Goal: Task Accomplishment & Management: Complete application form

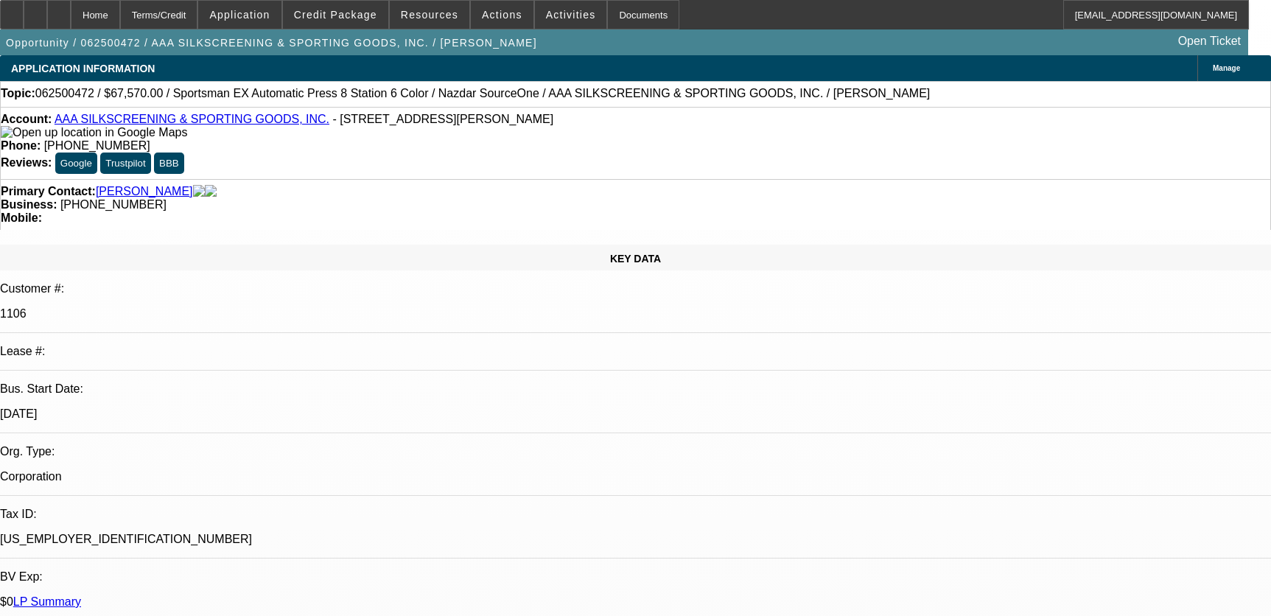
select select "0"
select select "2"
select select "0.1"
select select "4"
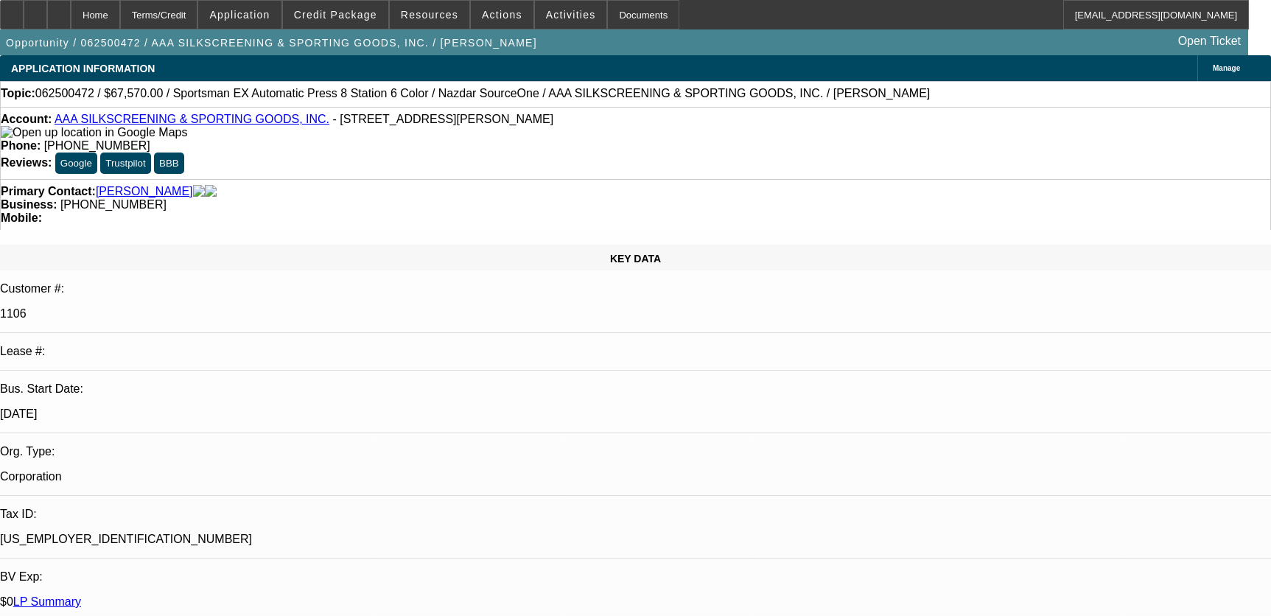
select select "0"
select select "2"
select select "0.1"
select select "4"
click at [47, 8] on div at bounding box center [36, 14] width 24 height 29
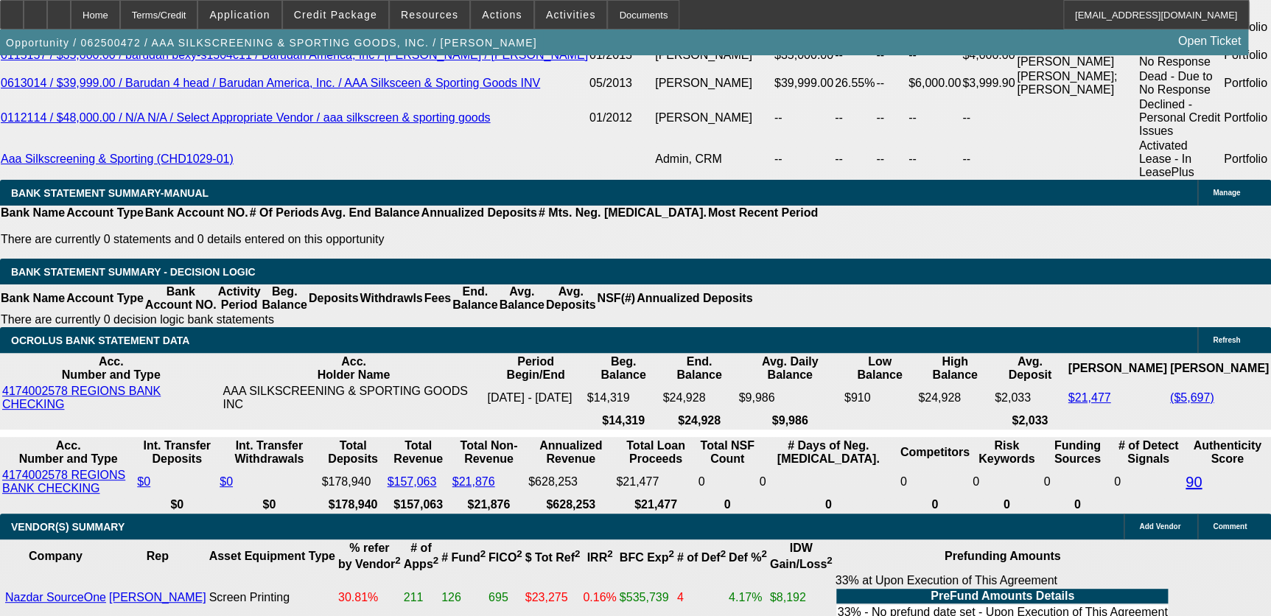
scroll to position [2814, 0]
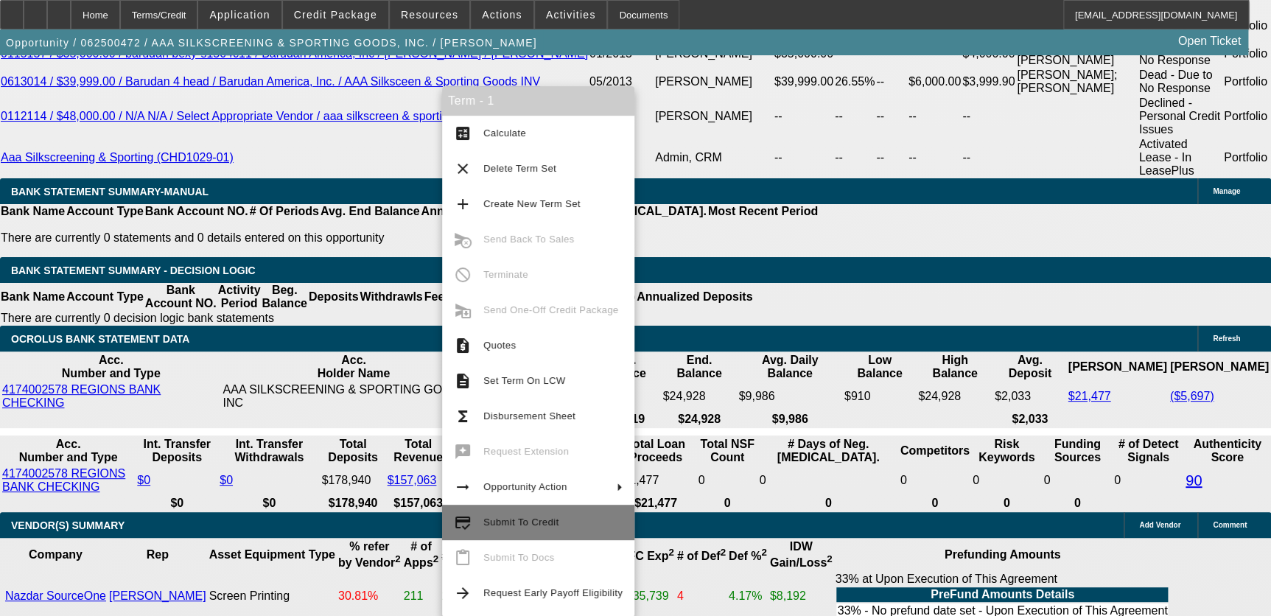
click at [531, 511] on button "credit_score Submit To Credit" at bounding box center [538, 522] width 192 height 35
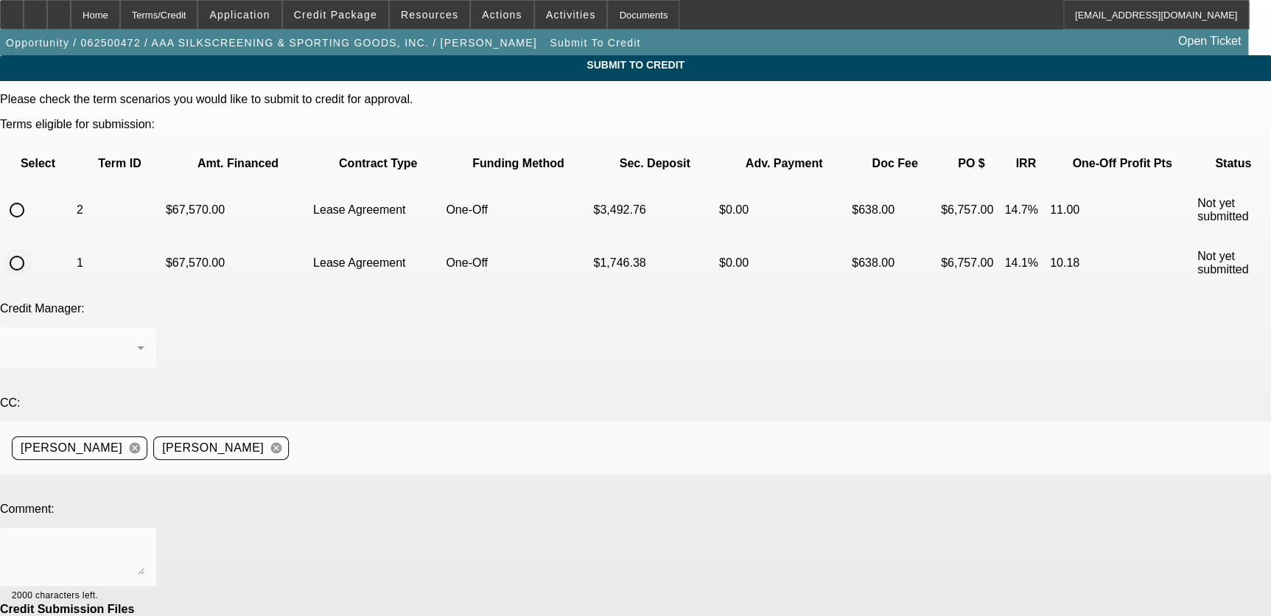
click at [32, 248] on input "radio" at bounding box center [16, 262] width 29 height 29
radio input "true"
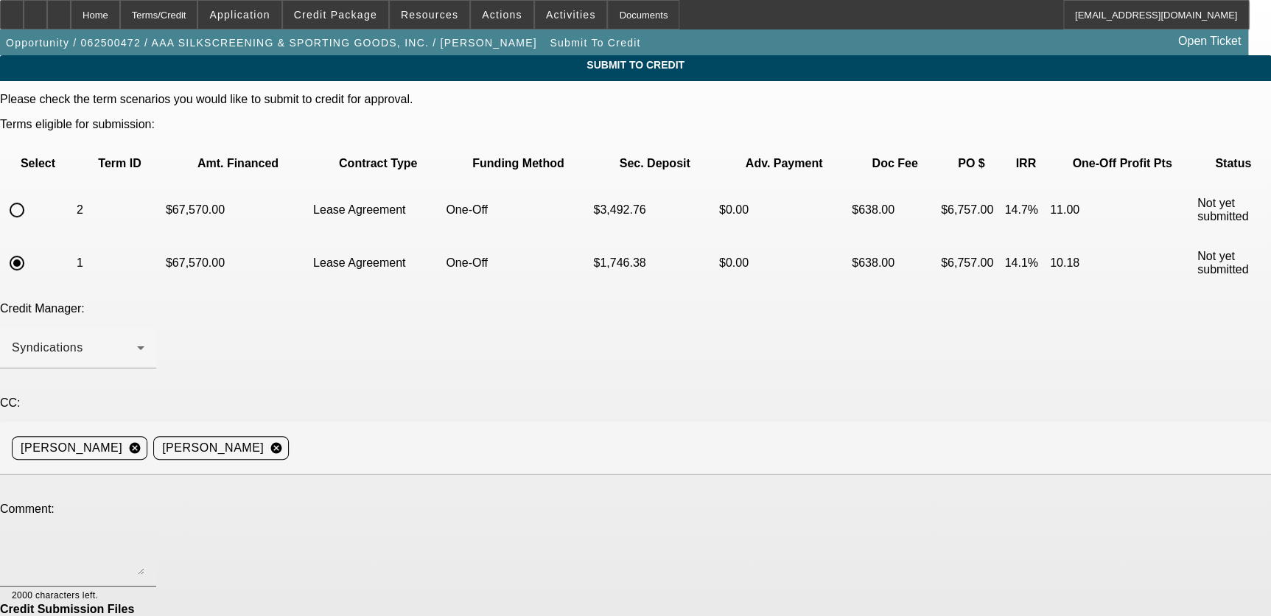
click at [144, 528] on div at bounding box center [78, 557] width 133 height 59
click at [144, 539] on textarea at bounding box center [78, 556] width 133 height 35
type textarea "Please send off to CP,"
click at [120, 24] on div "Home" at bounding box center [95, 14] width 49 height 29
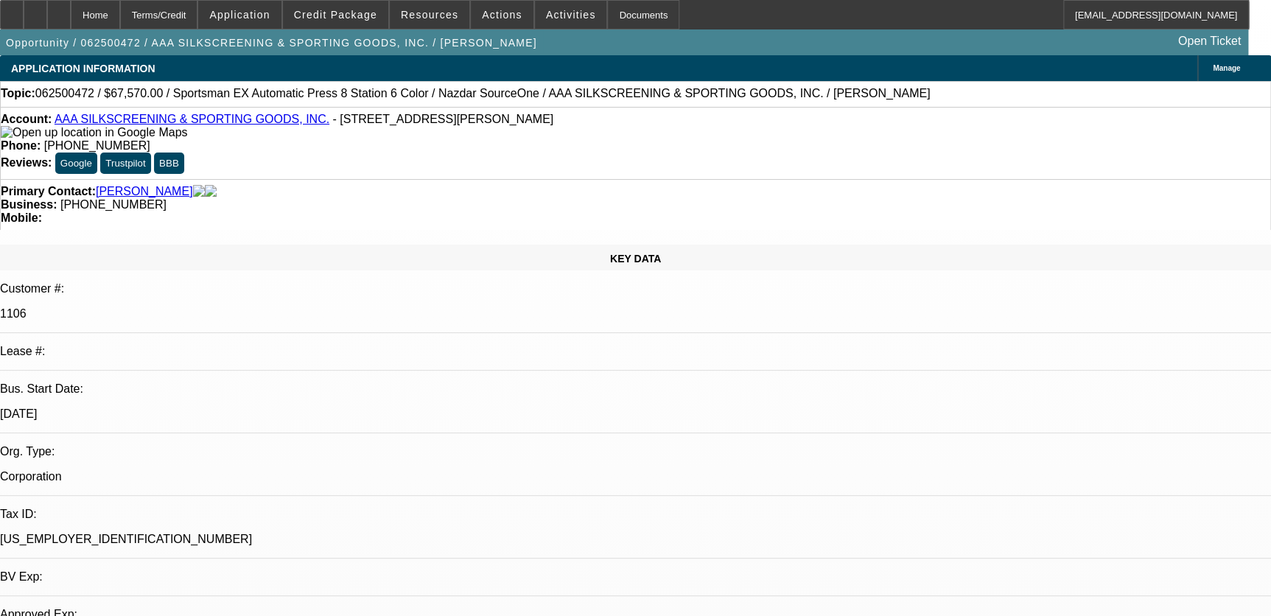
select select "0"
select select "2"
select select "0.1"
select select "4"
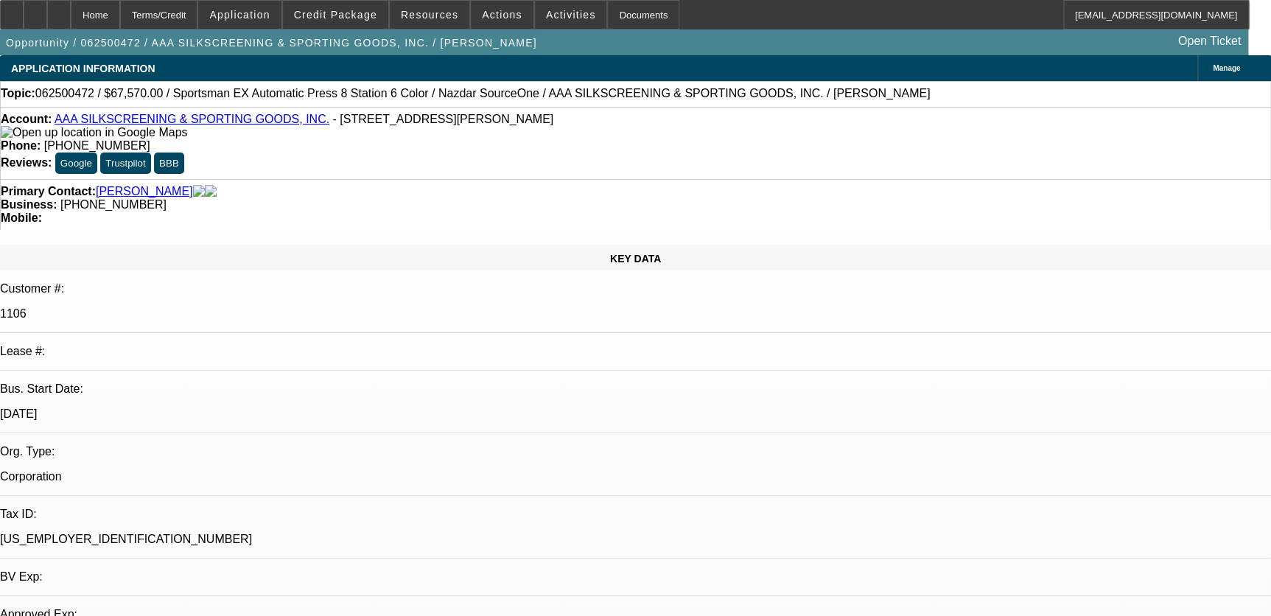
select select "0"
select select "2"
select select "0.1"
select select "4"
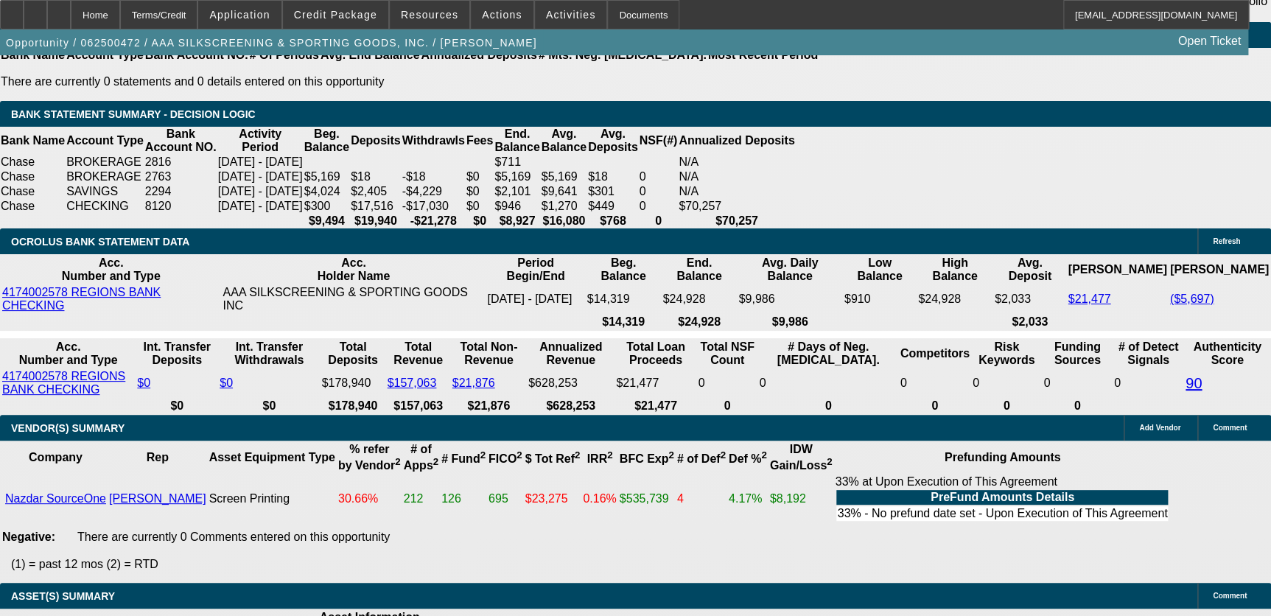
scroll to position [3014, 0]
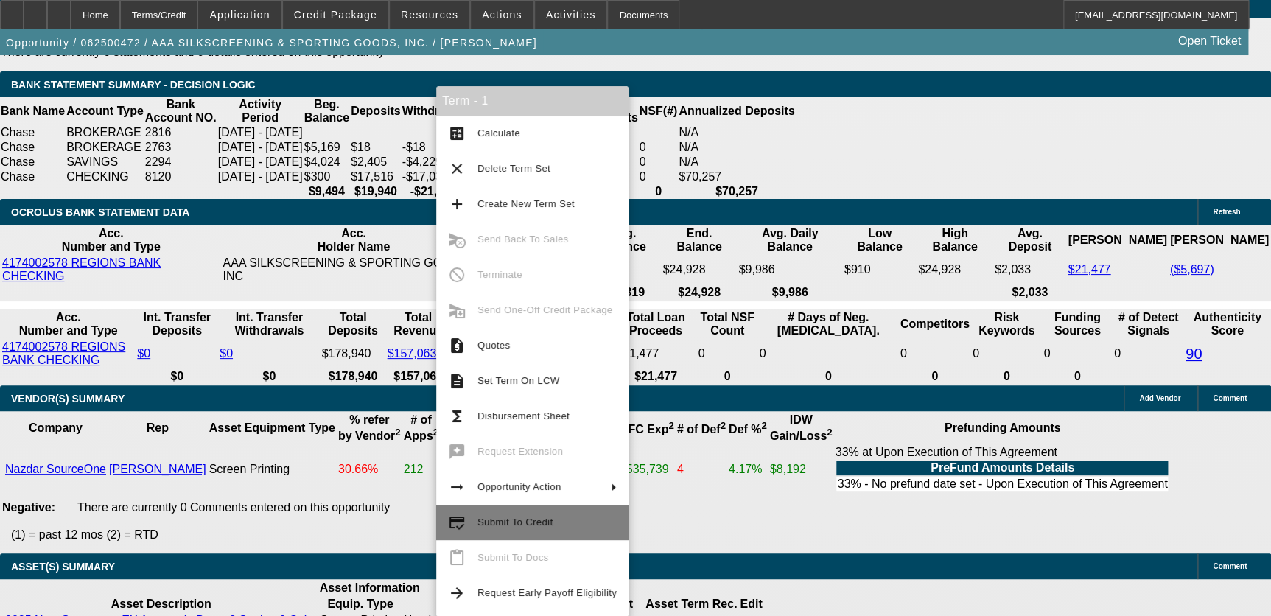
click at [501, 524] on span "Submit To Credit" at bounding box center [515, 522] width 75 height 11
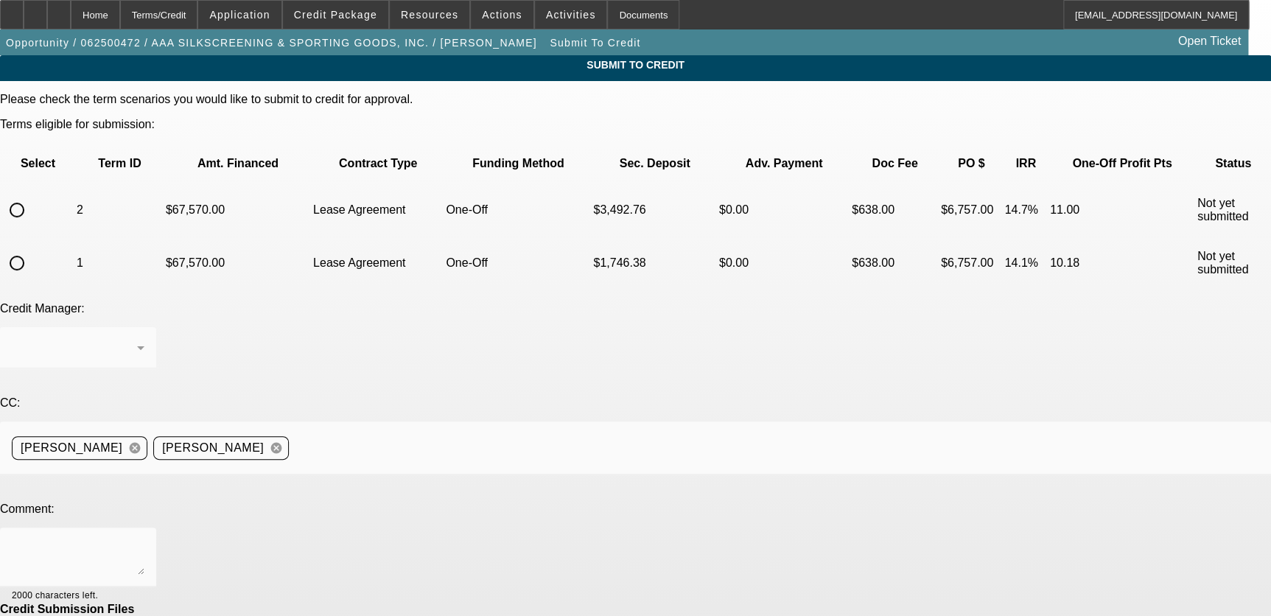
click at [32, 248] on input "radio" at bounding box center [16, 262] width 29 height 29
radio input "true"
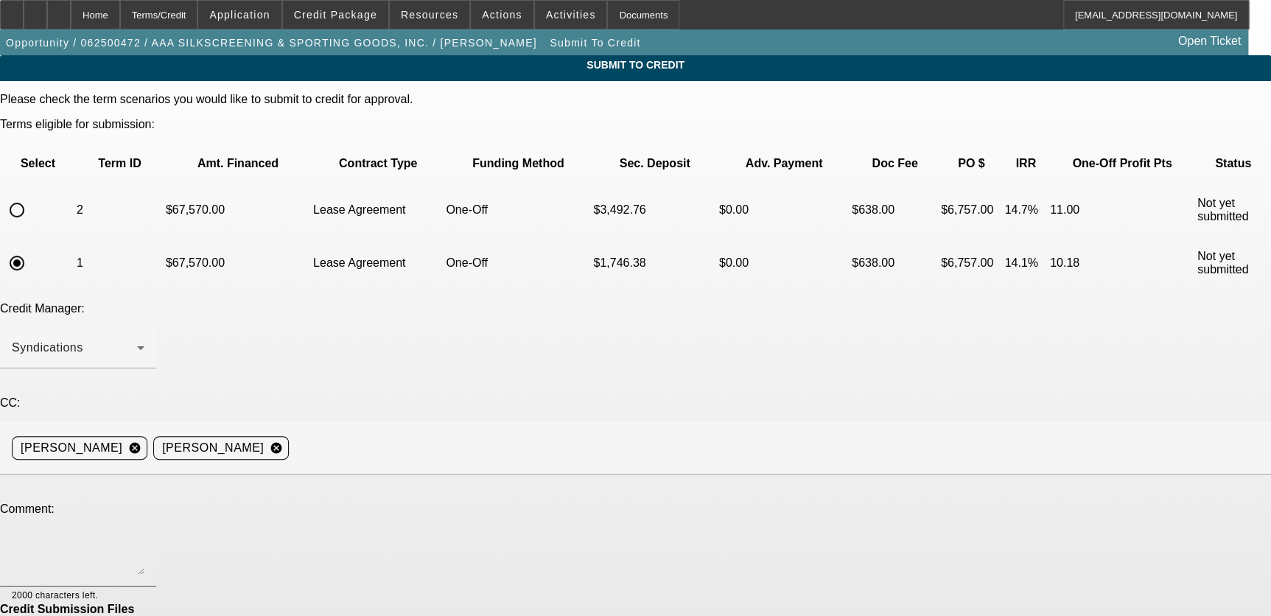
click at [144, 528] on div at bounding box center [78, 557] width 133 height 59
click at [144, 539] on textarea "Please send to CP let me know if you need anything else." at bounding box center [78, 556] width 133 height 35
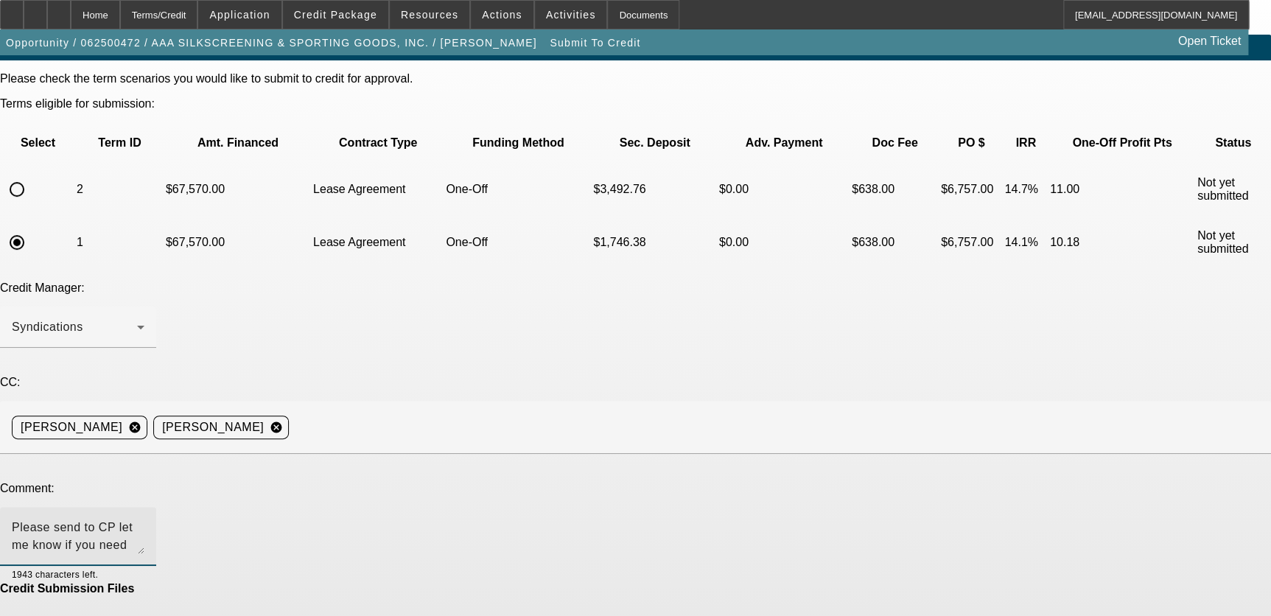
scroll to position [38, 0]
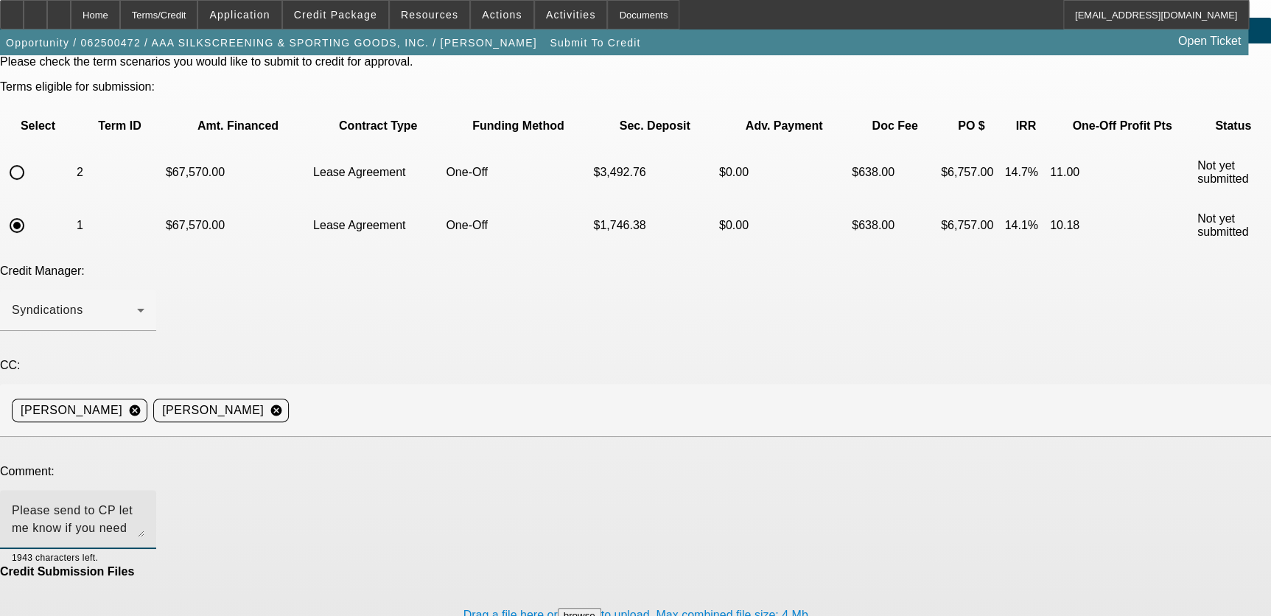
type textarea "Please send to CP let me know if you need anything else."
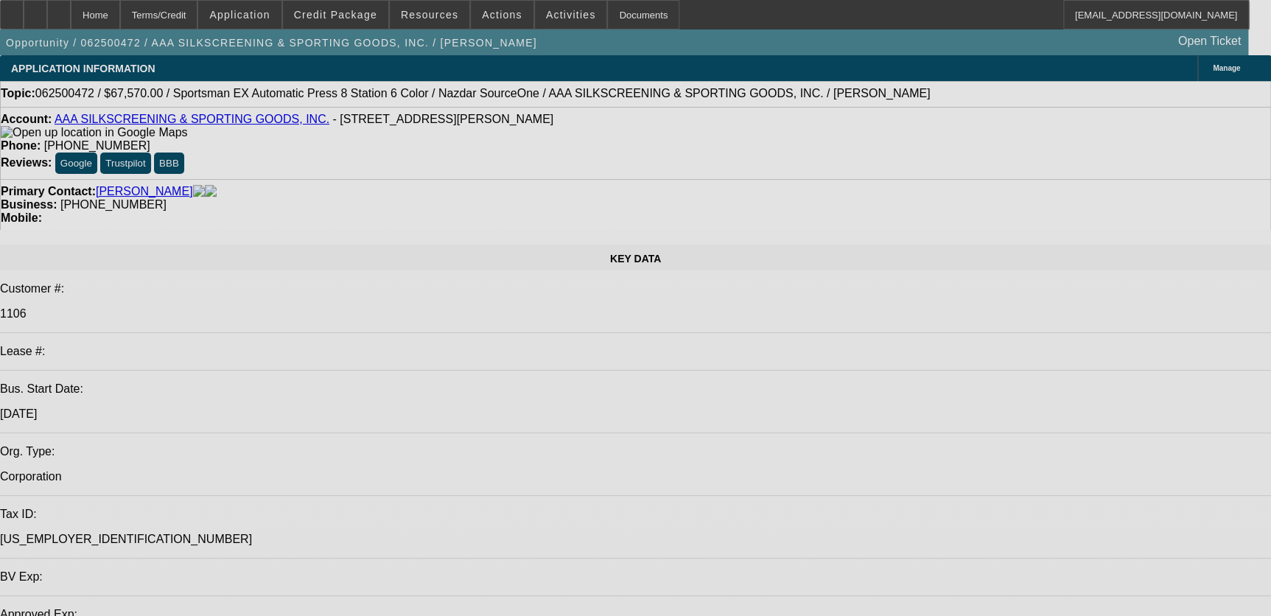
select select "0"
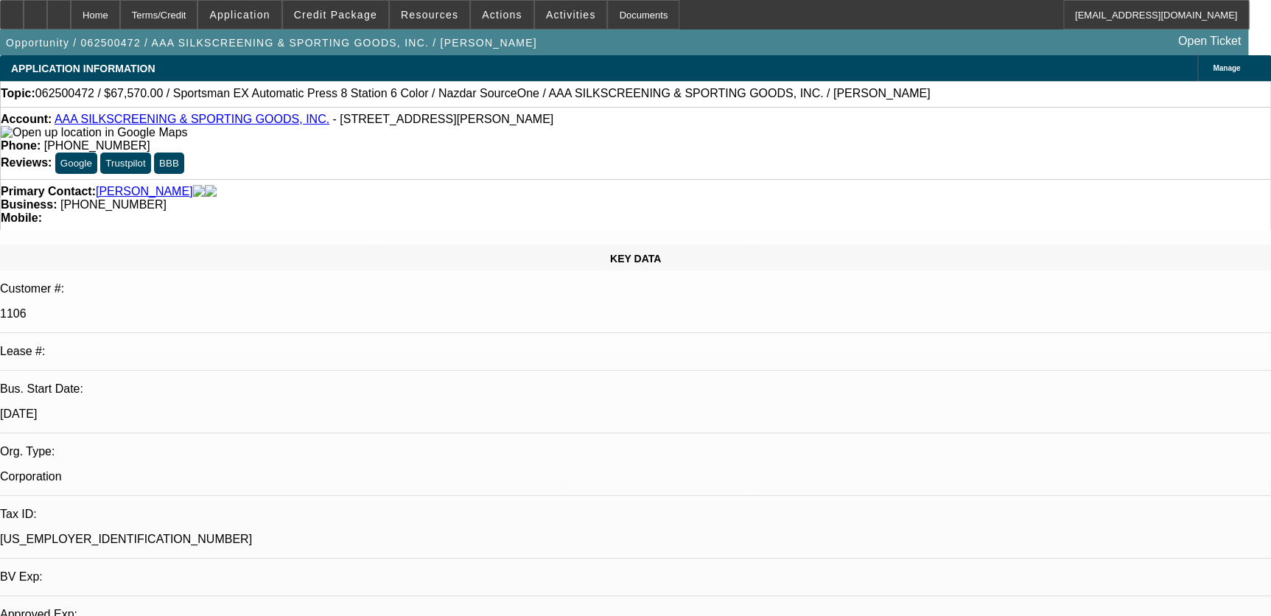
select select "2"
select select "0.1"
select select "4"
select select "0"
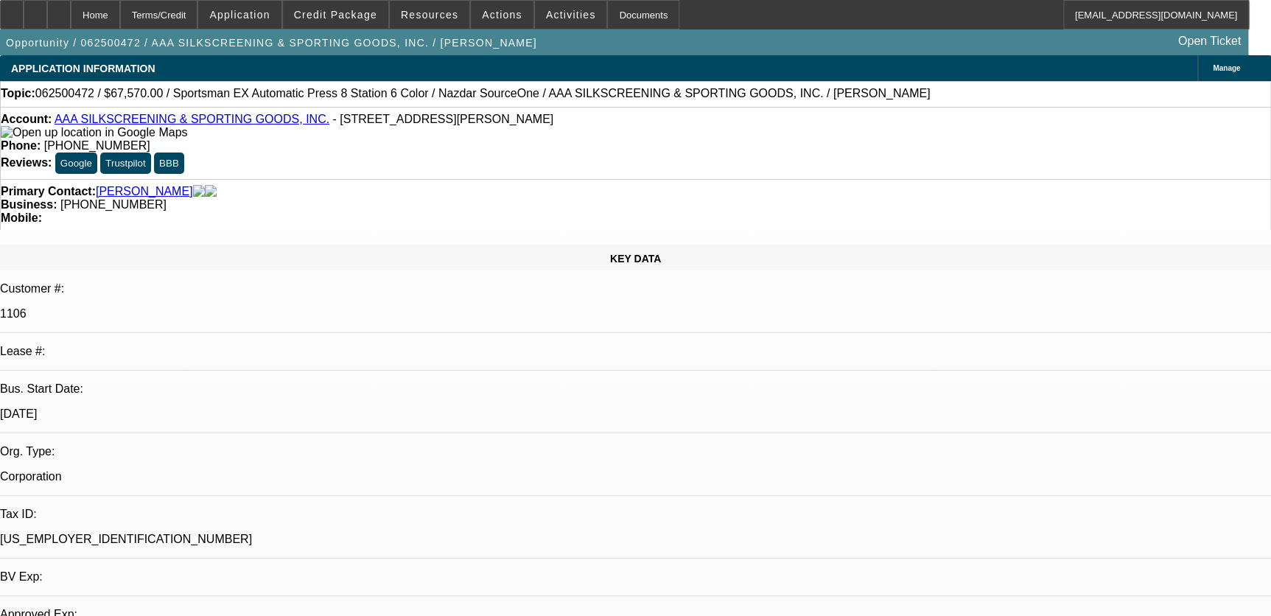
select select "2"
select select "0.1"
select select "4"
click at [71, 12] on div at bounding box center [59, 14] width 24 height 29
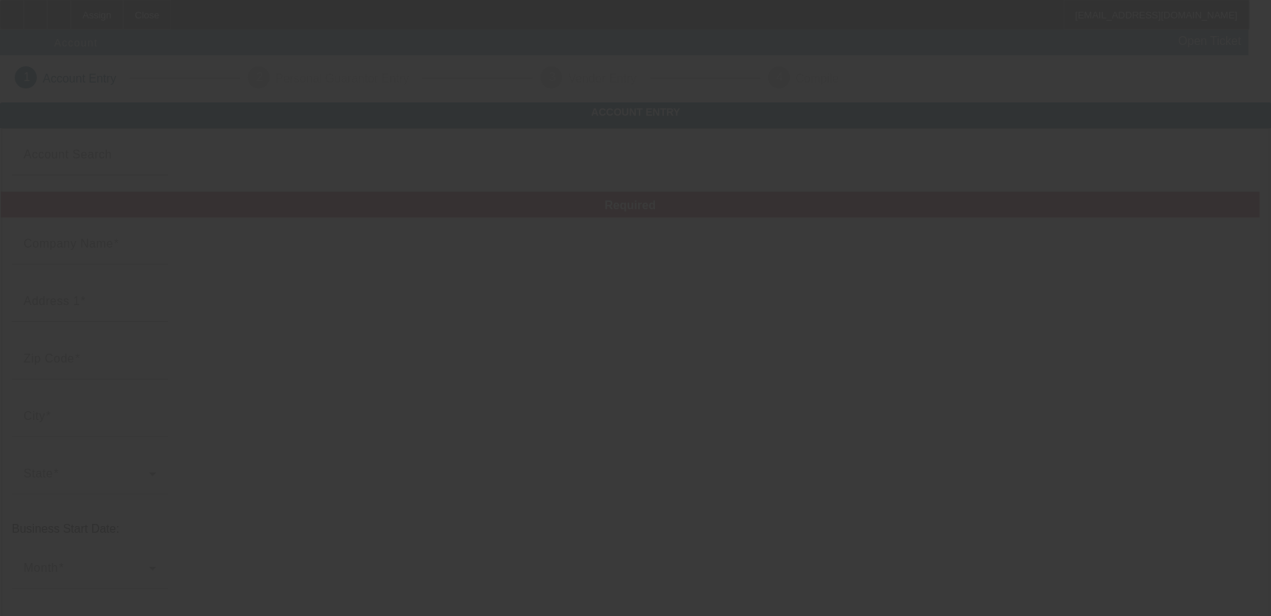
type input "[PERSON_NAME] Towing & Recovery, LLC"
type input "8850 Queen Rd"
type input "66771"
type input "Saint Paul"
type input "(620) 433-2241"
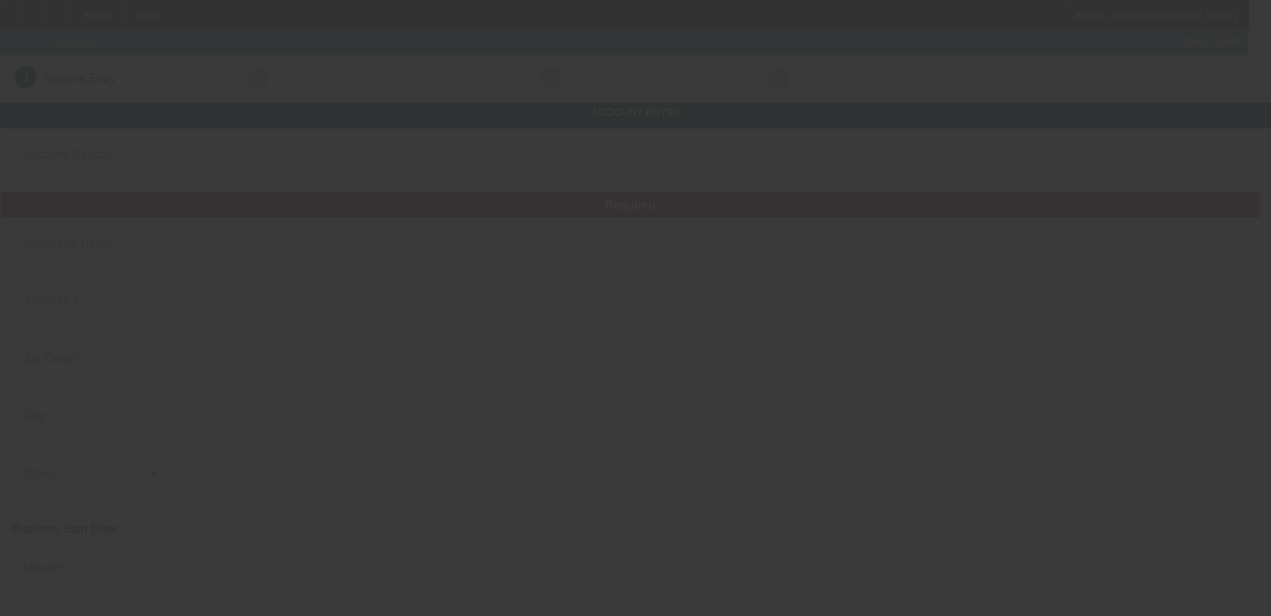
type input "parkerstowing24@gmail.com"
type input "465223487"
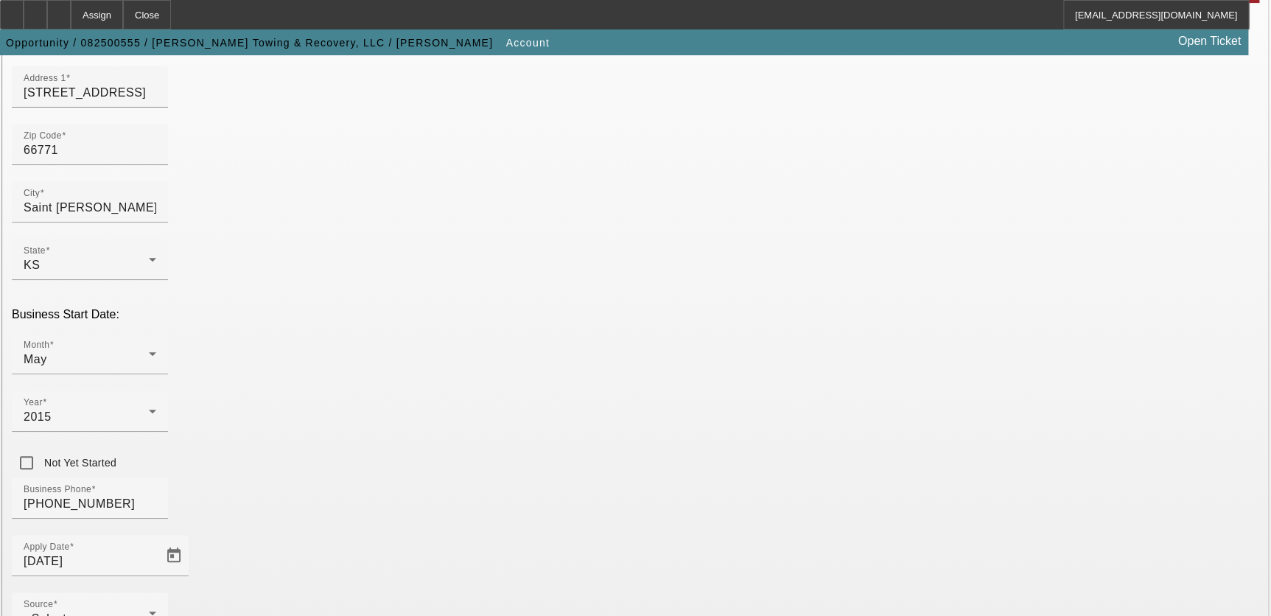
scroll to position [321, 0]
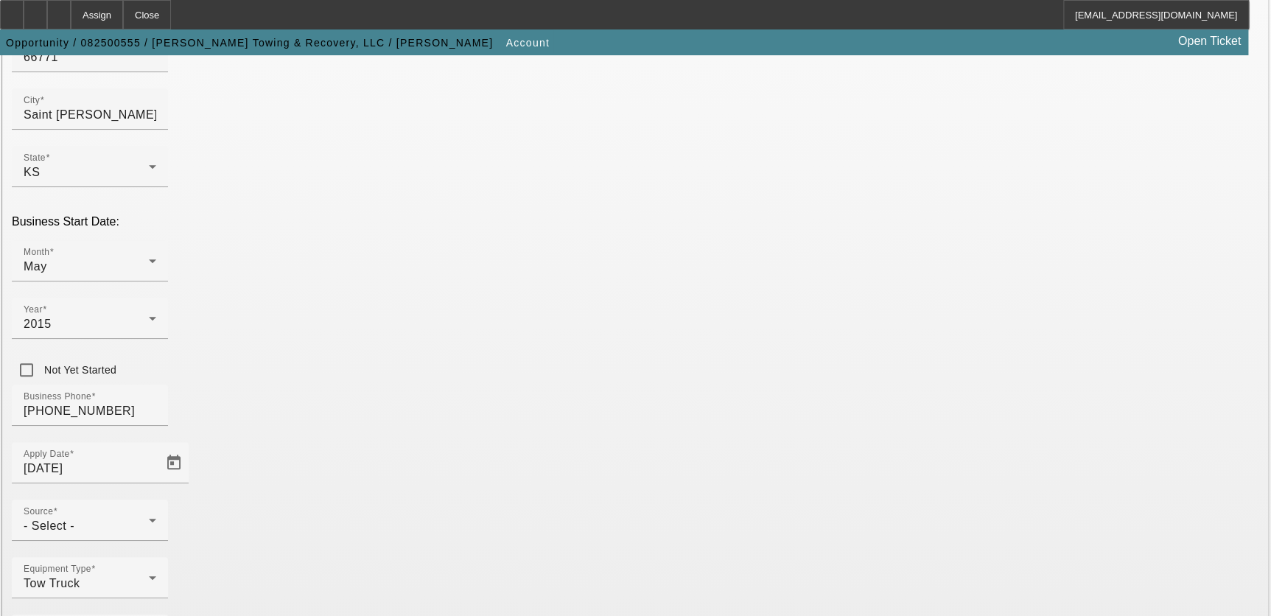
click at [74, 520] on span "- Select -" at bounding box center [49, 526] width 51 height 13
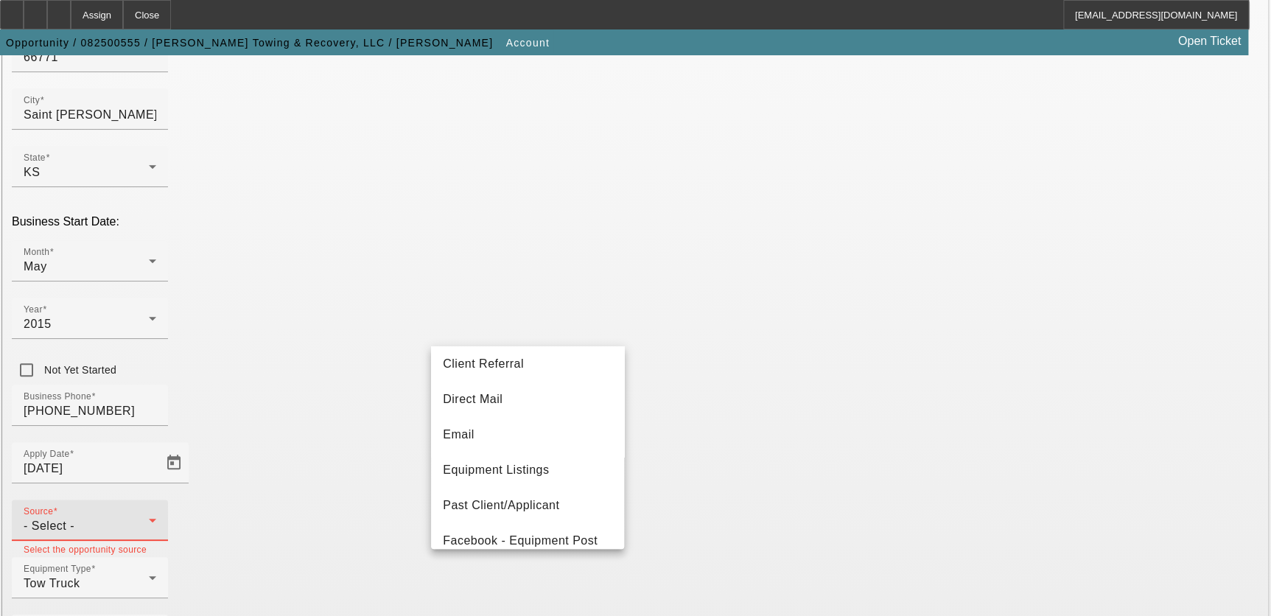
scroll to position [402, 0]
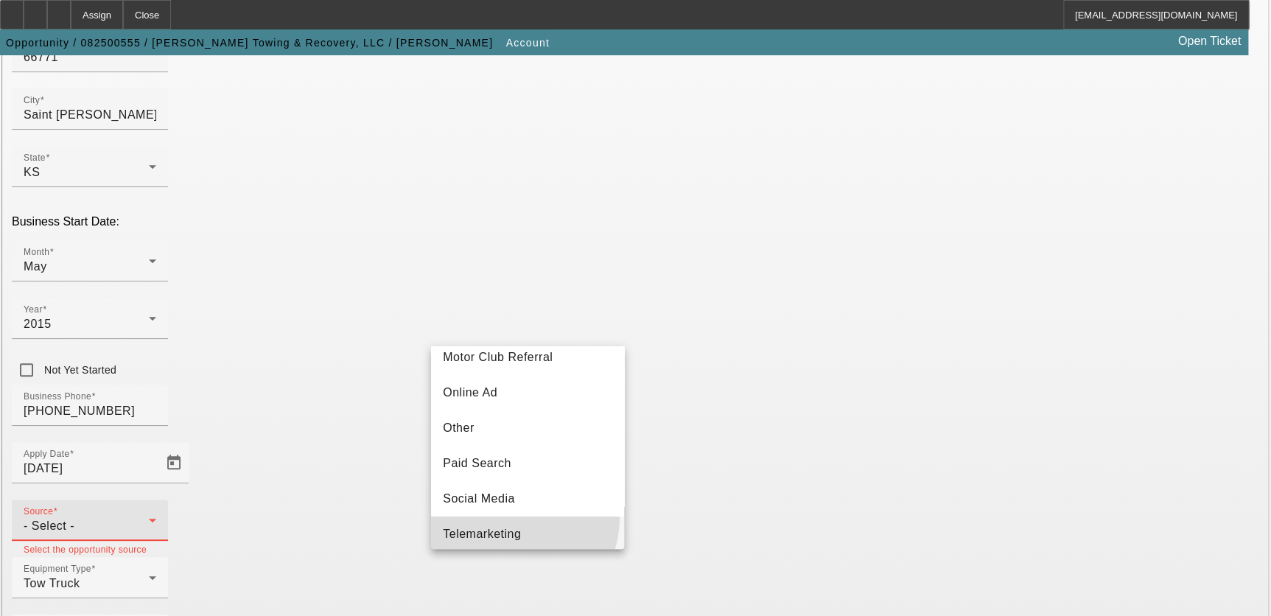
click at [514, 525] on mat-option "Telemarketing" at bounding box center [527, 534] width 193 height 35
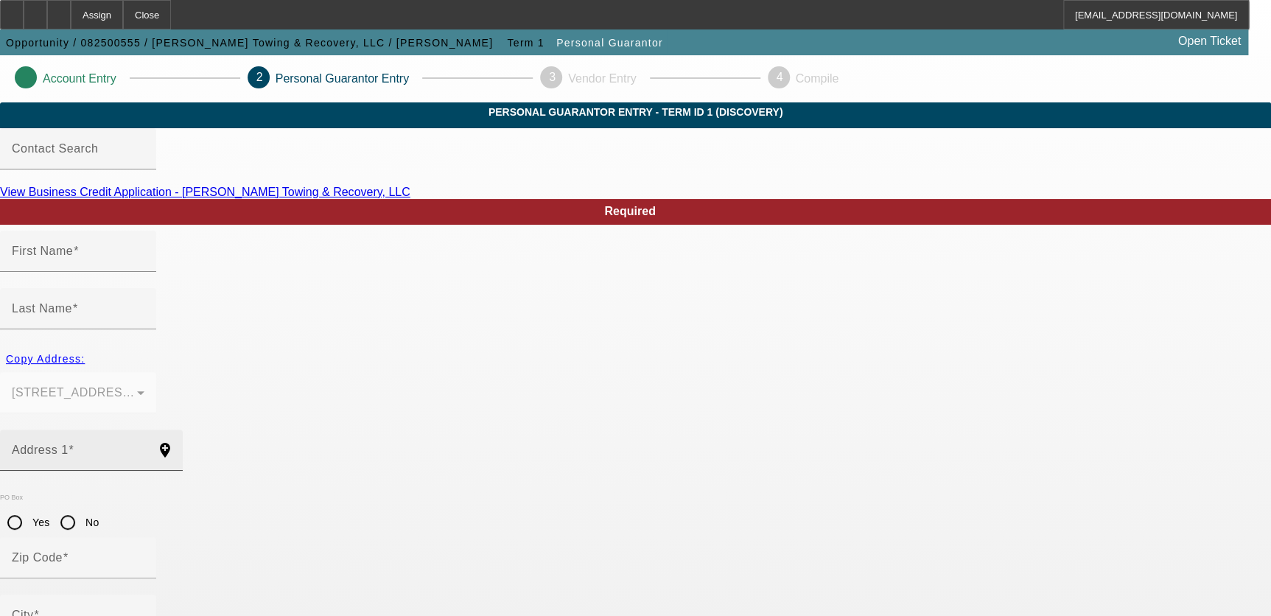
type input "Kenneth"
type input "Parker"
type input "8850 Queen Rd"
radio input "true"
type input "66771"
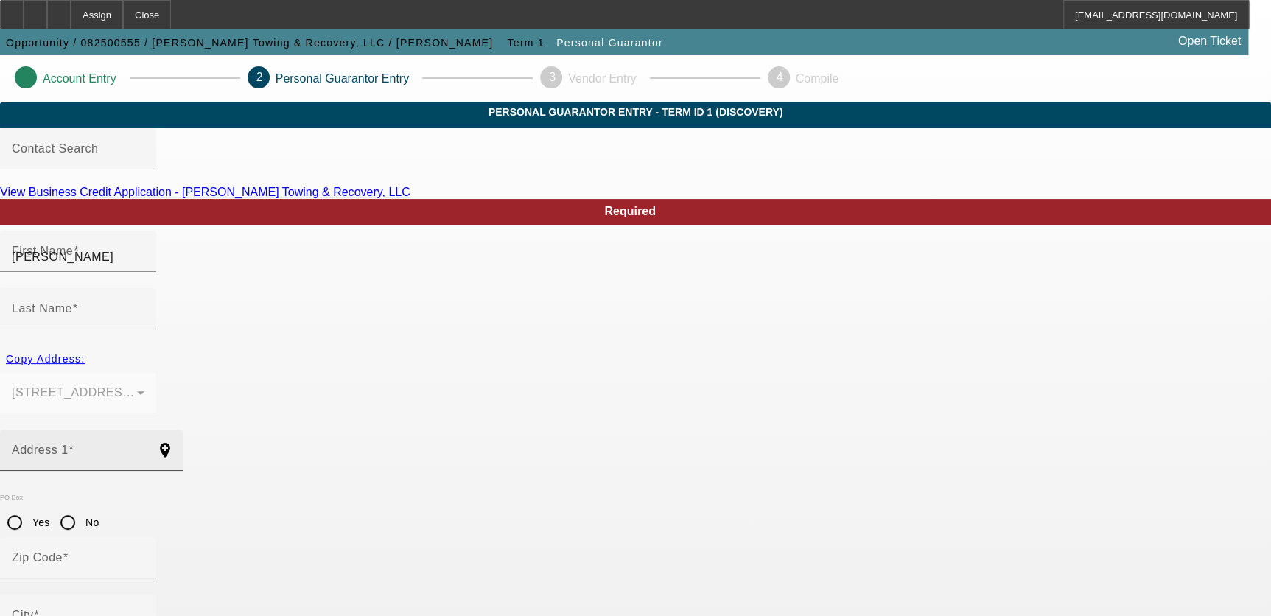
type input "Saint Paul"
type input "(620) 433-2241"
type input "100"
type input "510-92-1386"
type input "parkerstowing24@gmail.com"
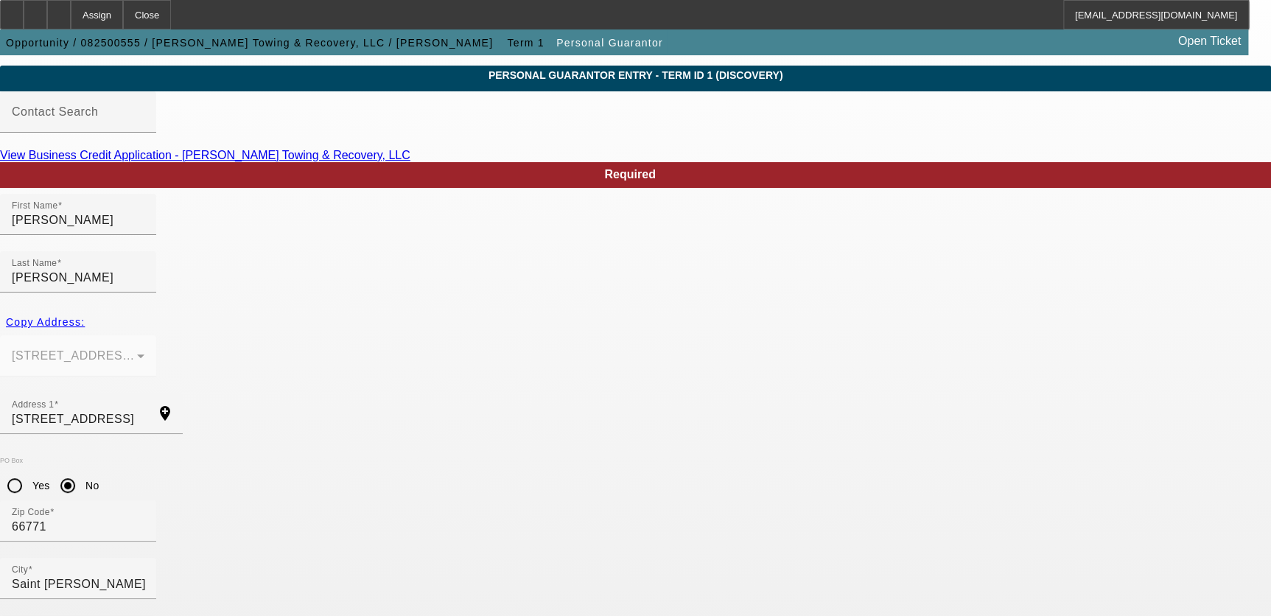
scroll to position [100, 0]
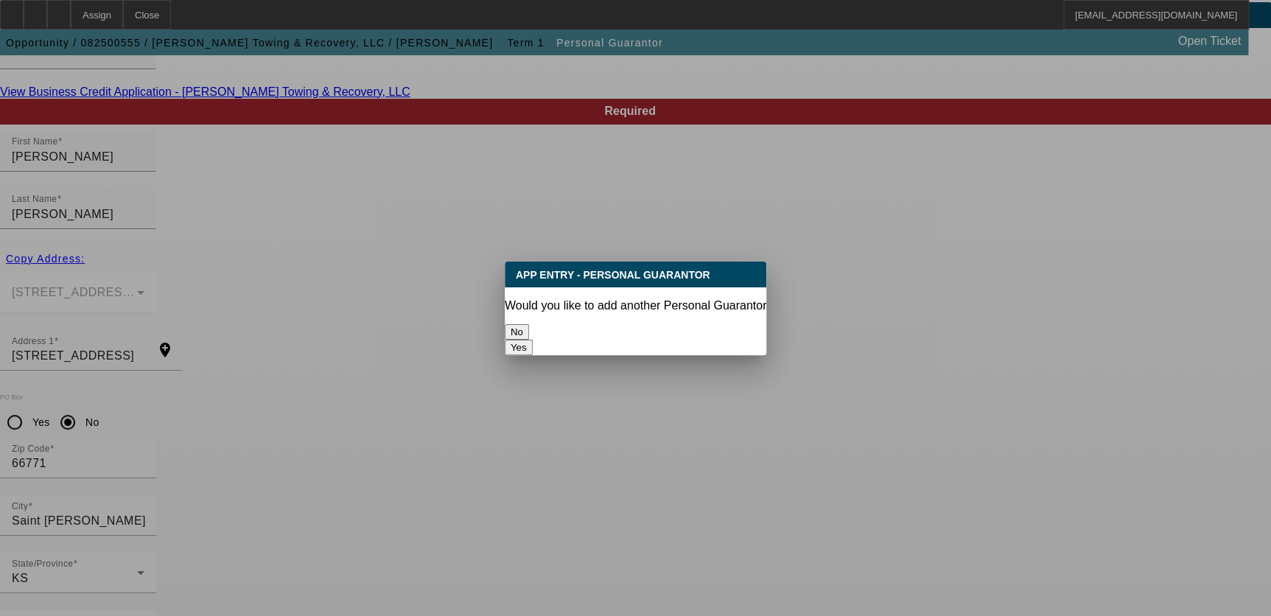
scroll to position [0, 0]
click at [529, 324] on button "No" at bounding box center [517, 331] width 24 height 15
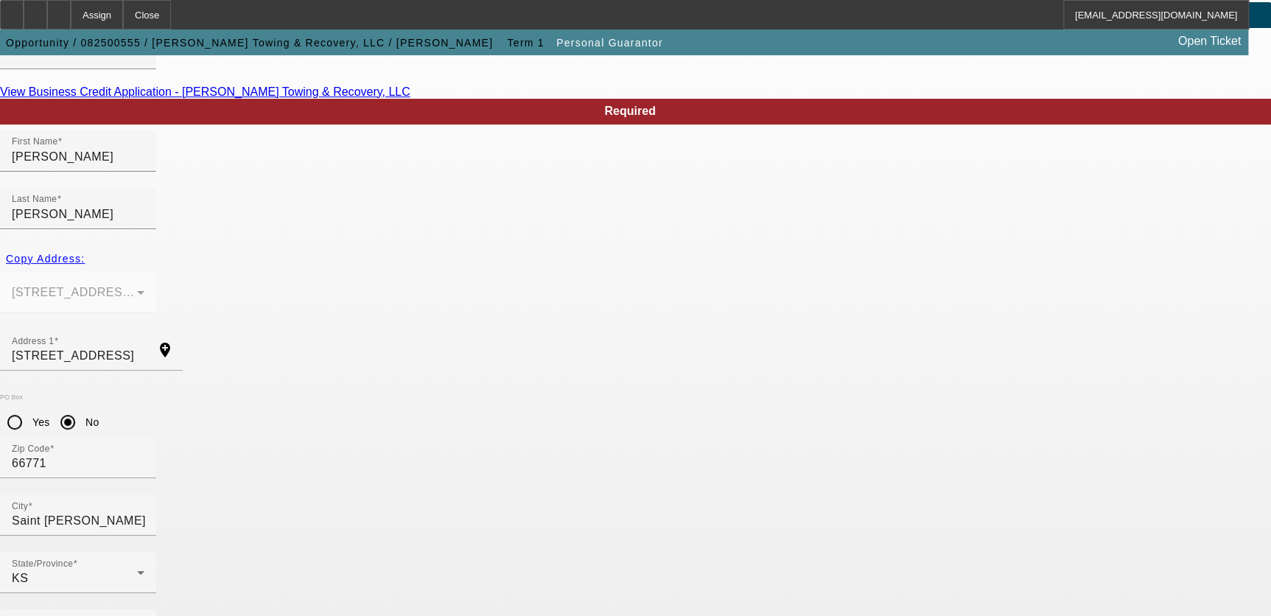
scroll to position [100, 0]
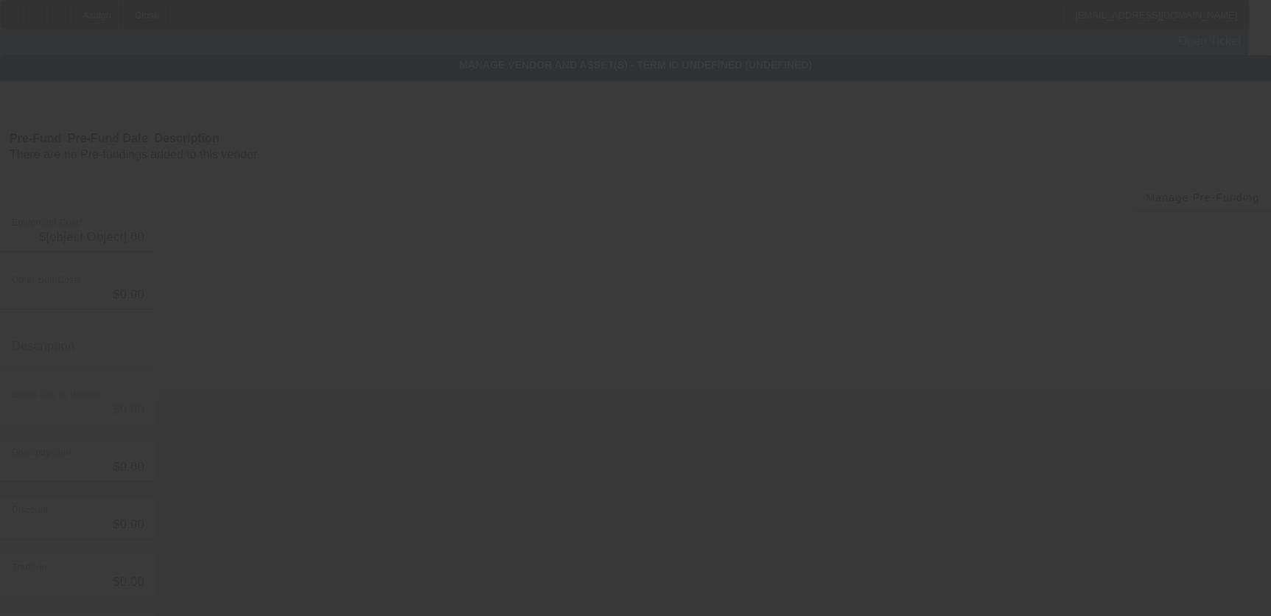
type input "$160,000.00"
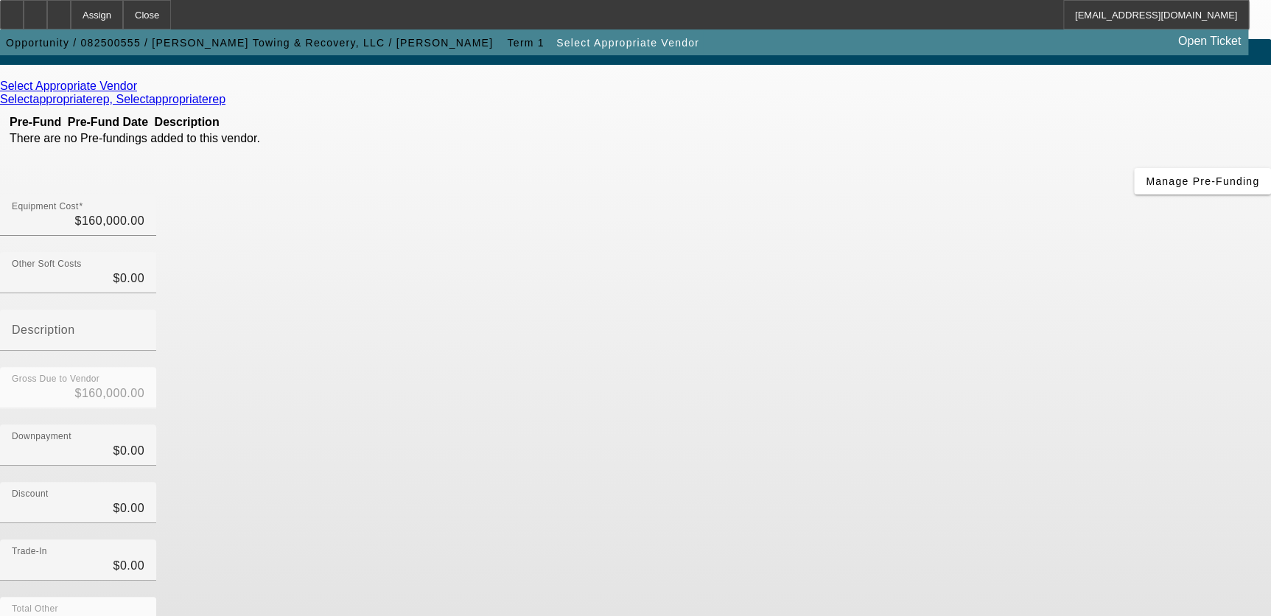
scroll to position [132, 0]
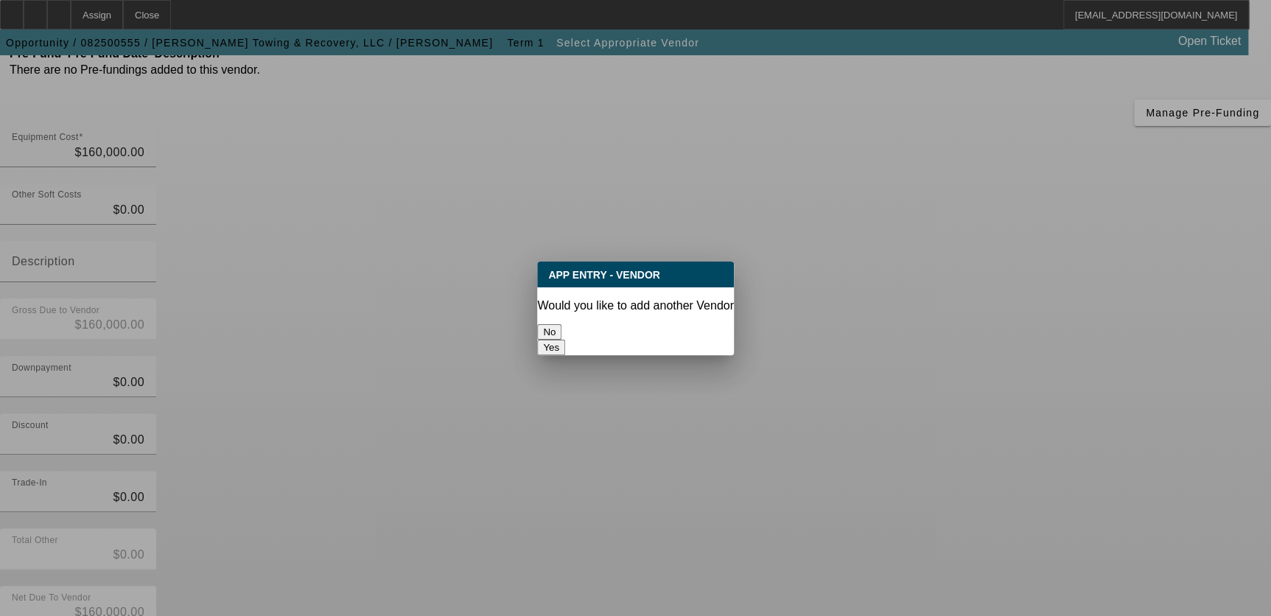
scroll to position [0, 0]
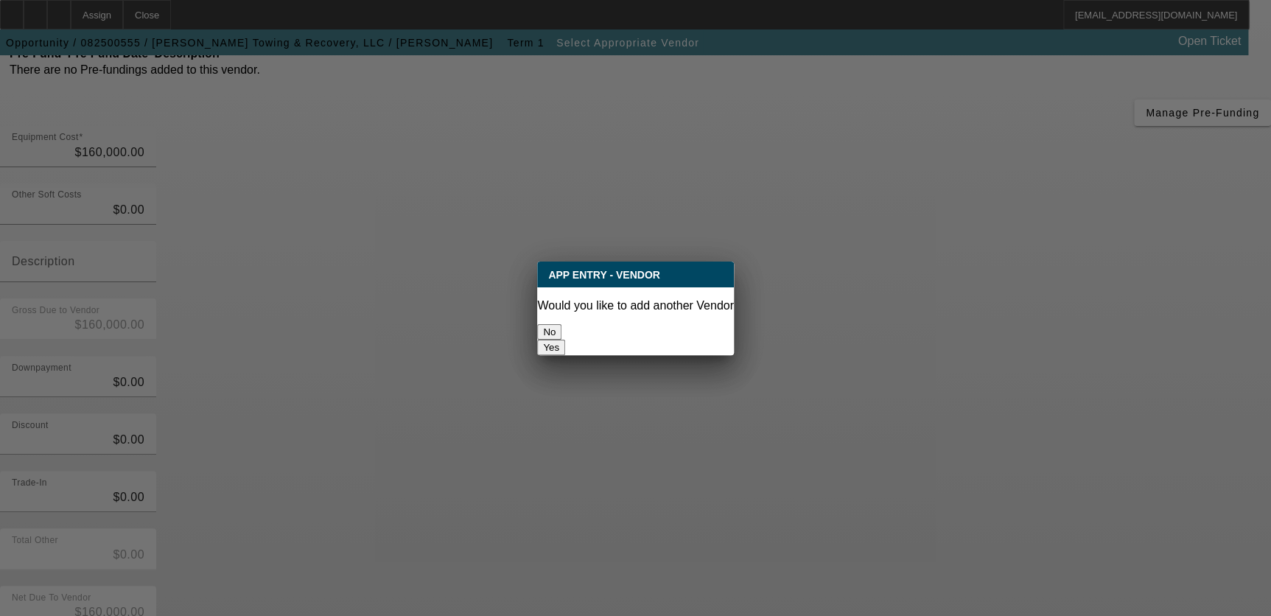
click at [562, 324] on button "No" at bounding box center [549, 331] width 24 height 15
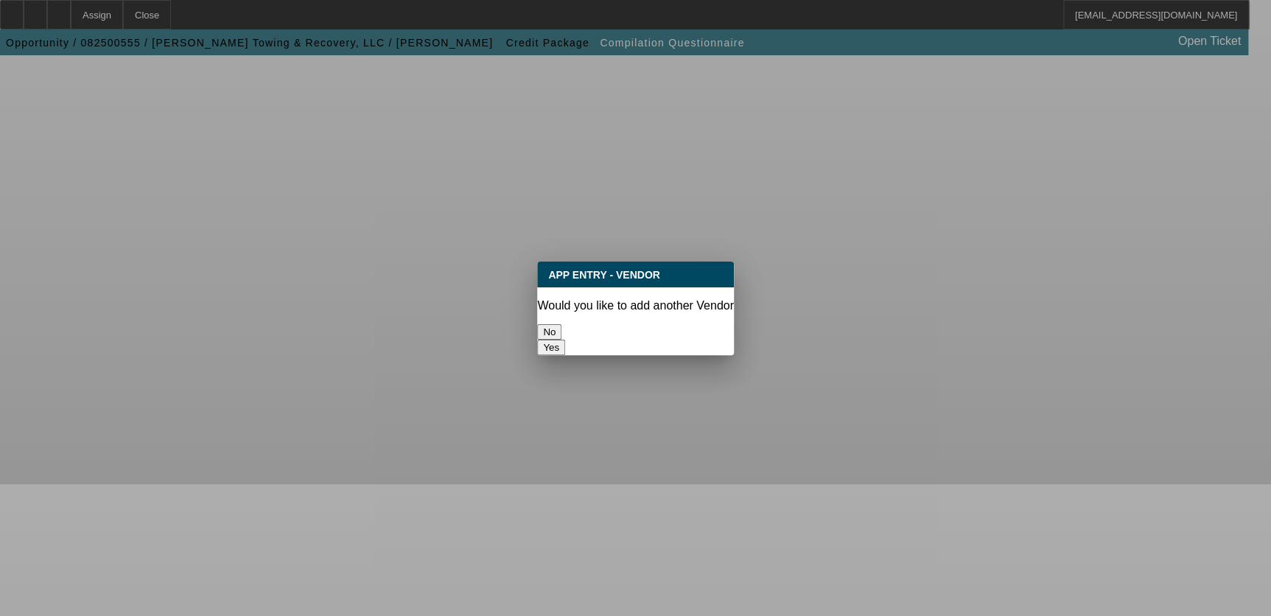
click at [562, 324] on button "No" at bounding box center [549, 331] width 24 height 15
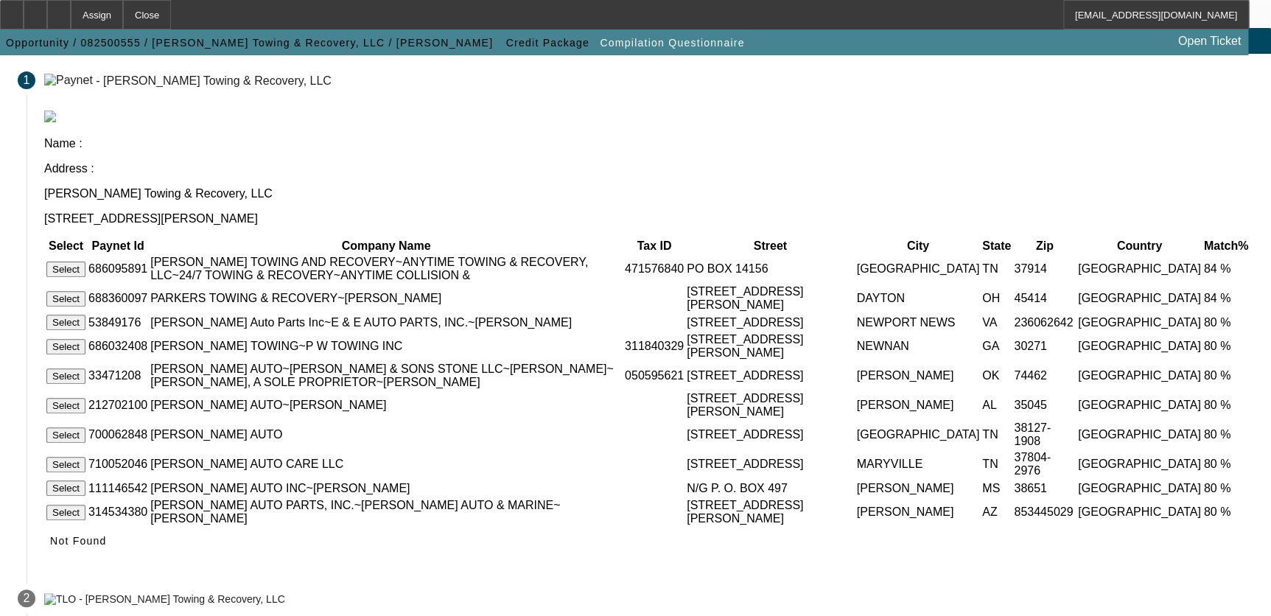
scroll to position [161, 0]
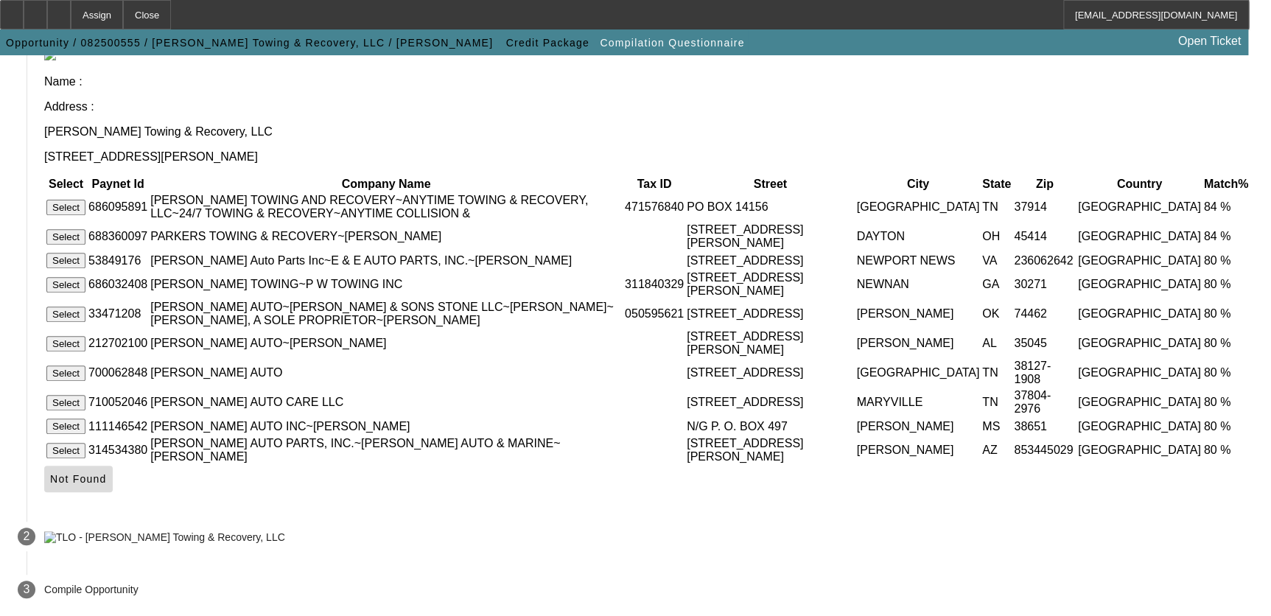
click at [107, 479] on span "Not Found" at bounding box center [78, 479] width 57 height 12
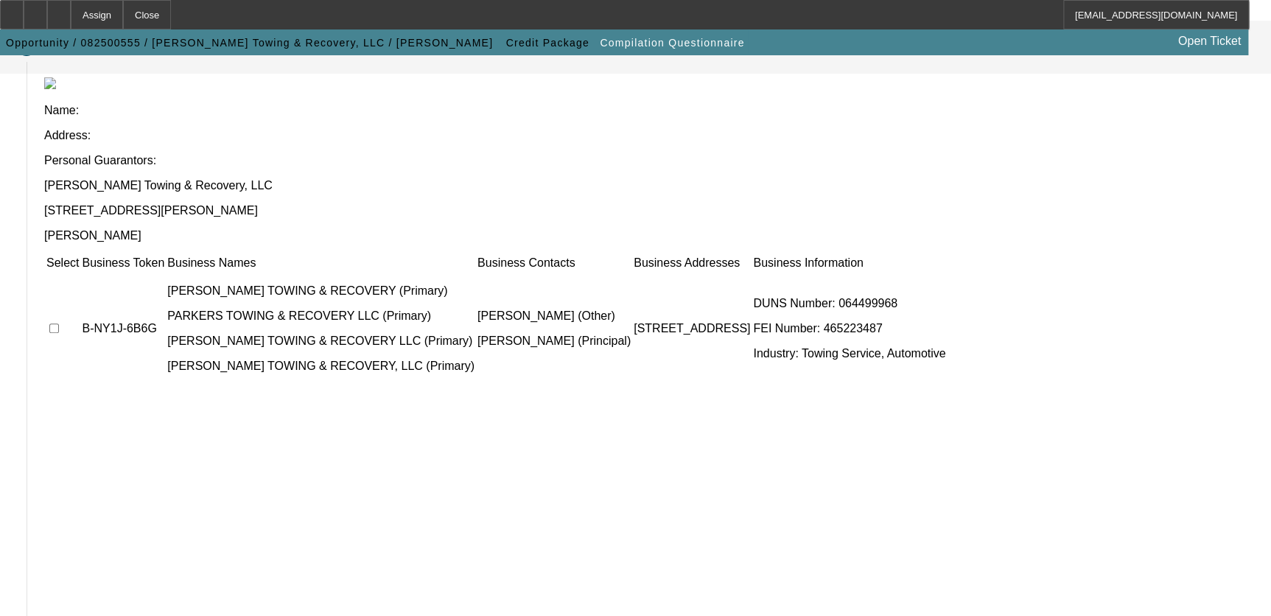
click at [59, 324] on input "checkbox" at bounding box center [54, 329] width 10 height 10
checkbox input "true"
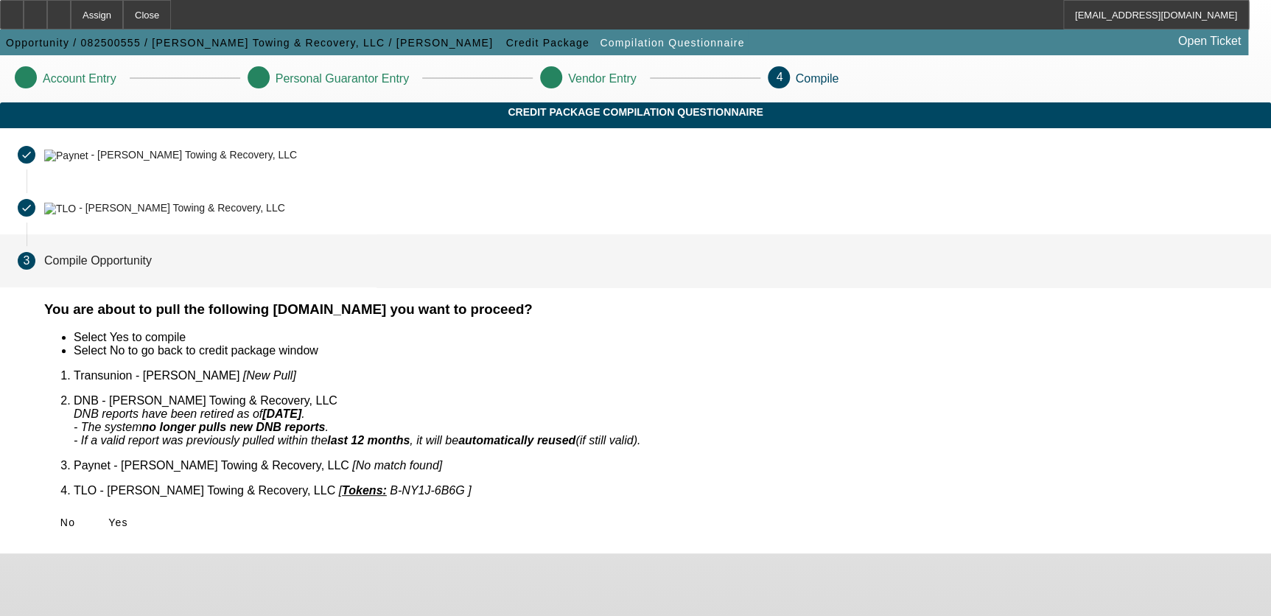
scroll to position [0, 0]
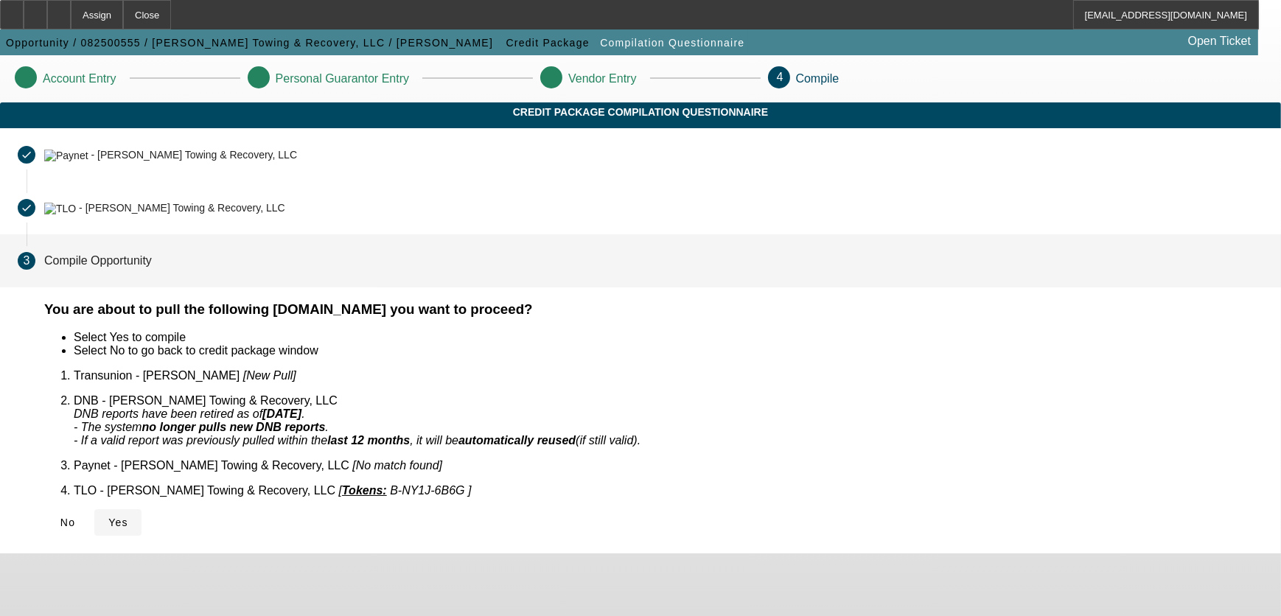
click at [108, 517] on icon at bounding box center [108, 523] width 0 height 12
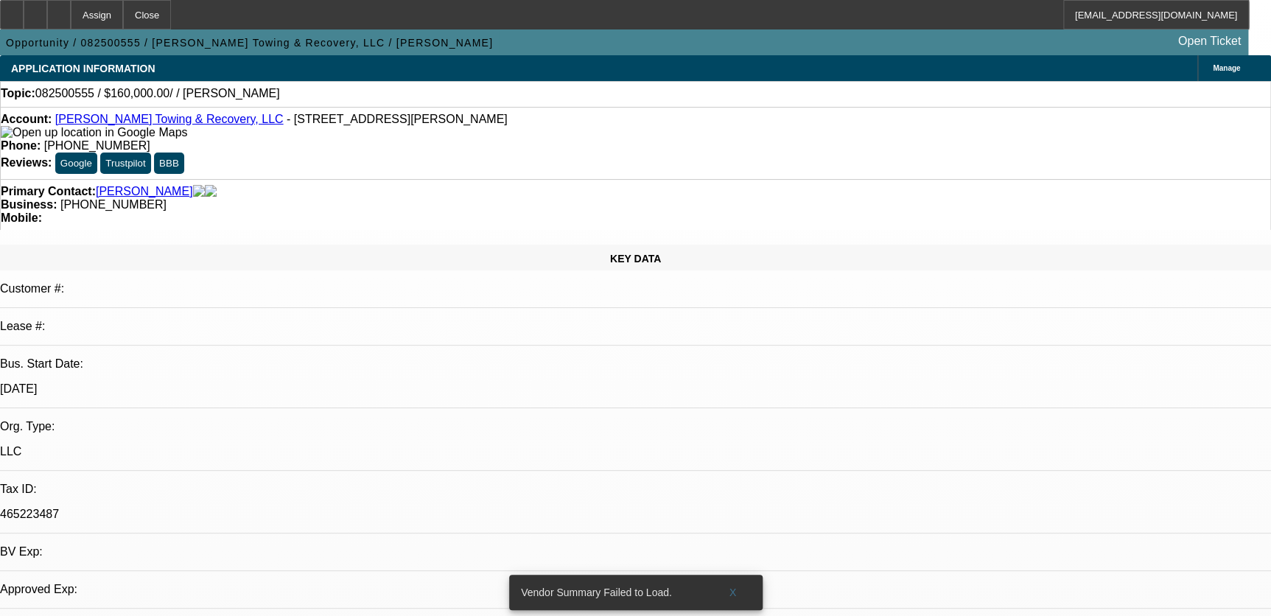
select select "0"
select select "2"
select select "0.1"
select select "1"
select select "2"
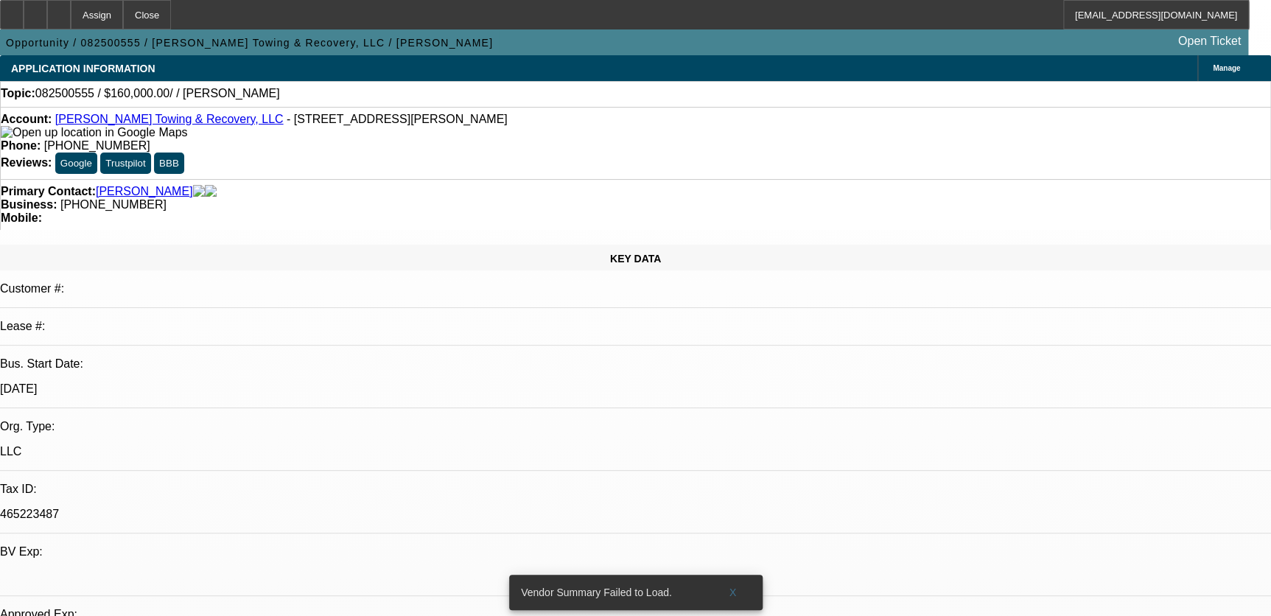
select select "4"
click at [47, 16] on div at bounding box center [36, 14] width 24 height 29
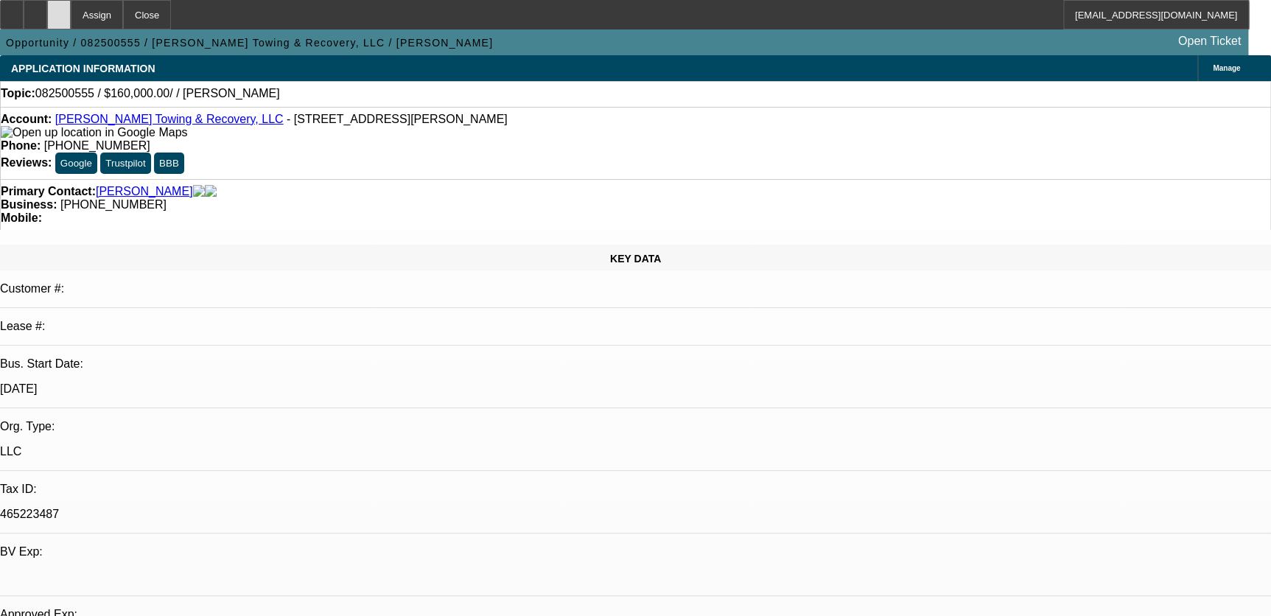
click at [59, 10] on icon at bounding box center [59, 10] width 0 height 0
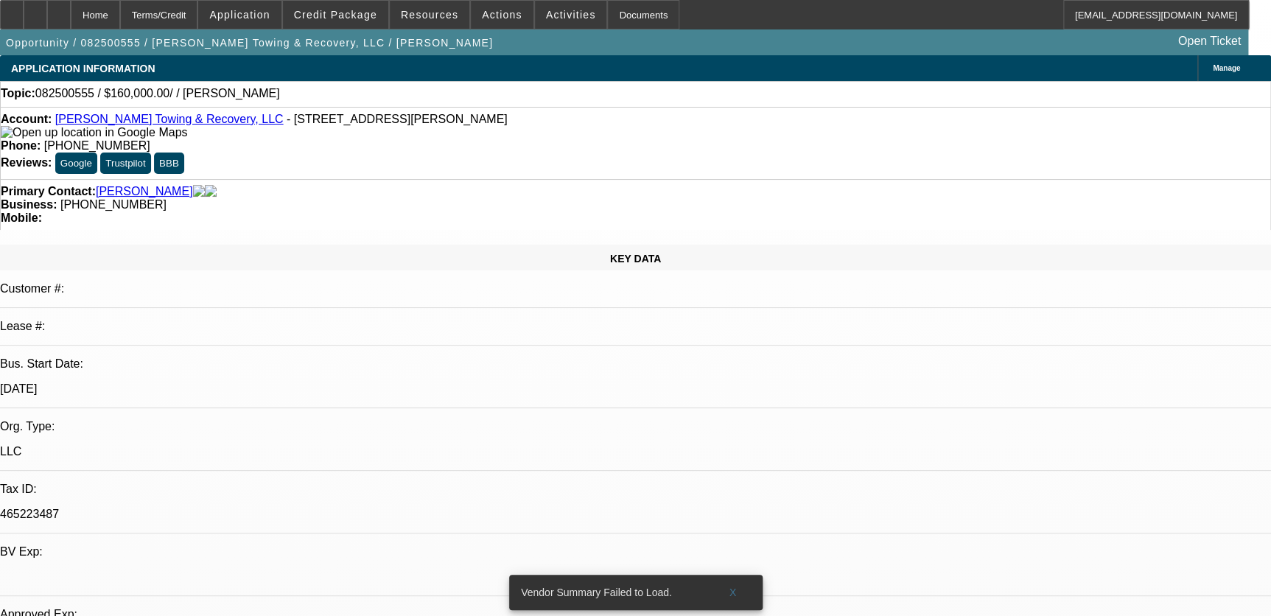
select select "0"
select select "2"
select select "0.1"
select select "4"
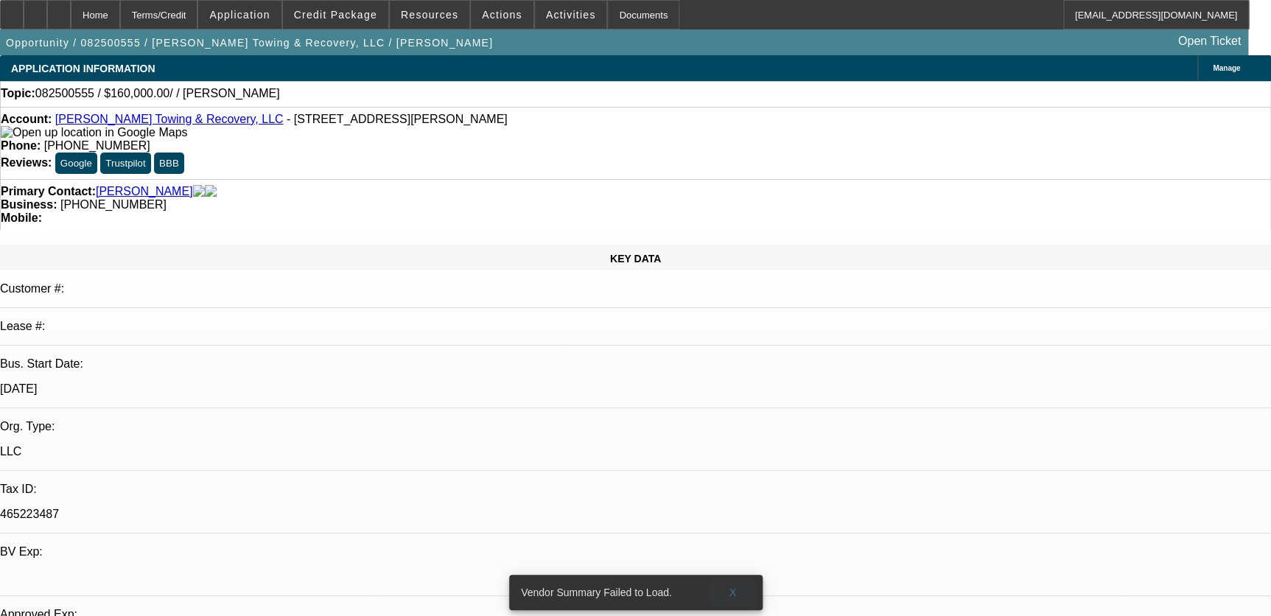
click at [739, 575] on span at bounding box center [733, 592] width 47 height 35
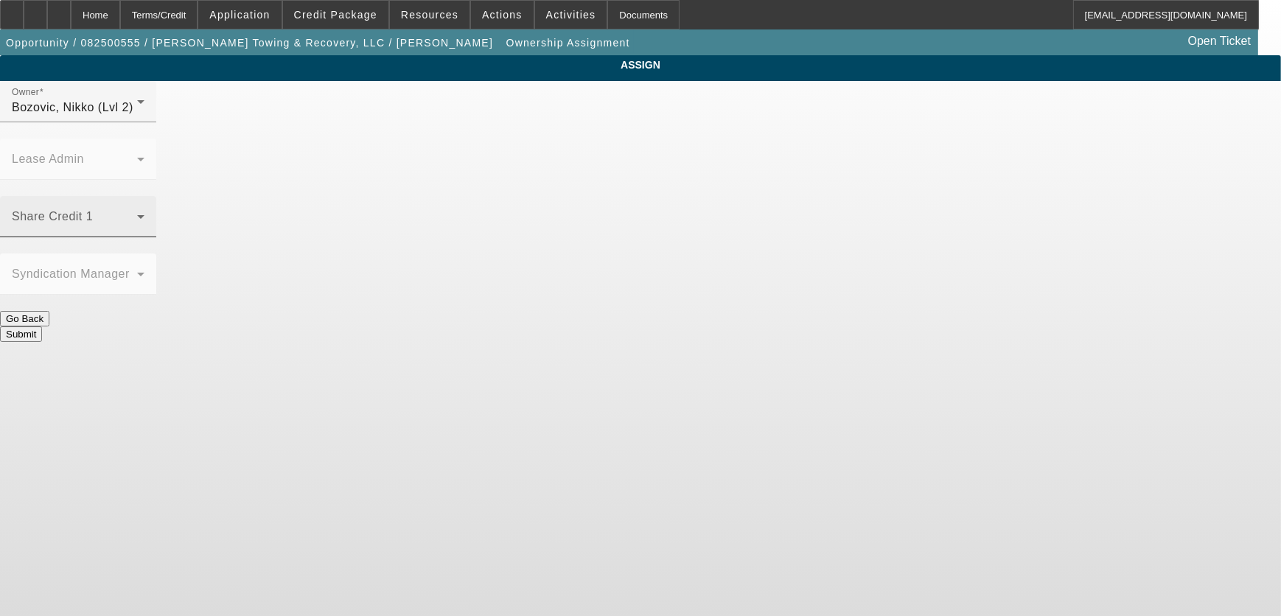
click at [144, 196] on div "Share Credit 1" at bounding box center [78, 216] width 133 height 41
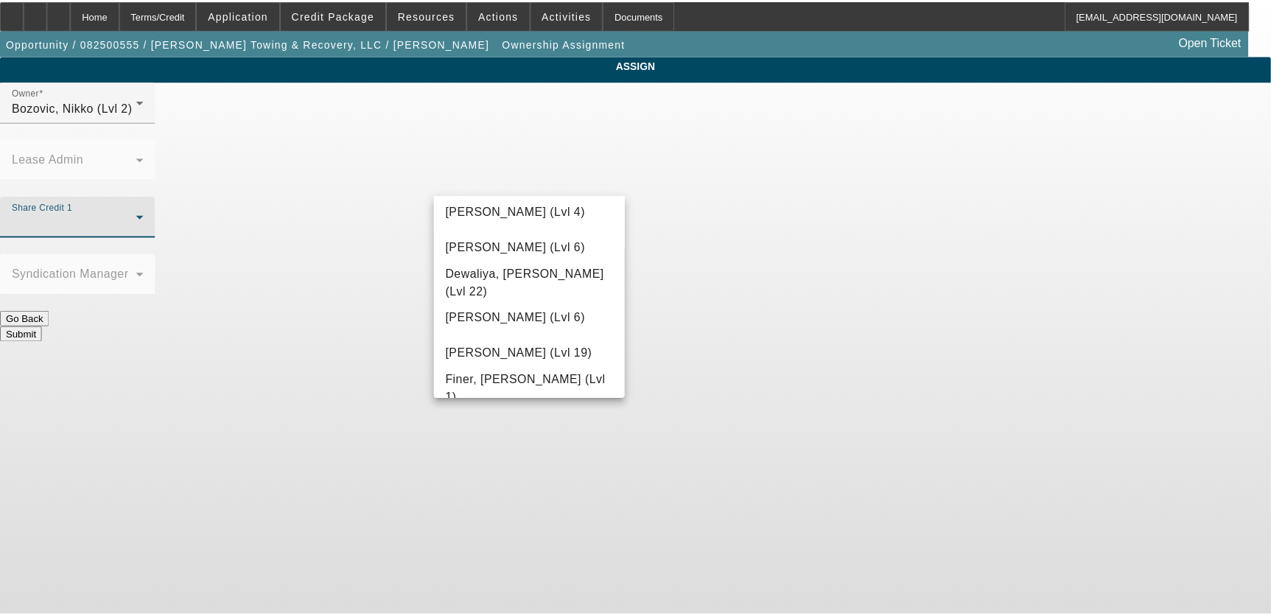
scroll to position [335, 0]
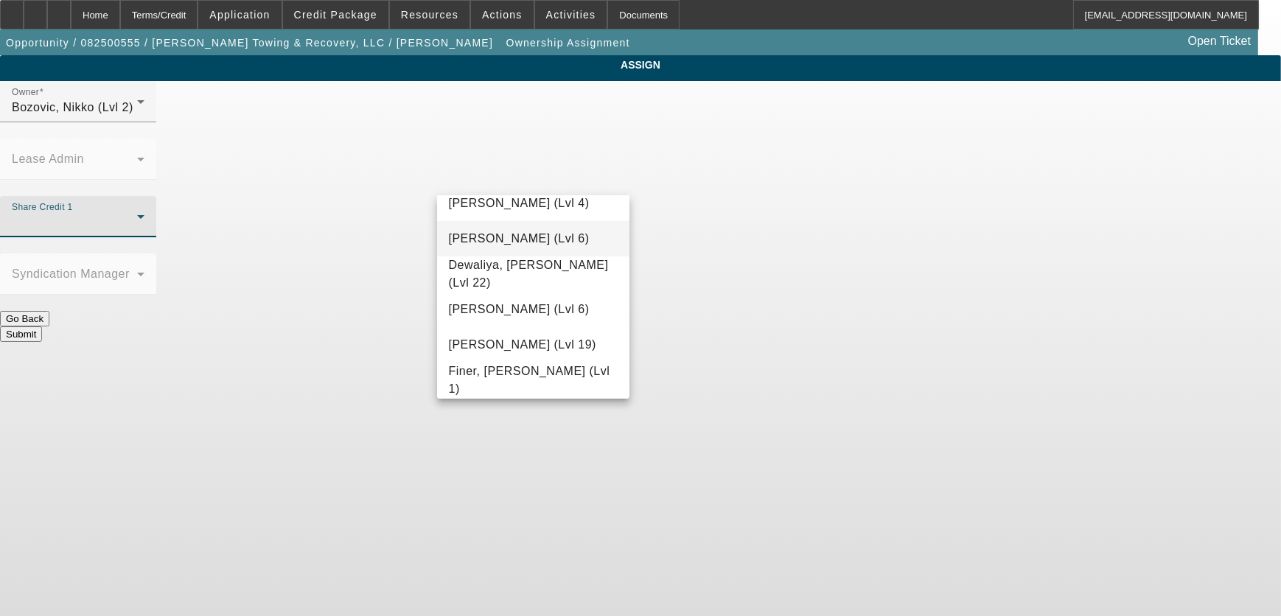
click at [559, 253] on mat-option "D'Aquila, Philip (Lvl 6)" at bounding box center [533, 238] width 193 height 35
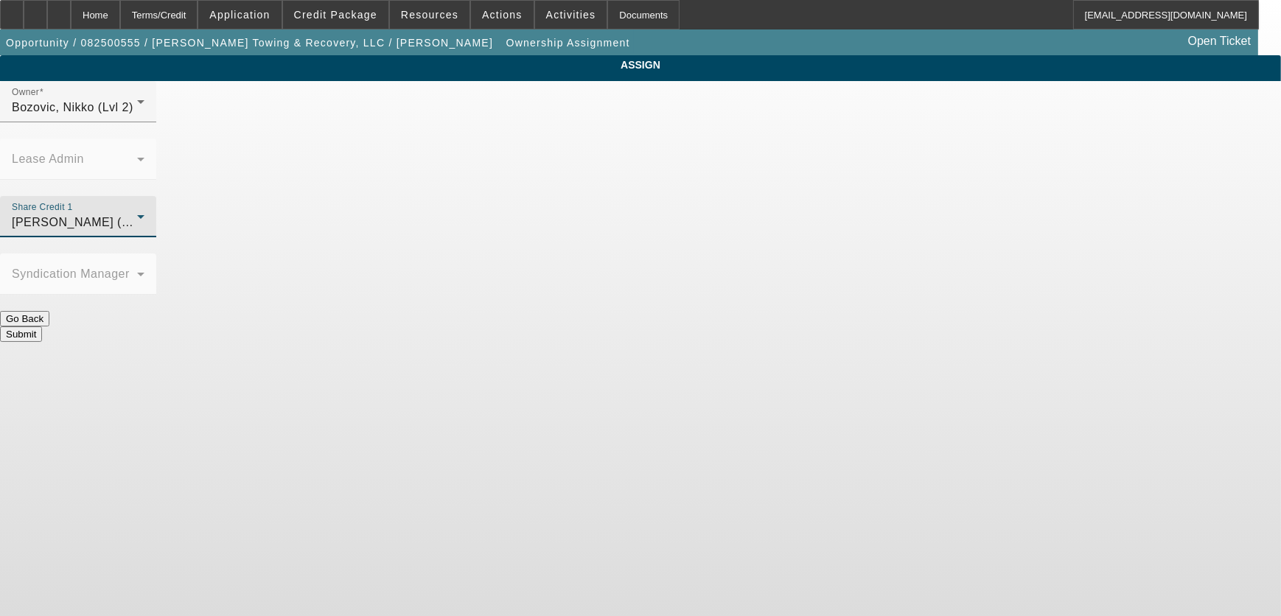
click at [156, 295] on div at bounding box center [78, 303] width 156 height 16
click at [42, 326] on button "Submit" at bounding box center [21, 333] width 42 height 15
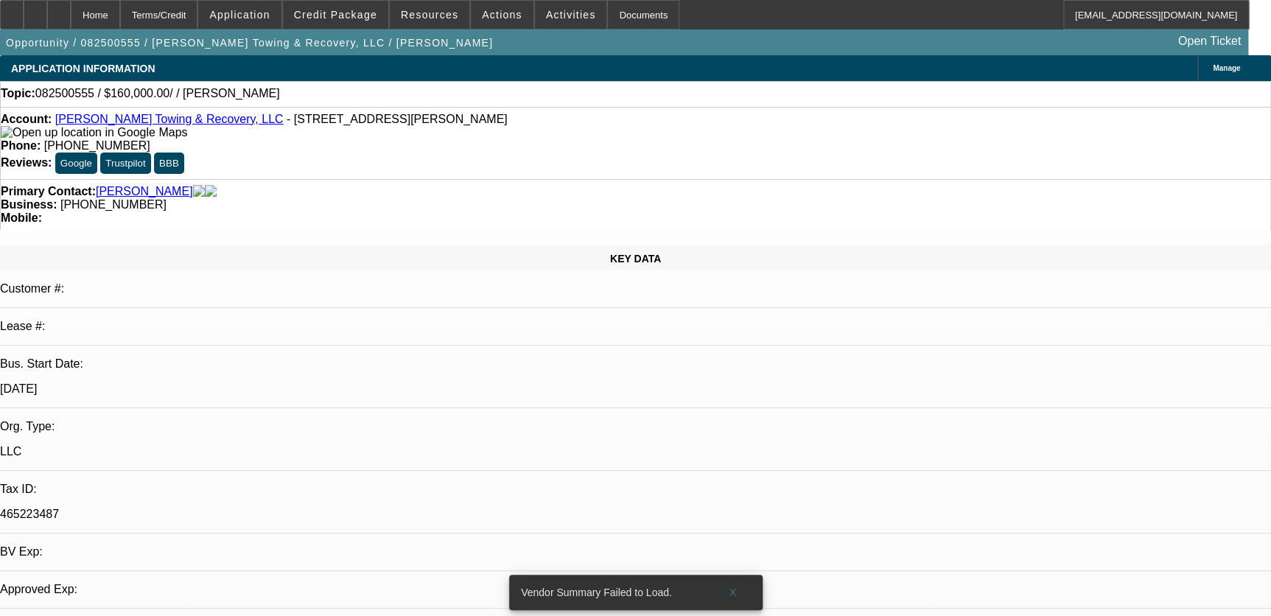
select select "0"
select select "2"
select select "0.1"
select select "4"
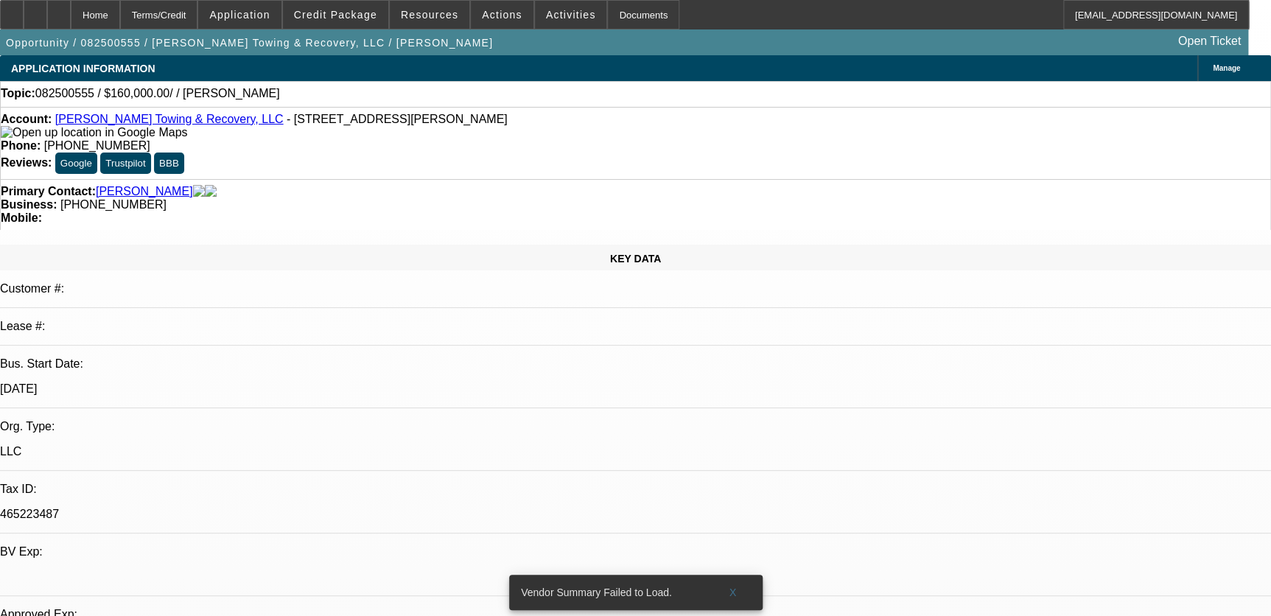
click at [553, 20] on span at bounding box center [571, 14] width 72 height 35
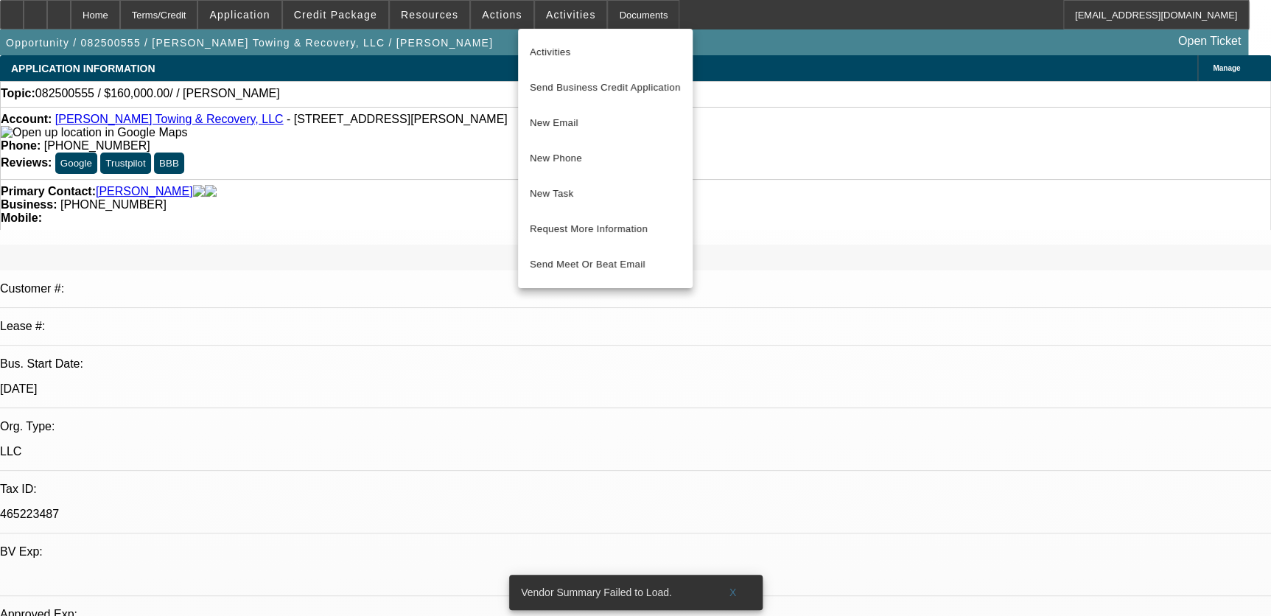
click at [733, 588] on div at bounding box center [635, 308] width 1271 height 616
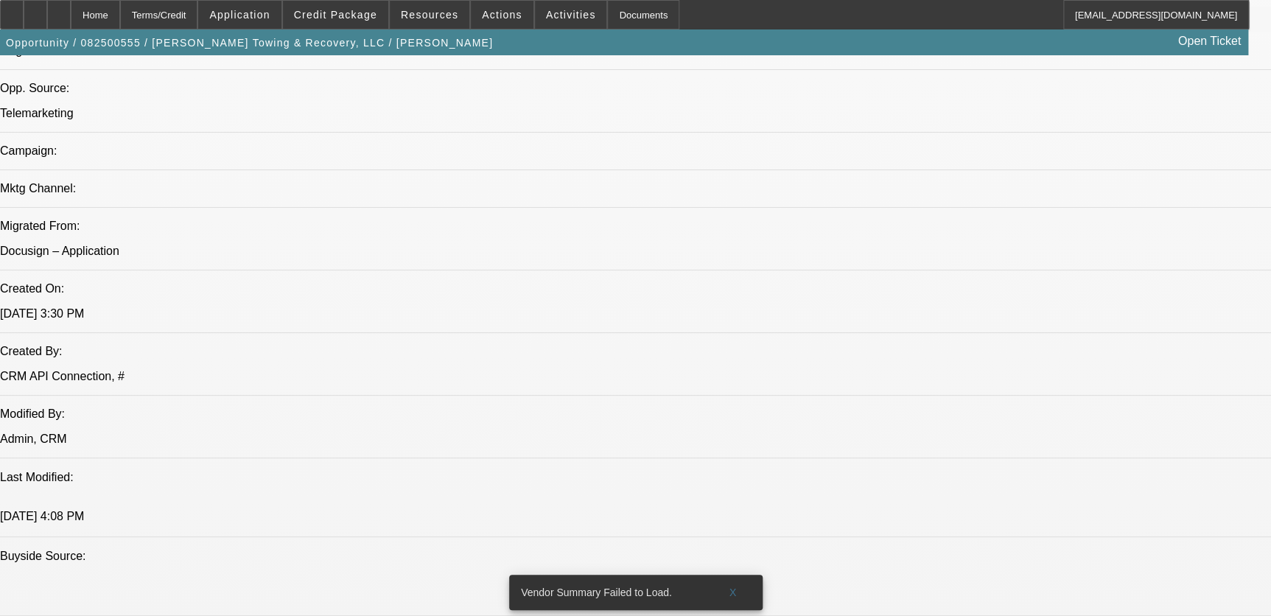
scroll to position [1340, 0]
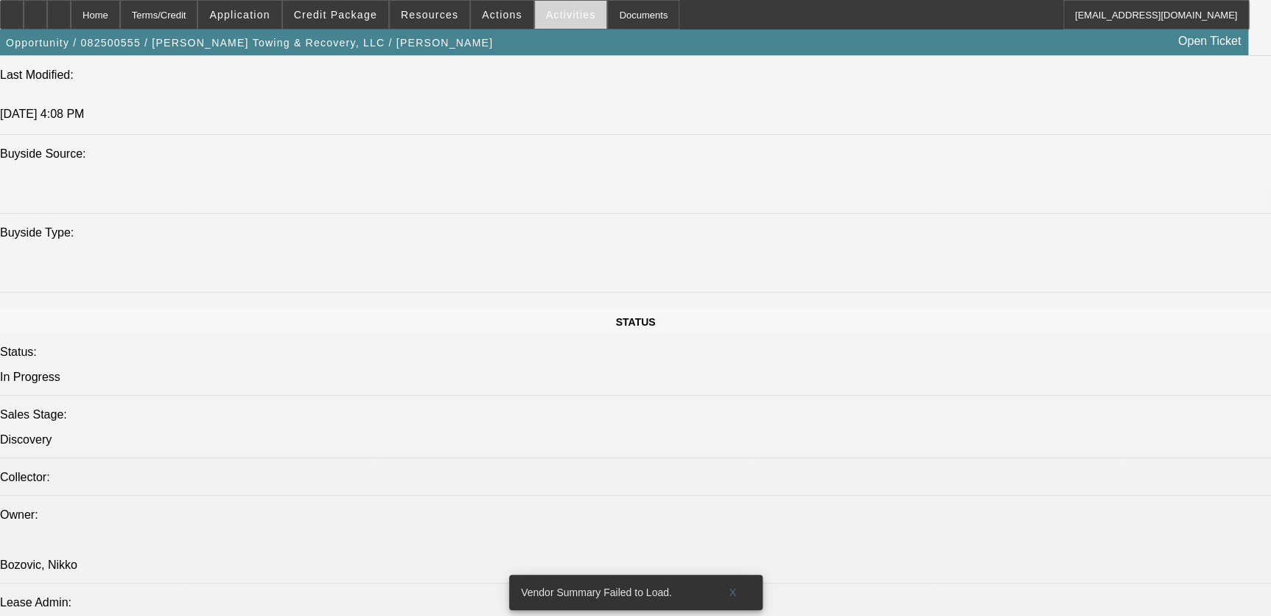
click at [559, 4] on span at bounding box center [571, 14] width 72 height 35
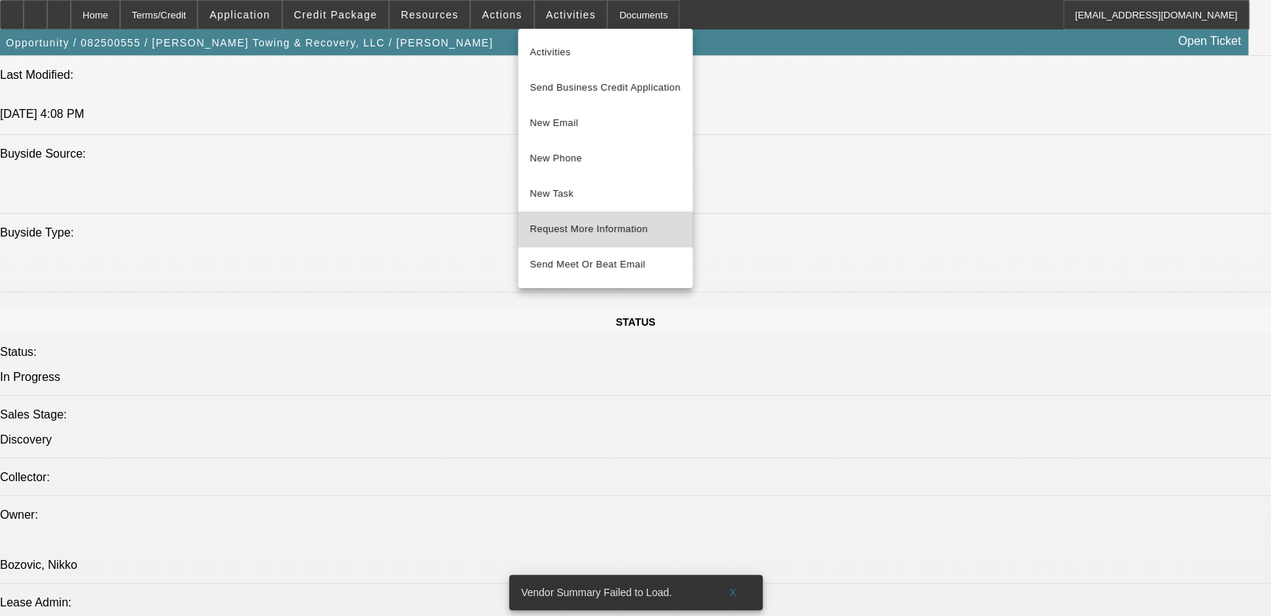
click at [607, 234] on span "Request More Information" at bounding box center [605, 229] width 151 height 18
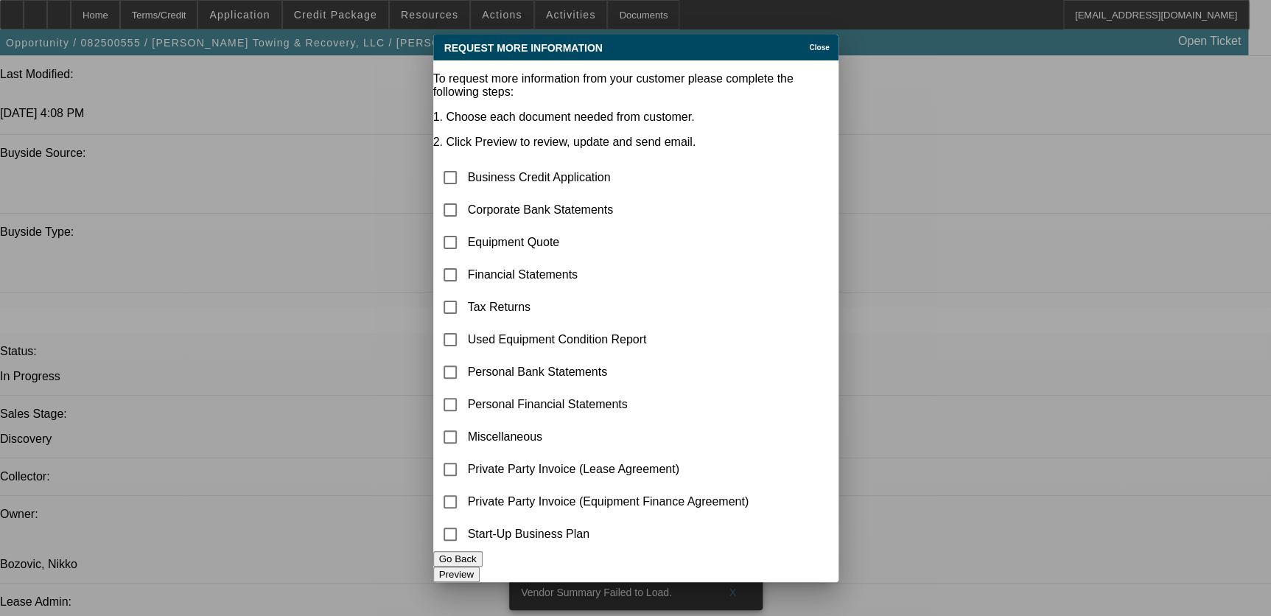
scroll to position [0, 0]
click at [465, 195] on input "checkbox" at bounding box center [450, 209] width 29 height 29
checkbox input "true"
click at [465, 228] on input "checkbox" at bounding box center [450, 242] width 29 height 29
checkbox input "true"
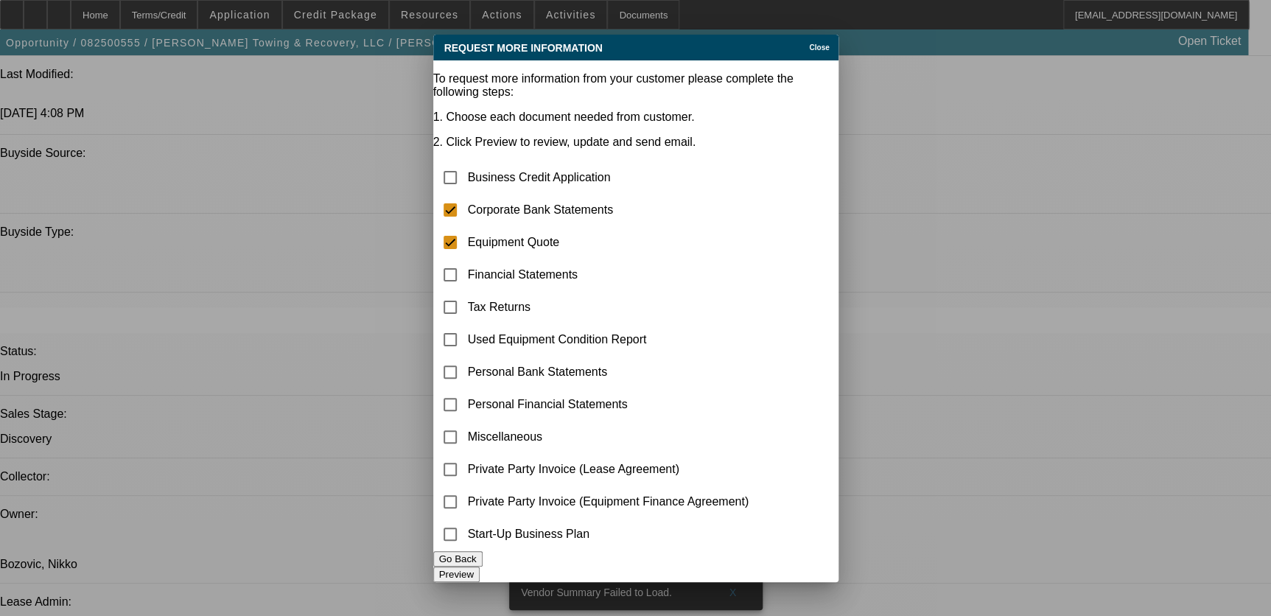
click at [480, 567] on button "Preview" at bounding box center [456, 574] width 46 height 15
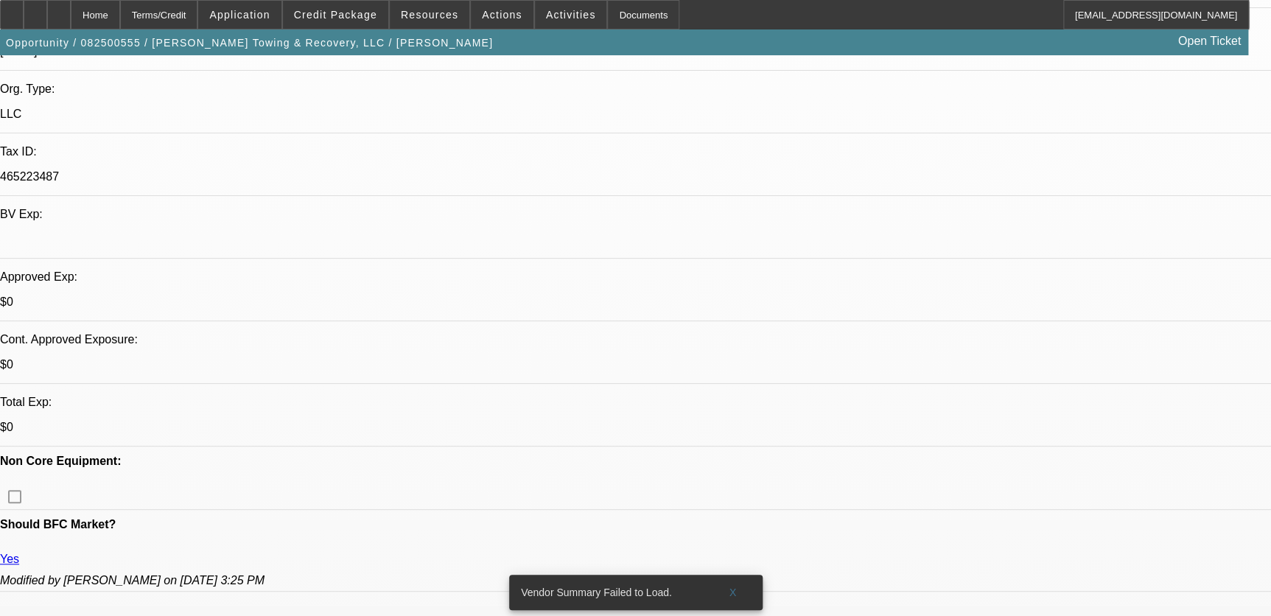
scroll to position [335, 0]
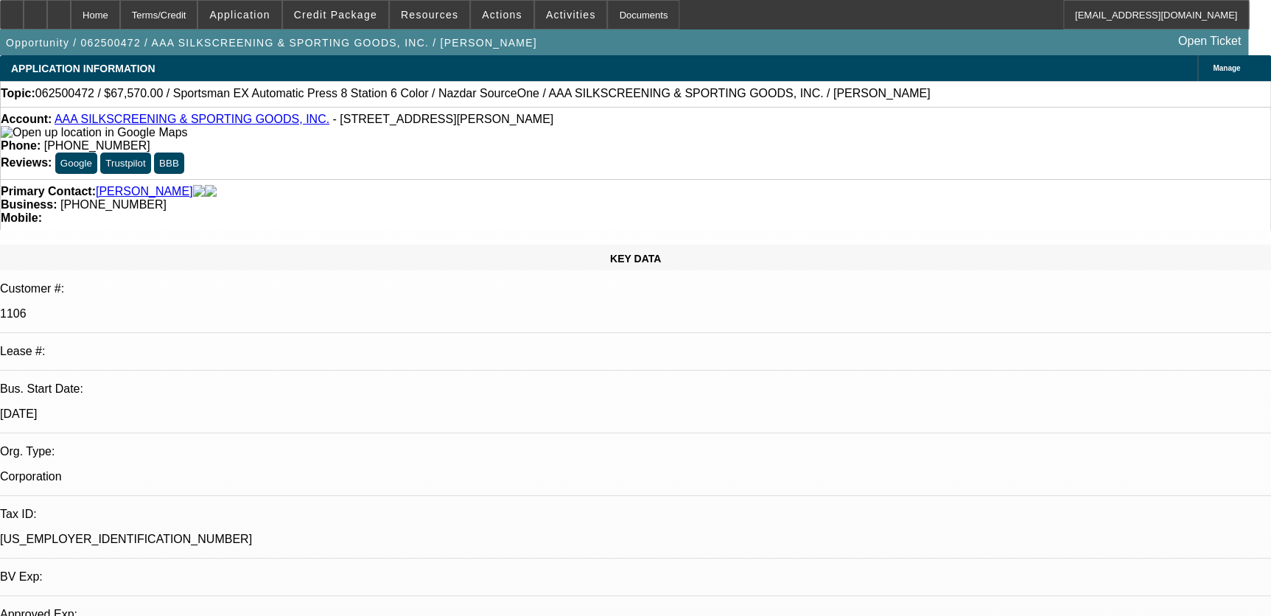
select select "0"
select select "0.1"
select select "0"
select select "2"
select select "0.1"
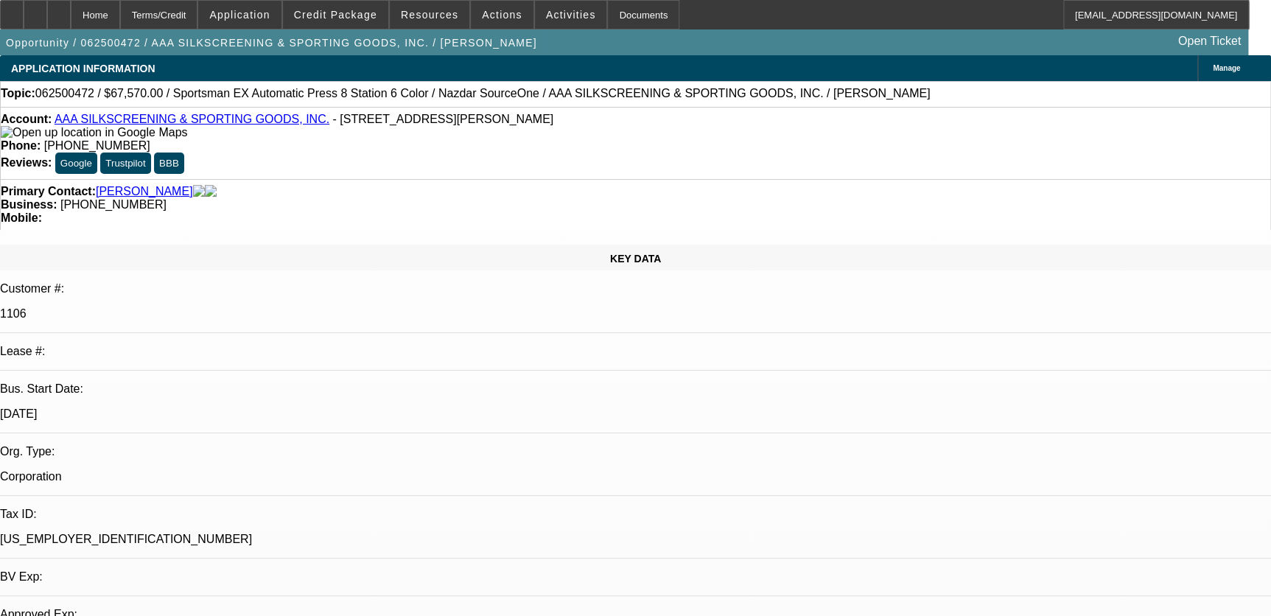
select select "0"
select select "0.1"
select select "1"
select select "2"
select select "4"
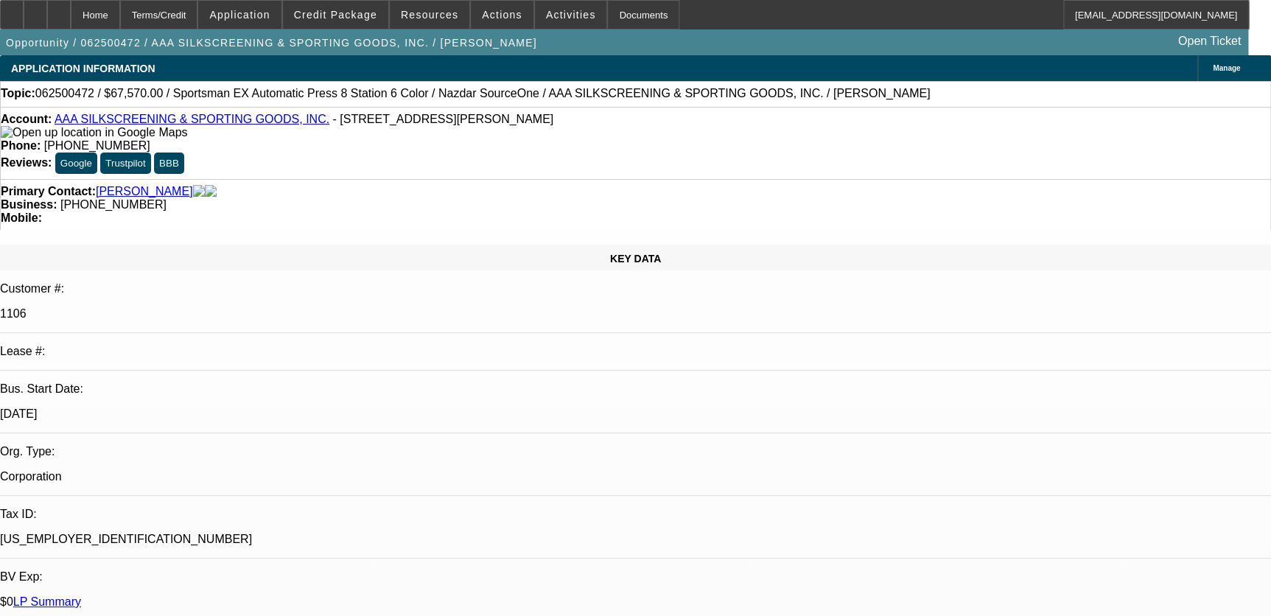
select select "1"
select select "2"
select select "4"
select select "1"
select select "2"
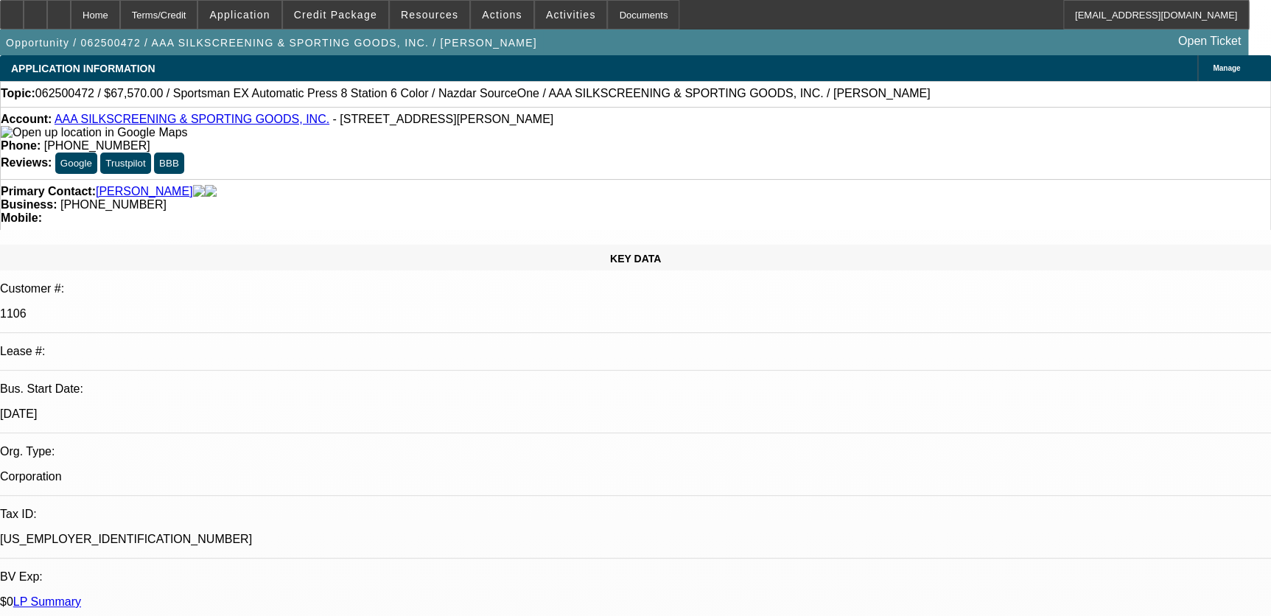
select select "4"
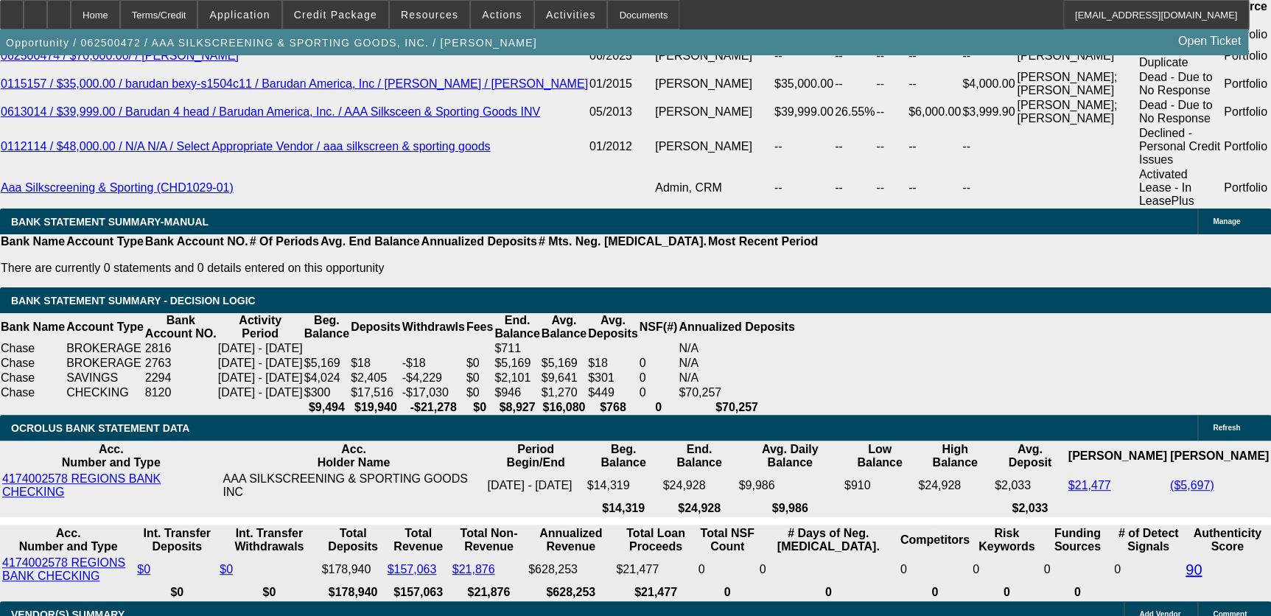
scroll to position [3014, 0]
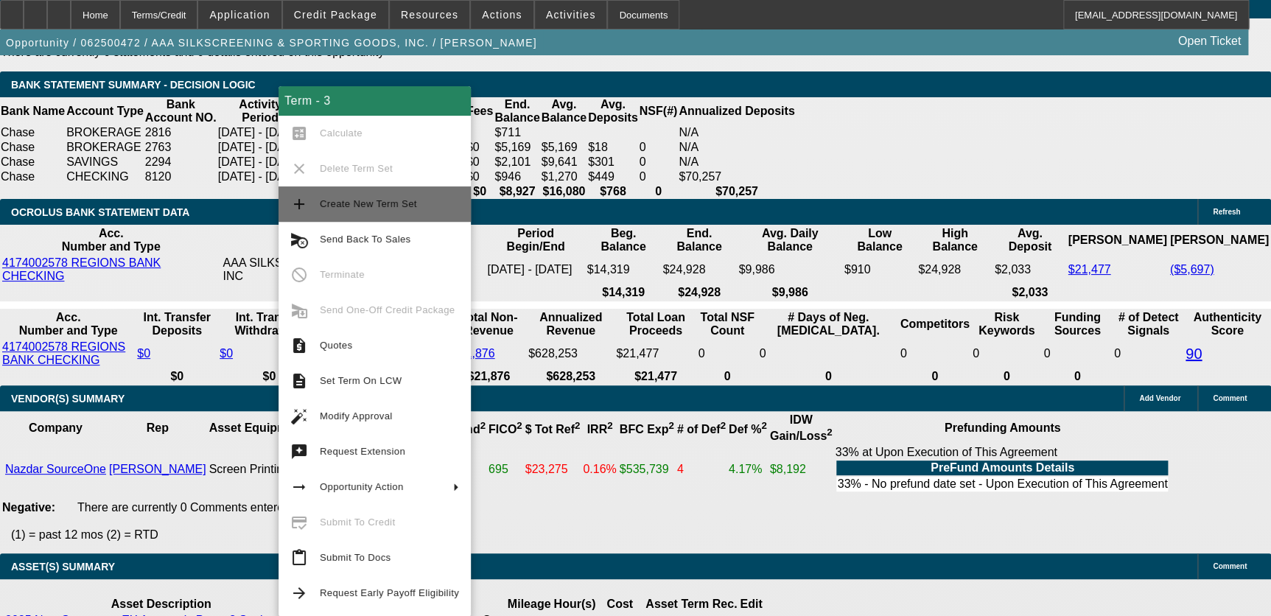
click at [401, 210] on span "Create New Term Set" at bounding box center [389, 204] width 139 height 18
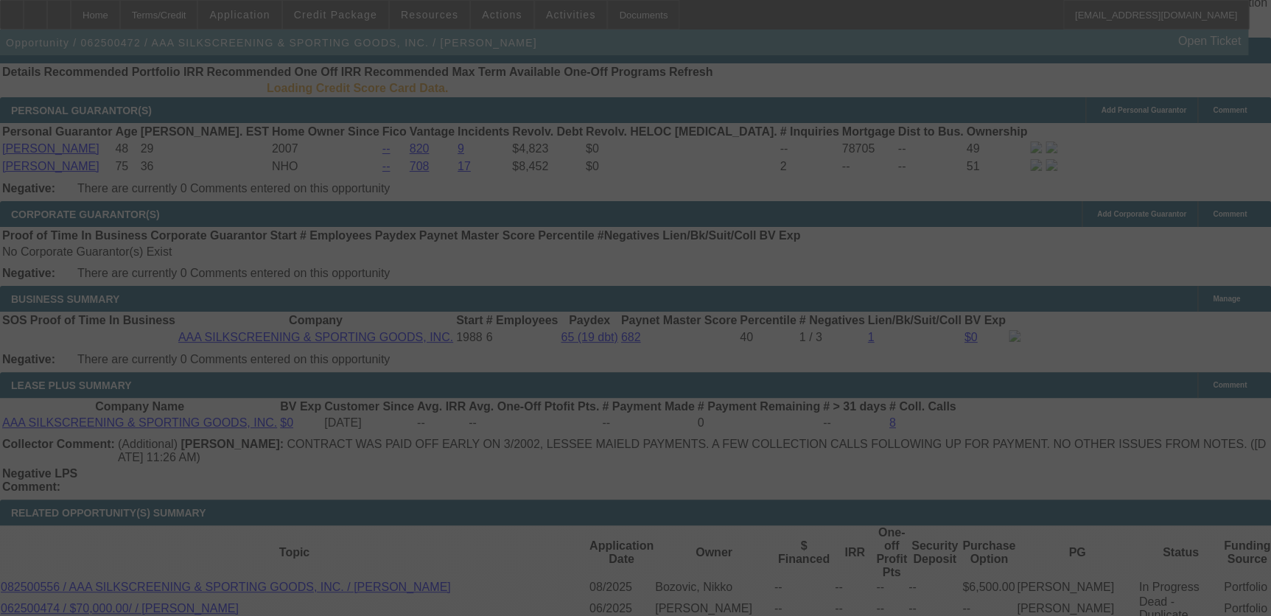
scroll to position [2314, 0]
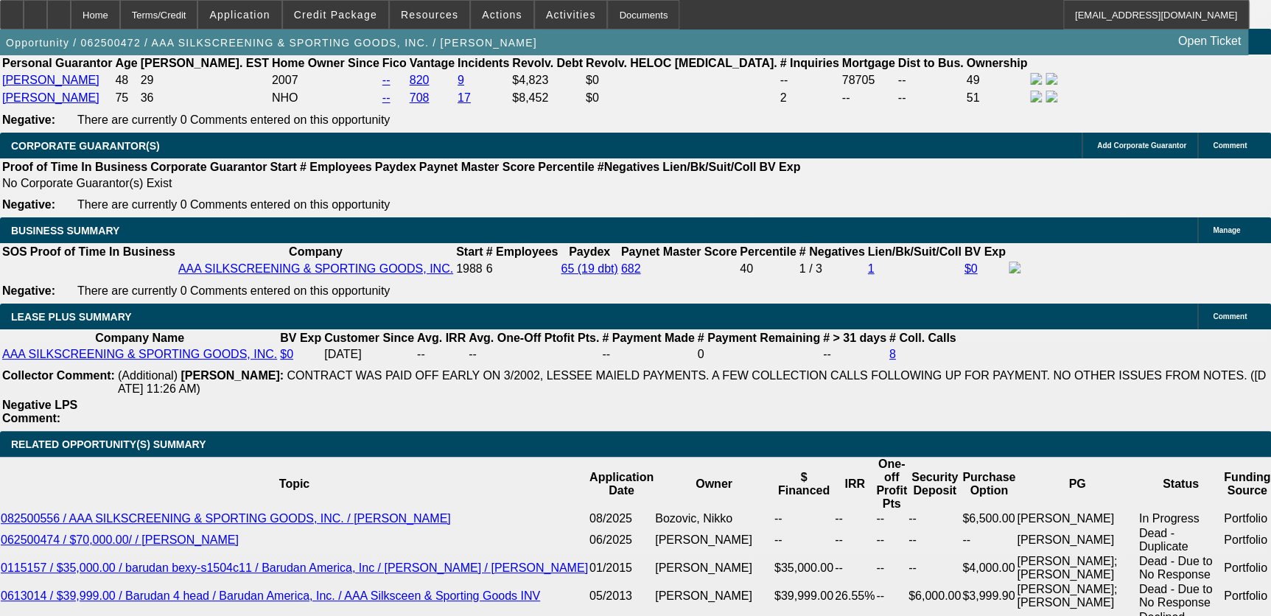
select select "0"
select select "0.1"
select select "0"
select select "0.1"
select select "0"
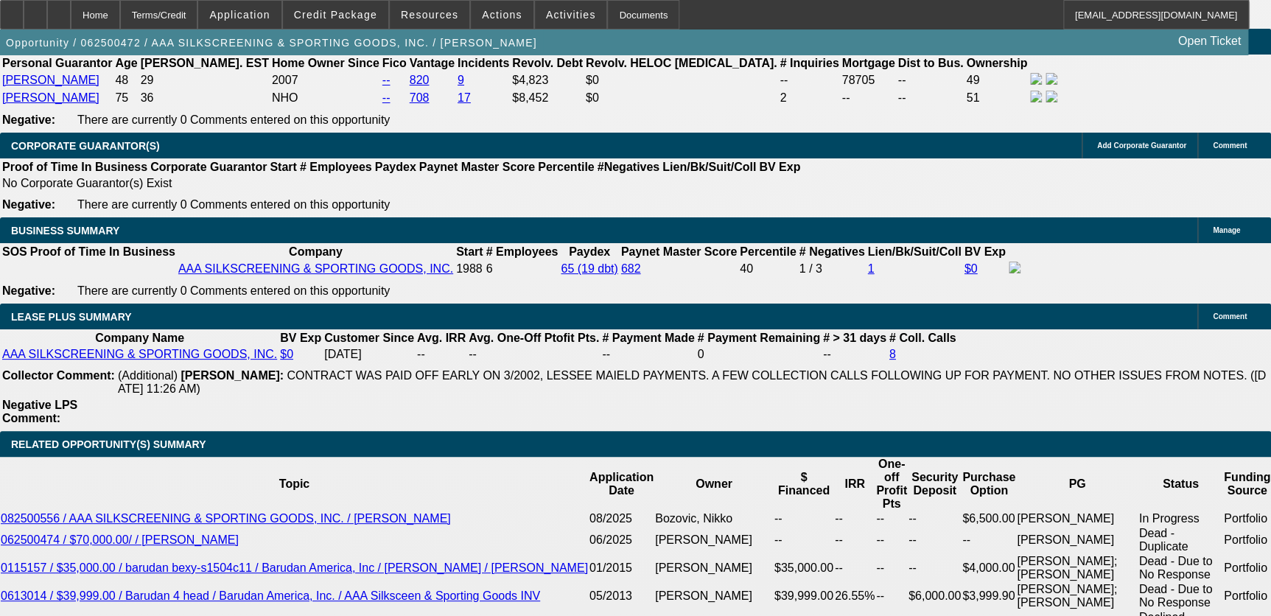
select select "2"
select select "0.1"
select select "0"
select select "0.1"
select select "1"
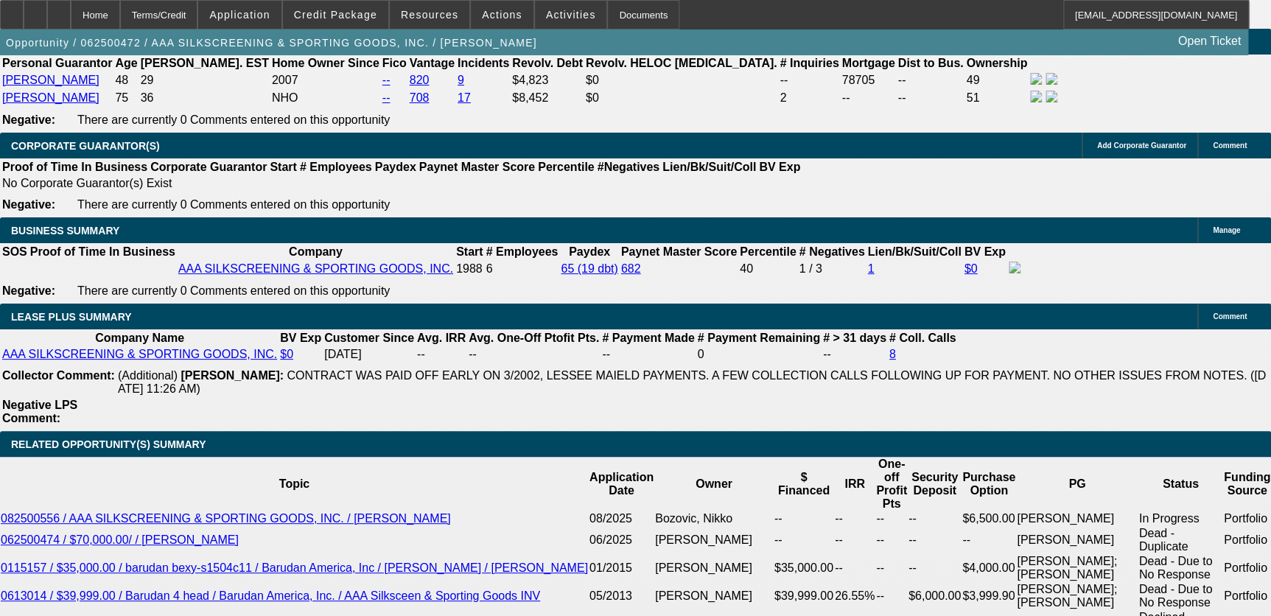
select select "2"
select select "4"
select select "1"
select select "2"
select select "4"
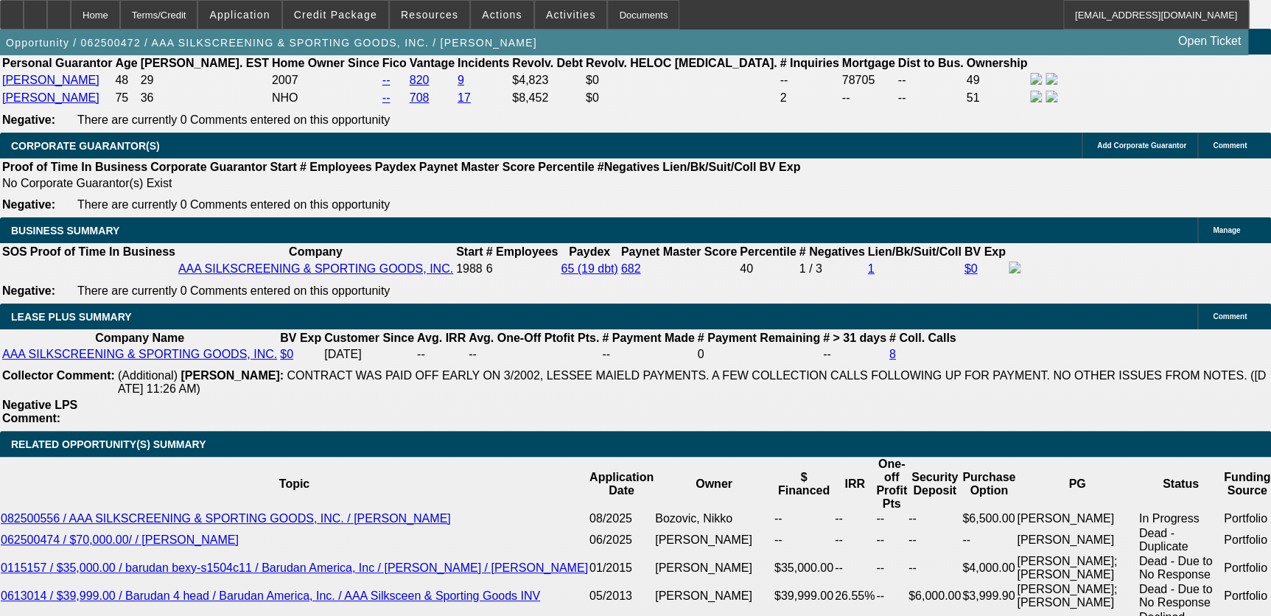
select select "1"
select select "2"
select select "4"
select select "1"
select select "2"
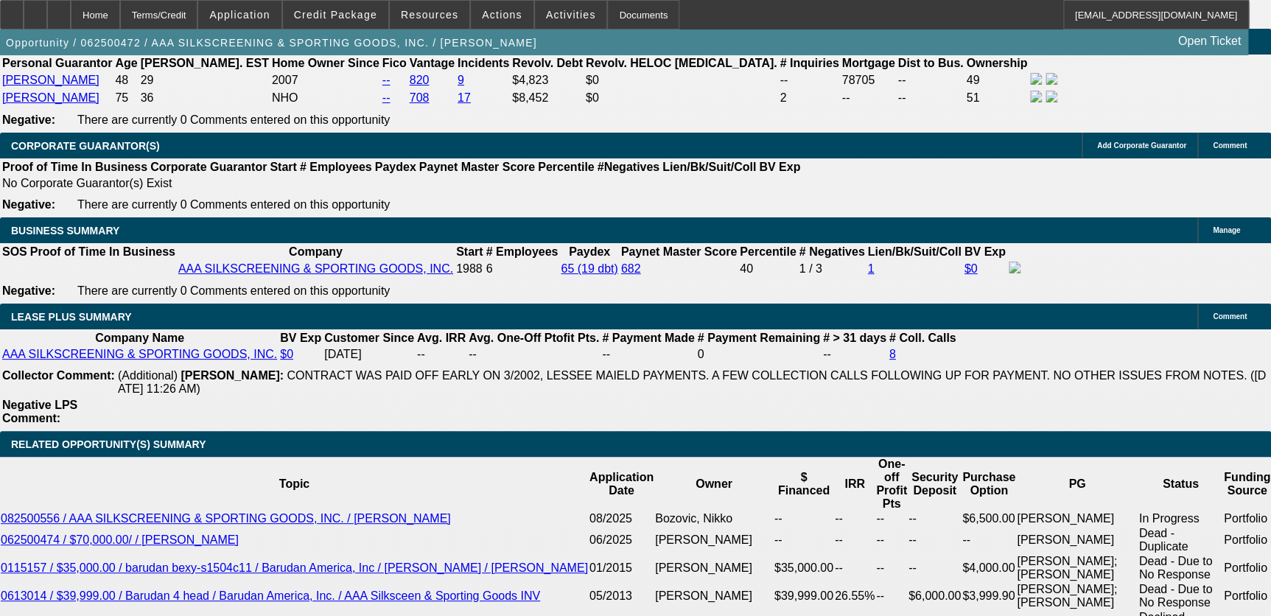
select select "4"
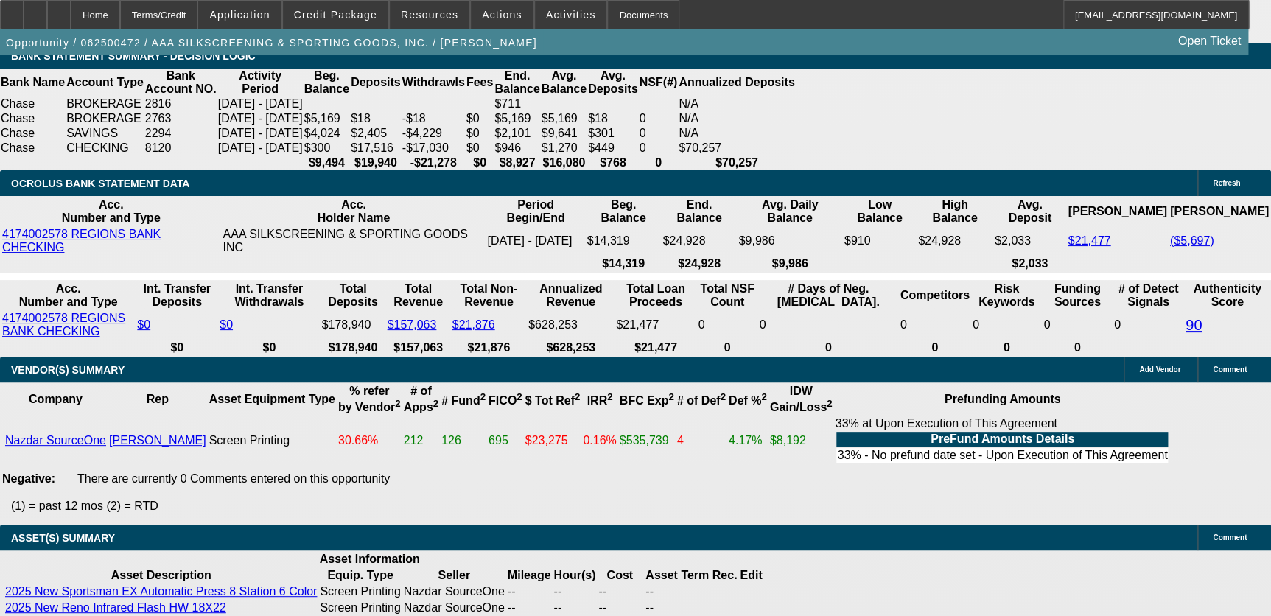
scroll to position [3044, 0]
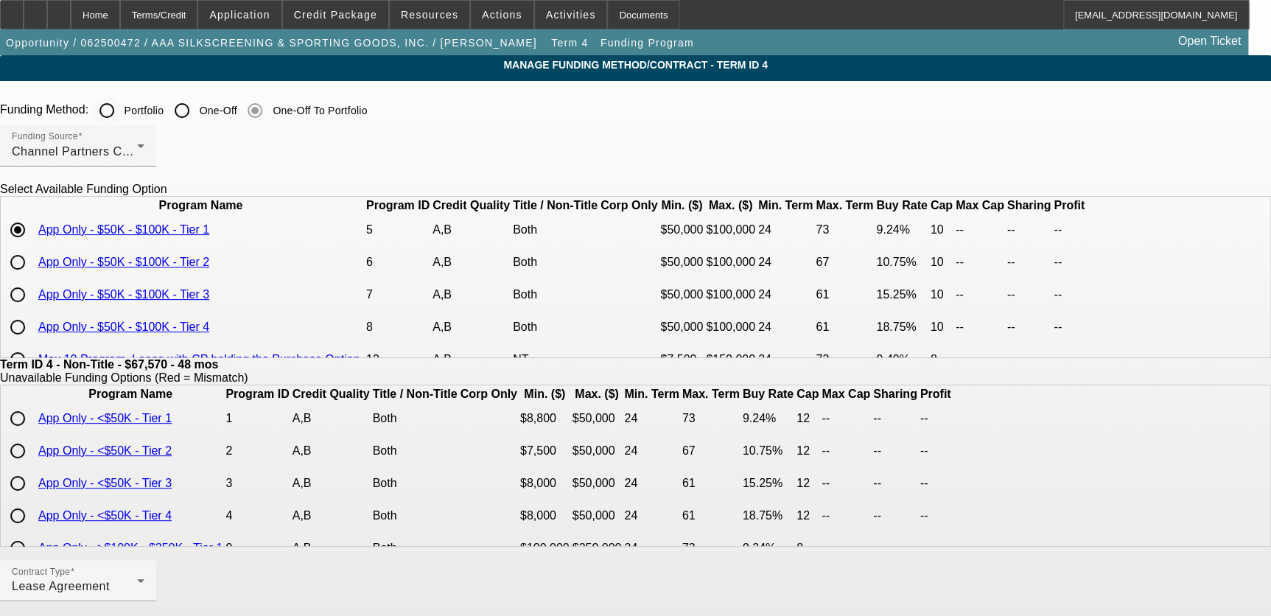
click at [122, 118] on input "Portfolio" at bounding box center [106, 110] width 29 height 29
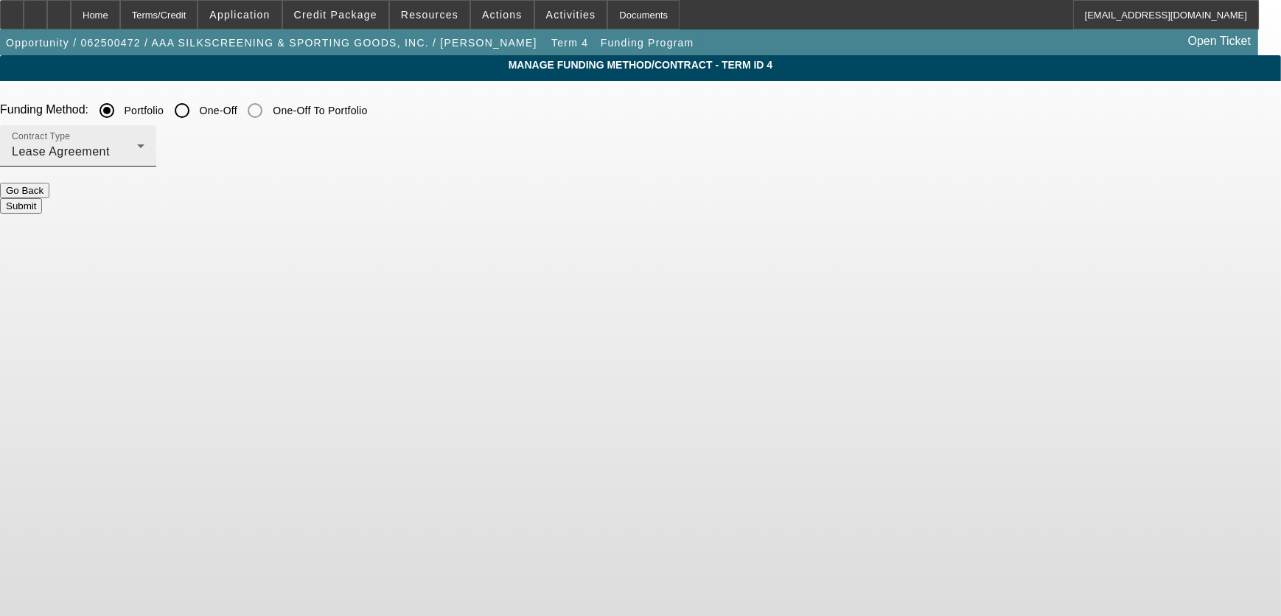
click at [144, 142] on div "Contract Type Lease Agreement" at bounding box center [78, 145] width 133 height 41
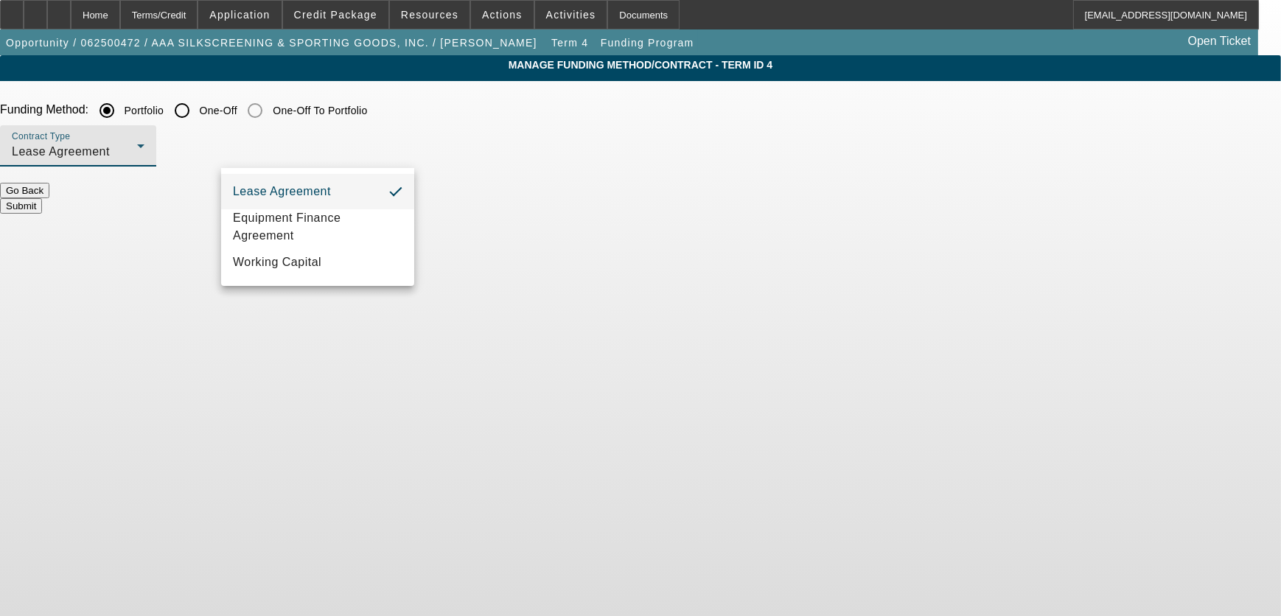
click at [471, 123] on div at bounding box center [640, 308] width 1281 height 616
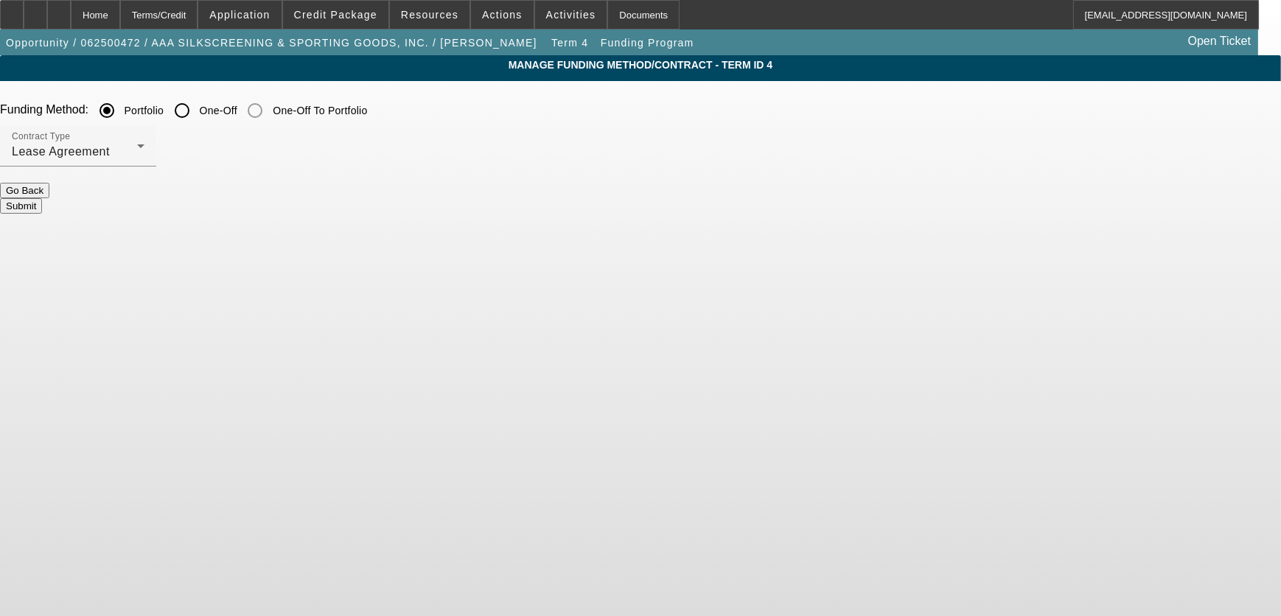
click at [469, 182] on div "Contract Type Lease Agreement" at bounding box center [640, 153] width 1281 height 57
click at [42, 198] on button "Submit" at bounding box center [21, 205] width 42 height 15
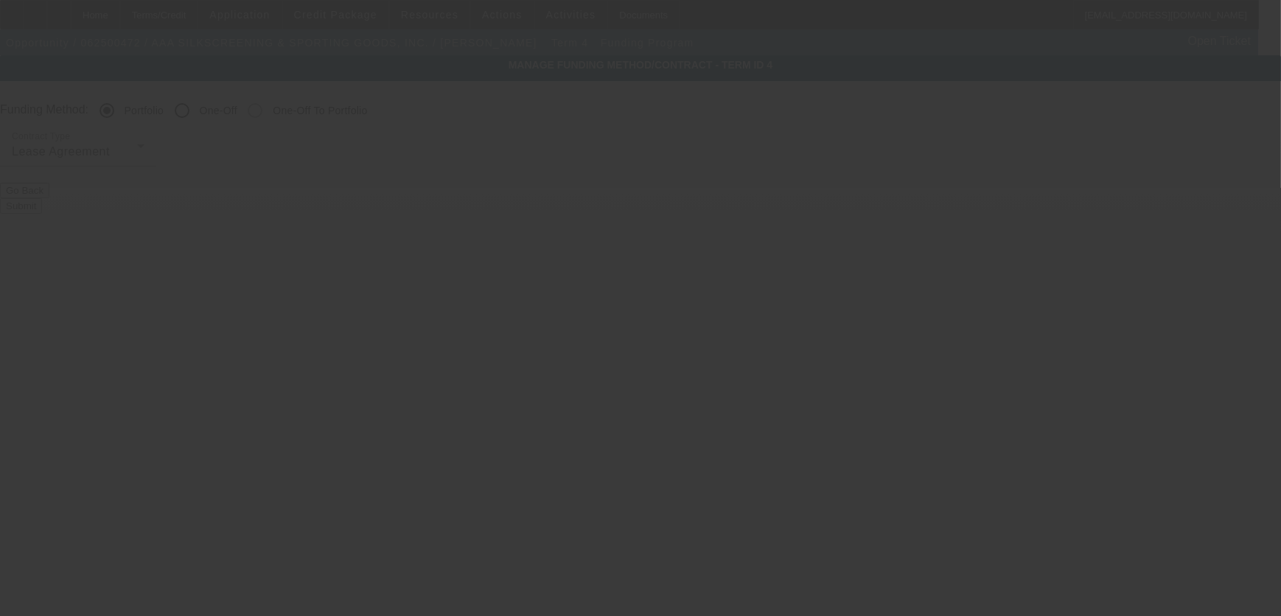
radio input "false"
radio input "true"
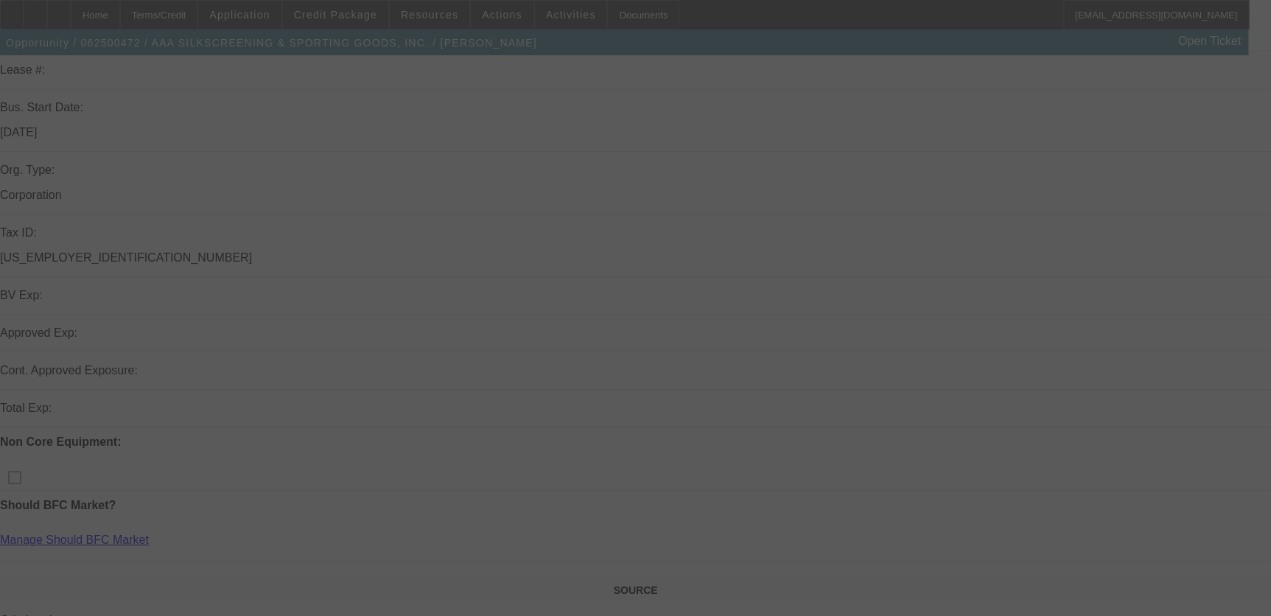
scroll to position [536, 0]
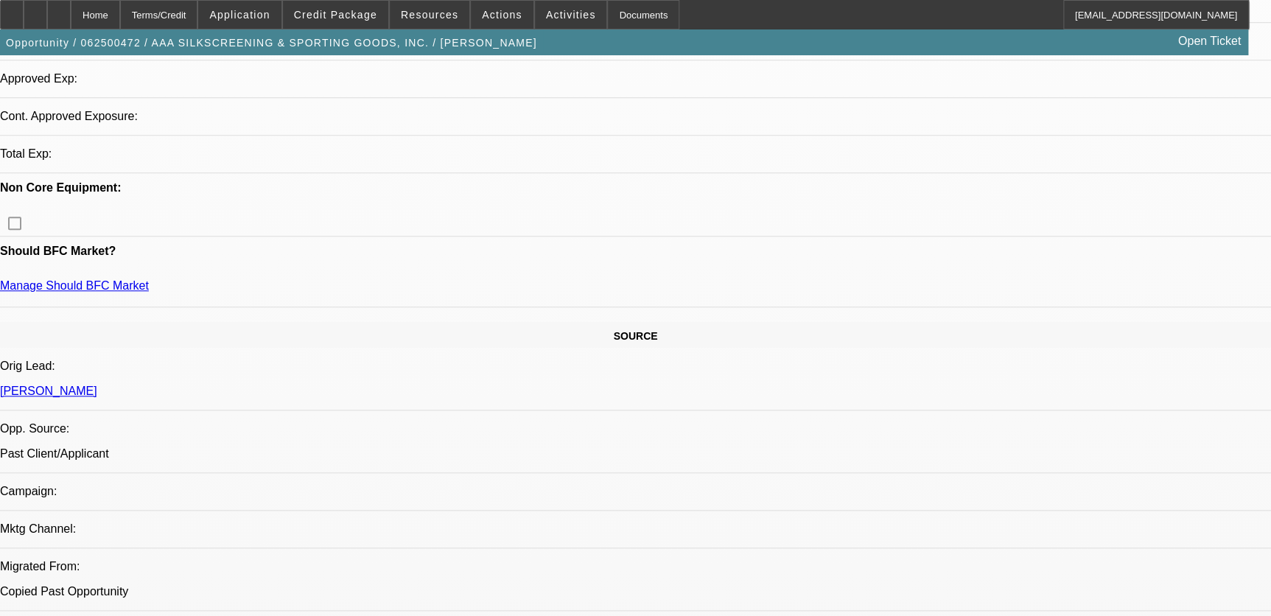
select select "0"
select select "2"
select select "0.1"
select select "4"
select select "0"
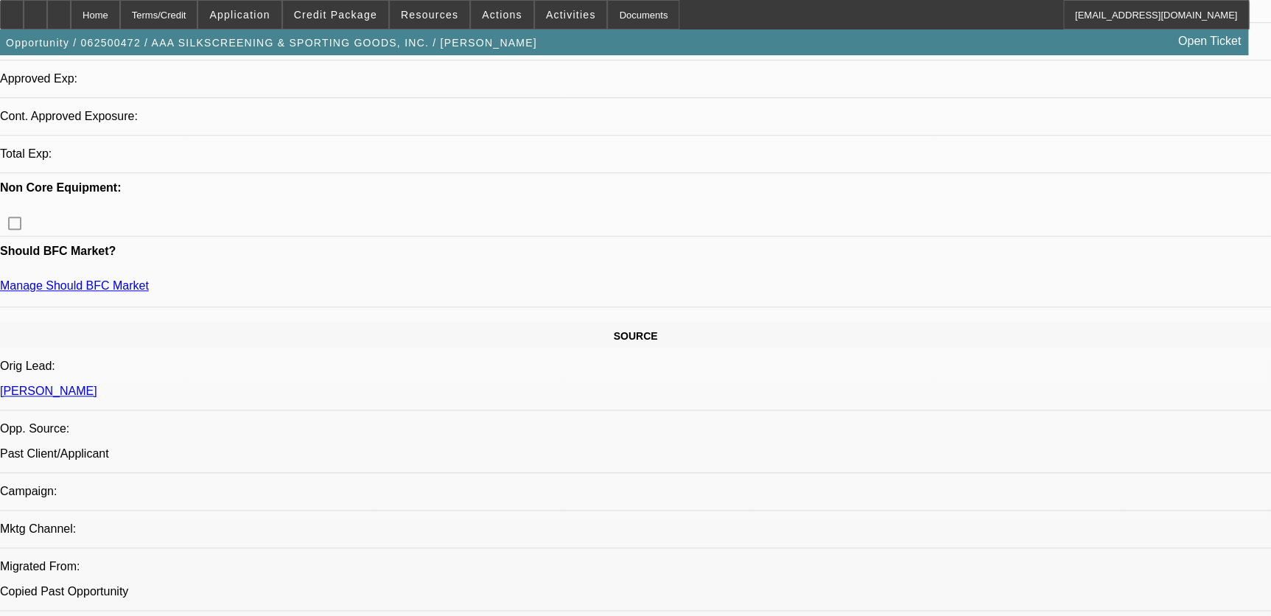
select select "2"
select select "0.1"
select select "4"
select select "0"
select select "2"
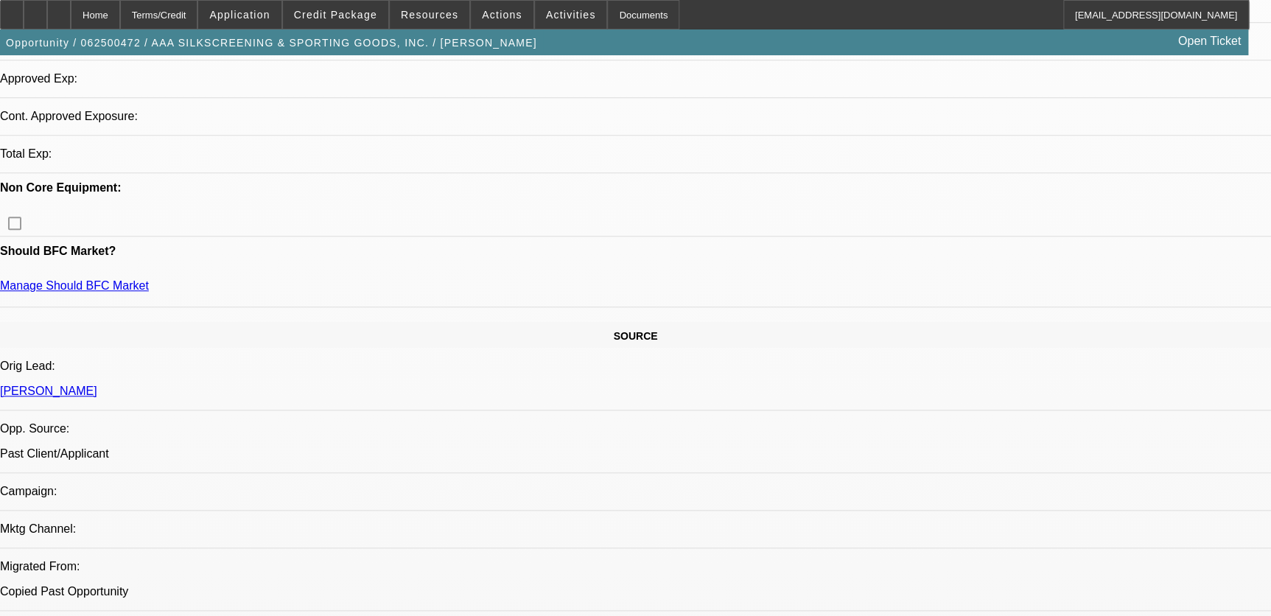
select select "2"
select select "0.1"
select select "4"
select select "0"
select select "2"
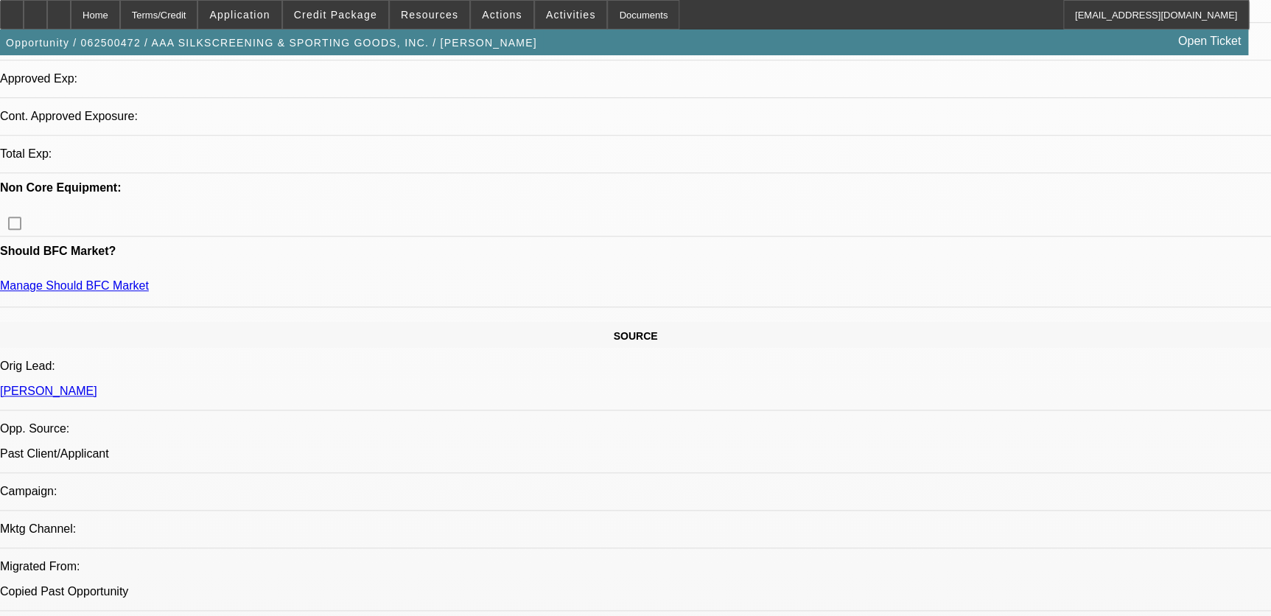
select select "0.1"
select select "4"
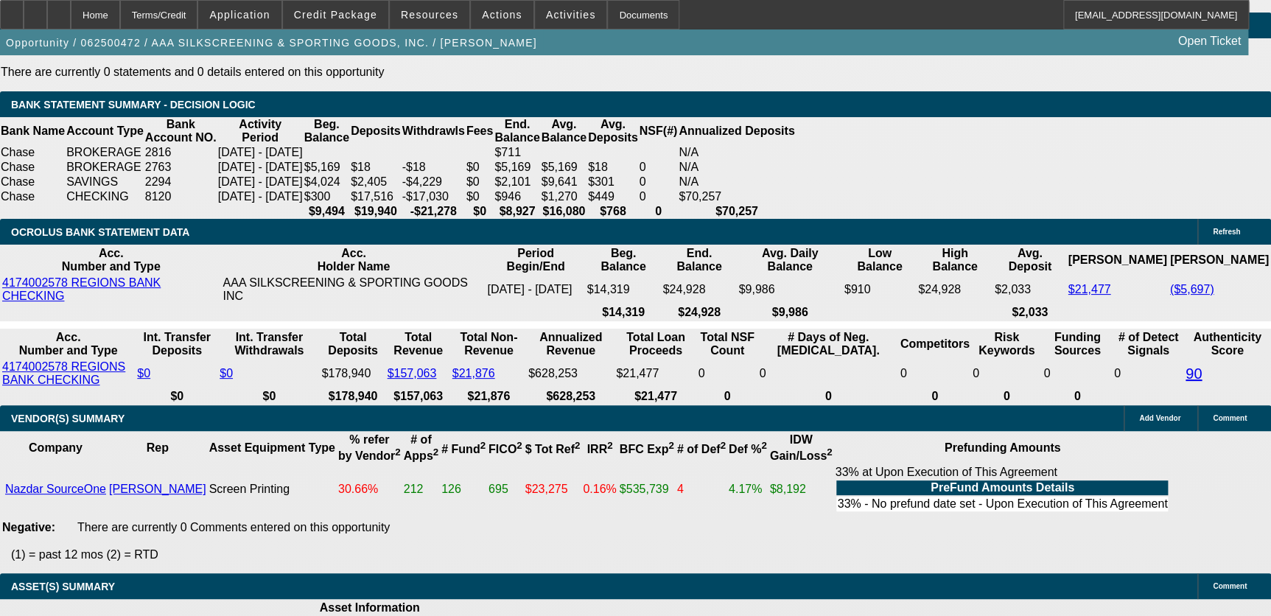
scroll to position [2975, 0]
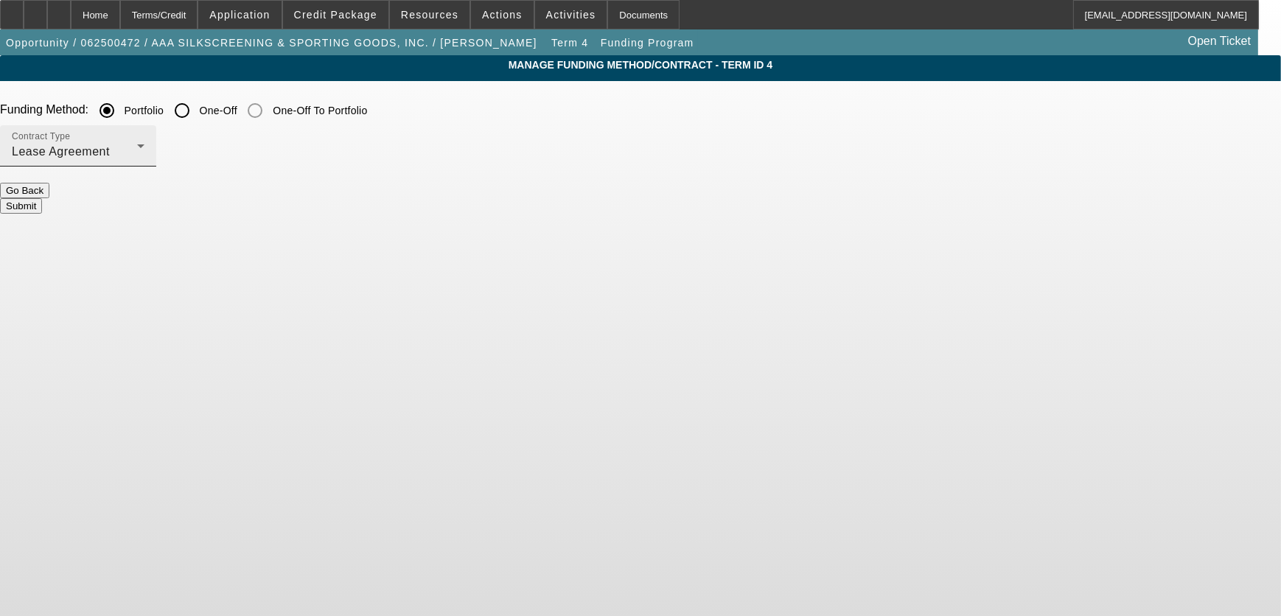
click at [137, 147] on div "Lease Agreement" at bounding box center [74, 152] width 125 height 18
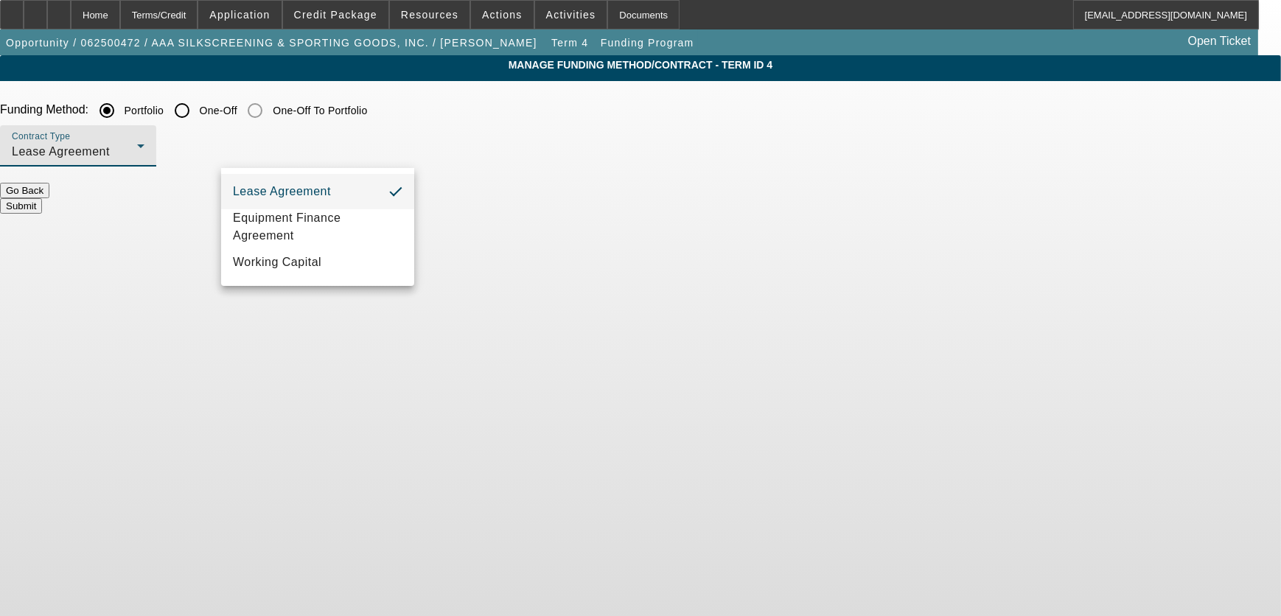
click at [394, 108] on div at bounding box center [640, 308] width 1281 height 616
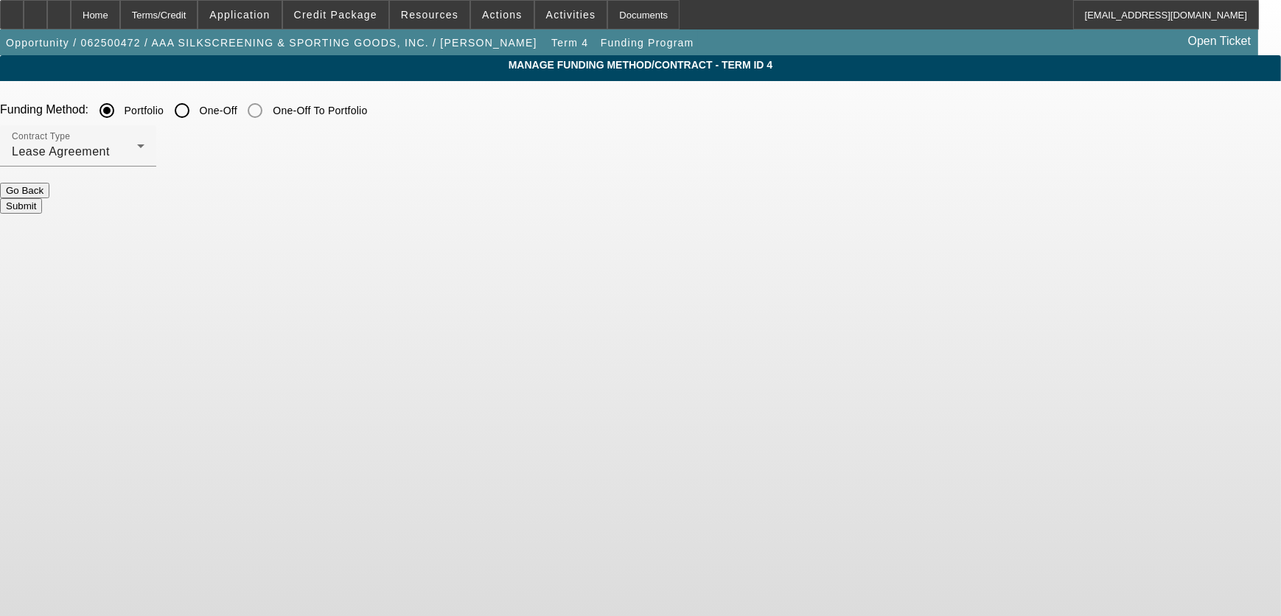
click at [197, 111] on input "One-Off" at bounding box center [181, 110] width 29 height 29
radio input "true"
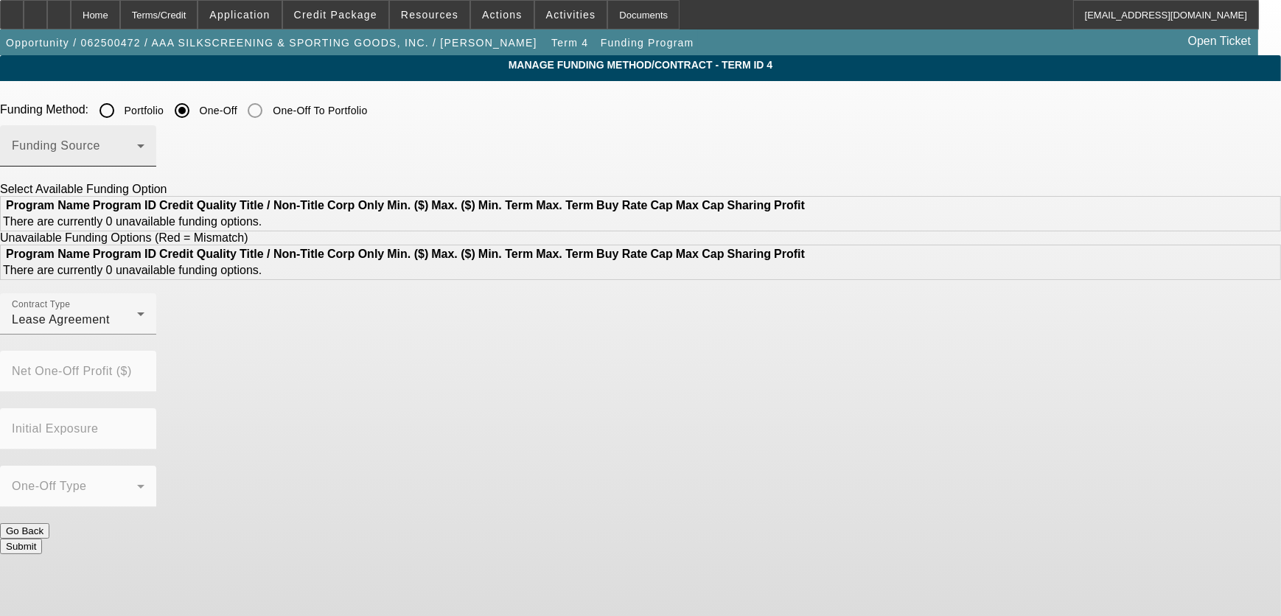
click at [137, 159] on span at bounding box center [74, 152] width 125 height 18
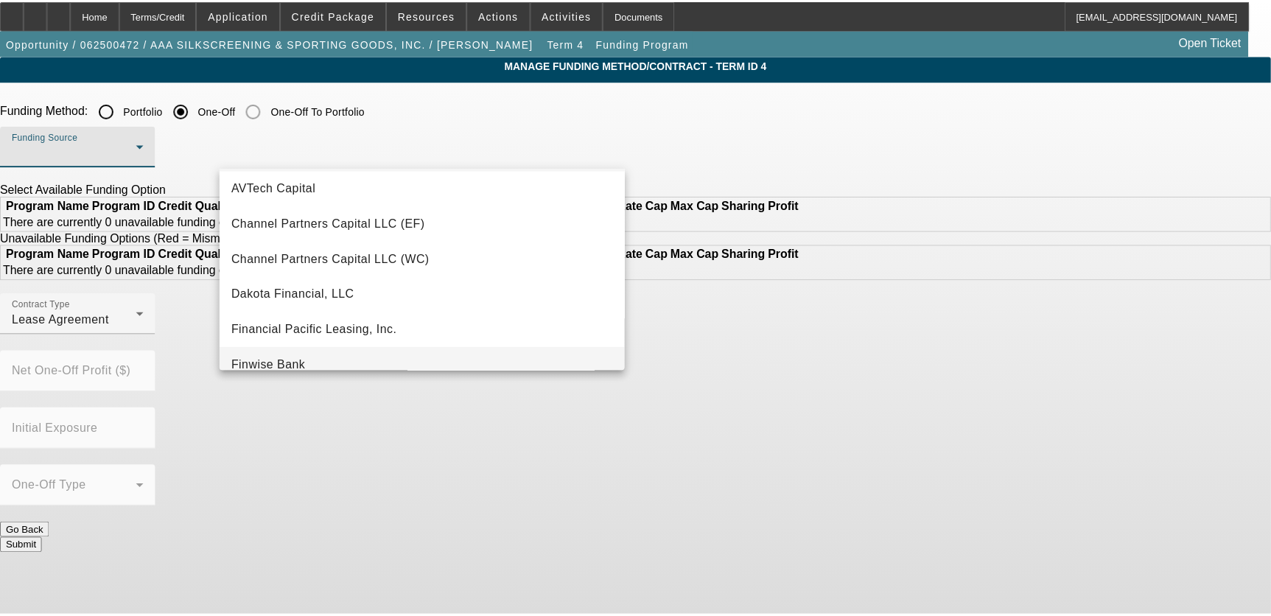
scroll to position [15, 0]
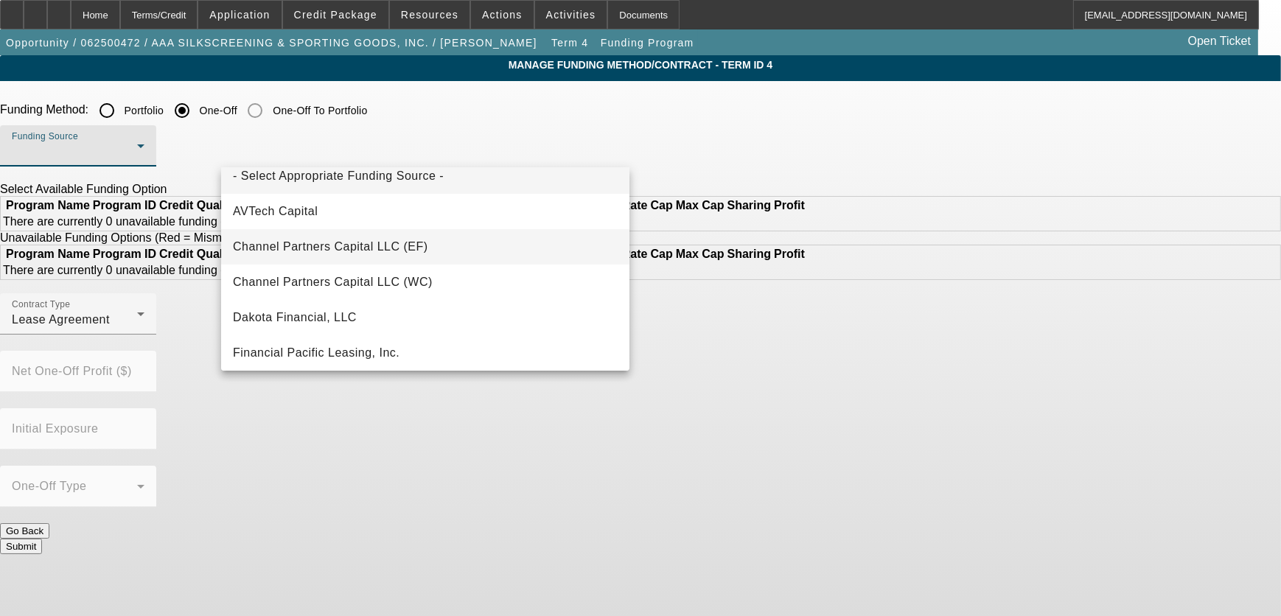
click at [353, 248] on span "Channel Partners Capital LLC (EF)" at bounding box center [330, 247] width 195 height 18
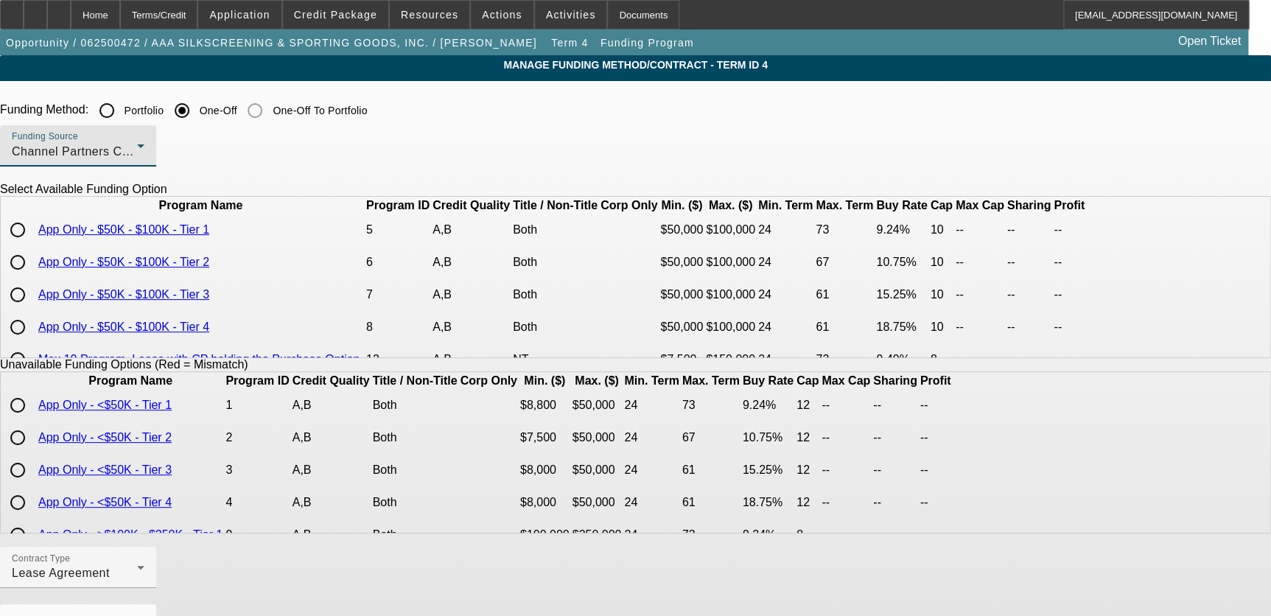
click at [32, 245] on input "radio" at bounding box center [17, 229] width 29 height 29
radio input "true"
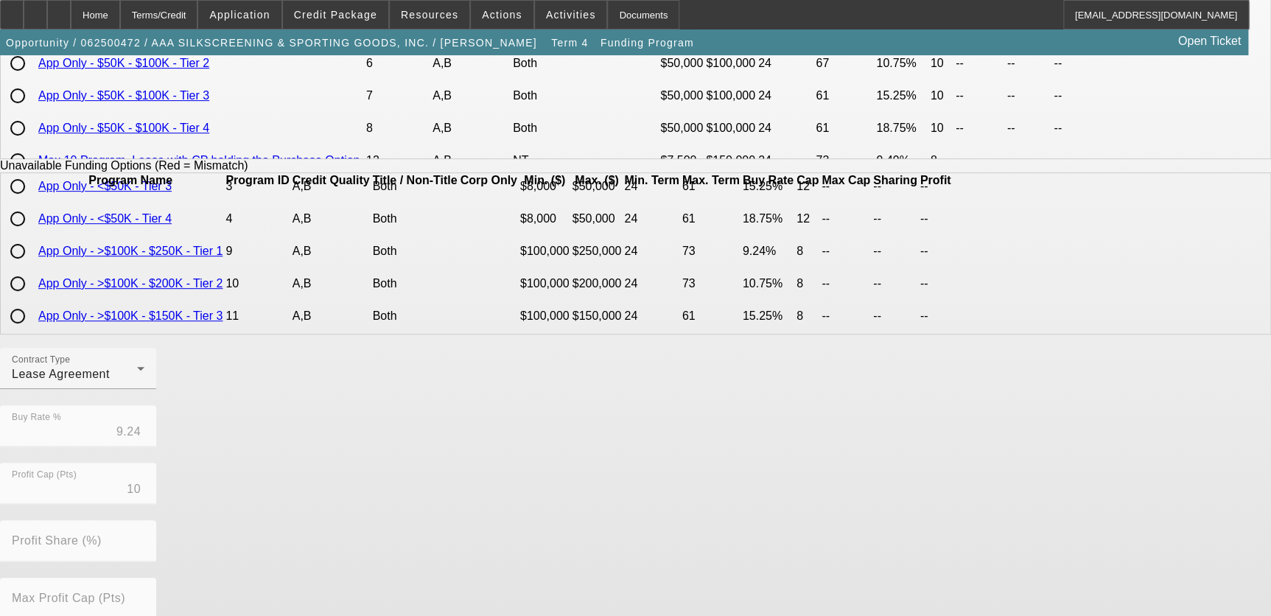
scroll to position [386, 0]
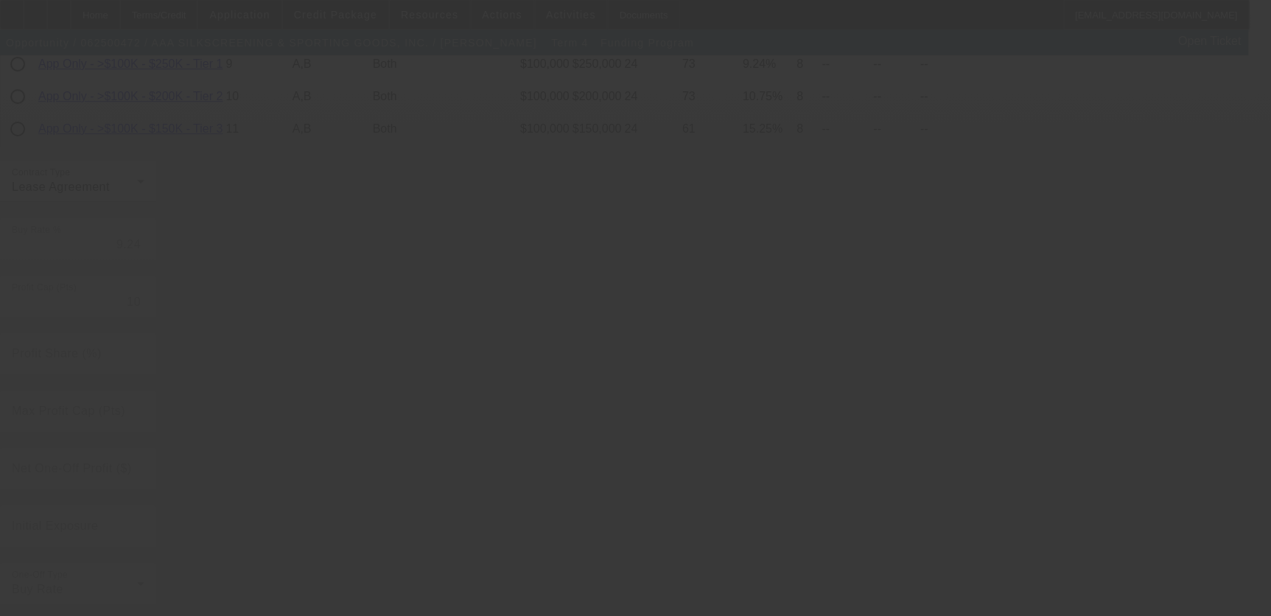
radio input "true"
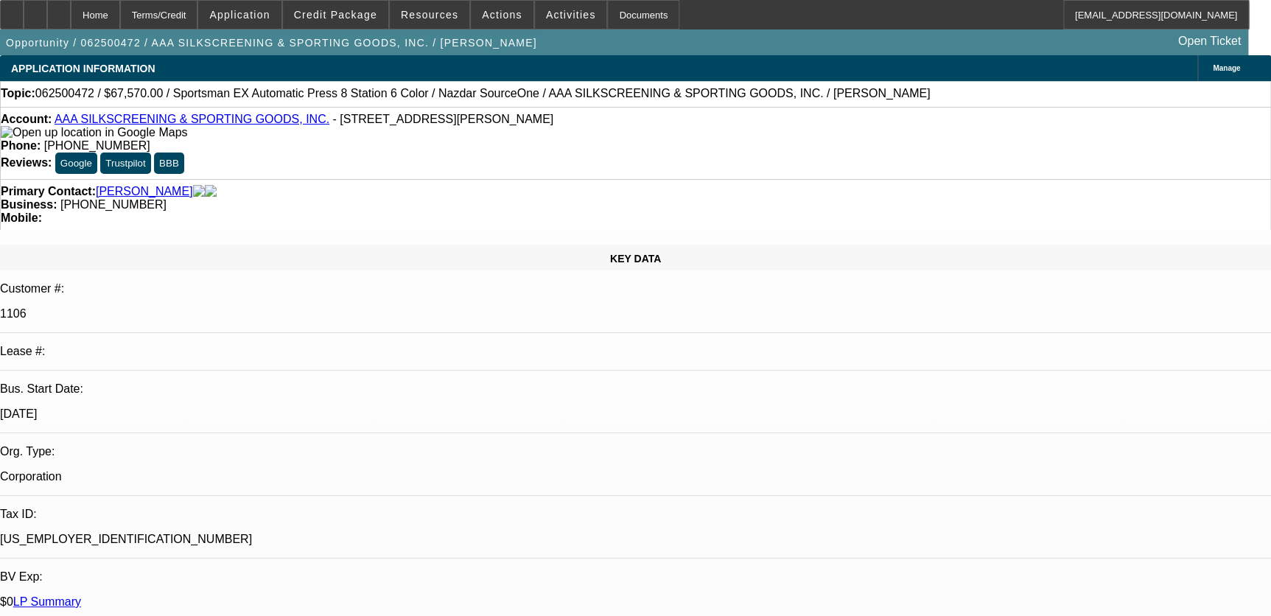
select select "0"
select select "2"
select select "0.1"
select select "4"
select select "0"
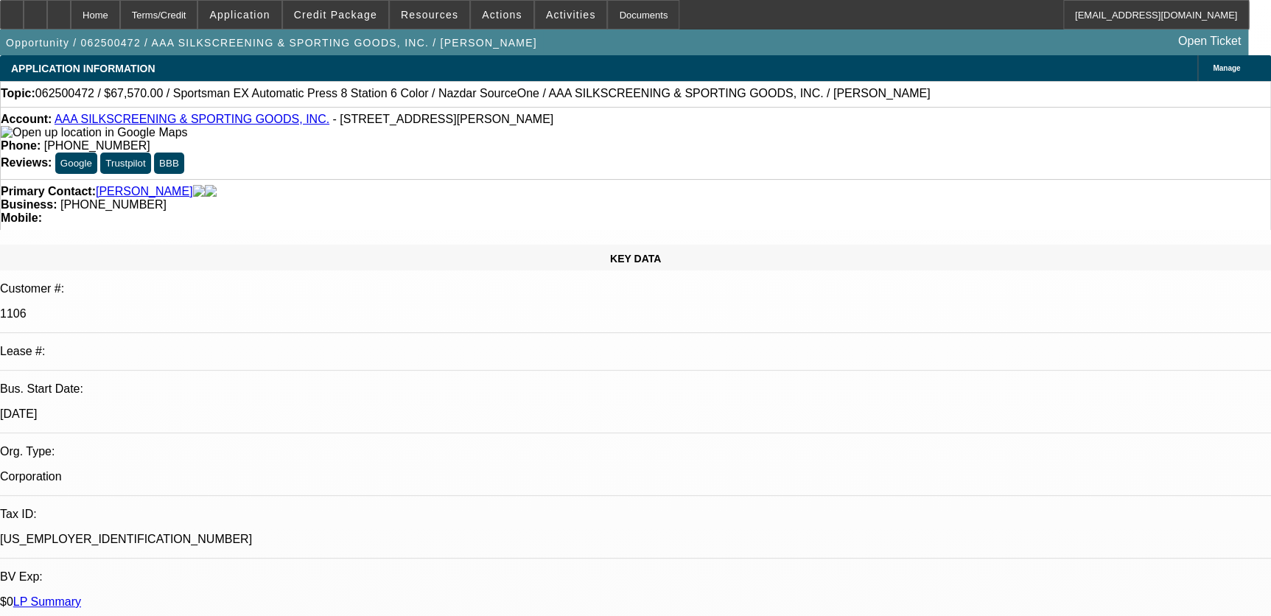
select select "2"
select select "0.1"
select select "4"
select select "0"
select select "2"
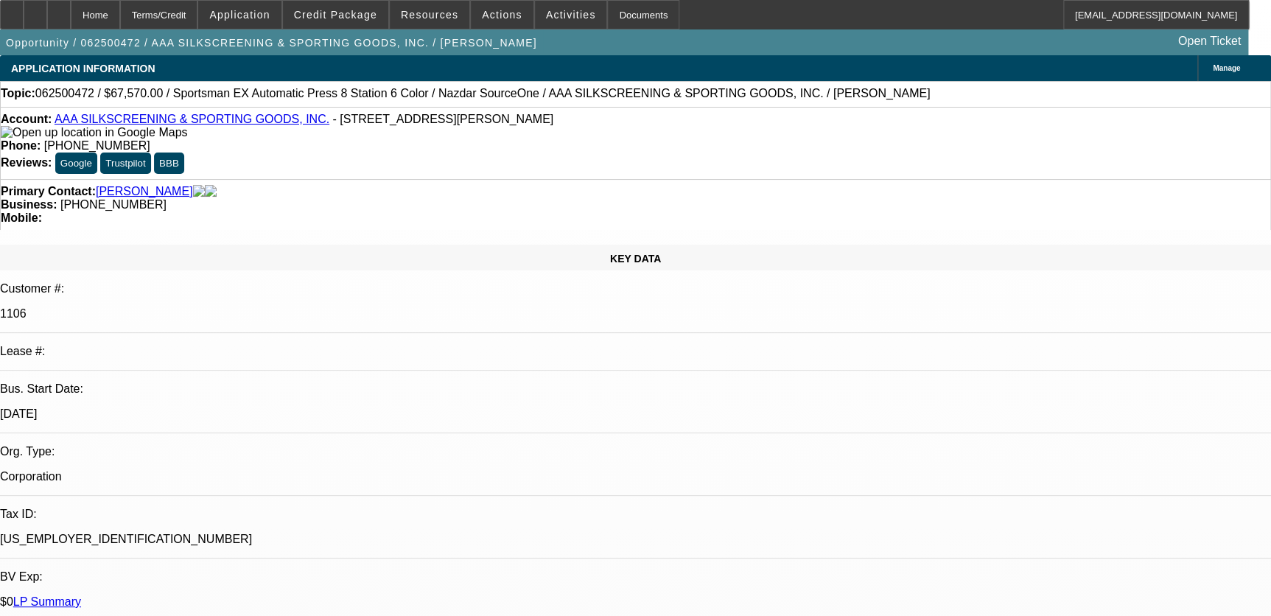
select select "2"
select select "0.1"
select select "4"
select select "0"
select select "2"
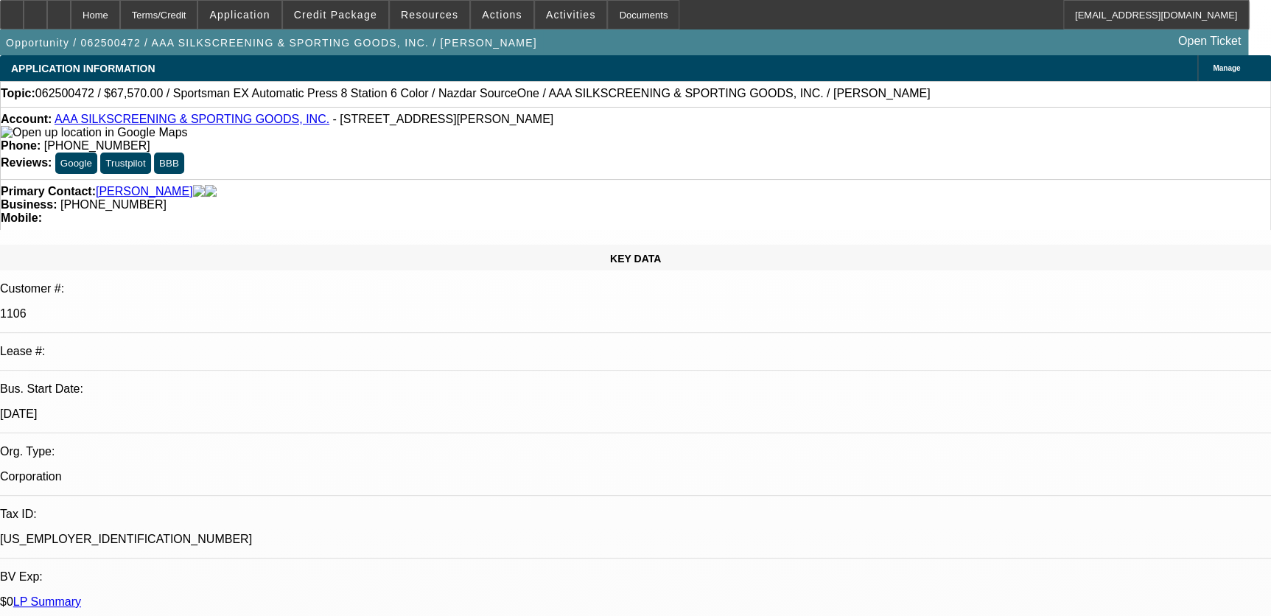
select select "0.1"
select select "4"
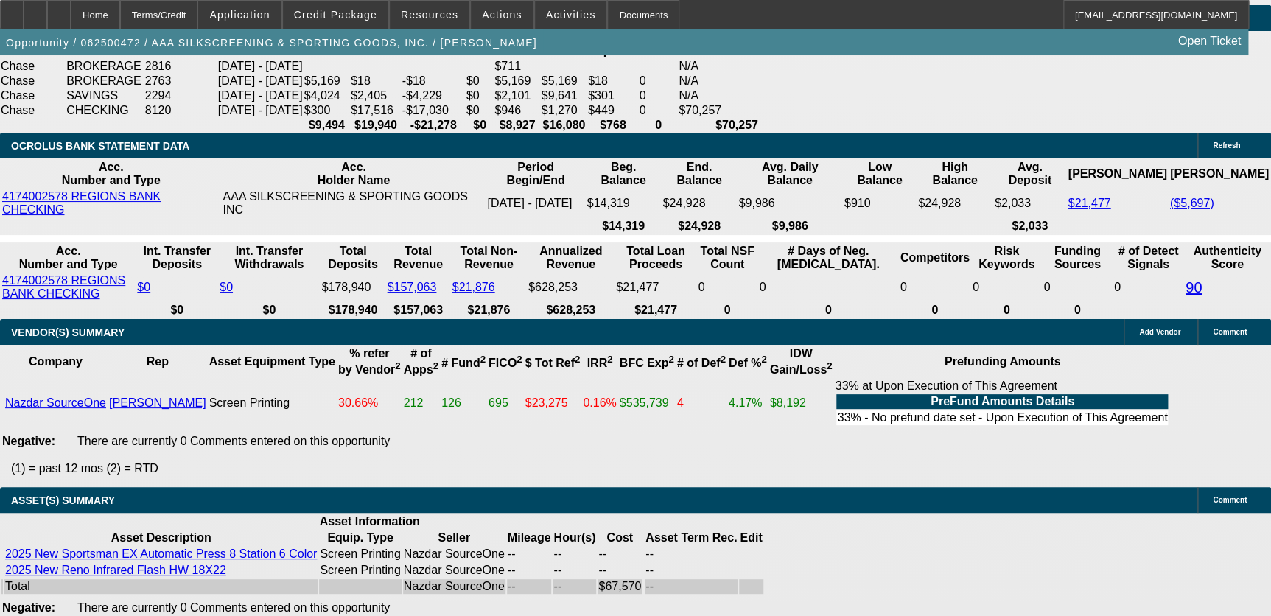
scroll to position [3081, 0]
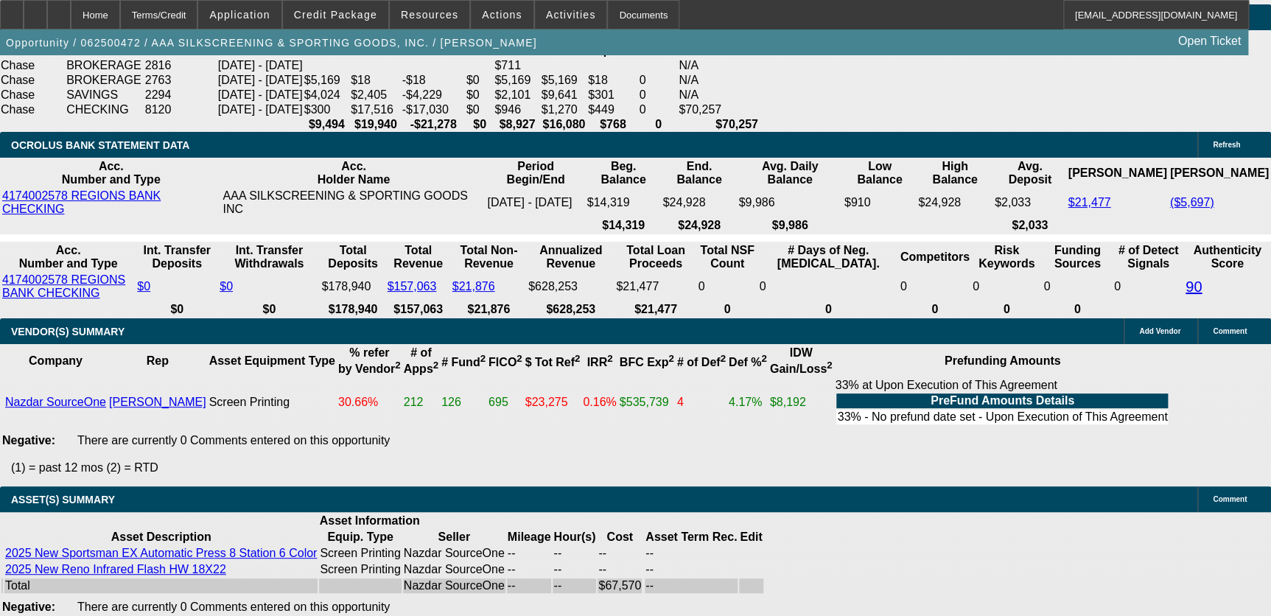
select select "0.1"
type input "$6,757.00"
type input "UNKNOWN"
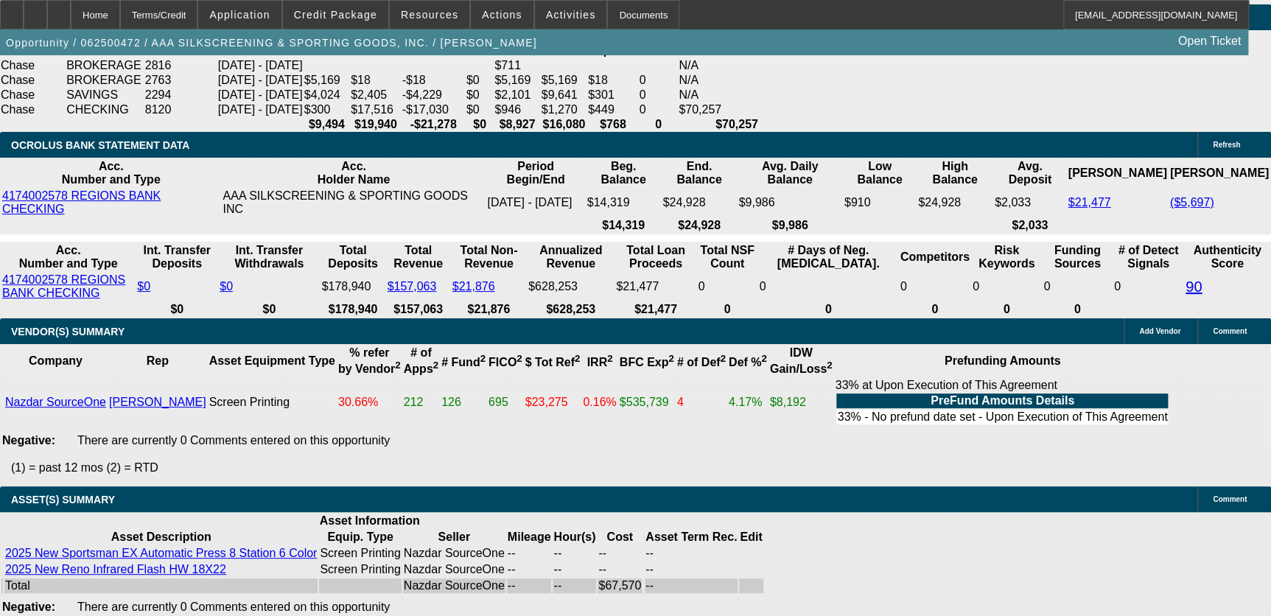
type input "$1,571.74"
select select "2"
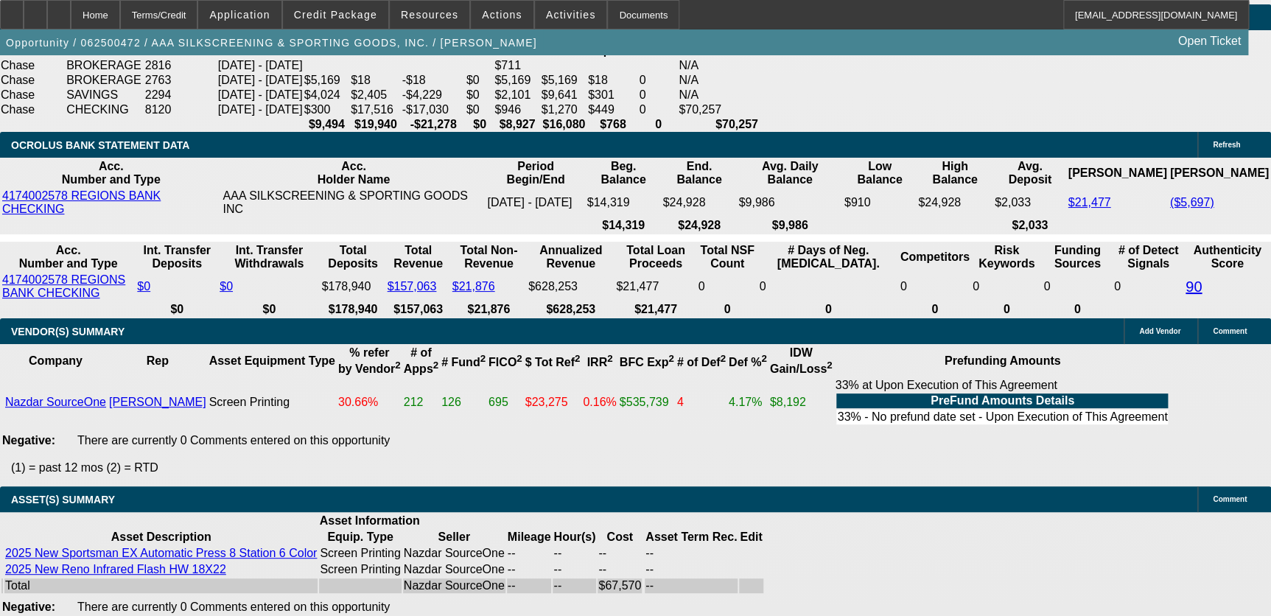
type input "$3,143.48"
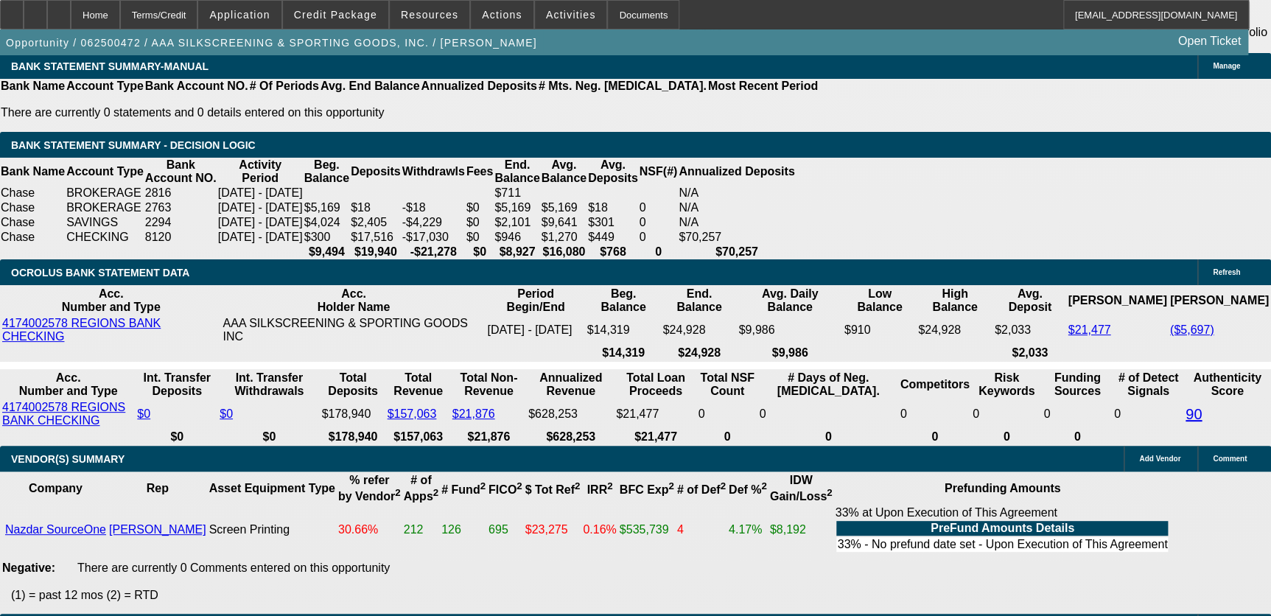
scroll to position [2948, 0]
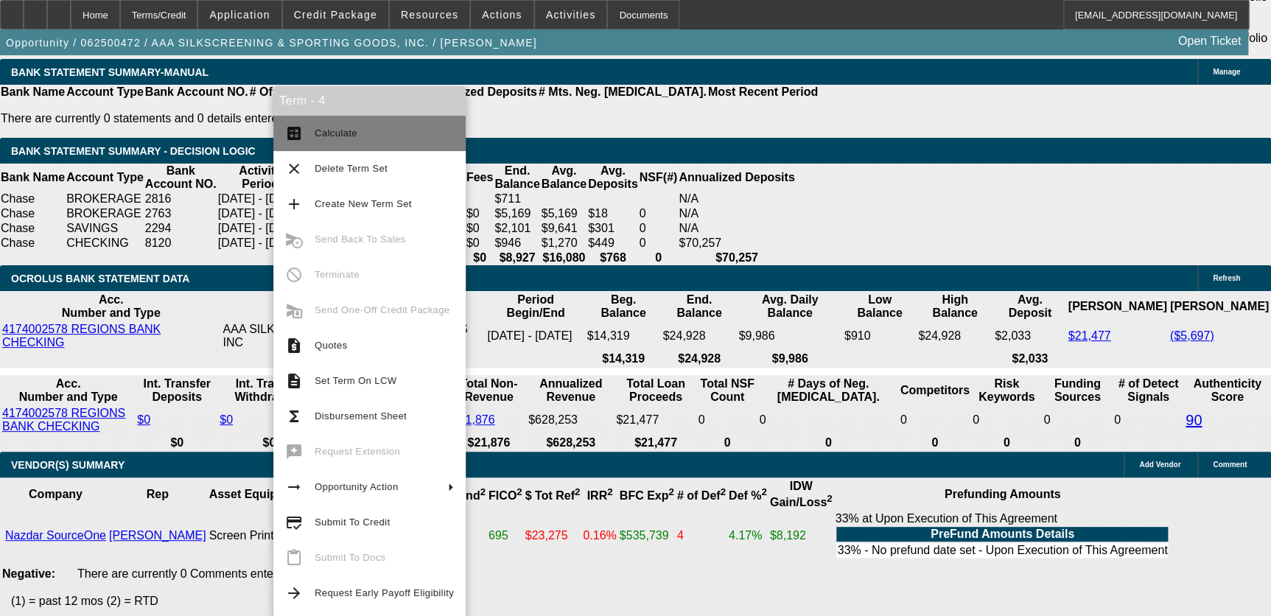
click at [353, 145] on button "calculate Calculate" at bounding box center [369, 133] width 192 height 35
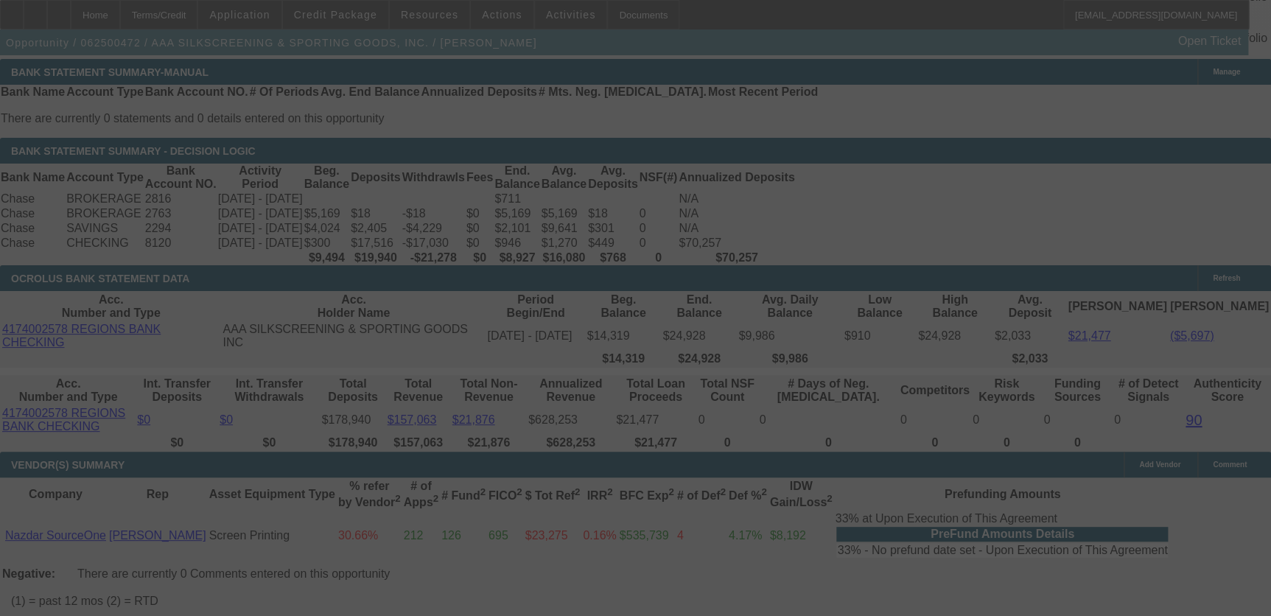
select select "0.1"
select select "2"
select select "0.1"
select select "4"
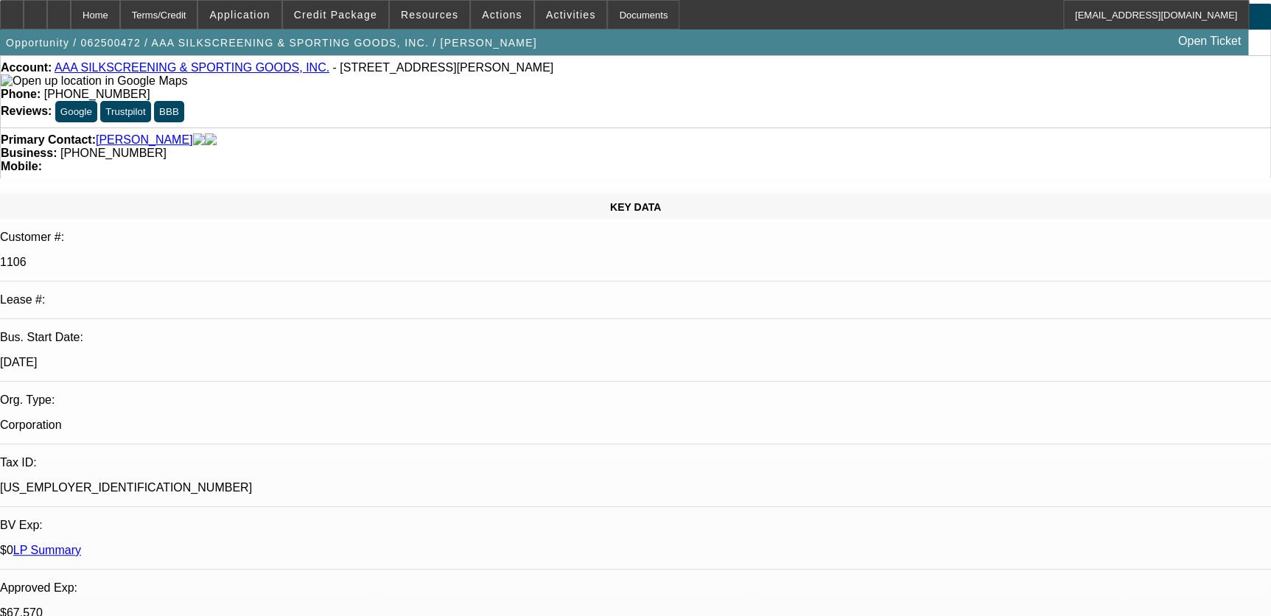
scroll to position [0, 0]
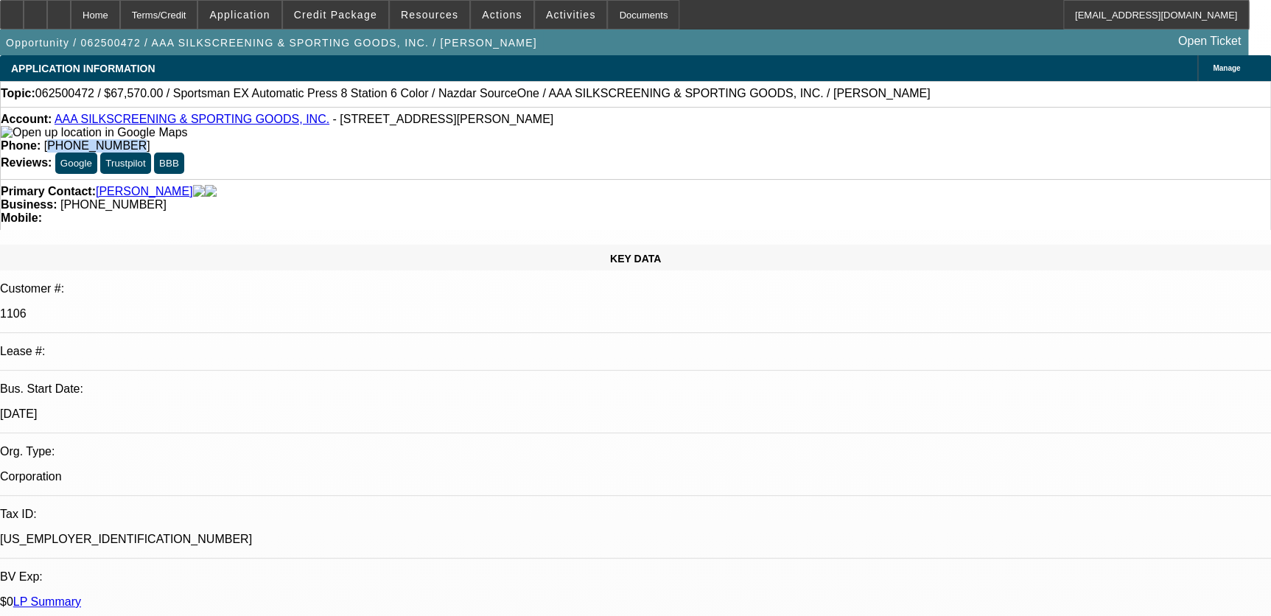
drag, startPoint x: 472, startPoint y: 119, endPoint x: 532, endPoint y: 123, distance: 60.6
click at [150, 139] on span "[PHONE_NUMBER]" at bounding box center [97, 145] width 106 height 13
click at [41, 139] on strong "Phone:" at bounding box center [21, 145] width 40 height 13
drag, startPoint x: 469, startPoint y: 124, endPoint x: 542, endPoint y: 125, distance: 73.7
click at [542, 139] on div "Phone: (504) 417-5519" at bounding box center [636, 145] width 1270 height 13
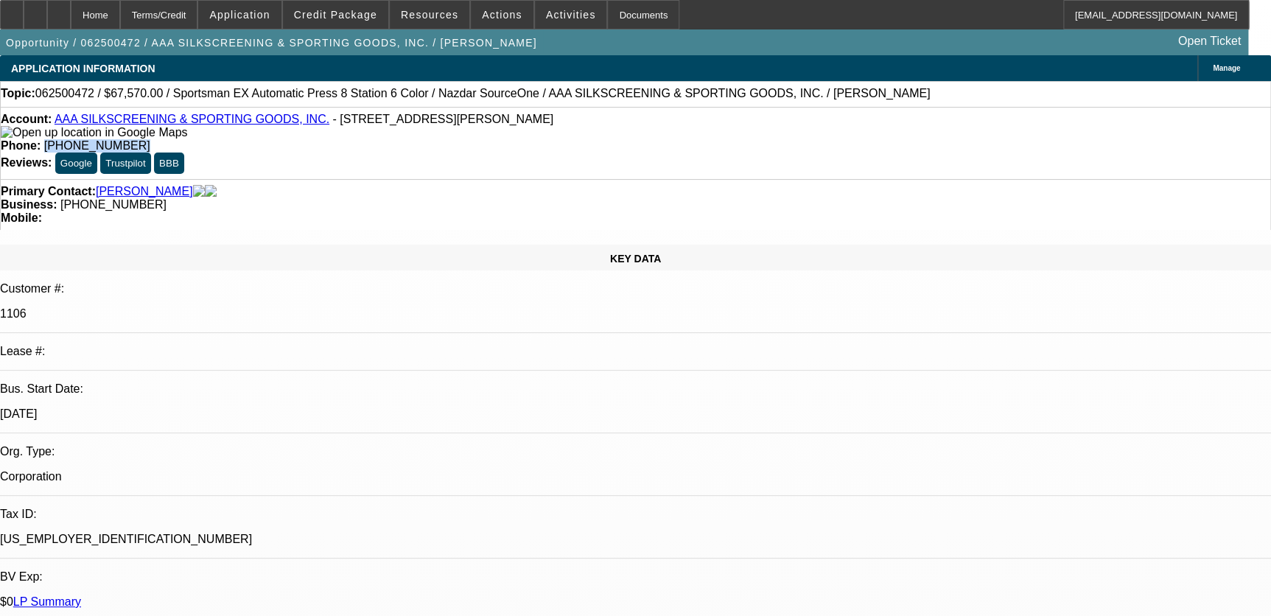
drag, startPoint x: 542, startPoint y: 125, endPoint x: 516, endPoint y: 118, distance: 27.5
copy span "[PHONE_NUMBER]"
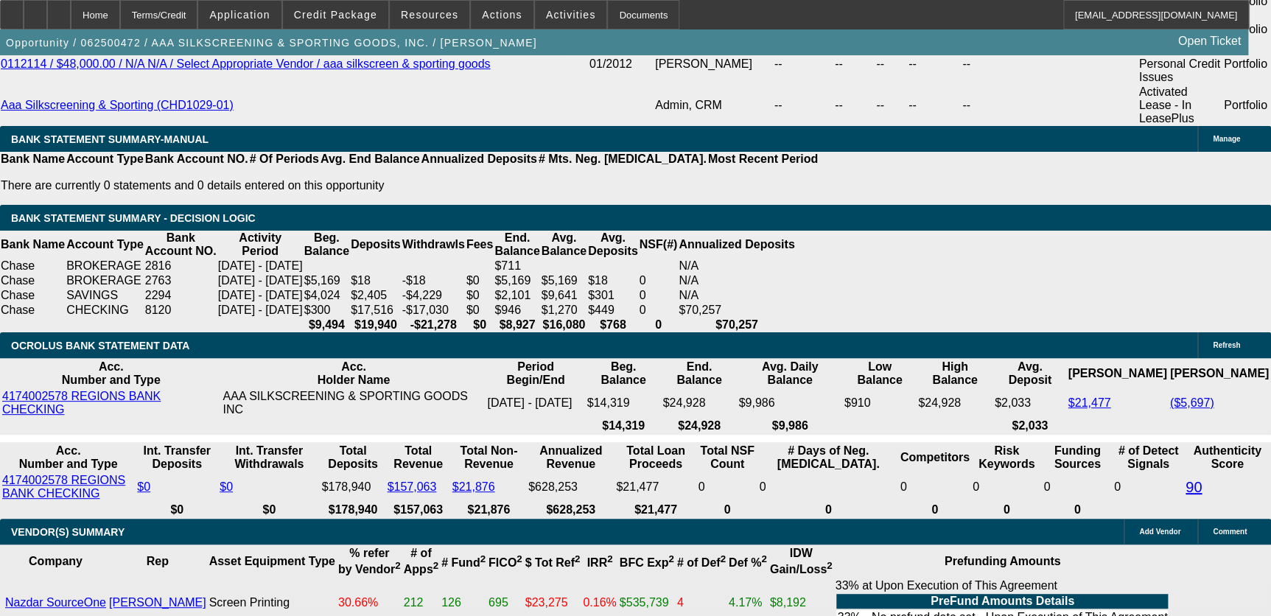
scroll to position [3014, 0]
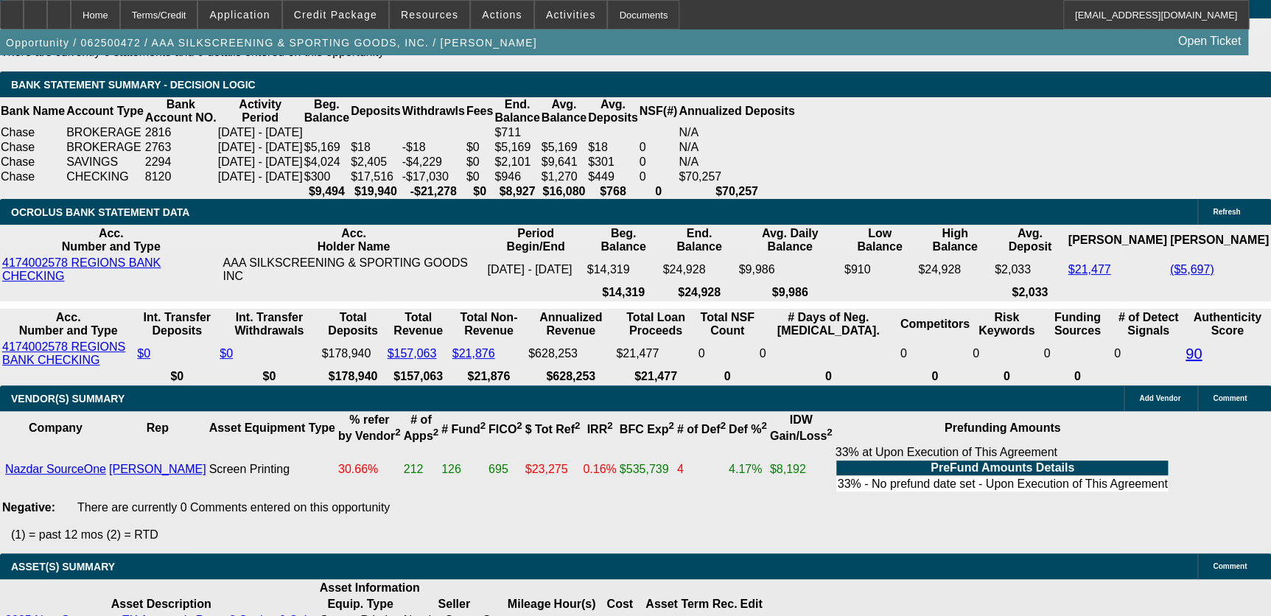
drag, startPoint x: 228, startPoint y: 132, endPoint x: 218, endPoint y: 143, distance: 14.6
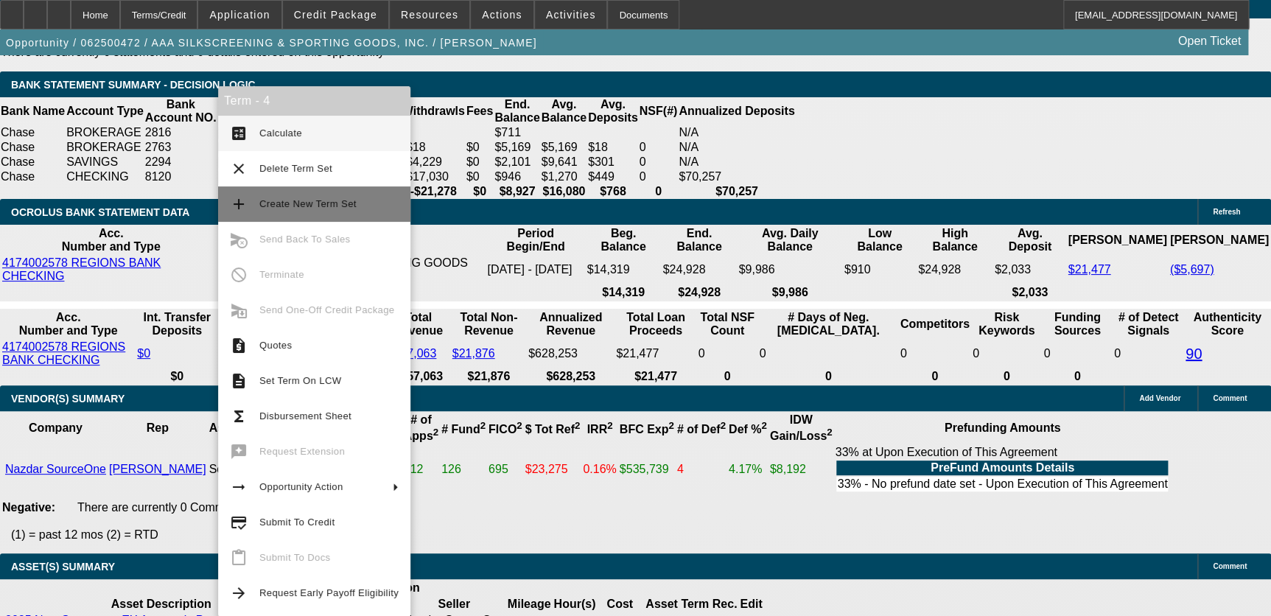
click at [380, 195] on span "Create New Term Set" at bounding box center [328, 204] width 139 height 18
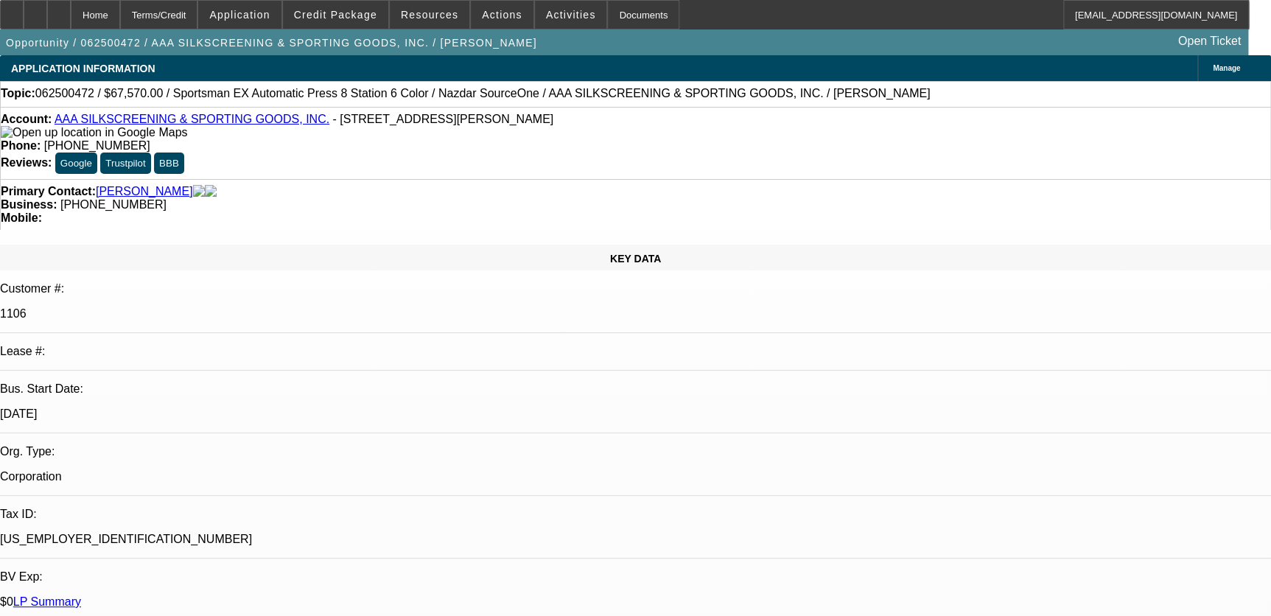
select select "0.1"
select select "2"
select select "0.1"
select select "2"
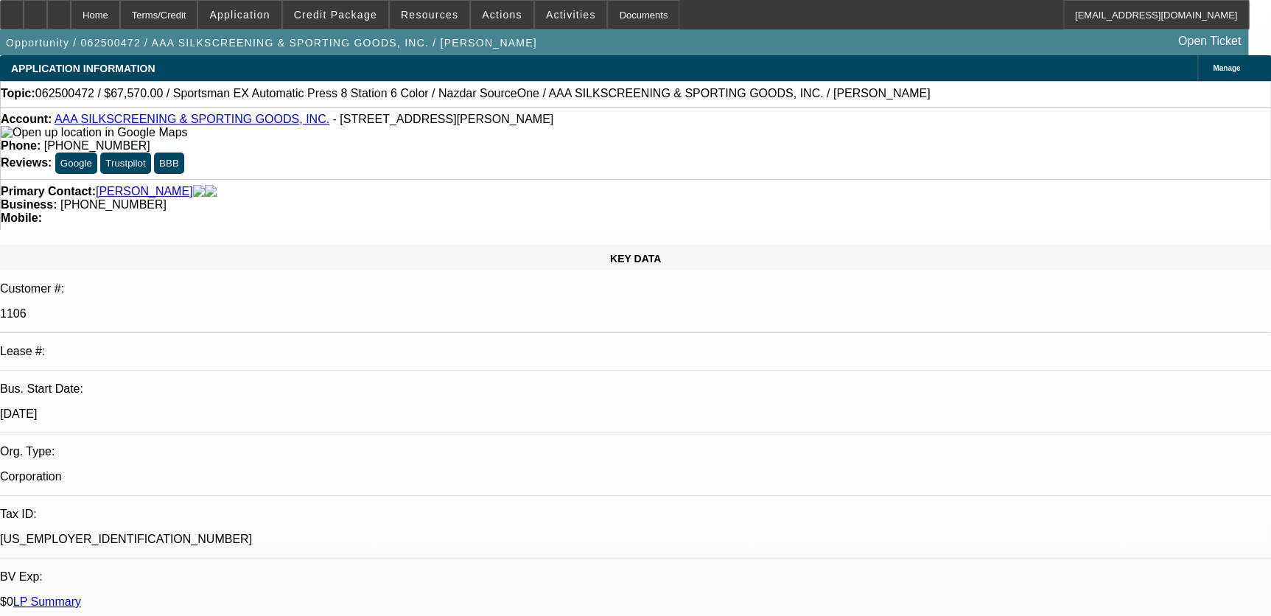
select select "0.1"
select select "0"
select select "0.1"
select select "0"
select select "2"
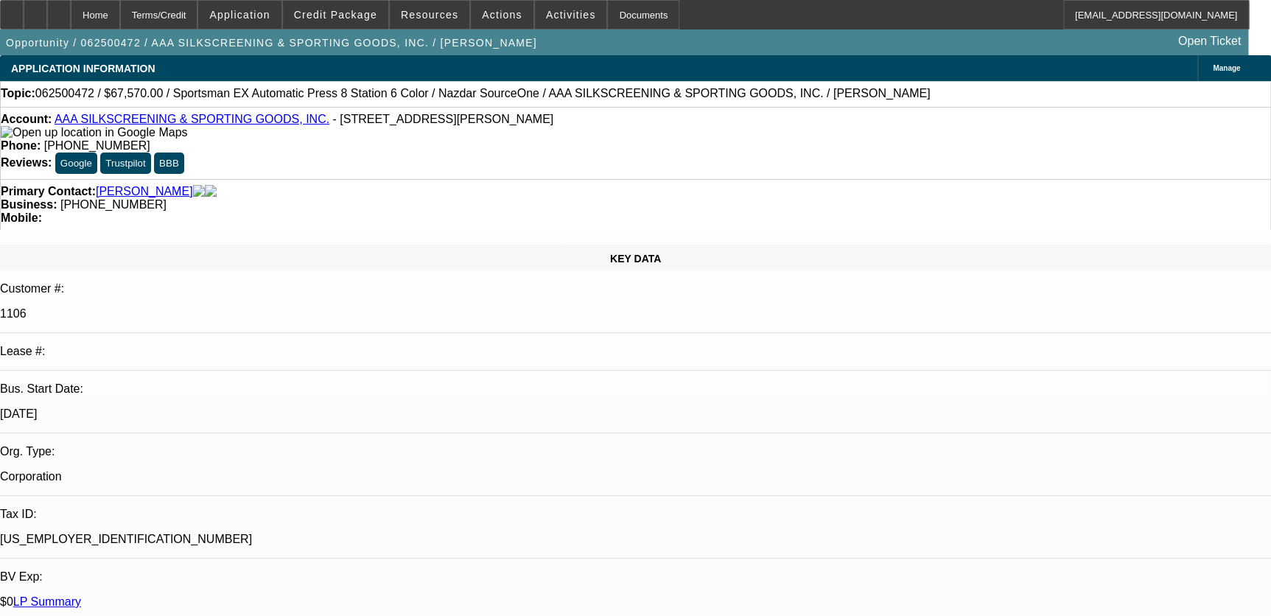
select select "0.1"
select select "1"
select select "2"
select select "4"
select select "1"
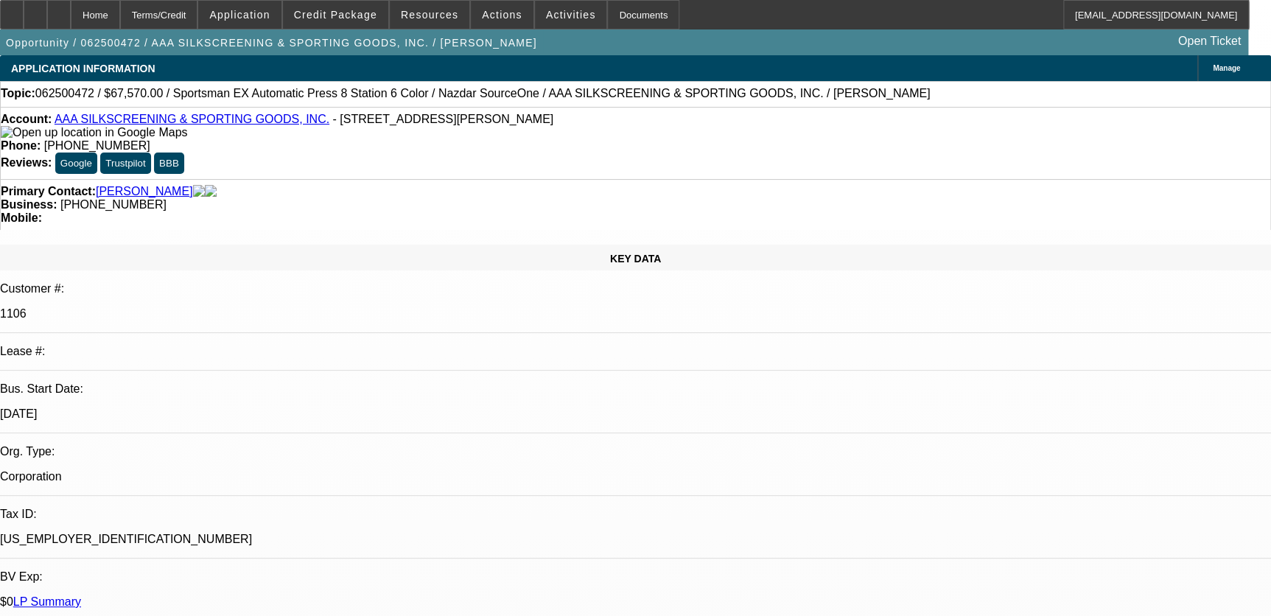
select select "2"
select select "4"
select select "1"
select select "2"
select select "4"
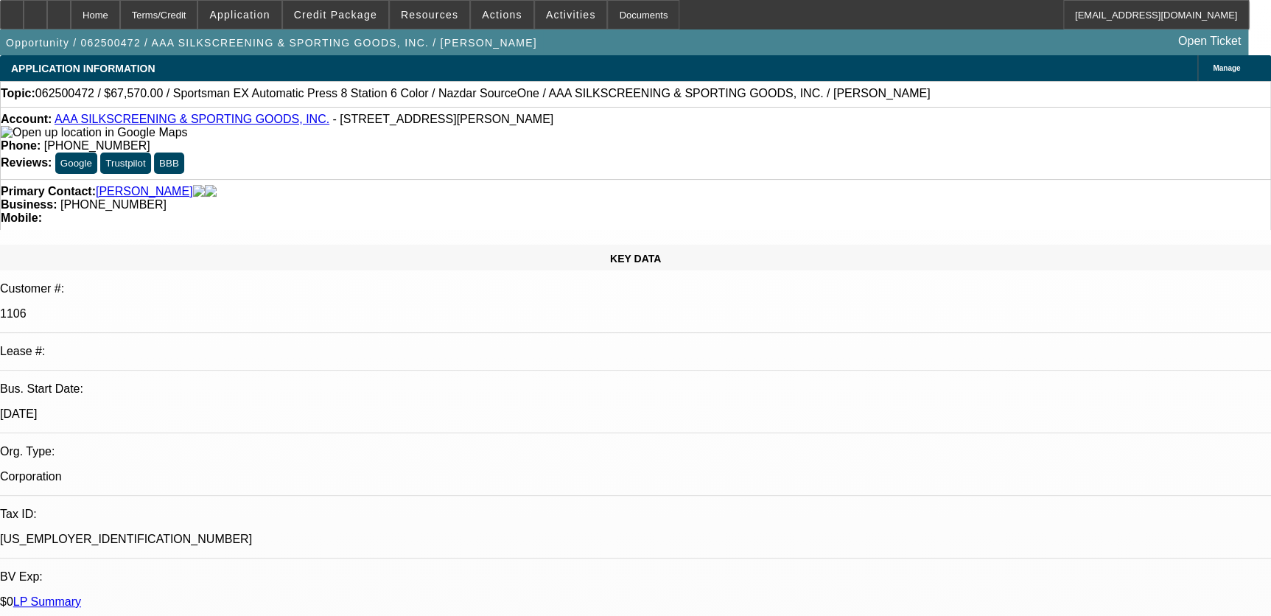
select select "1"
select select "2"
select select "4"
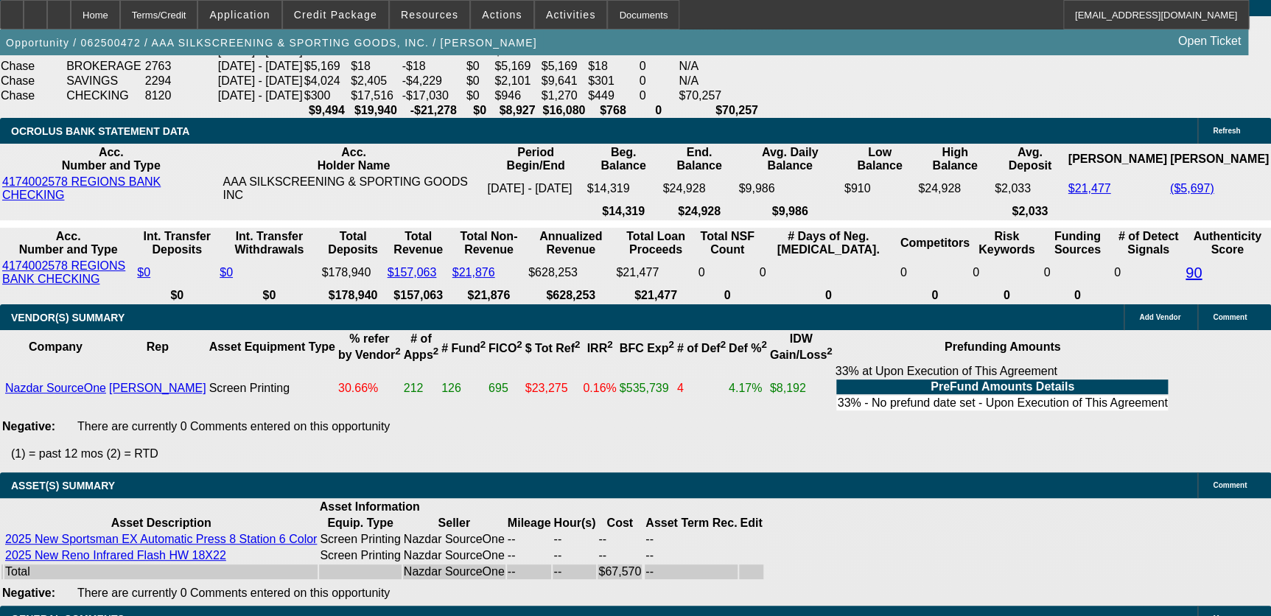
scroll to position [3014, 0]
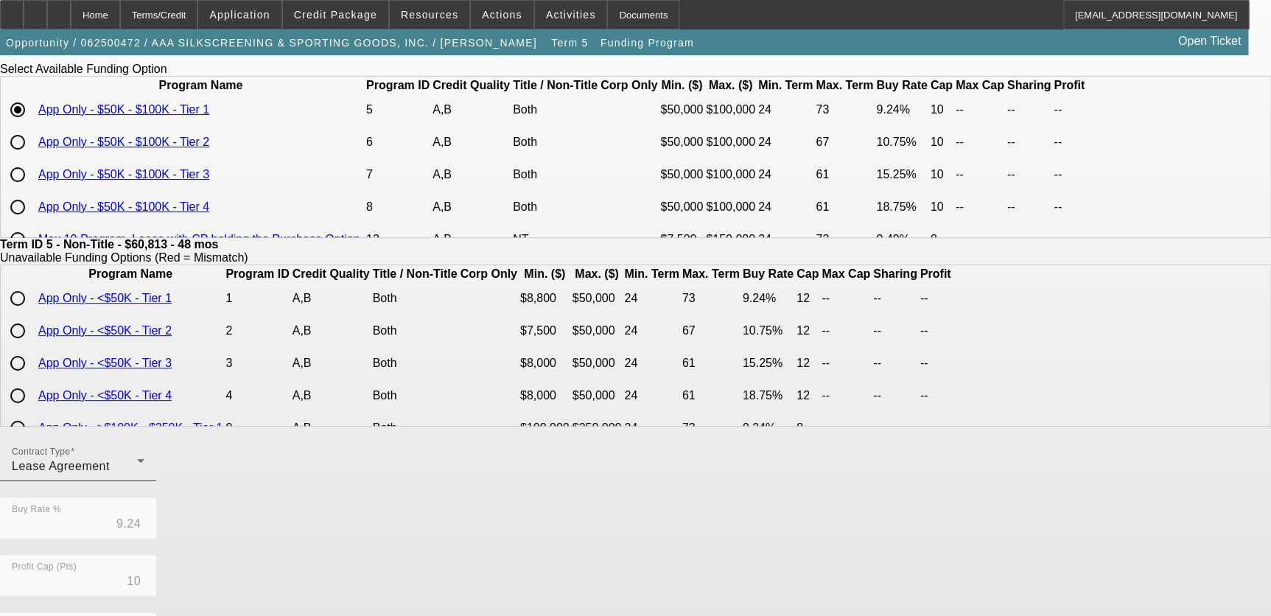
scroll to position [133, 0]
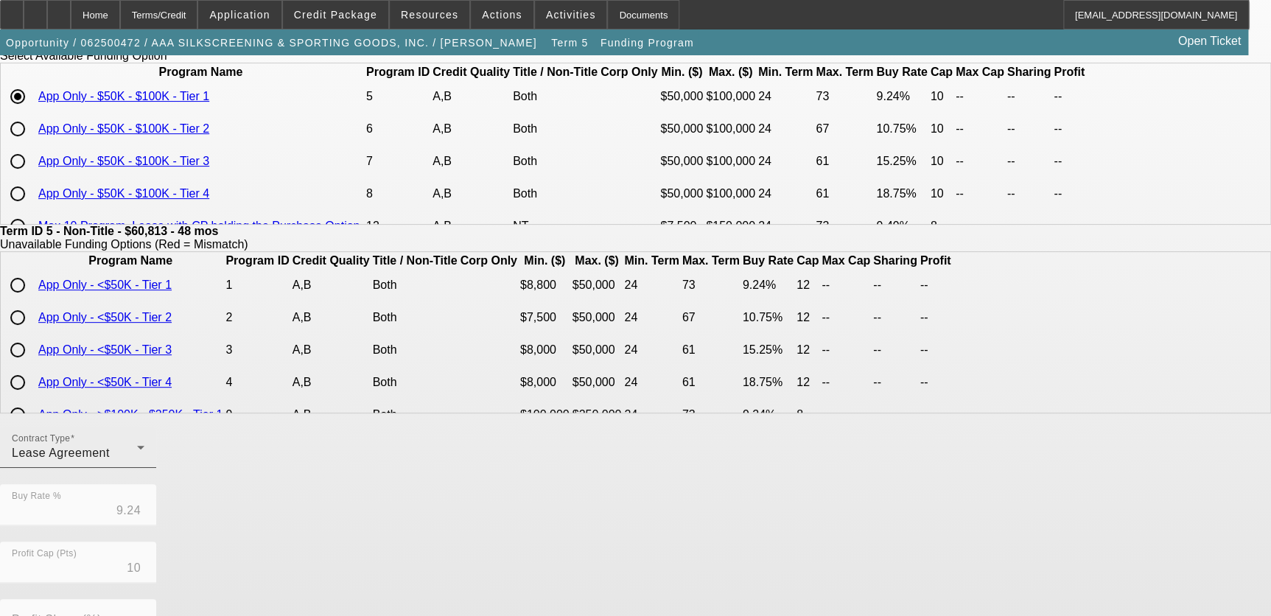
click at [144, 468] on div "Contract Type Lease Agreement" at bounding box center [78, 447] width 133 height 41
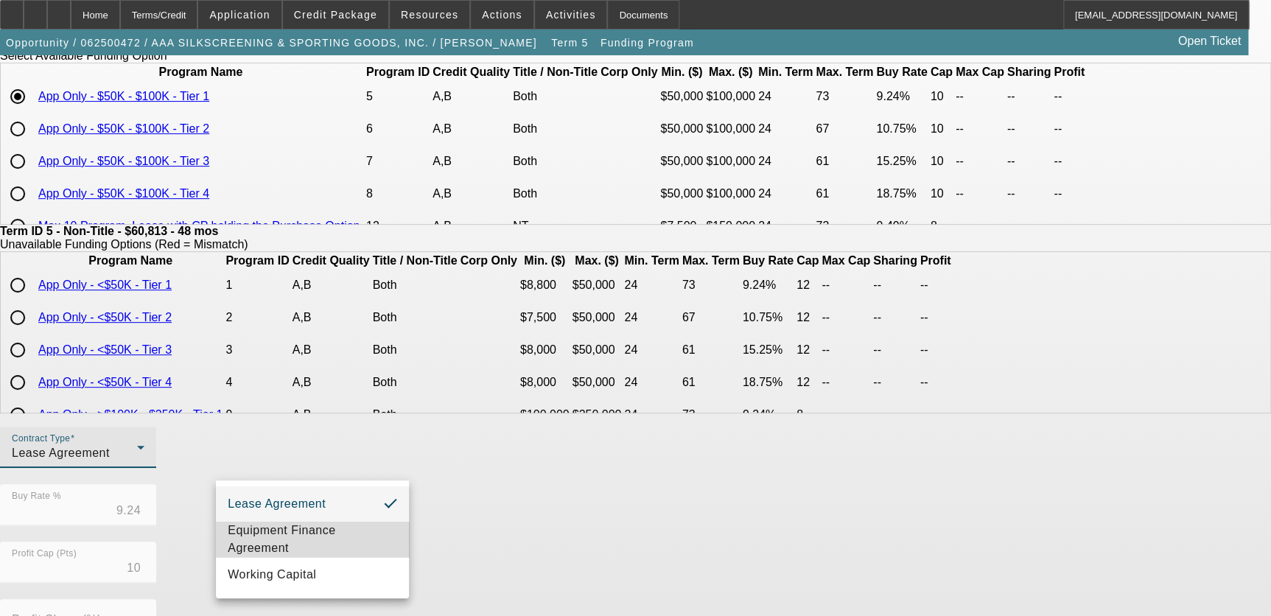
click at [287, 537] on span "Equipment Finance Agreement" at bounding box center [313, 539] width 170 height 35
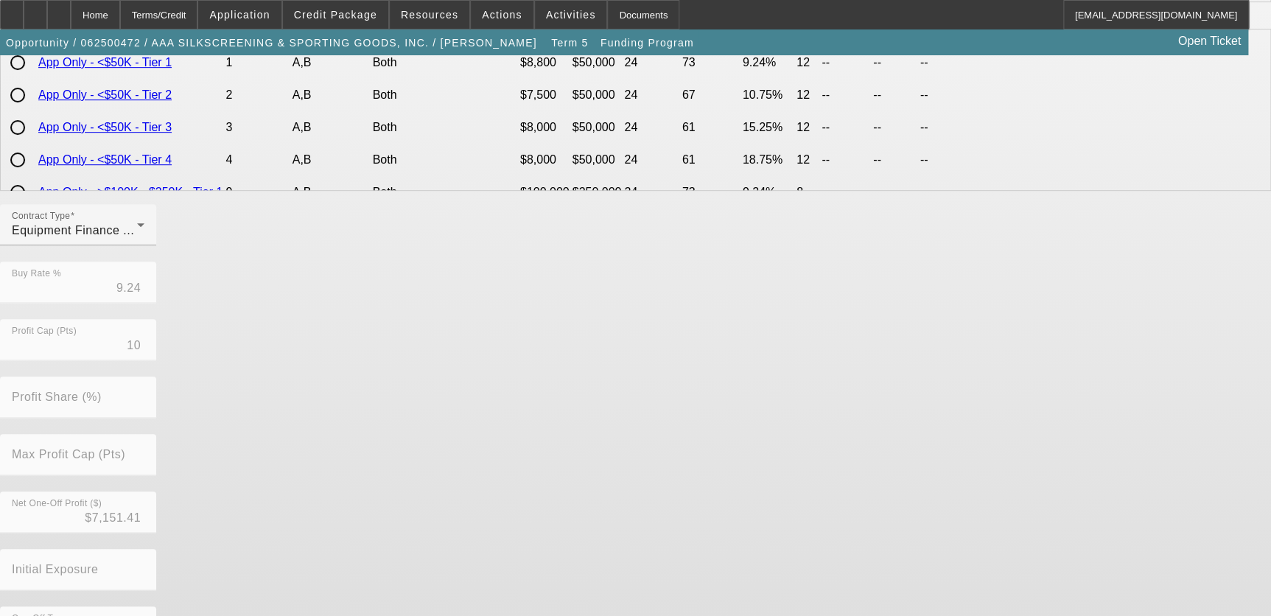
scroll to position [400, 0]
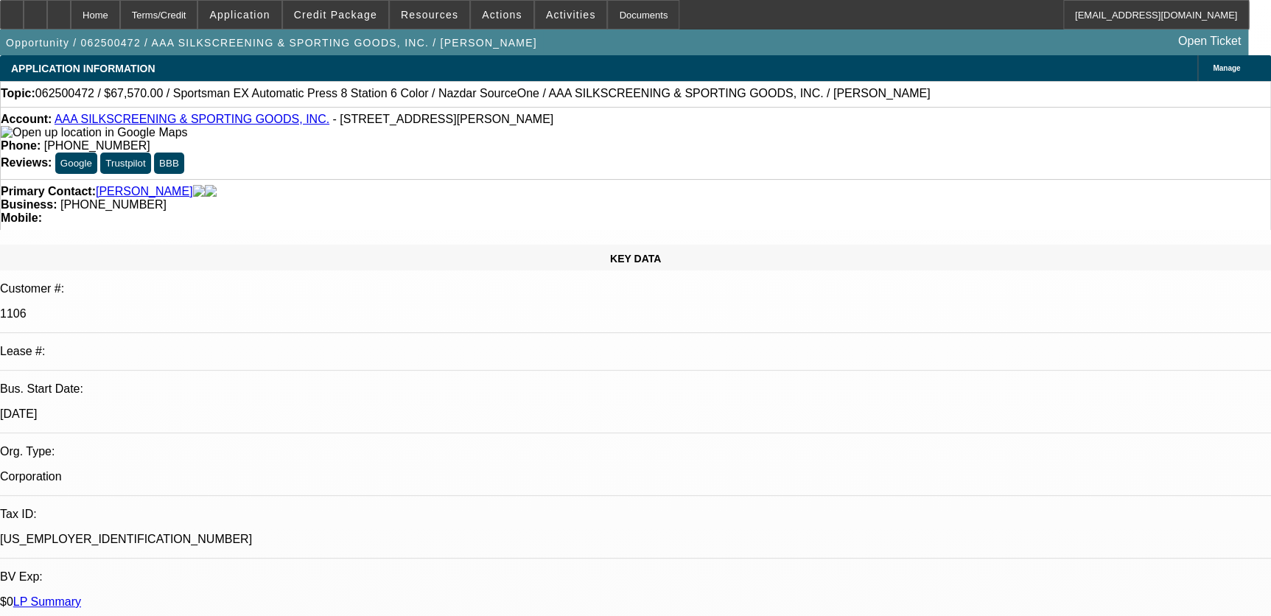
select select "0.1"
select select "2"
select select "0"
select select "6"
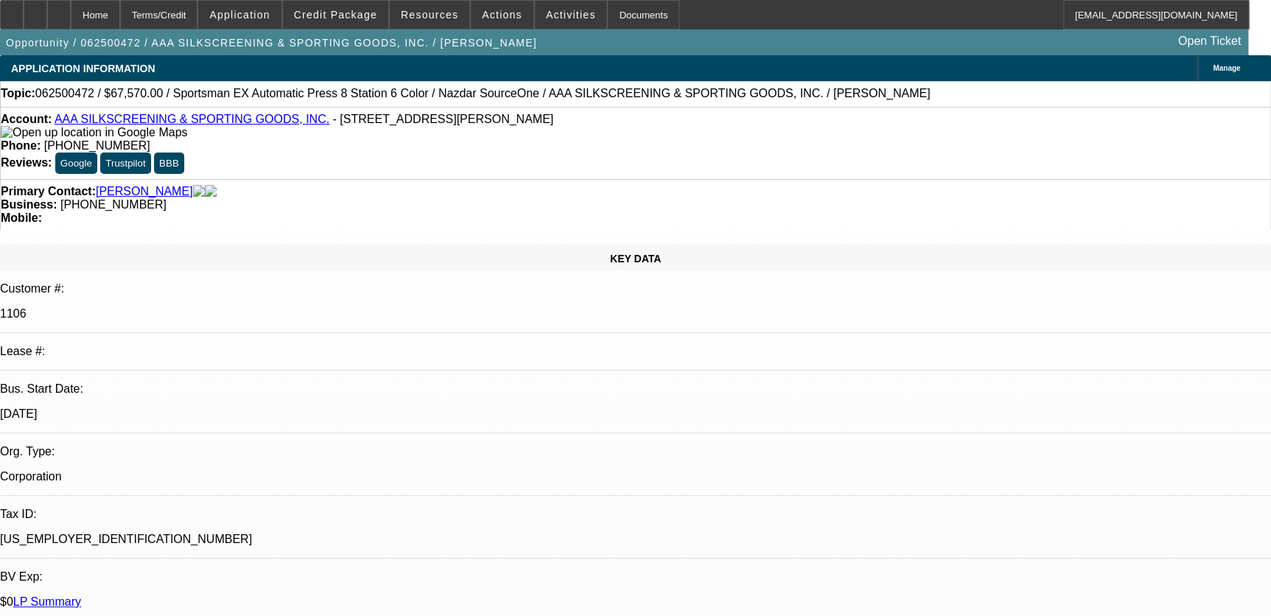
select select "0.1"
select select "2"
select select "0.1"
select select "4"
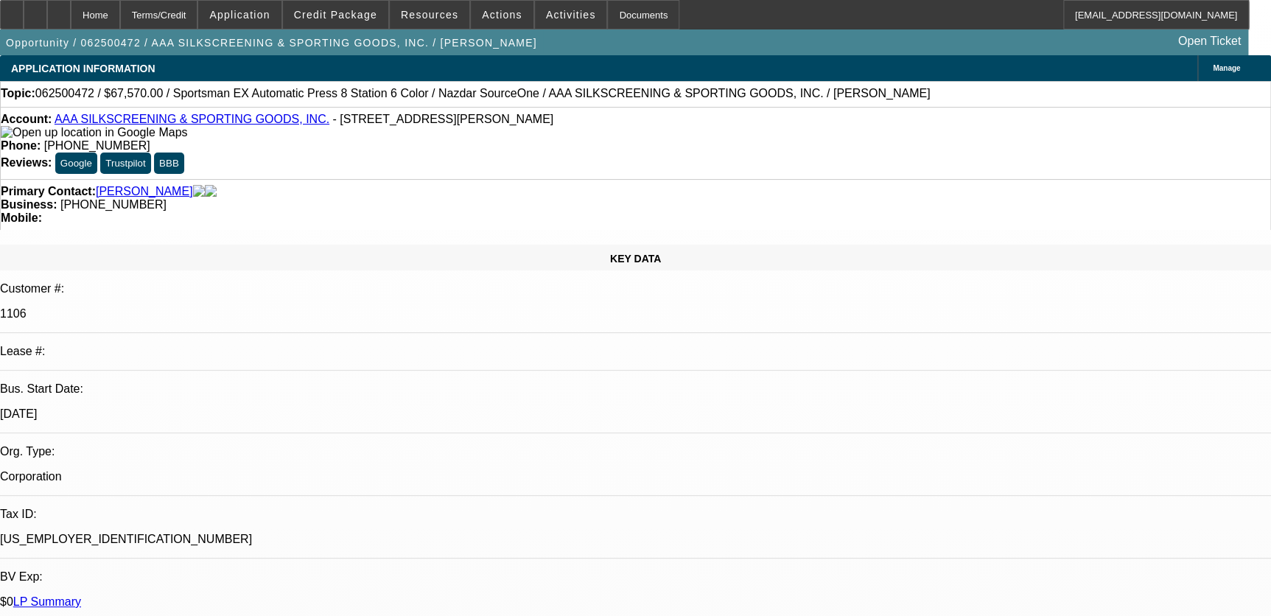
select select "0"
select select "2"
select select "0.1"
select select "4"
select select "0"
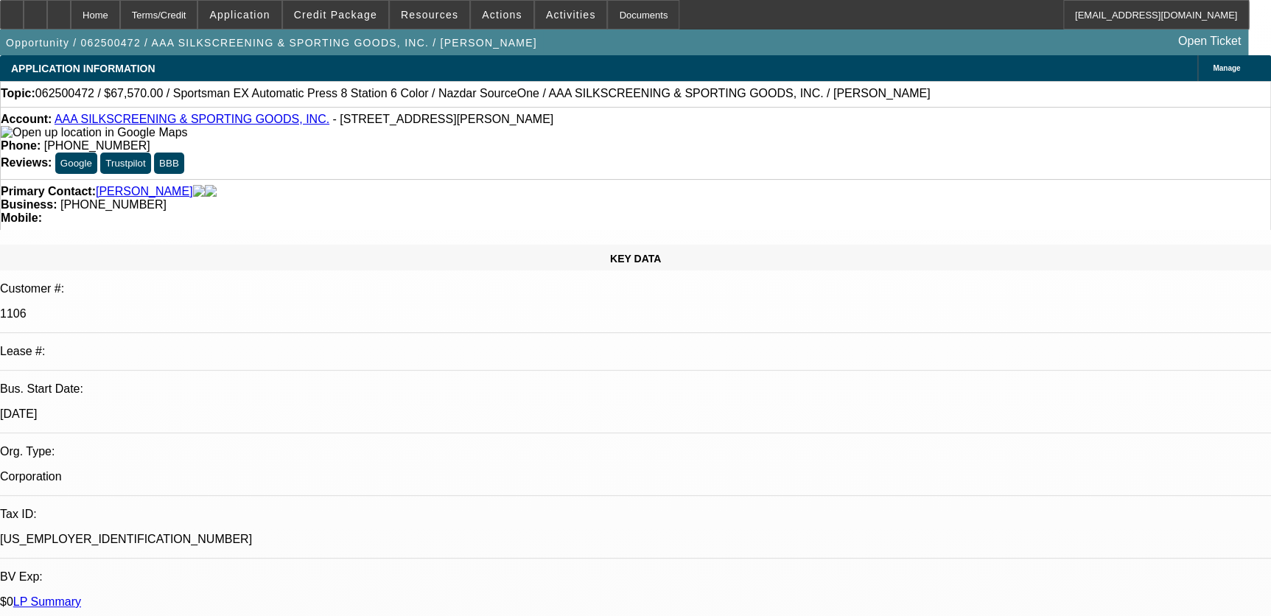
select select "2"
select select "0.1"
select select "4"
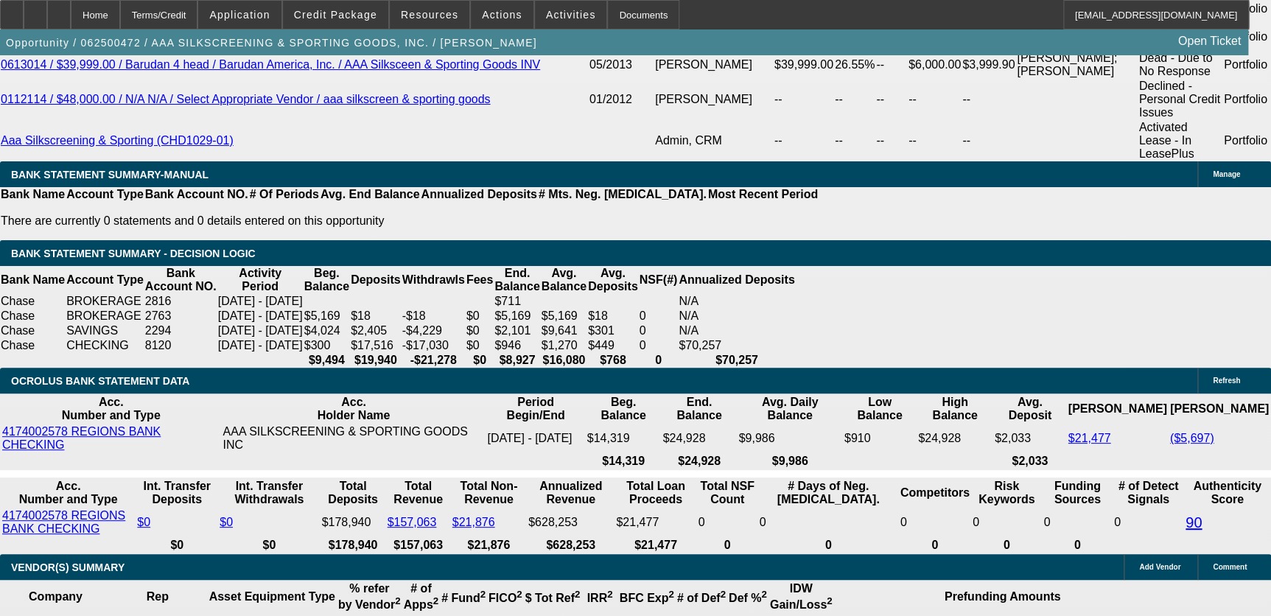
scroll to position [3014, 0]
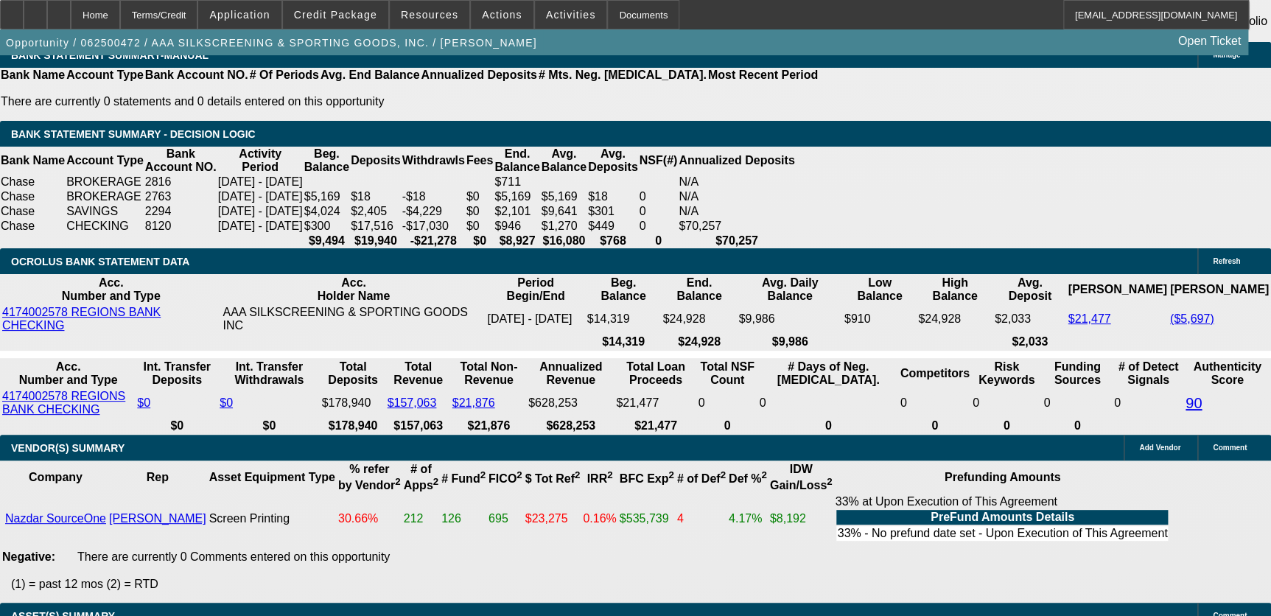
scroll to position [2948, 0]
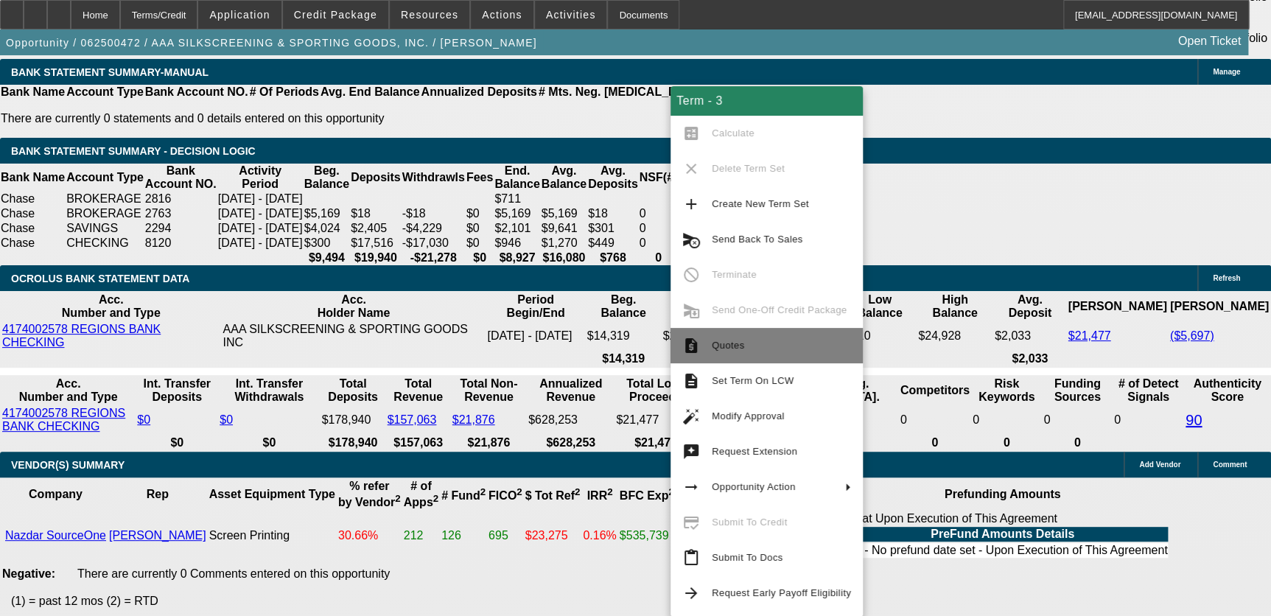
click at [763, 356] on button "request_quote Quotes" at bounding box center [767, 345] width 192 height 35
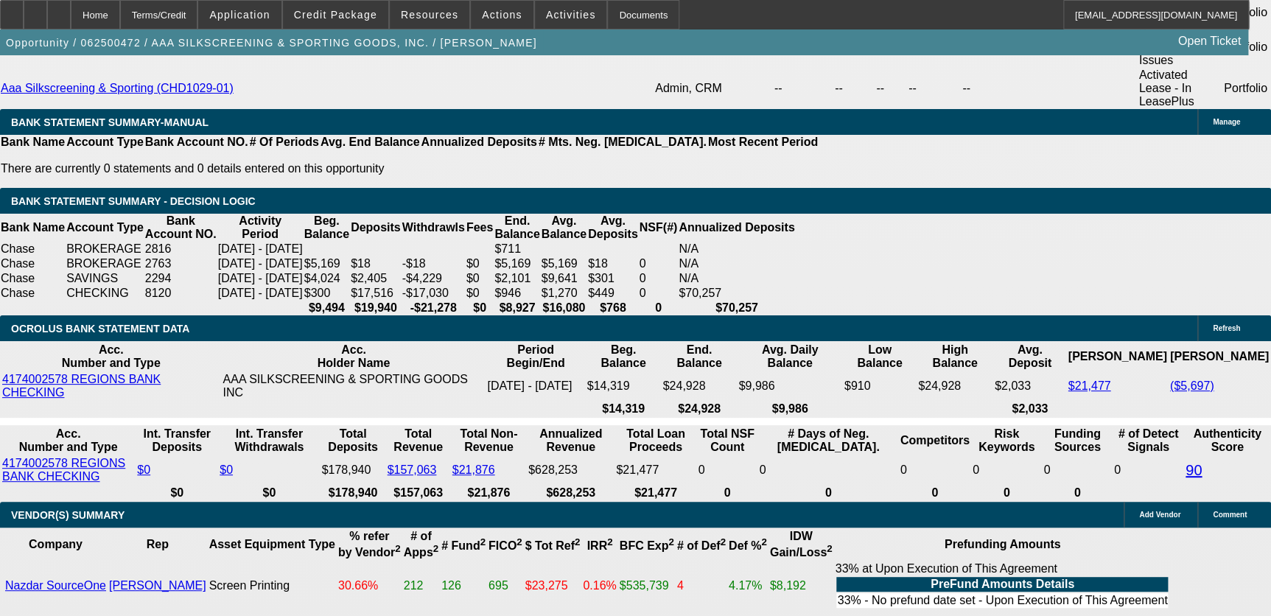
scroll to position [2881, 0]
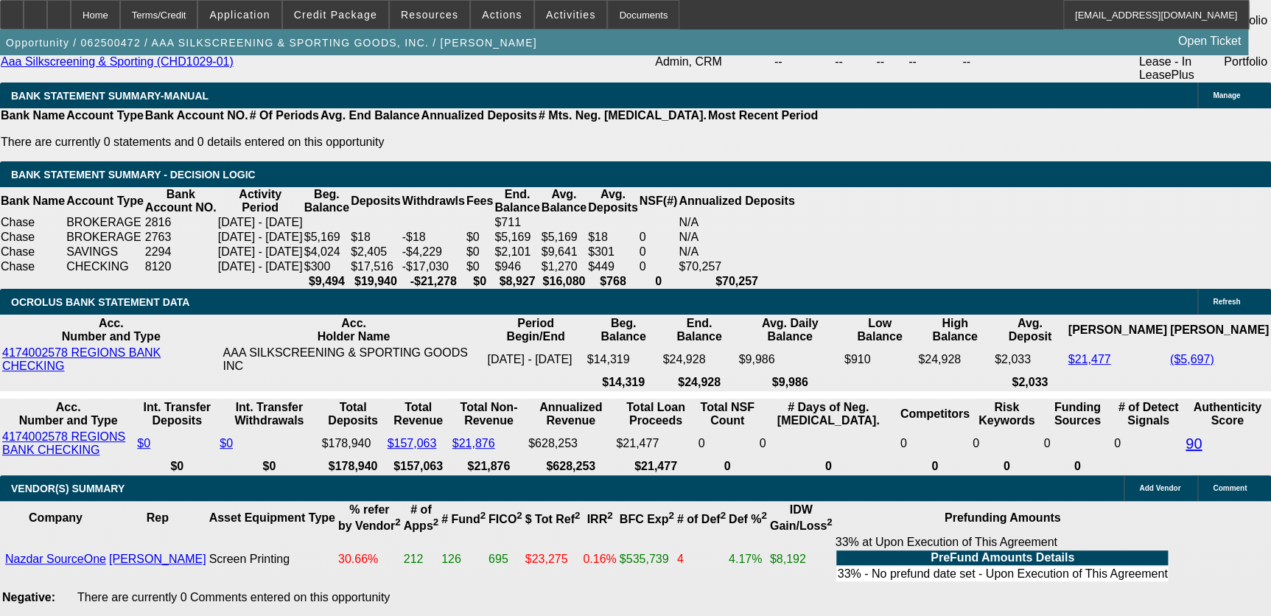
scroll to position [2948, 0]
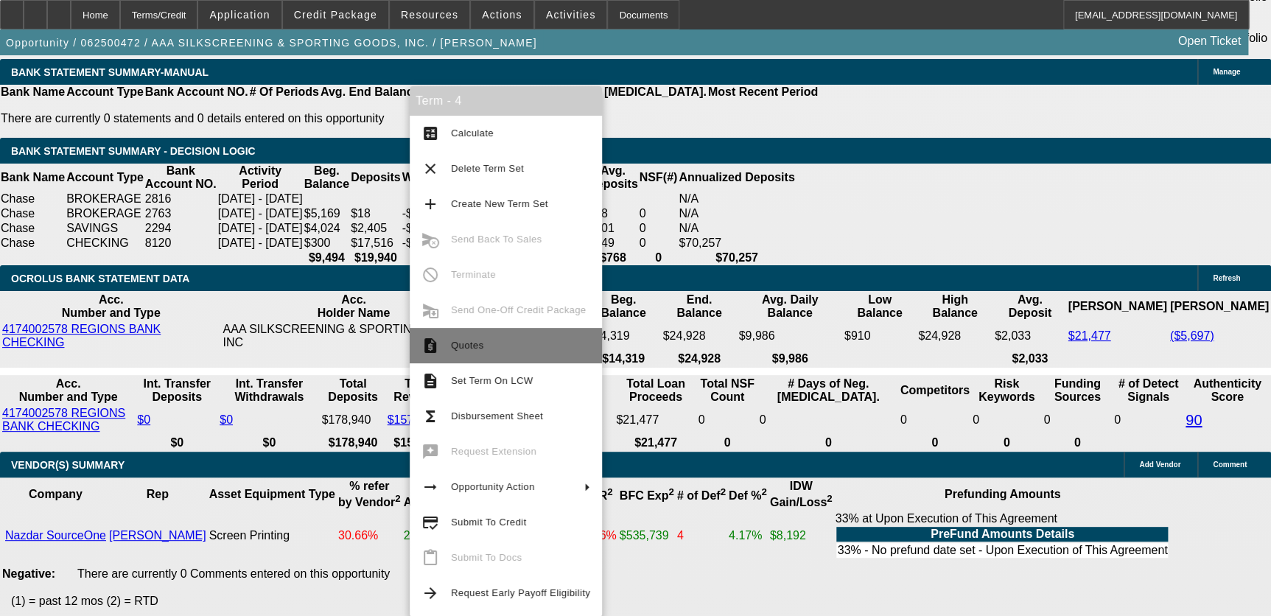
click at [545, 352] on span "Quotes" at bounding box center [520, 346] width 139 height 18
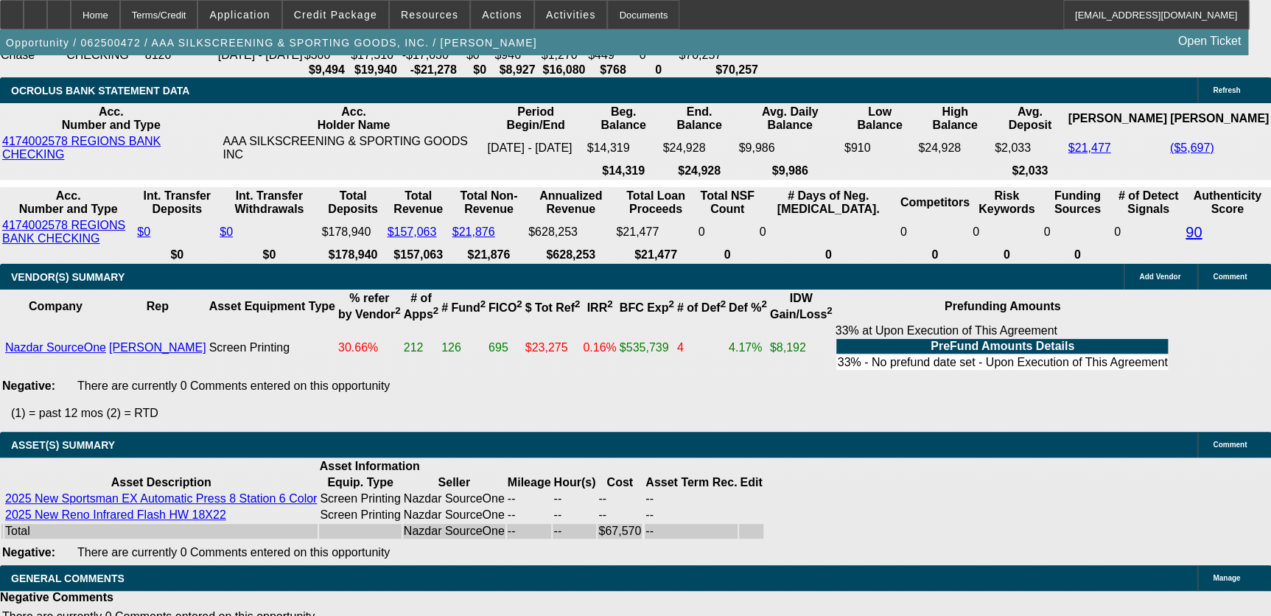
scroll to position [3148, 0]
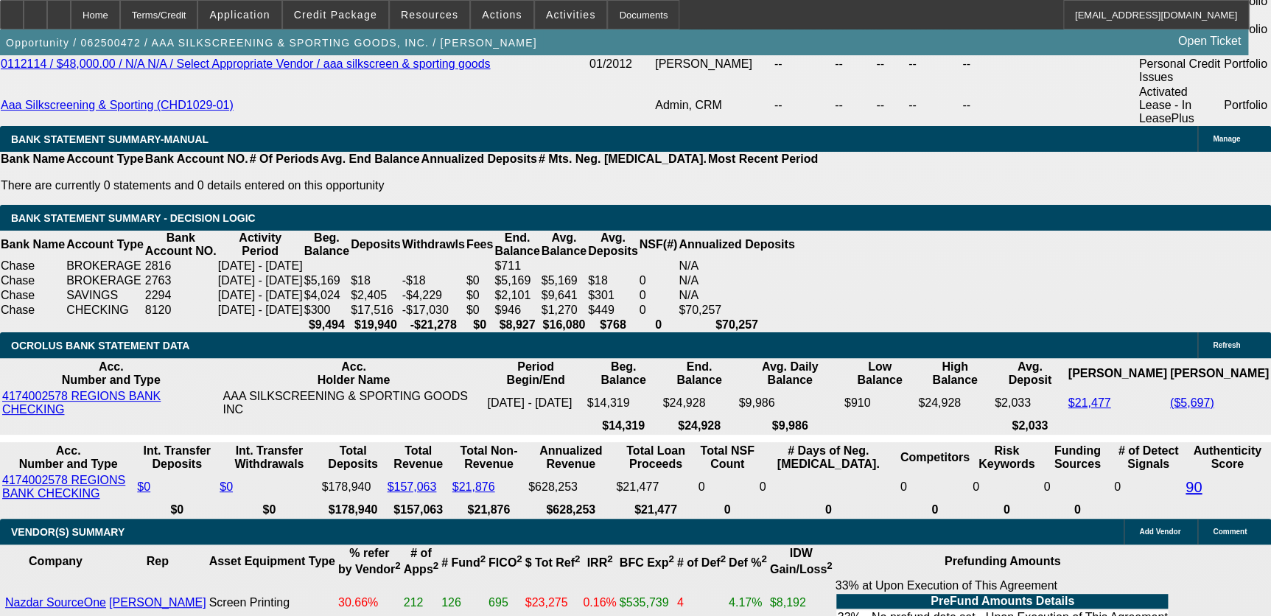
type input "1"
type input "UNKNOWN"
type input "1."
type input "$2,585.94"
type input "$1,292.97"
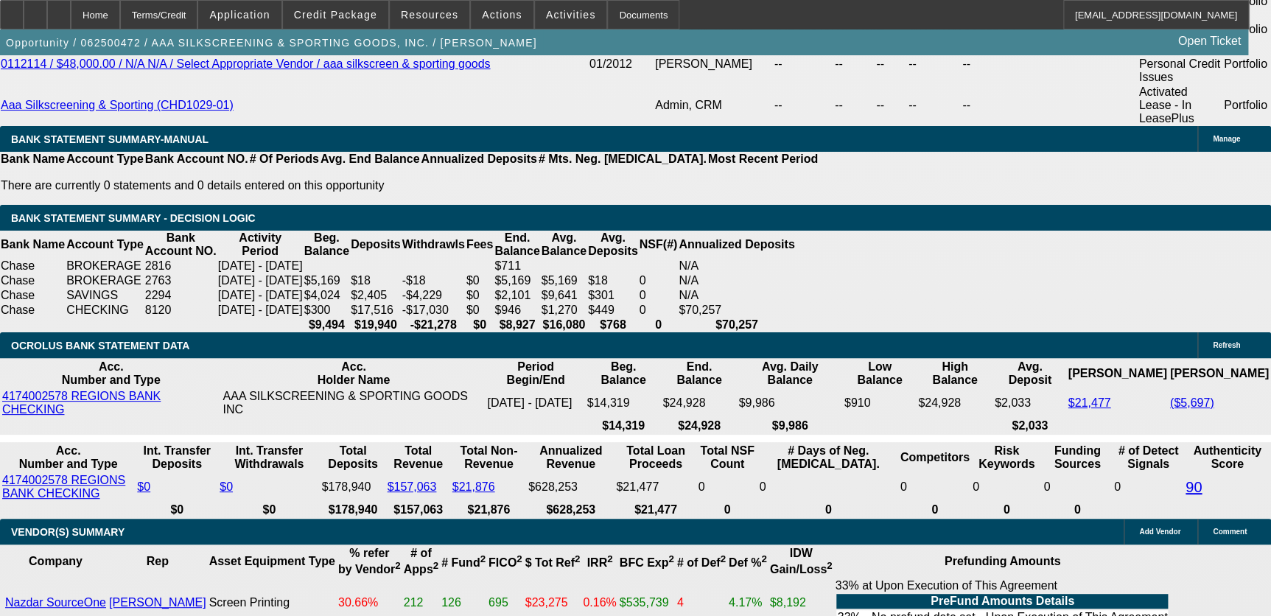
type input "13"
type input "$3,262.92"
type input "$1,631.46"
type input "13.9"
type input "$3,317.52"
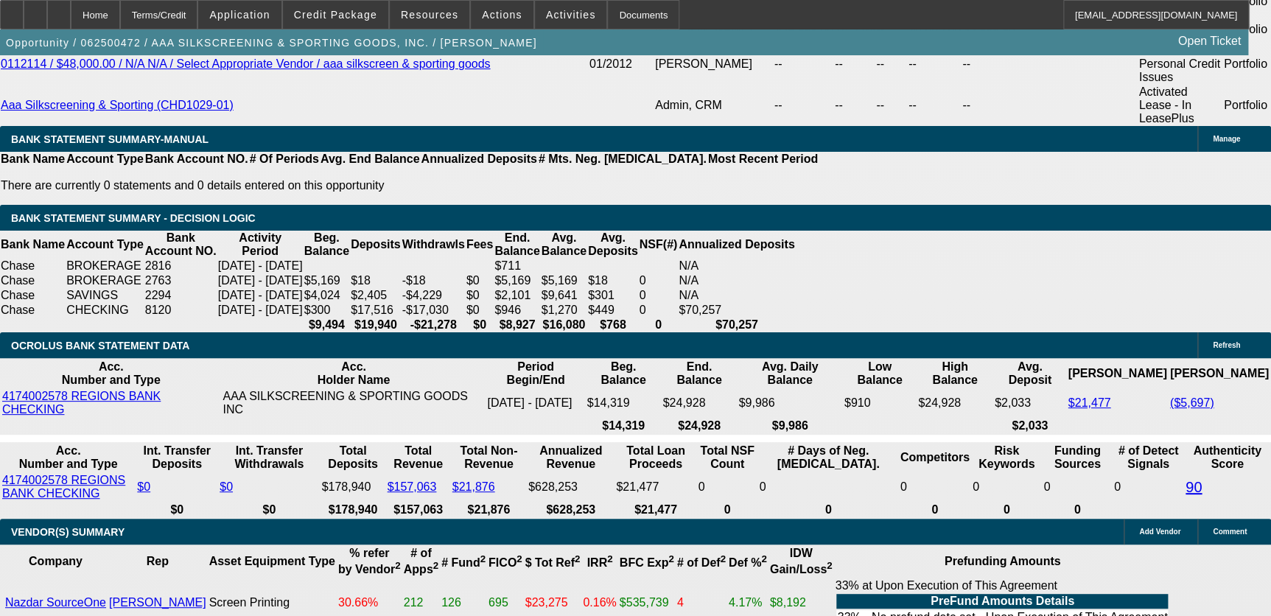
type input "$1,658.76"
type input "13.9"
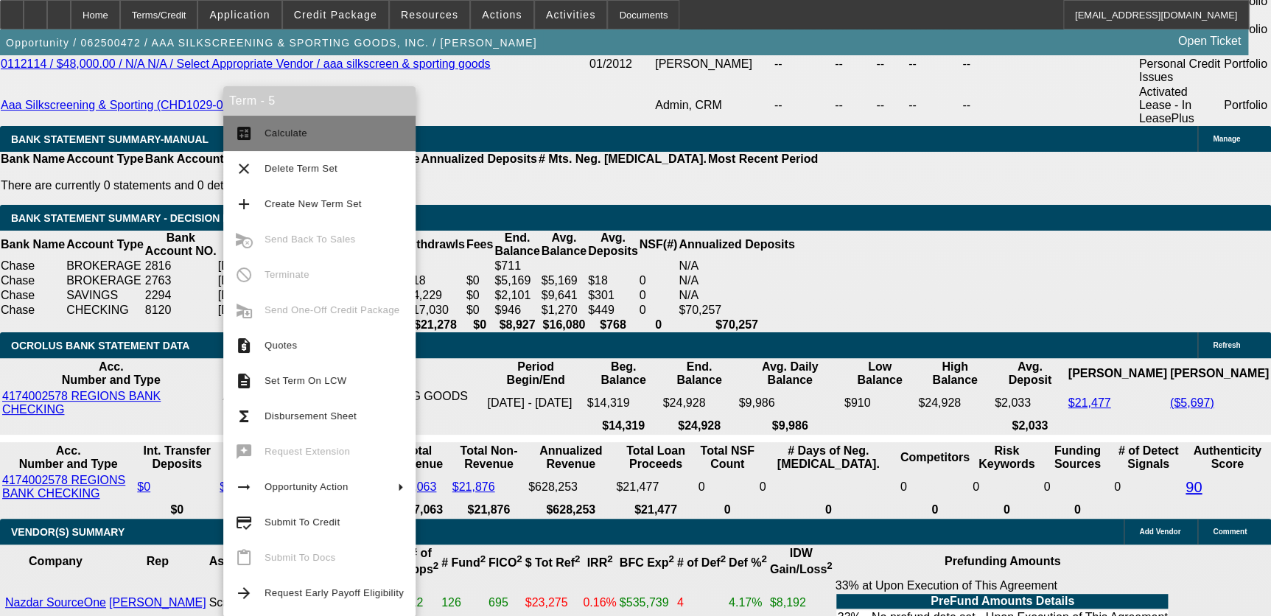
click at [296, 142] on span "Calculate" at bounding box center [334, 134] width 139 height 18
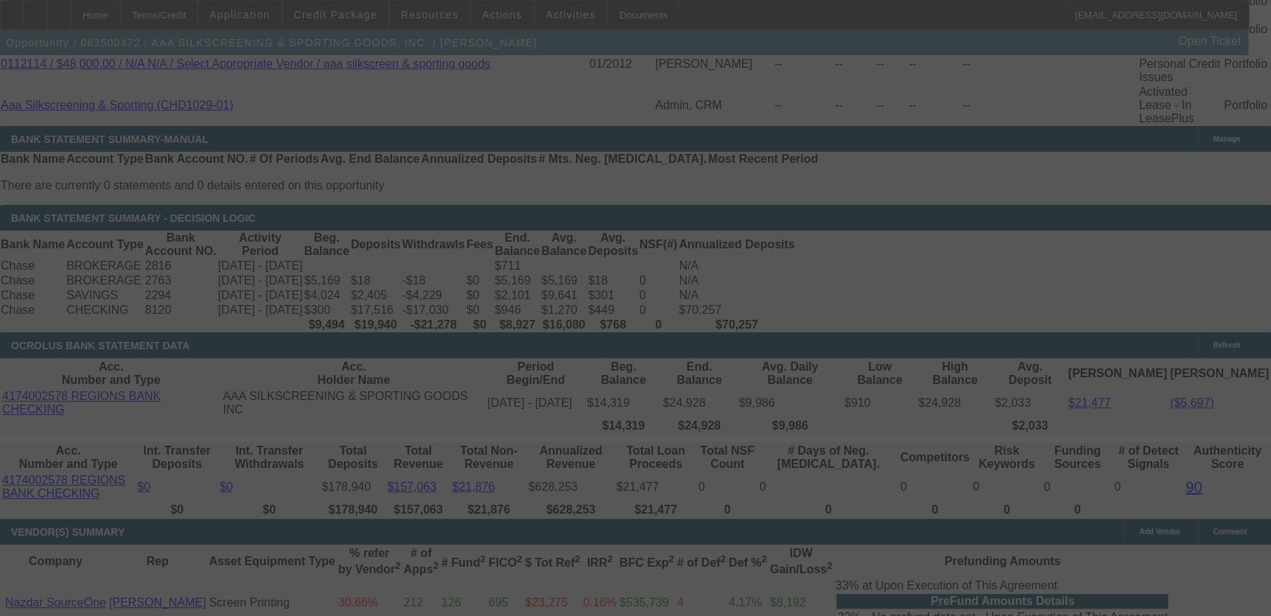
select select "0.1"
select select "2"
select select "0"
select select "6"
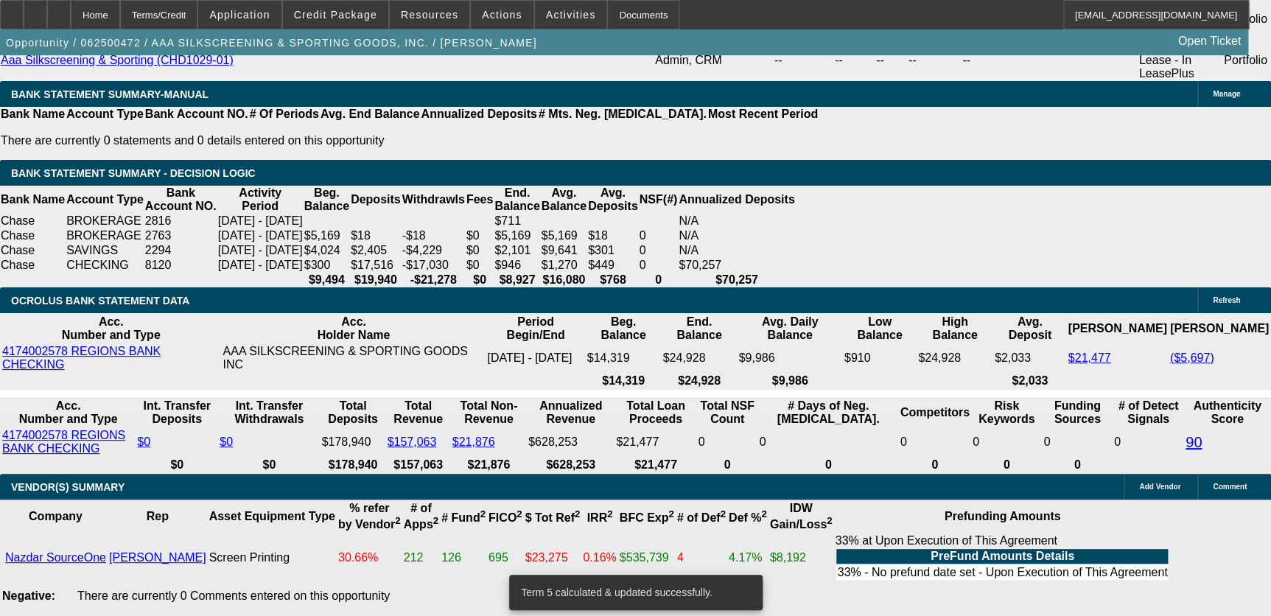
scroll to position [3014, 0]
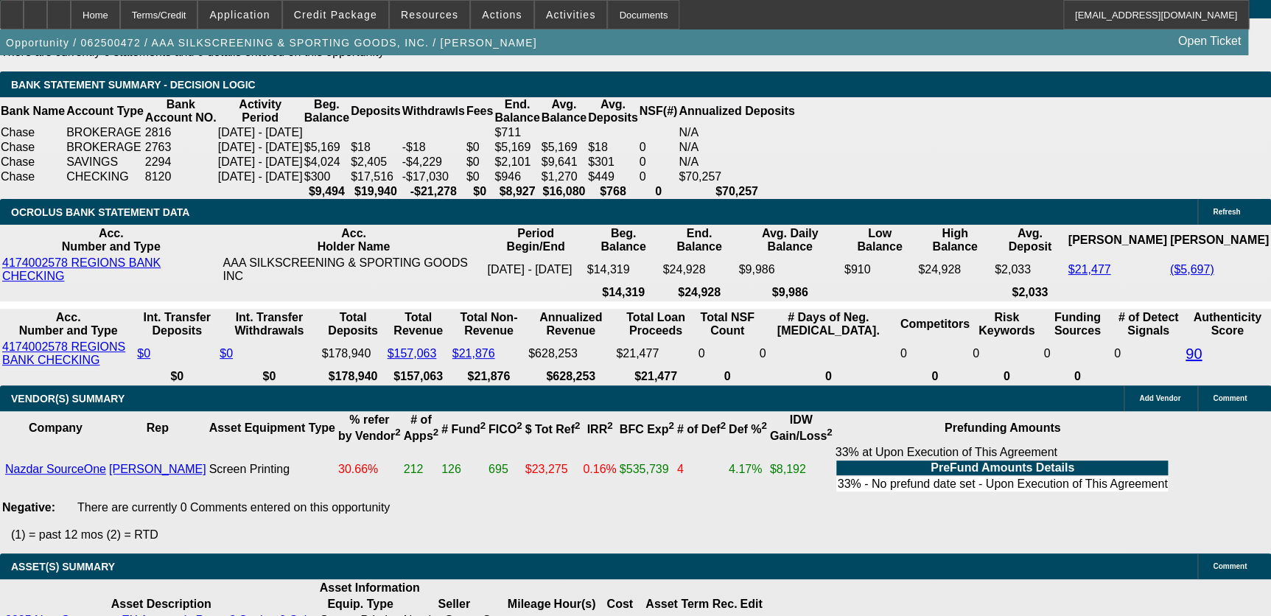
select select "0"
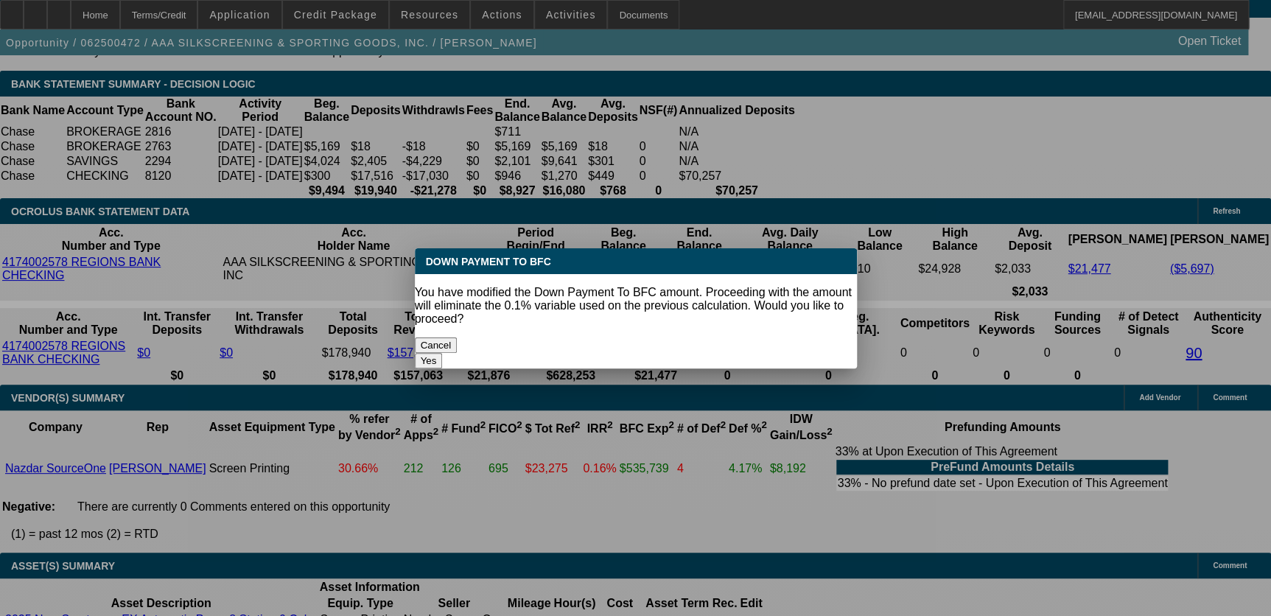
scroll to position [0, 0]
click at [443, 353] on button "Yes" at bounding box center [429, 360] width 28 height 15
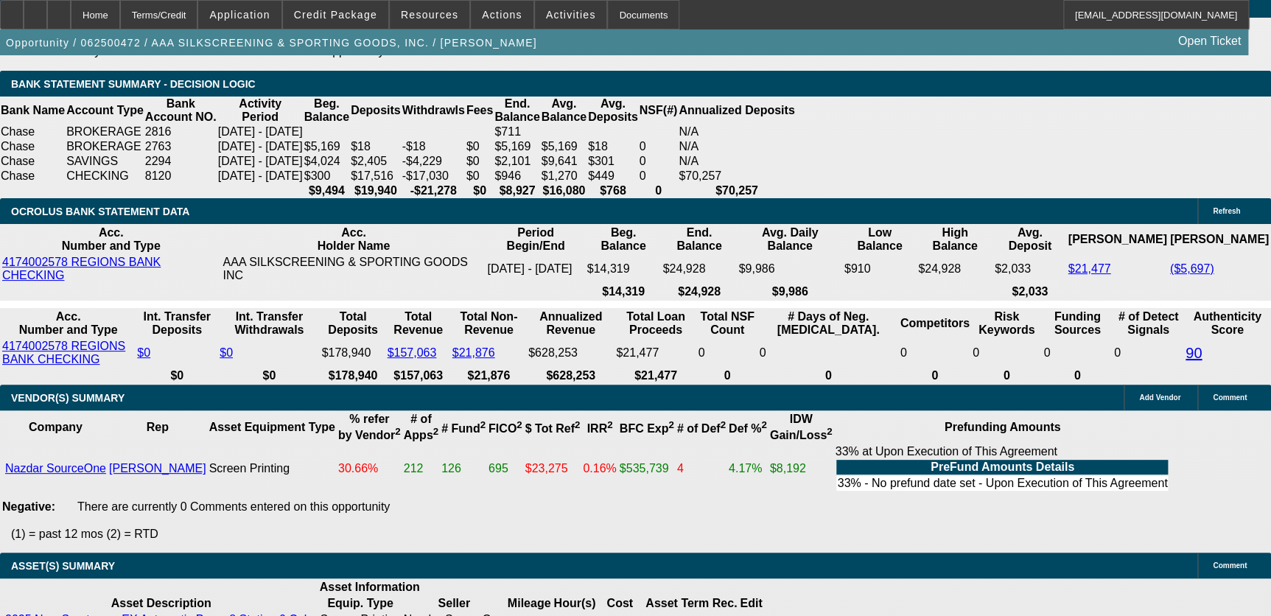
type input "$0.00"
type input "UNKNOWN"
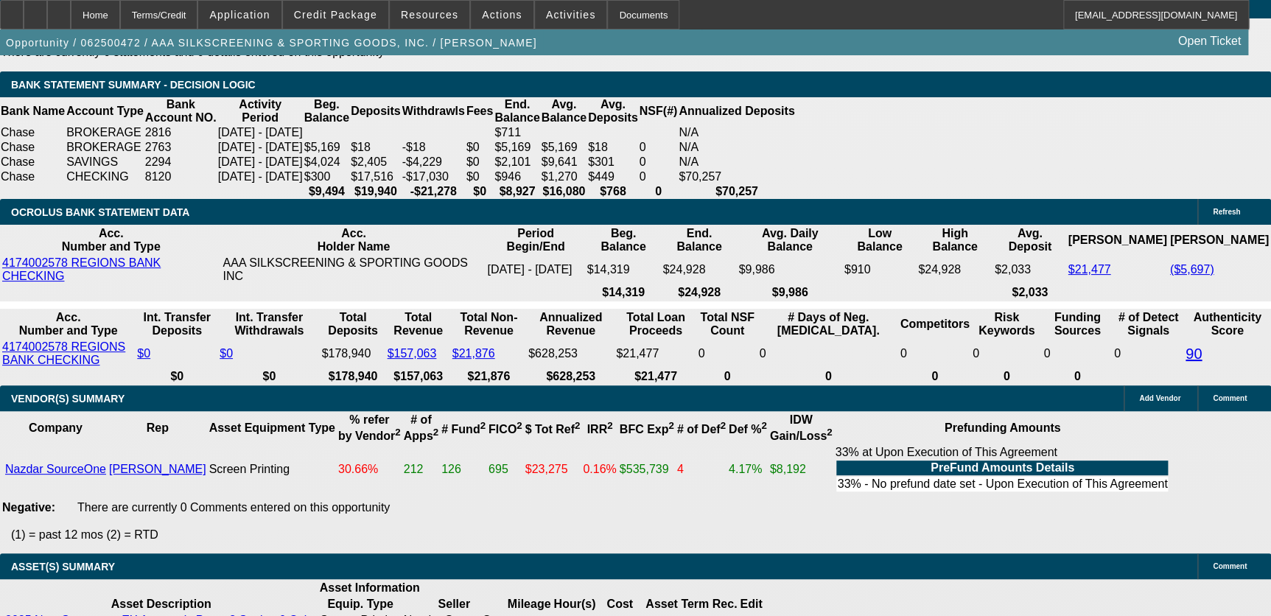
type input "$3,686.12"
type input "$1,843.06"
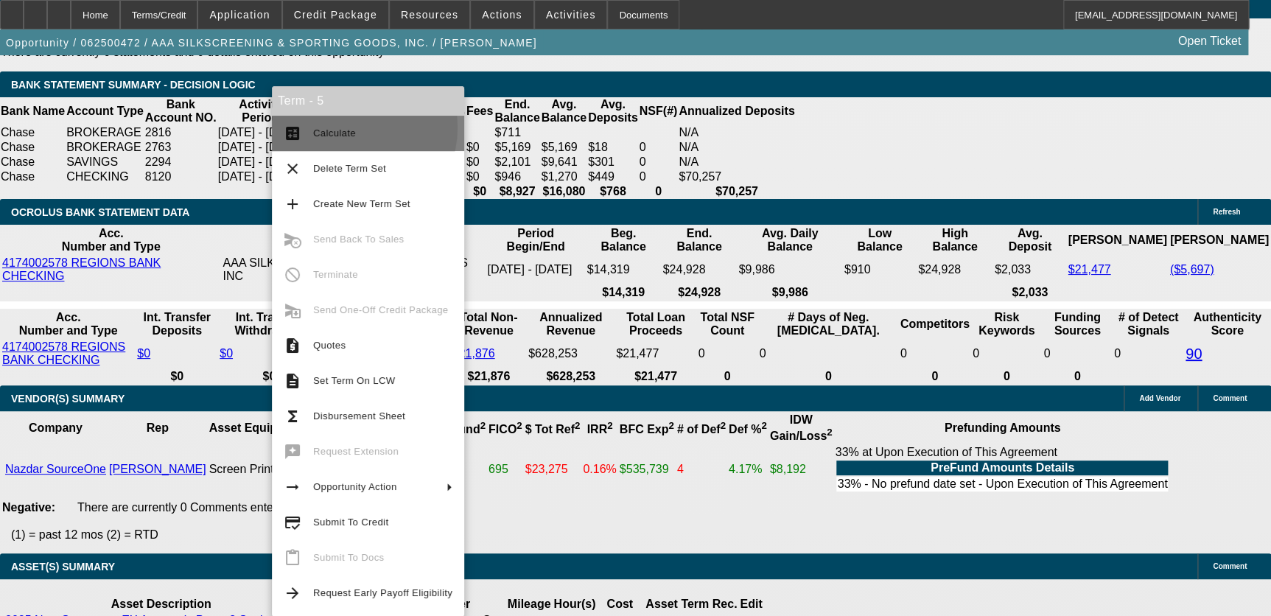
click at [352, 127] on span "Calculate" at bounding box center [334, 132] width 43 height 11
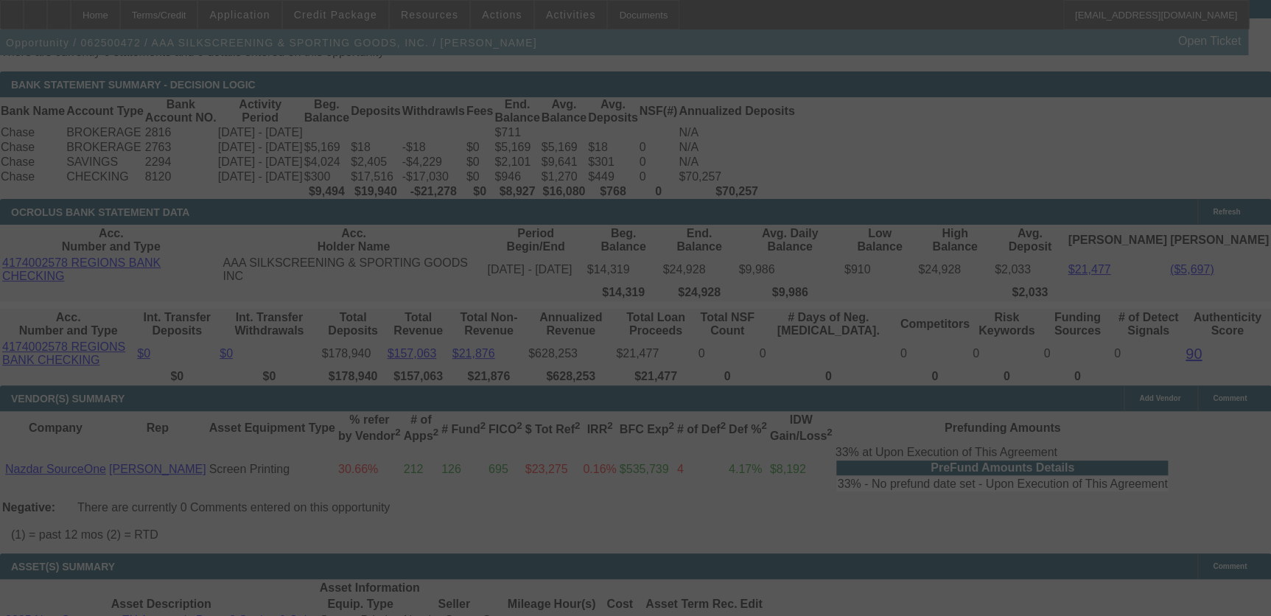
select select "0"
select select "2"
select select "0"
select select "6"
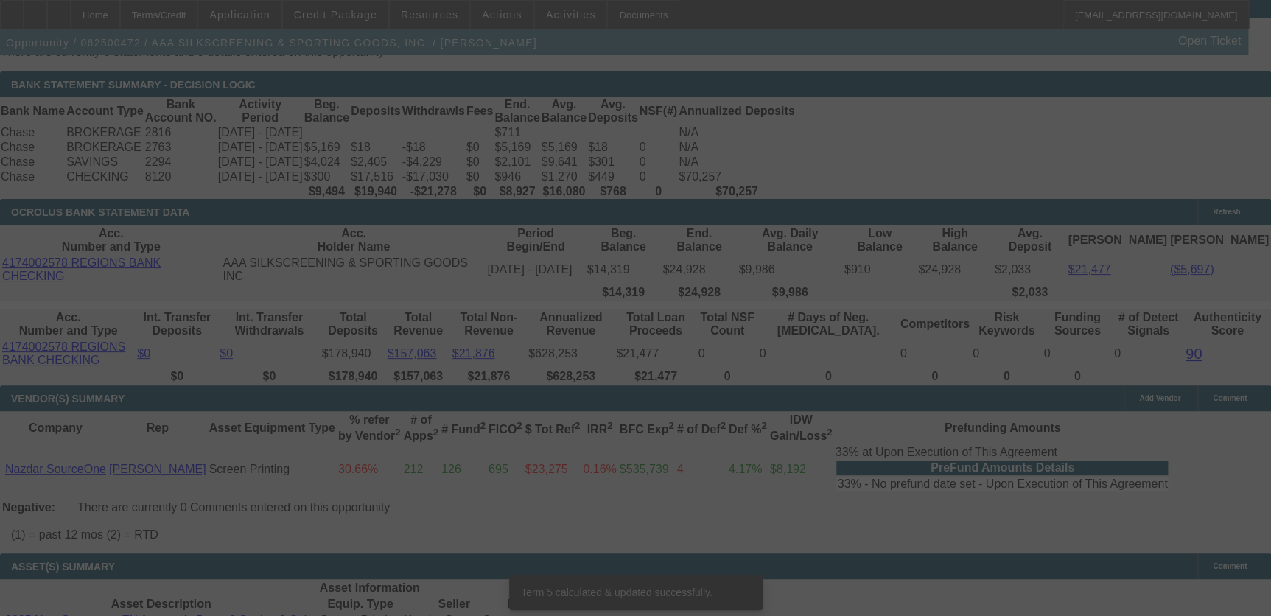
scroll to position [2991, 0]
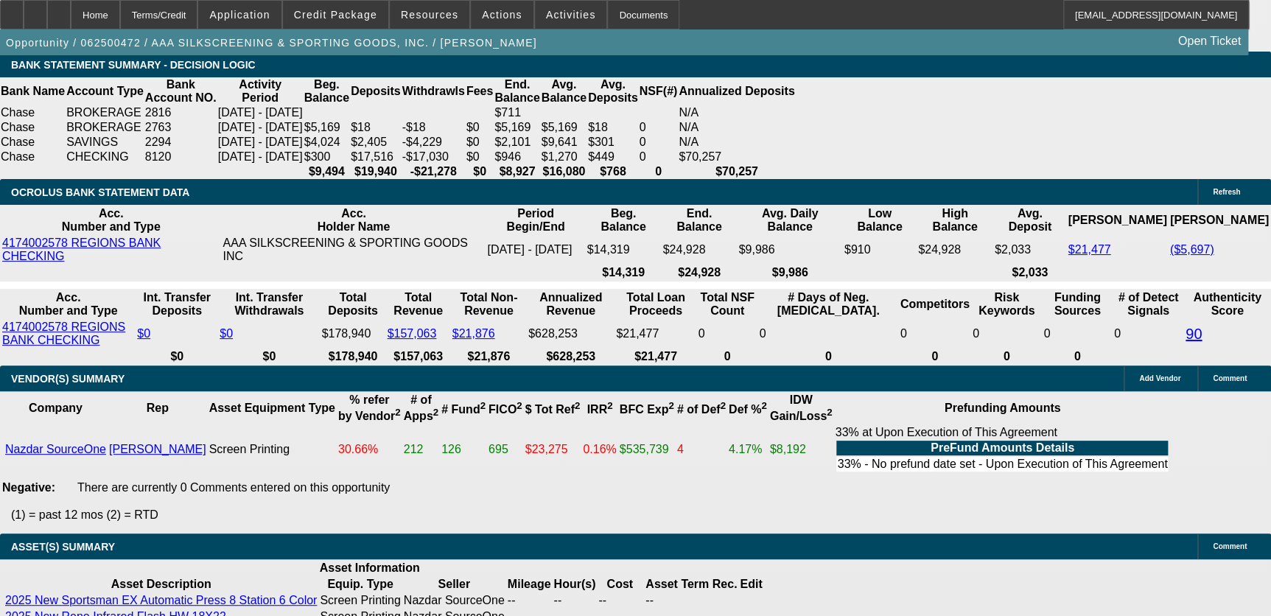
scroll to position [3058, 0]
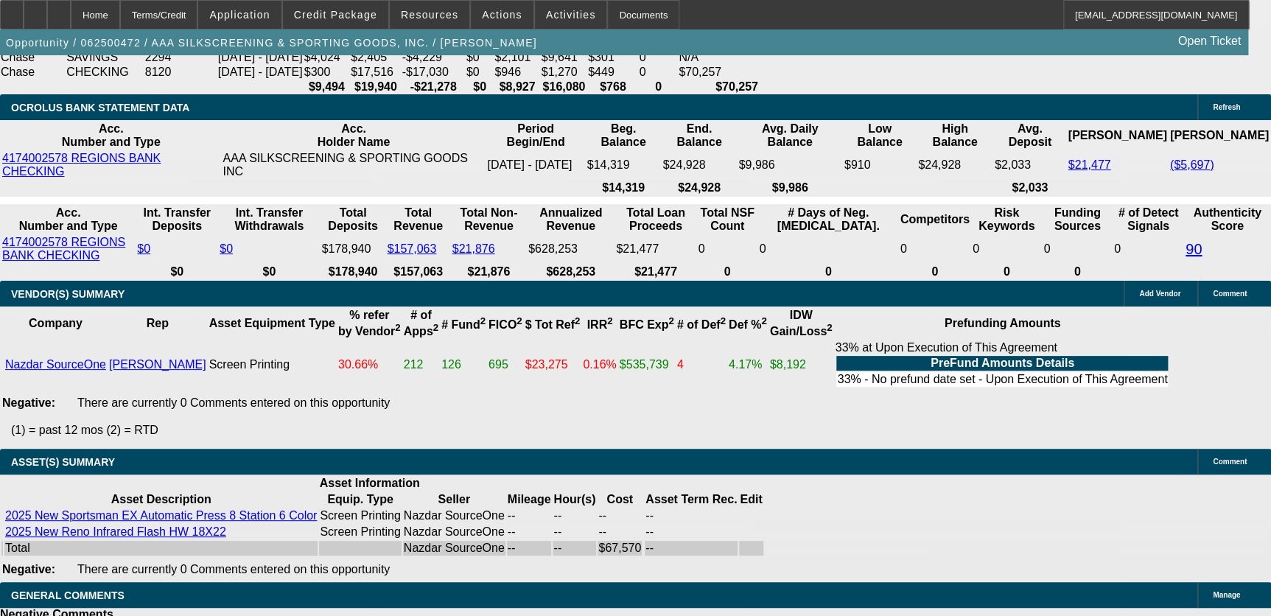
scroll to position [3125, 0]
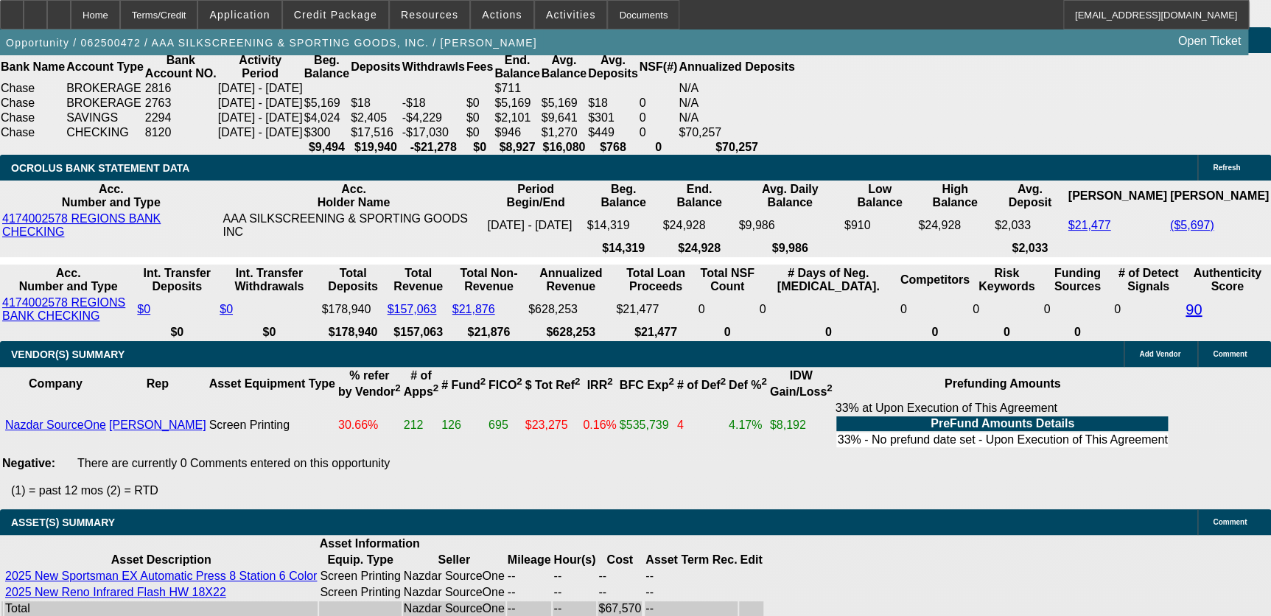
scroll to position [3058, 0]
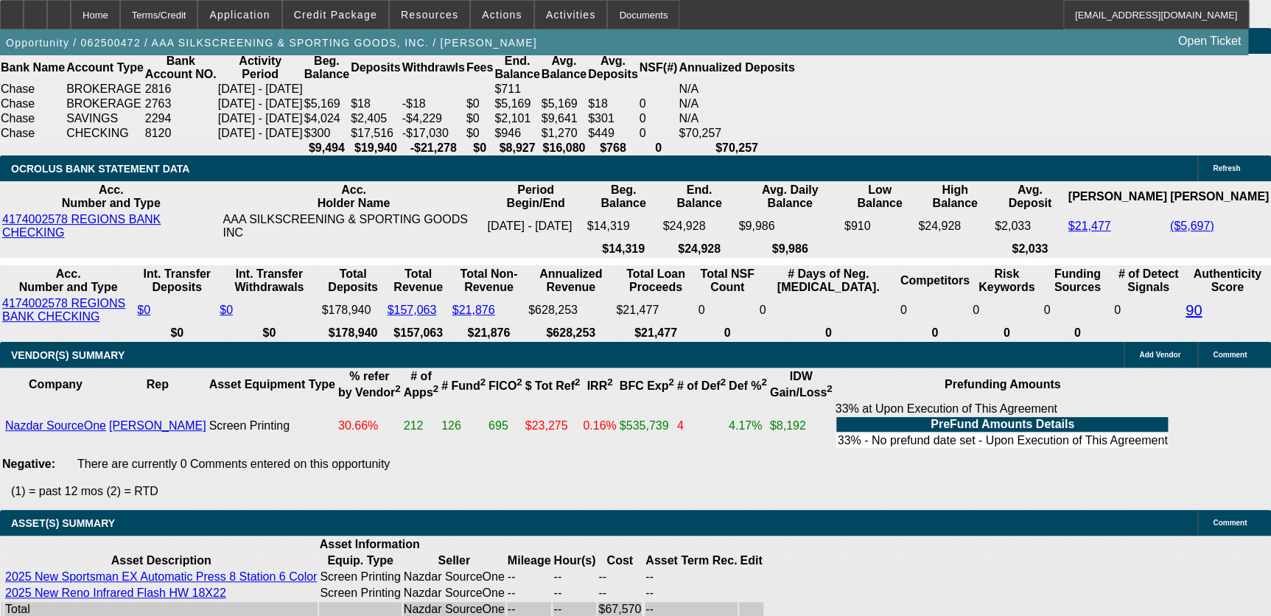
select select "5"
type input "UNKNOWN"
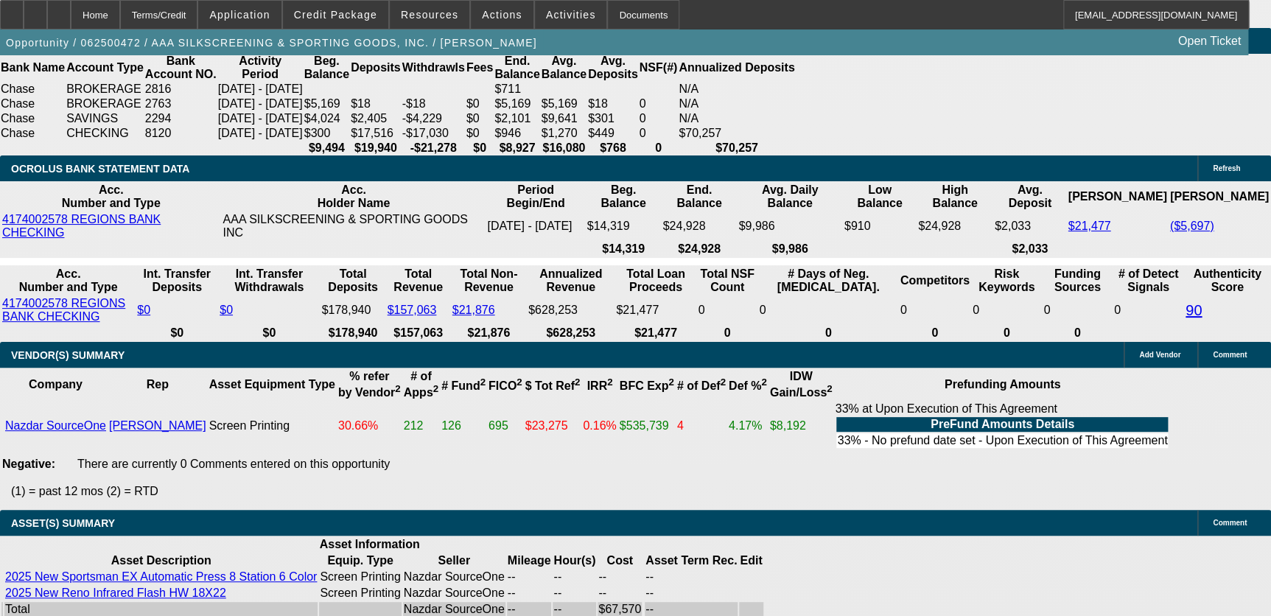
select select "0"
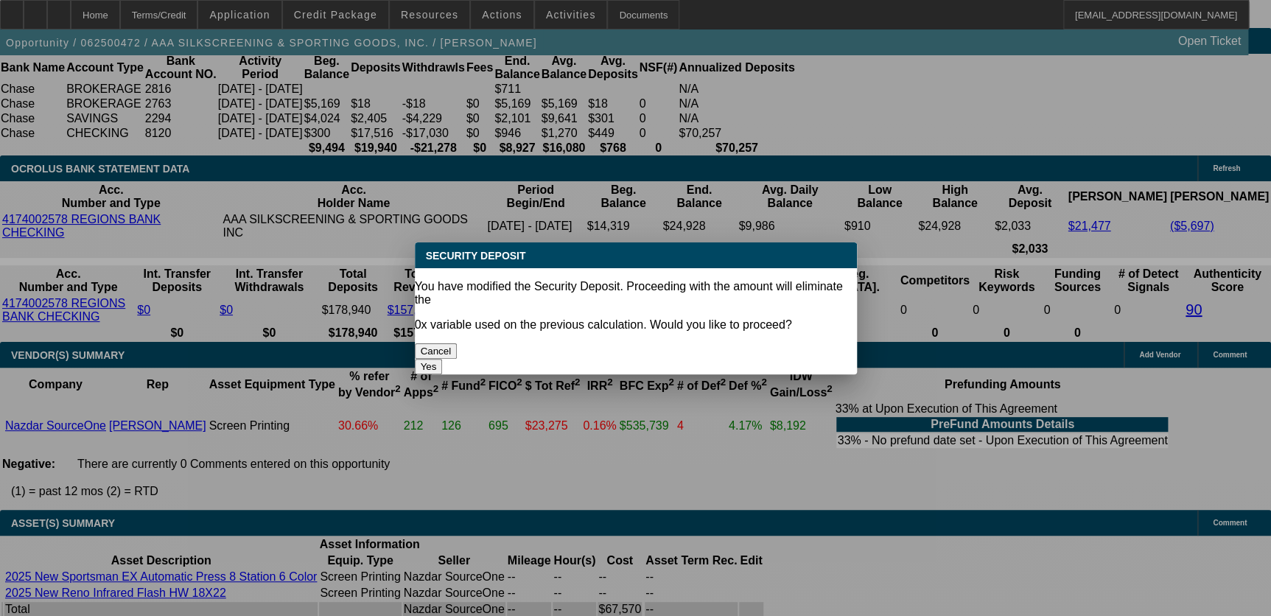
click at [443, 359] on button "Yes" at bounding box center [429, 366] width 28 height 15
type input "$0.00"
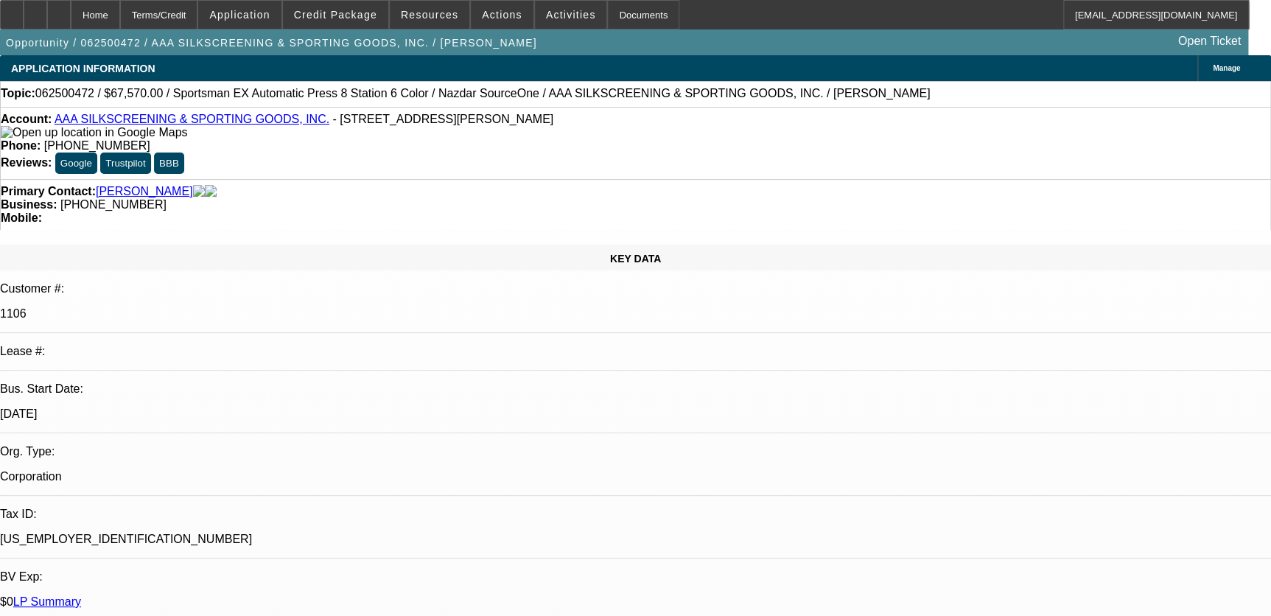
scroll to position [3058, 0]
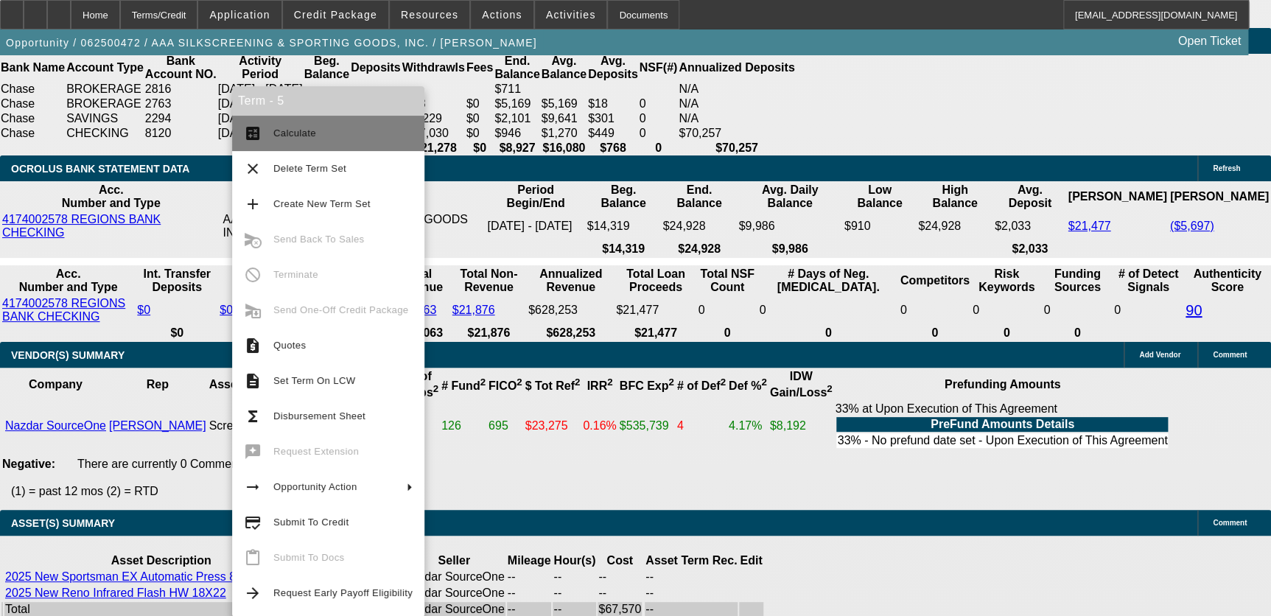
click at [324, 139] on span "Calculate" at bounding box center [342, 134] width 139 height 18
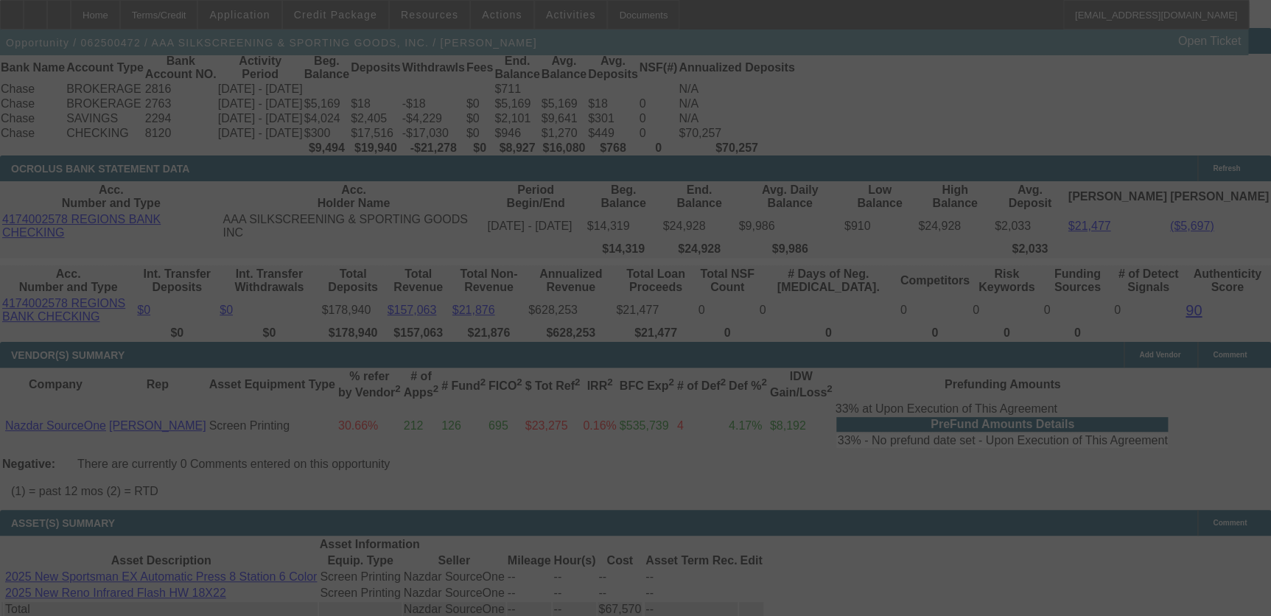
select select "0"
select select "5"
select select "0"
select select "6"
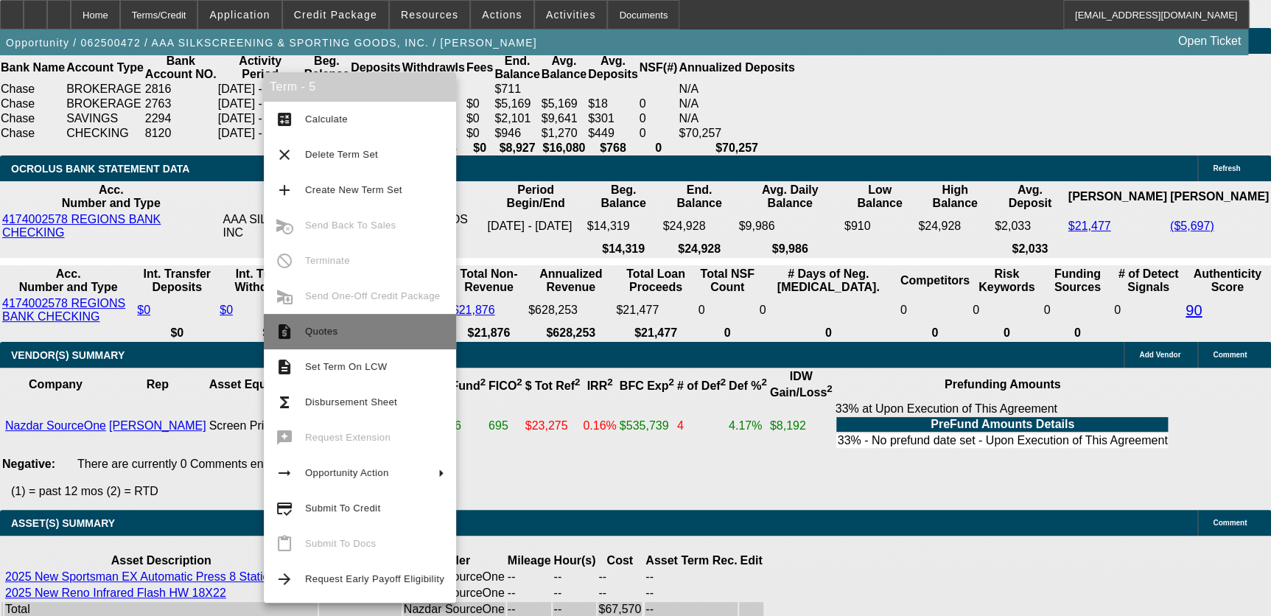
click at [343, 327] on span "Quotes" at bounding box center [374, 332] width 139 height 18
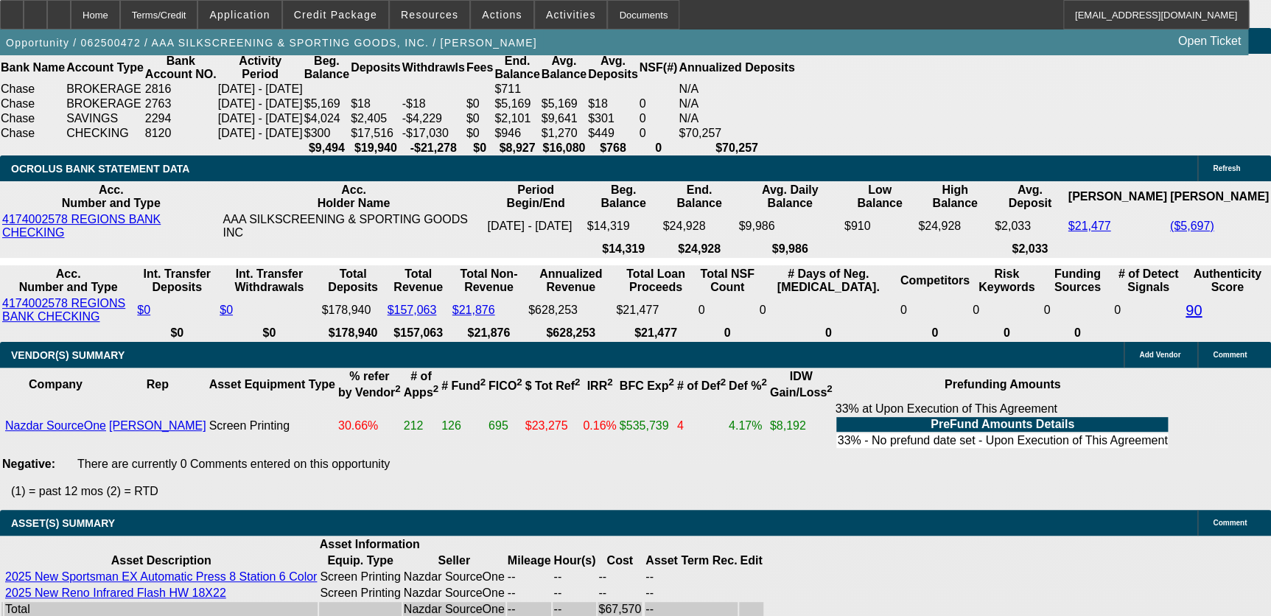
type input "2"
type input "UNKNOWN"
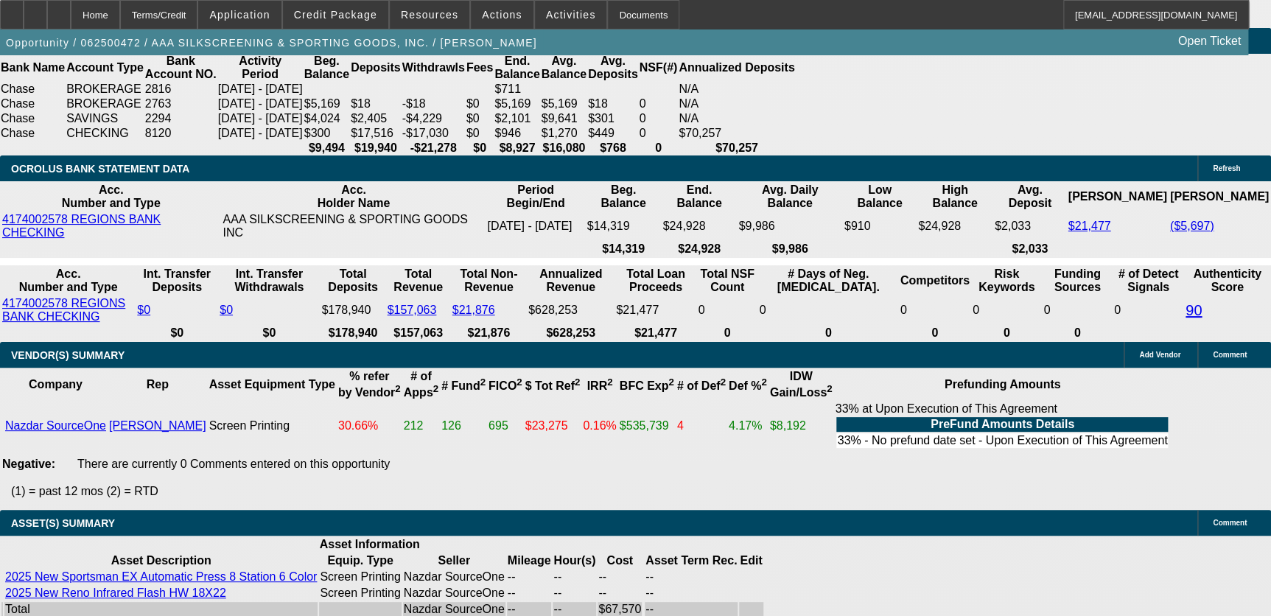
type input "22"
type input "$2,128.87"
type input "22"
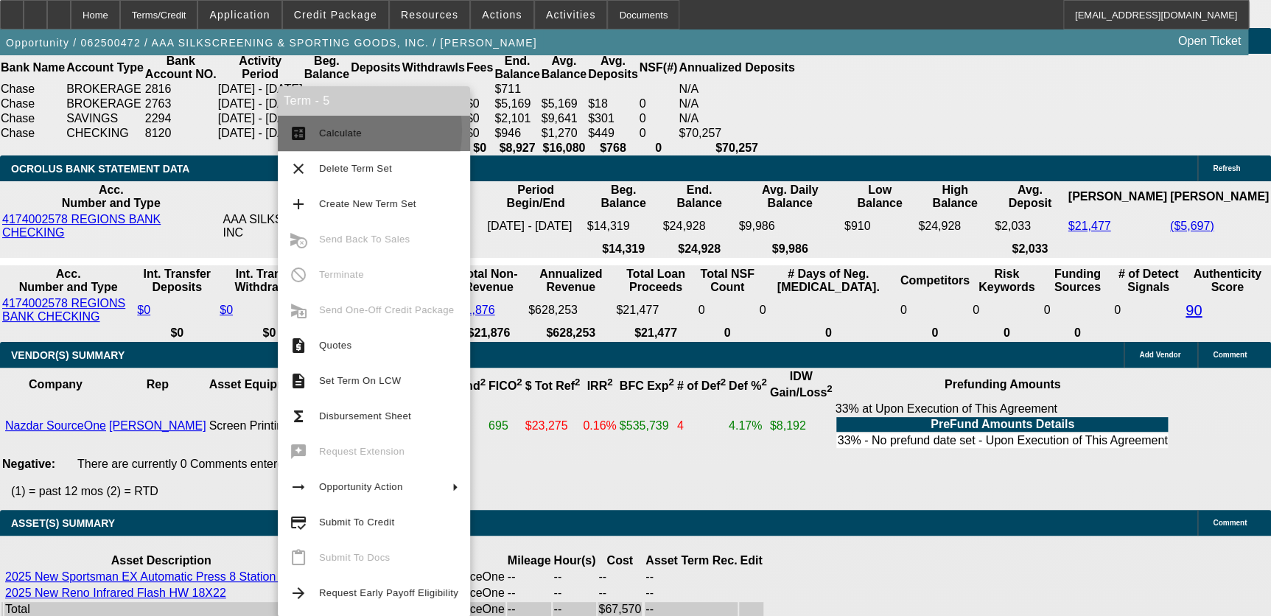
click at [340, 130] on span "Calculate" at bounding box center [340, 132] width 43 height 11
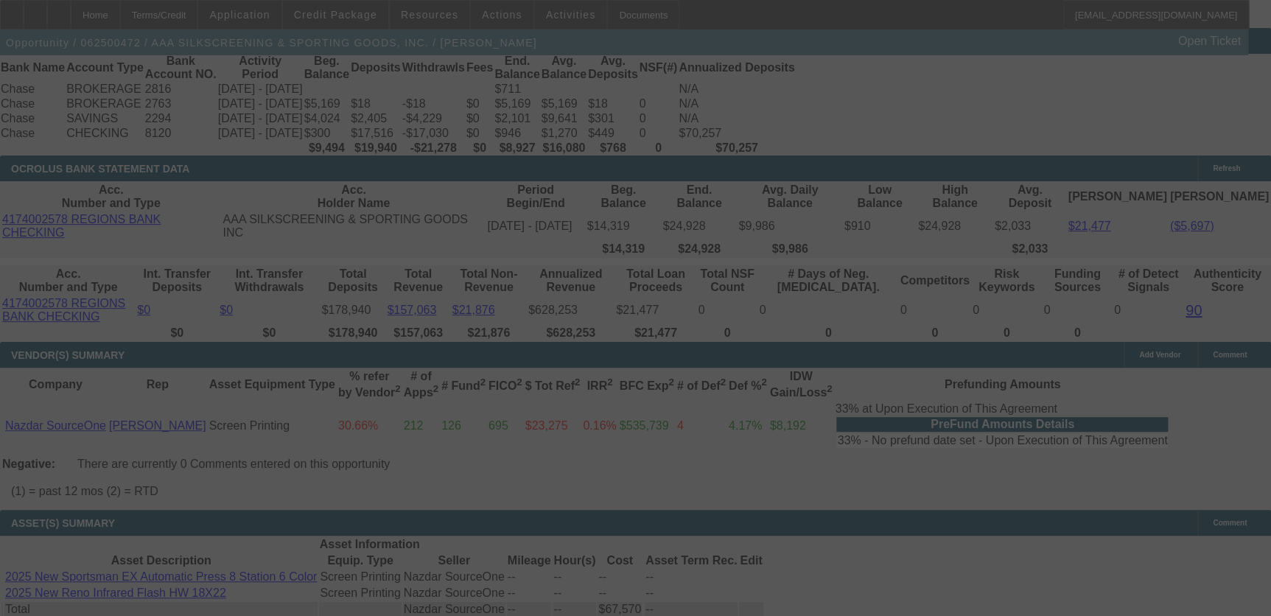
select select "0"
select select "5"
select select "0"
select select "6"
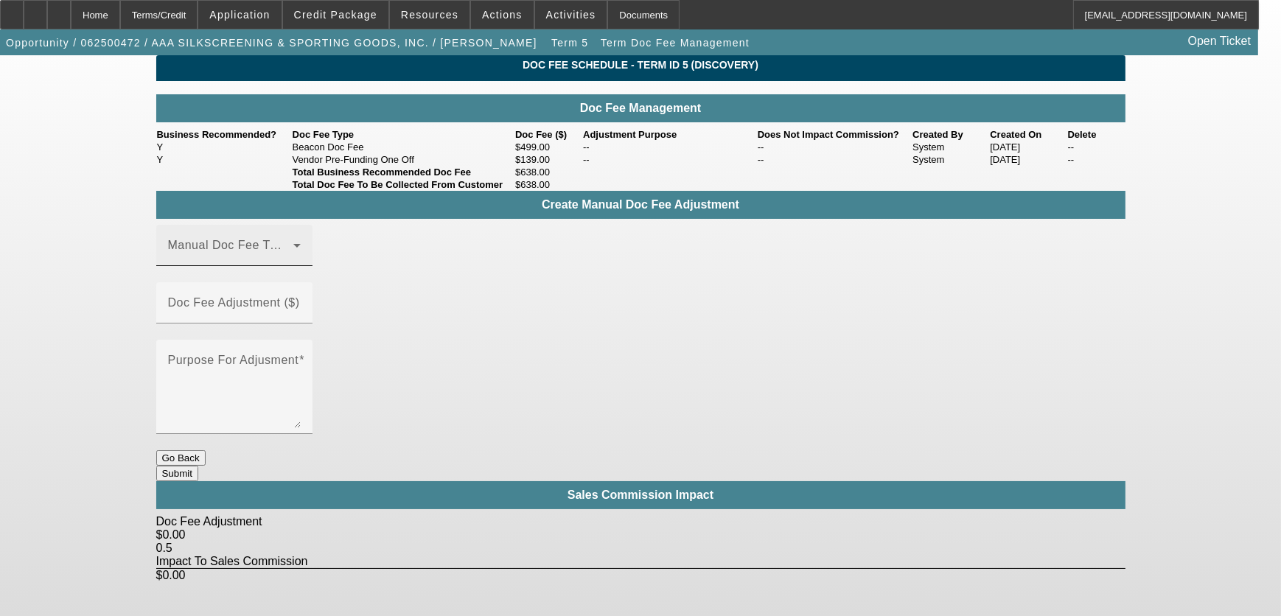
click at [231, 266] on div "Manual Doc Fee Type" at bounding box center [234, 245] width 133 height 41
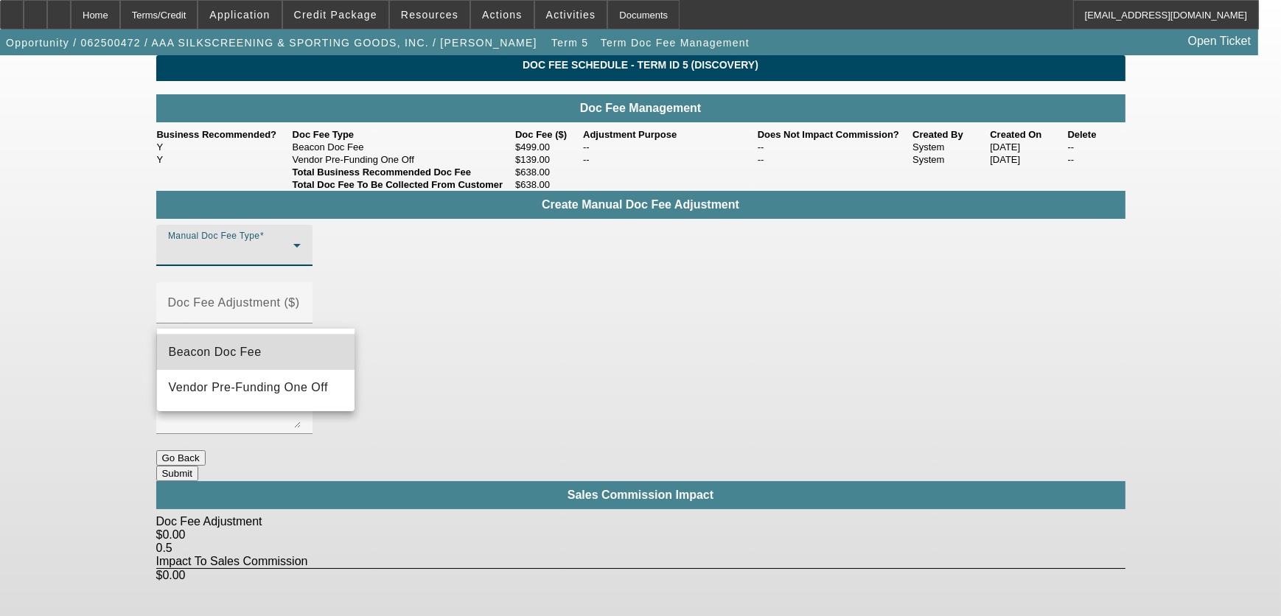
click at [278, 360] on mat-option "Beacon Doc Fee" at bounding box center [256, 352] width 198 height 35
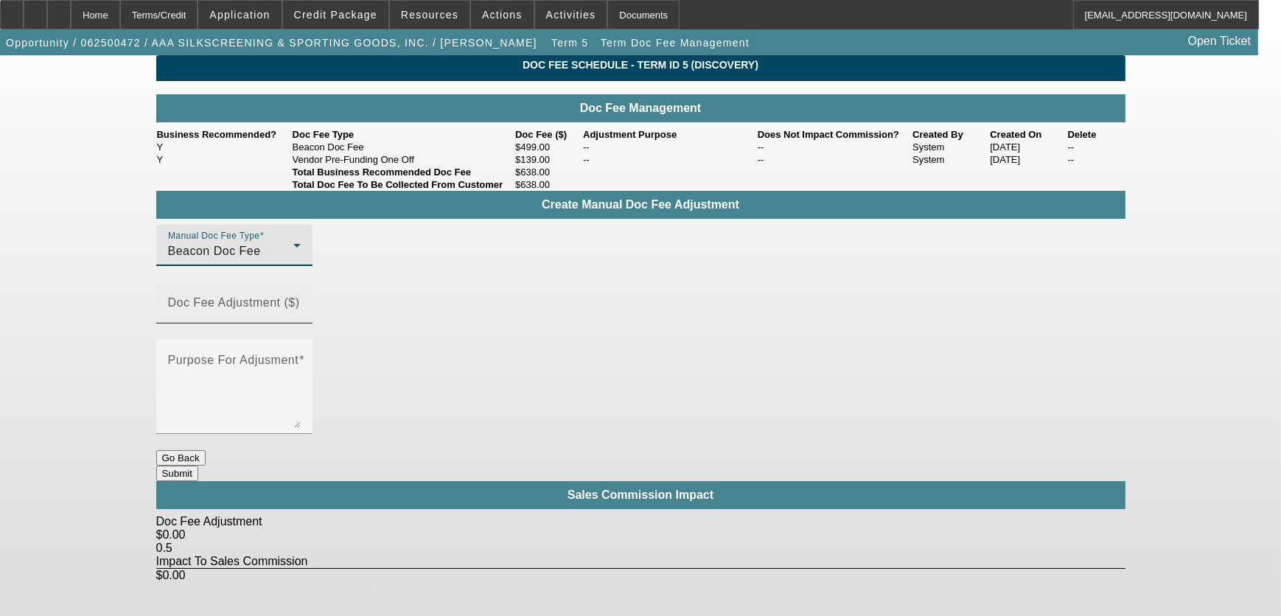
click at [300, 309] on mat-label "Doc Fee Adjustment ($)" at bounding box center [234, 302] width 132 height 13
click at [301, 314] on input "Doc Fee Adjustment ($)" at bounding box center [234, 309] width 133 height 18
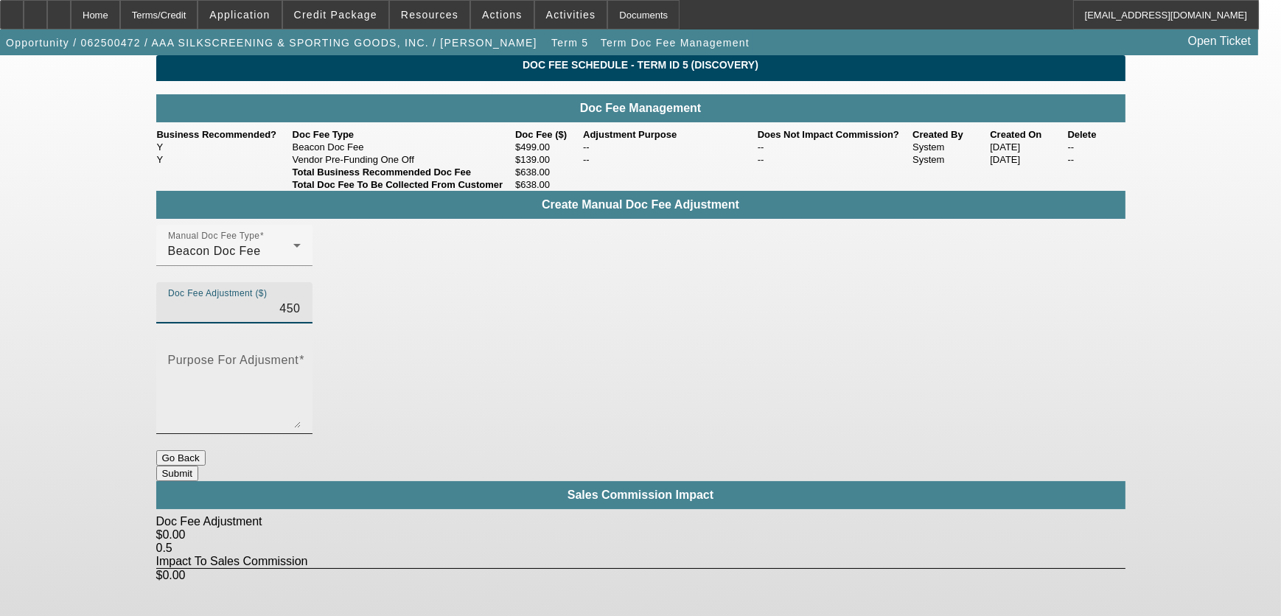
type input "$450.00"
click at [301, 357] on textarea "Purpose For Adjusment" at bounding box center [234, 392] width 133 height 71
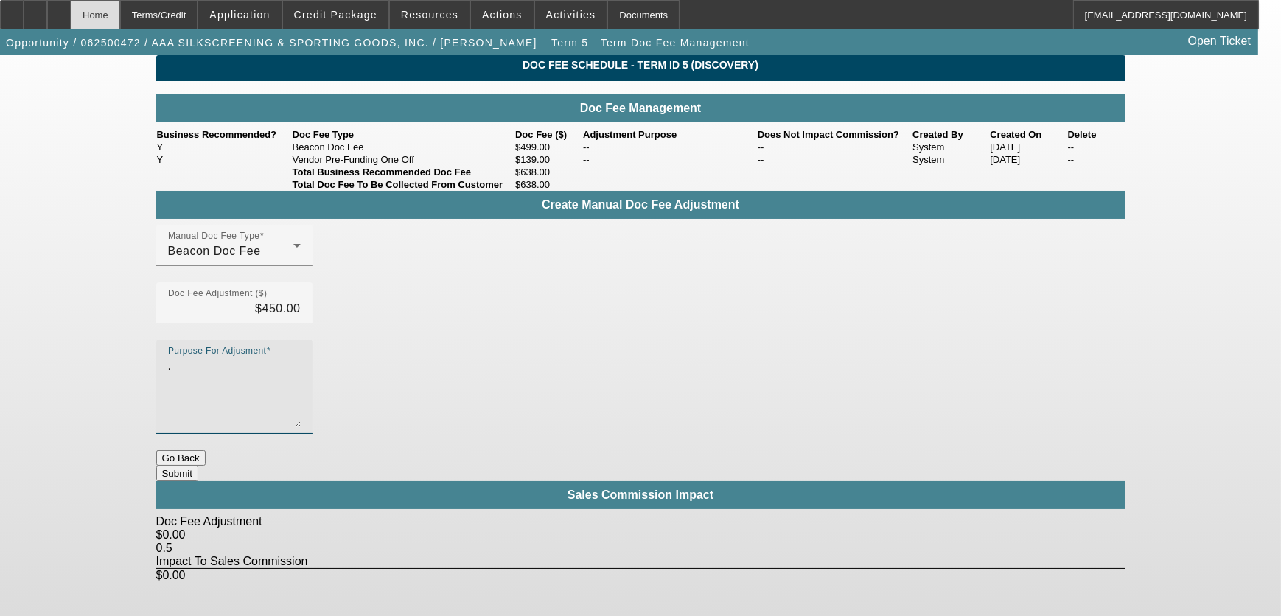
type textarea "."
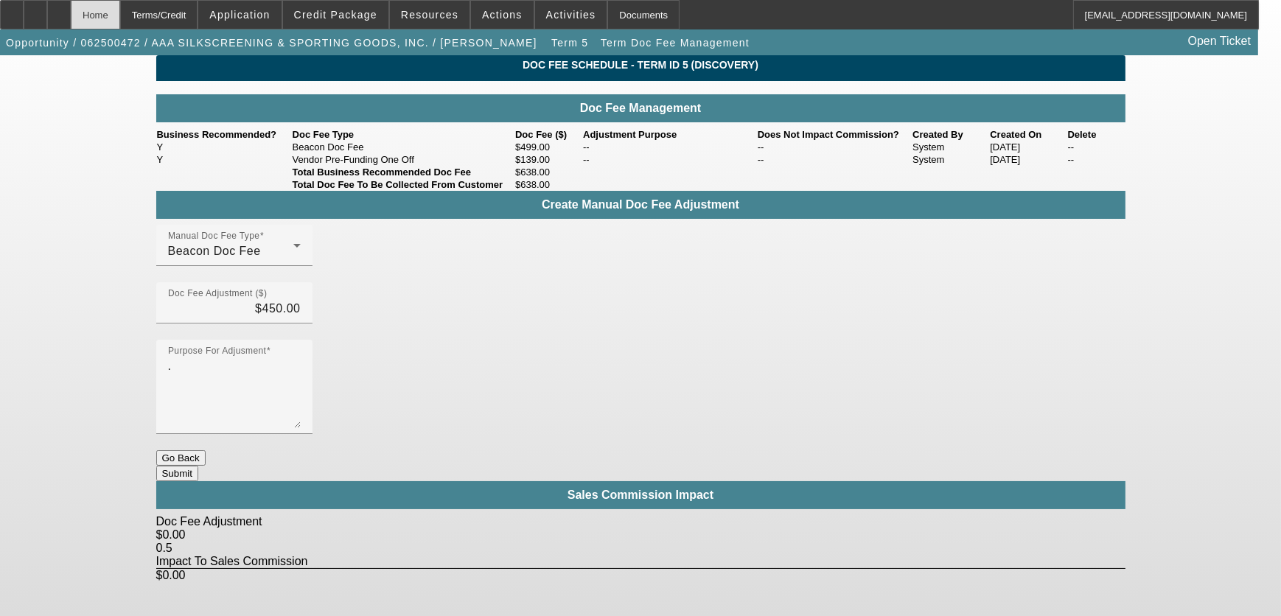
click at [120, 5] on div "Home" at bounding box center [95, 14] width 49 height 29
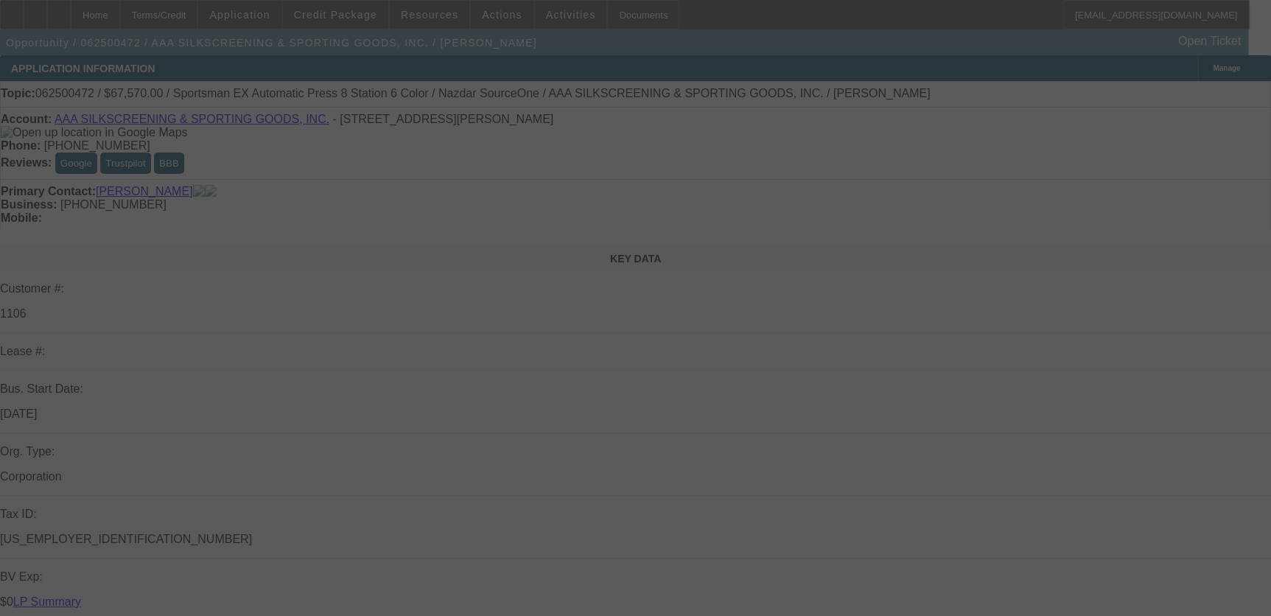
select select "0"
select select "5"
select select "0"
select select "6"
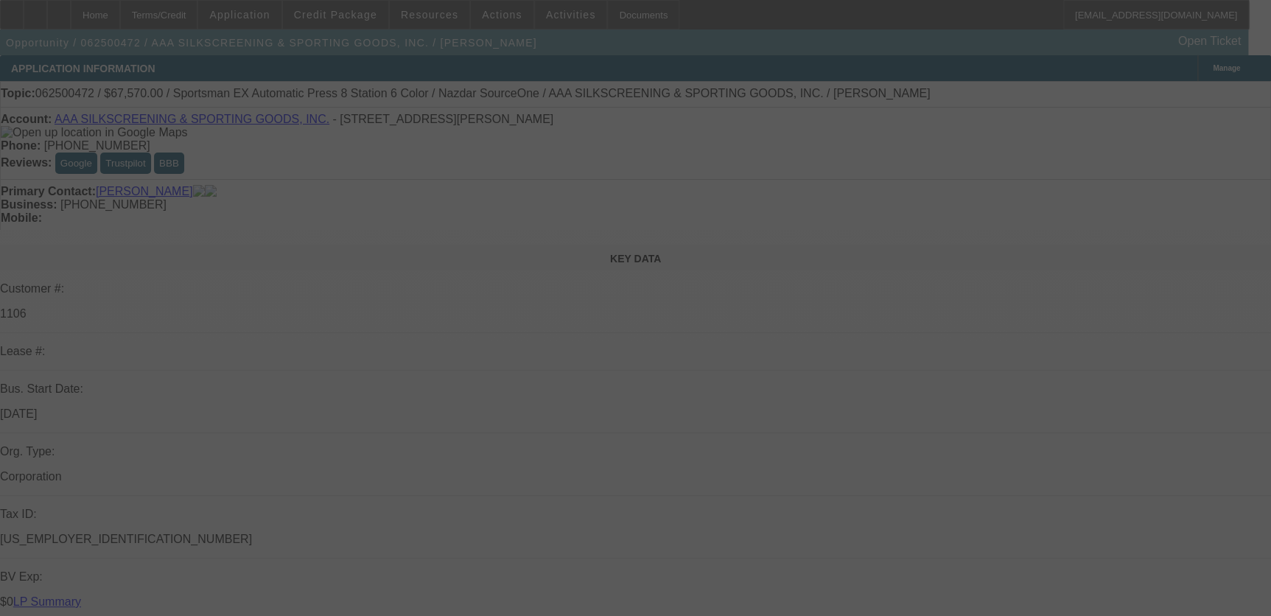
select select "0.1"
select select "2"
select select "0.1"
select select "4"
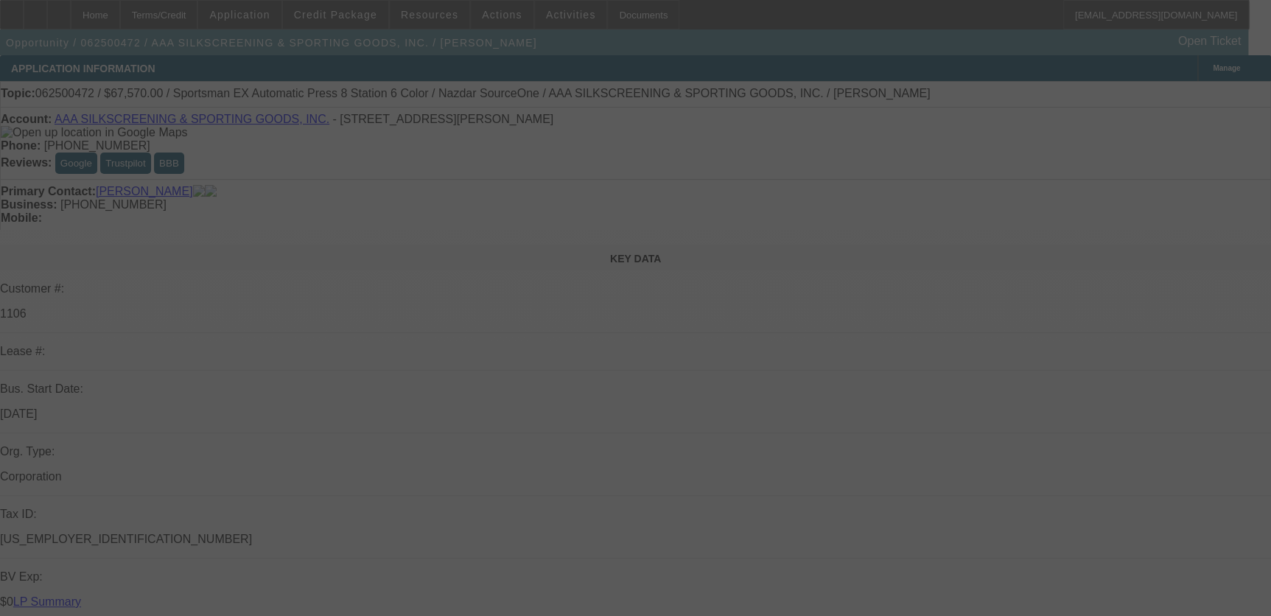
select select "0"
select select "2"
select select "0.1"
select select "4"
select select "0"
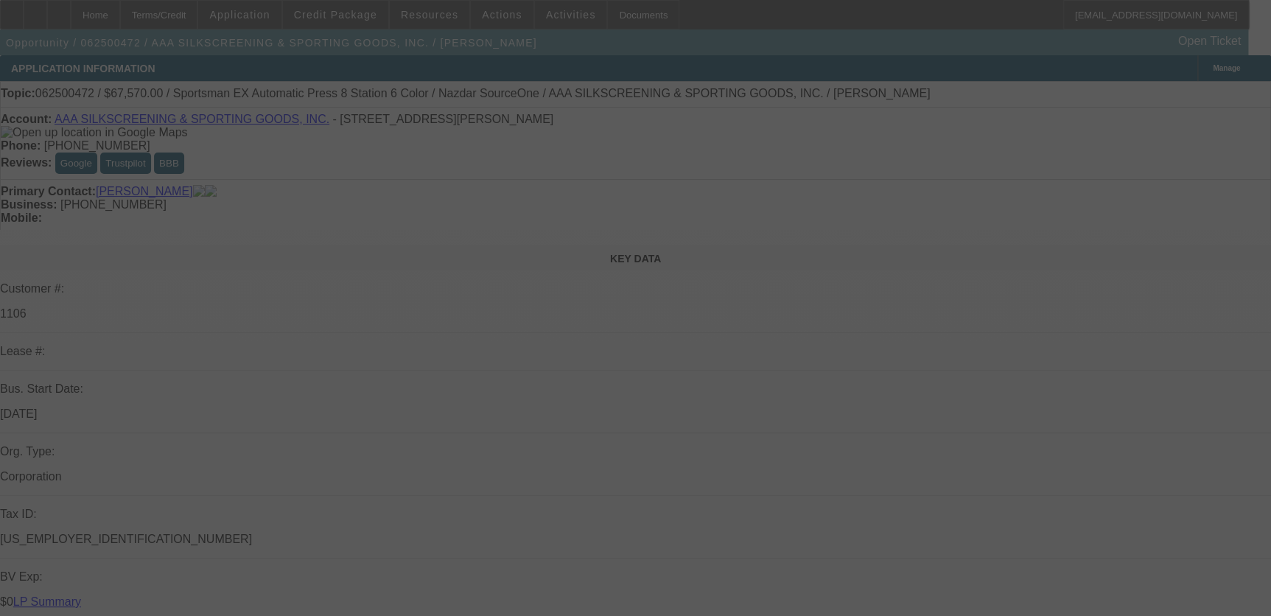
select select "2"
select select "0.1"
select select "4"
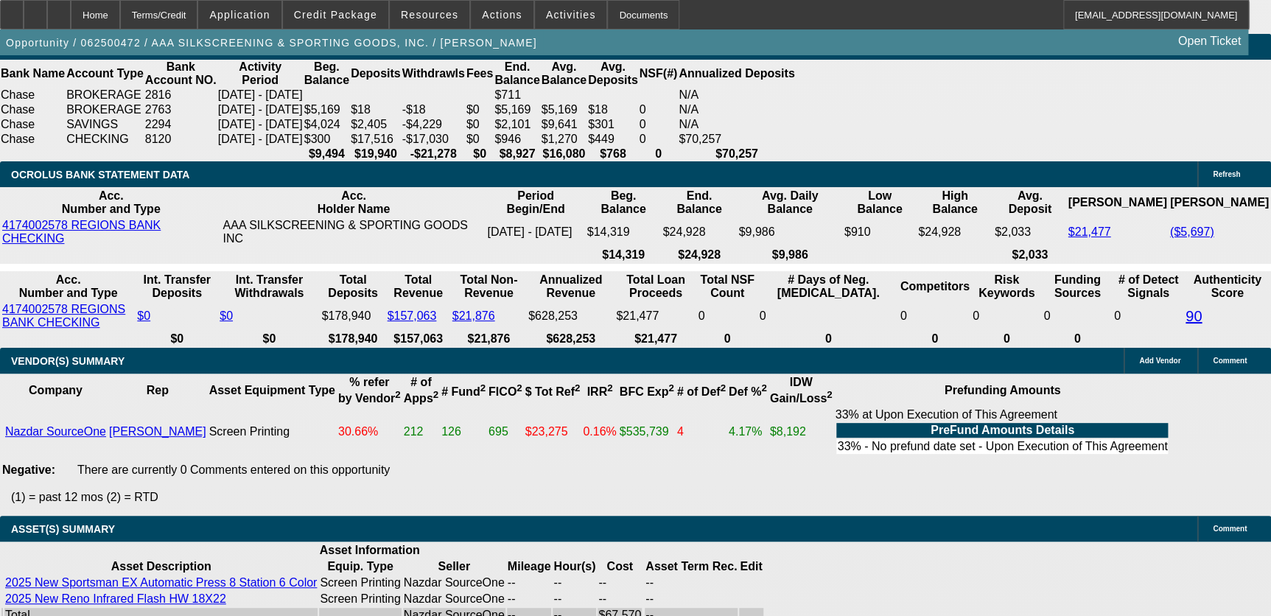
scroll to position [3081, 0]
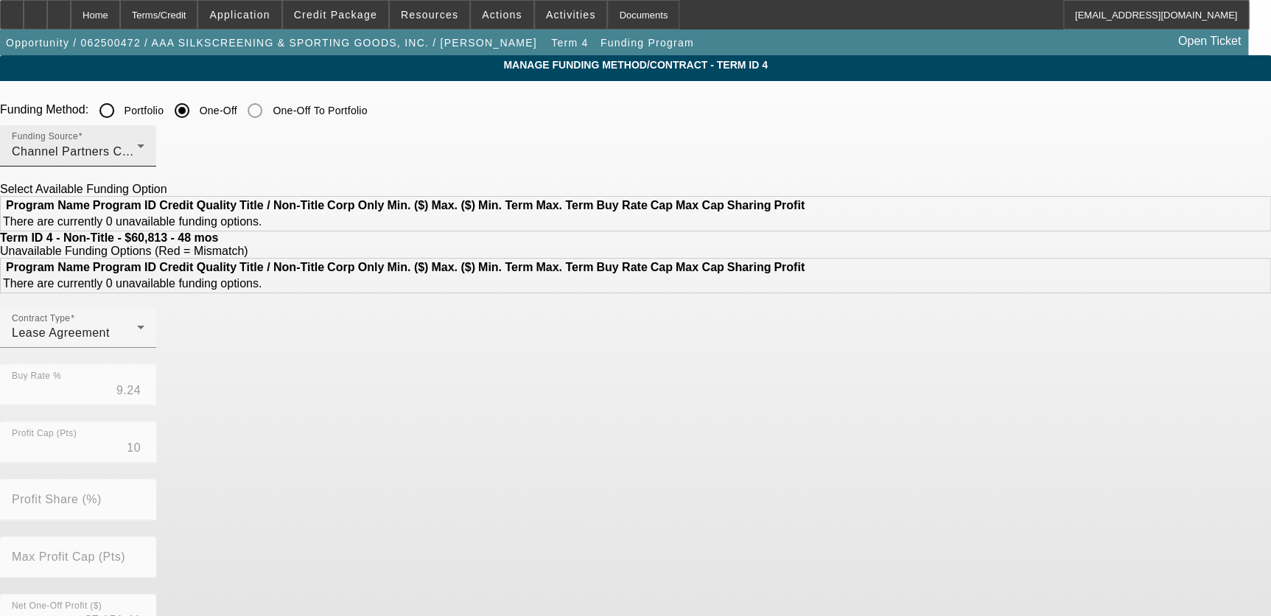
click at [144, 163] on div "Funding Source Channel Partners Capital LLC (EF)" at bounding box center [78, 145] width 133 height 41
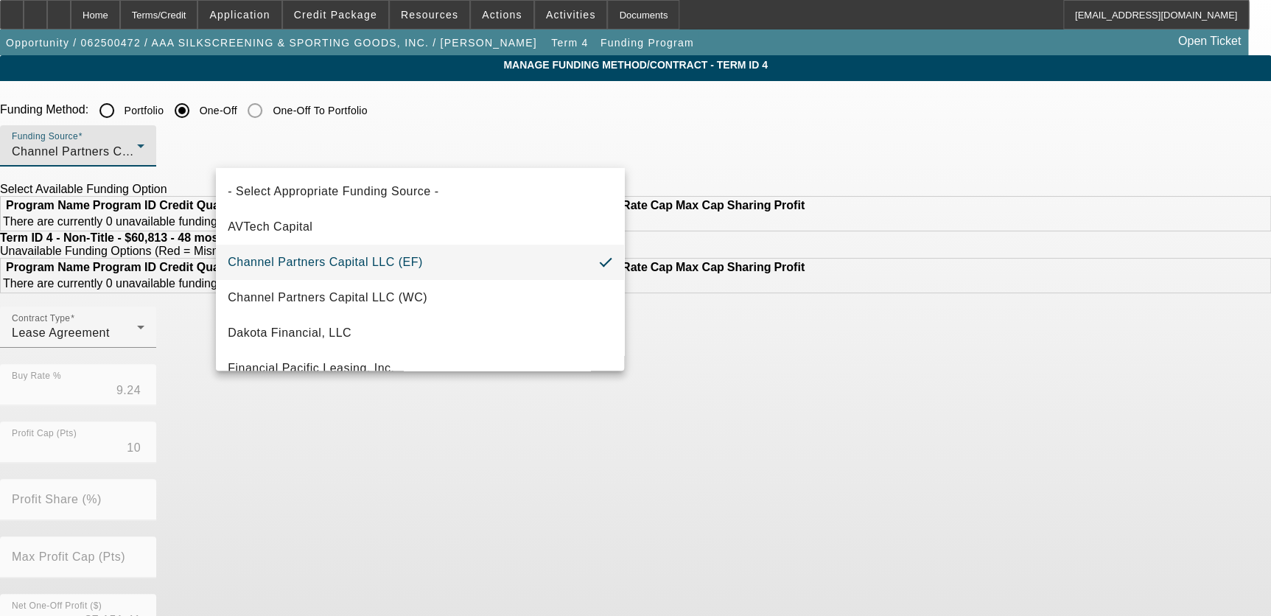
click at [326, 113] on div at bounding box center [635, 308] width 1271 height 616
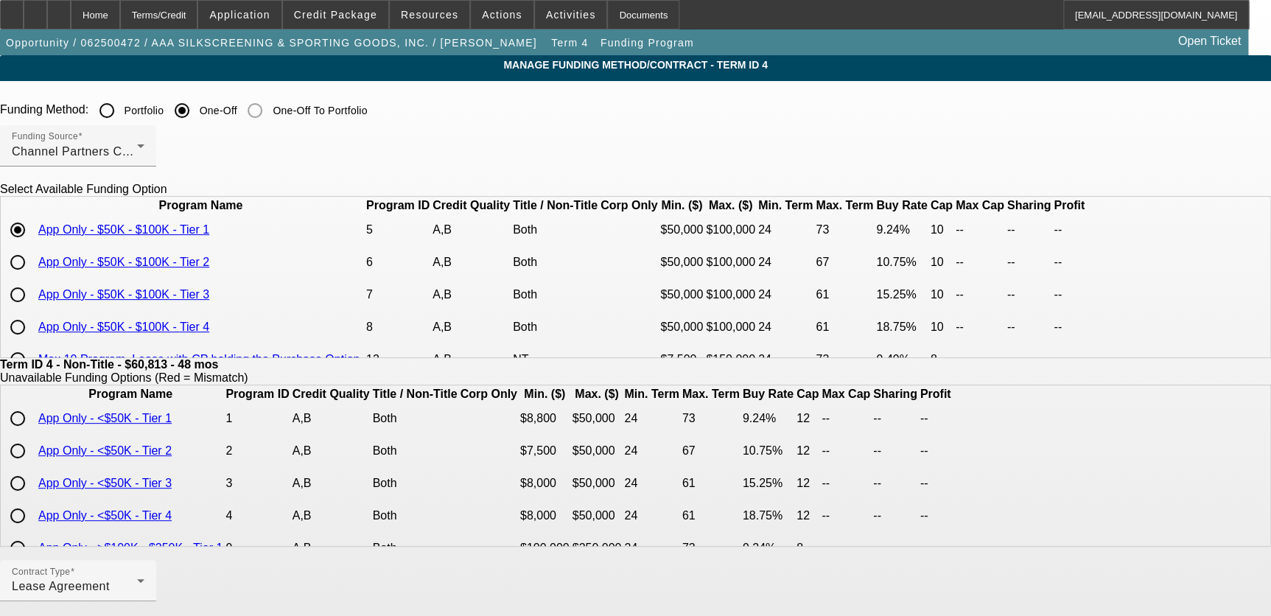
click at [122, 109] on input "Portfolio" at bounding box center [106, 110] width 29 height 29
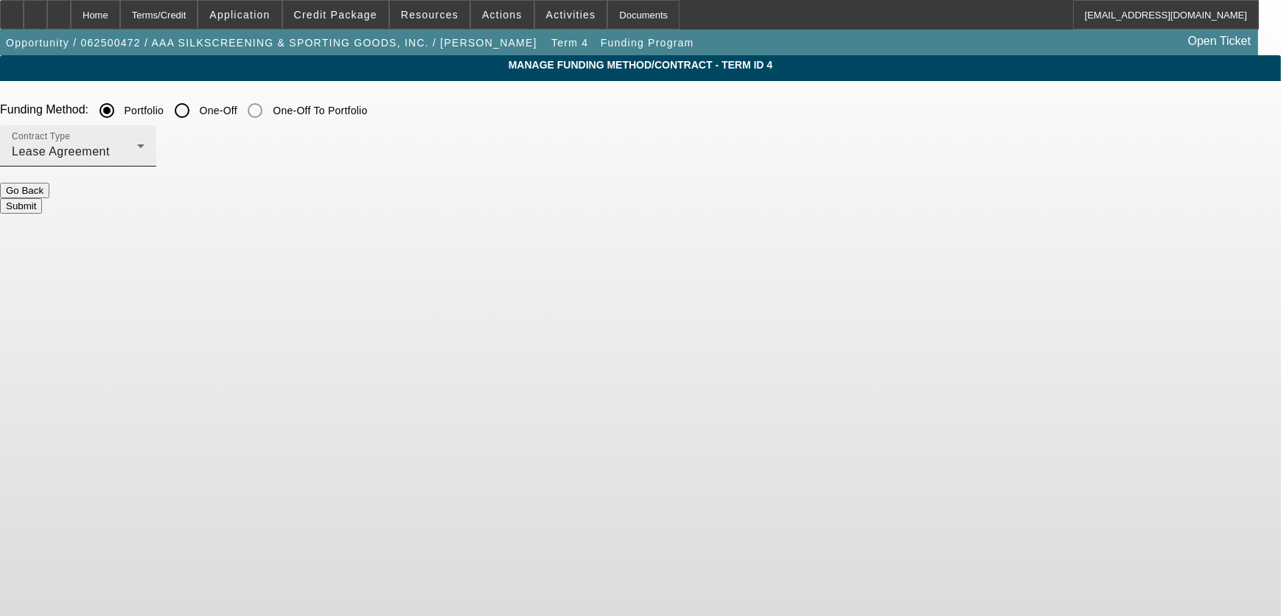
click at [144, 138] on div "Contract Type Lease Agreement" at bounding box center [78, 145] width 133 height 41
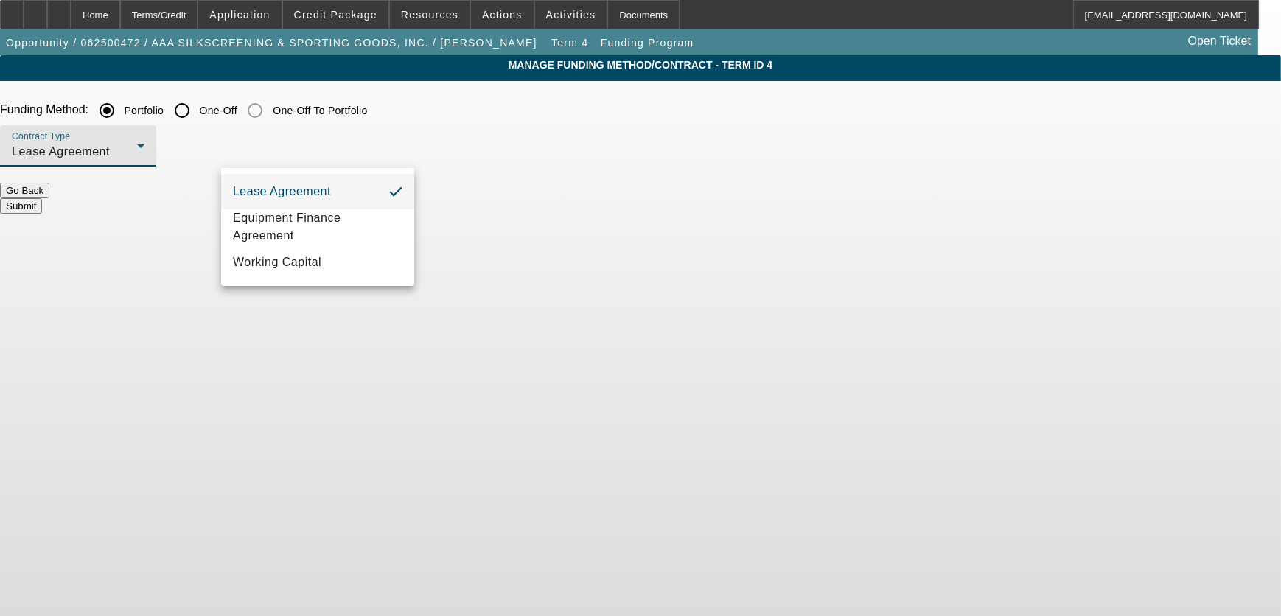
click at [540, 203] on div at bounding box center [640, 308] width 1281 height 616
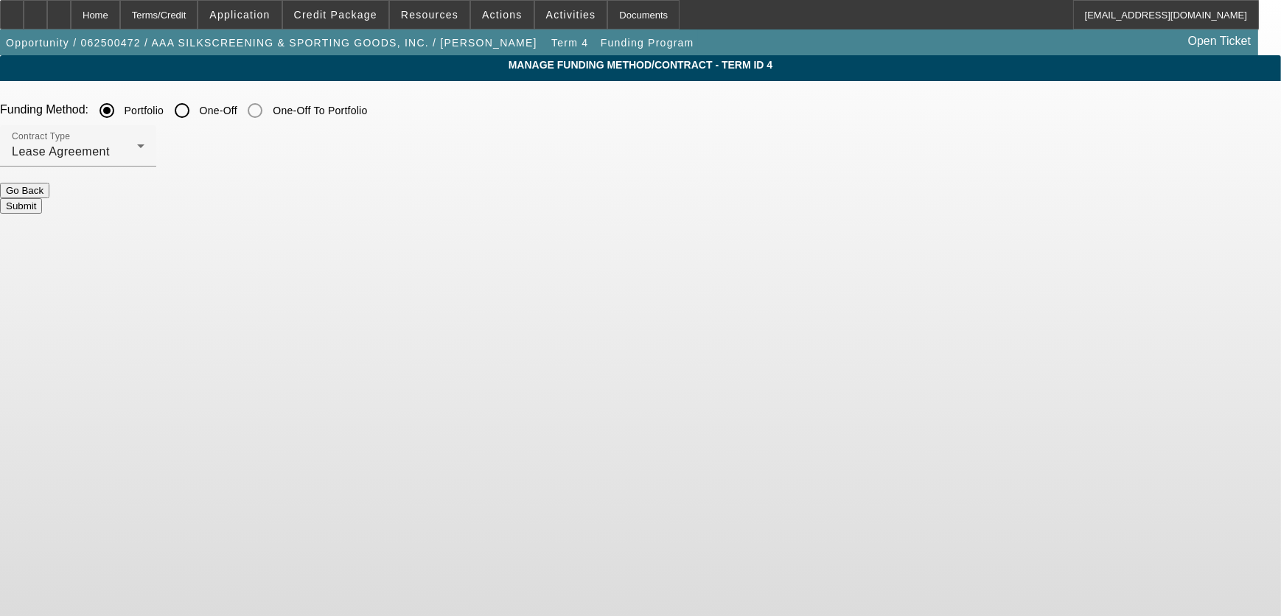
click at [42, 198] on button "Submit" at bounding box center [21, 205] width 42 height 15
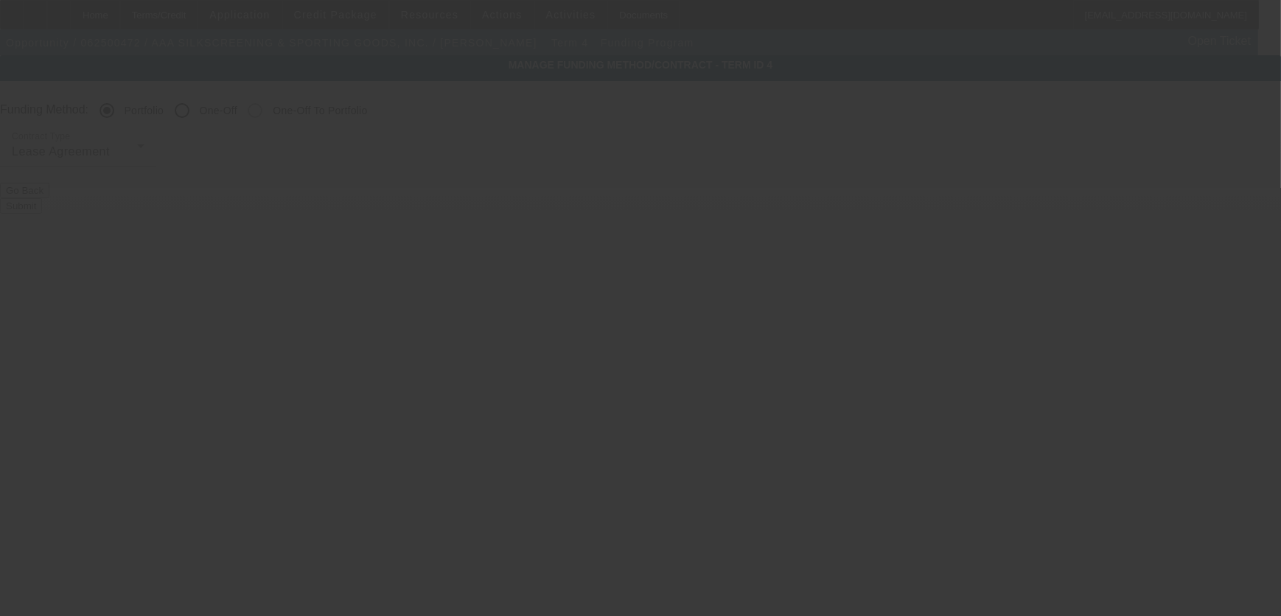
radio input "false"
radio input "true"
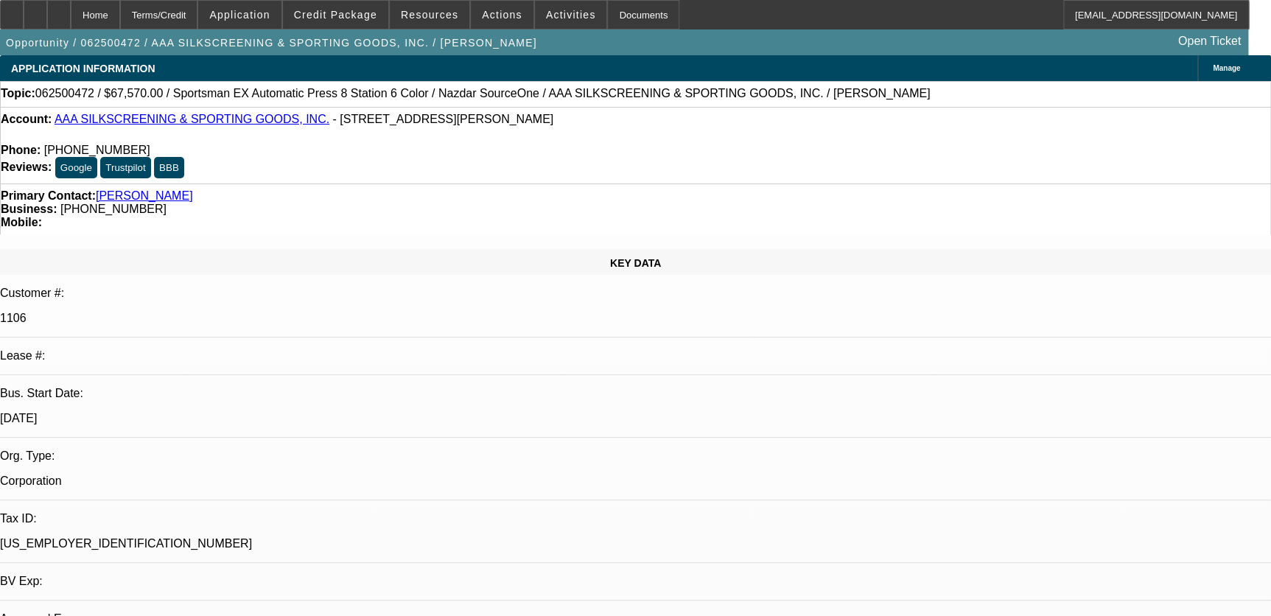
select select "0"
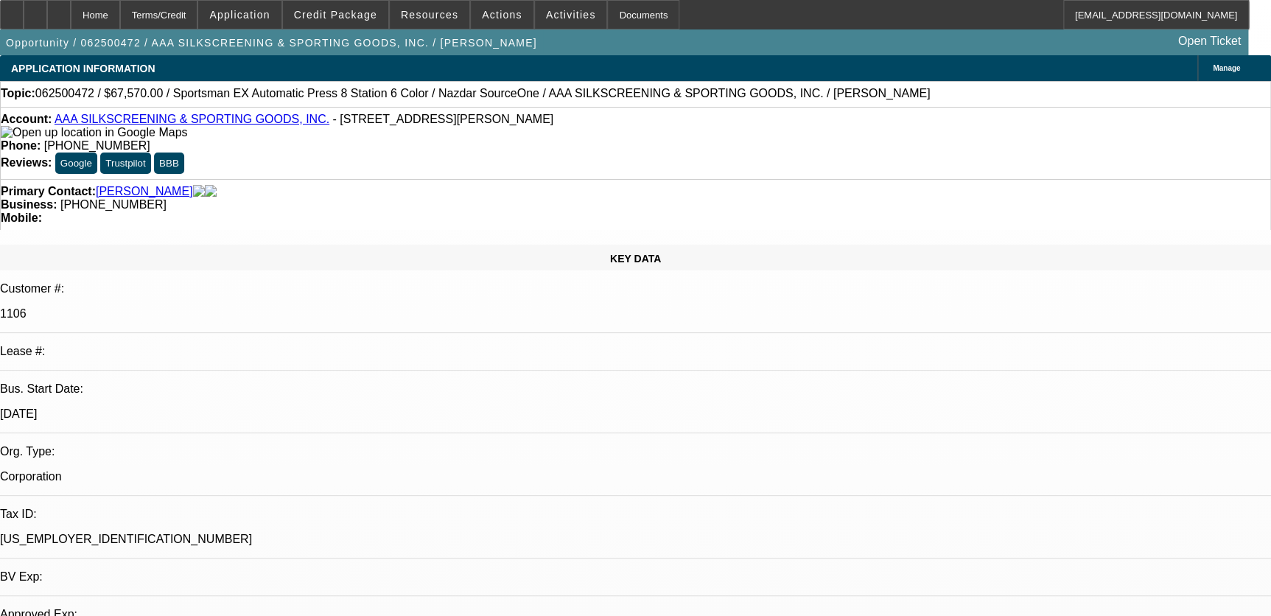
select select "0"
select select "5"
select select "0"
select select "6"
select select "0.1"
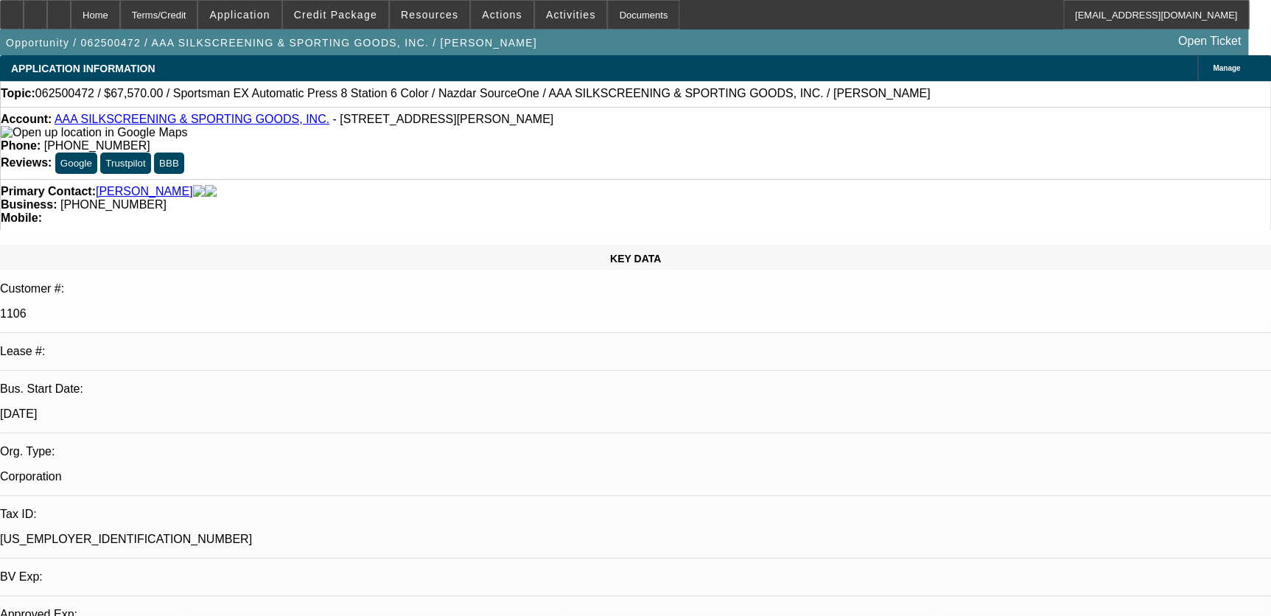
select select "2"
select select "0.1"
select select "4"
select select "0"
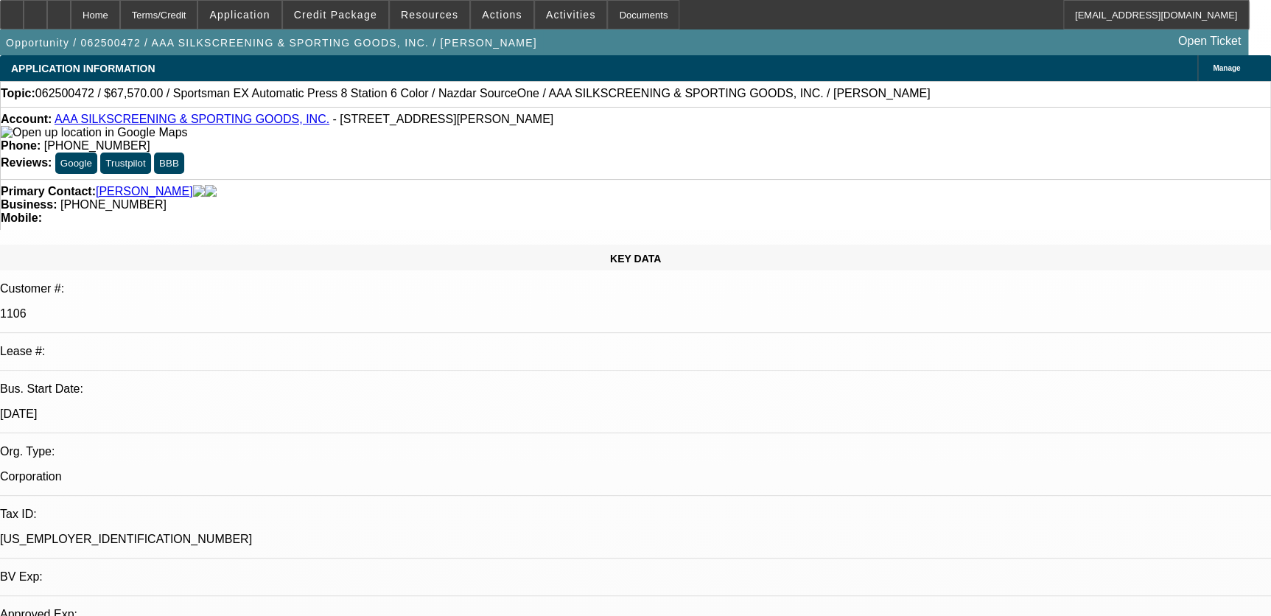
select select "2"
select select "0.1"
select select "4"
select select "0"
select select "2"
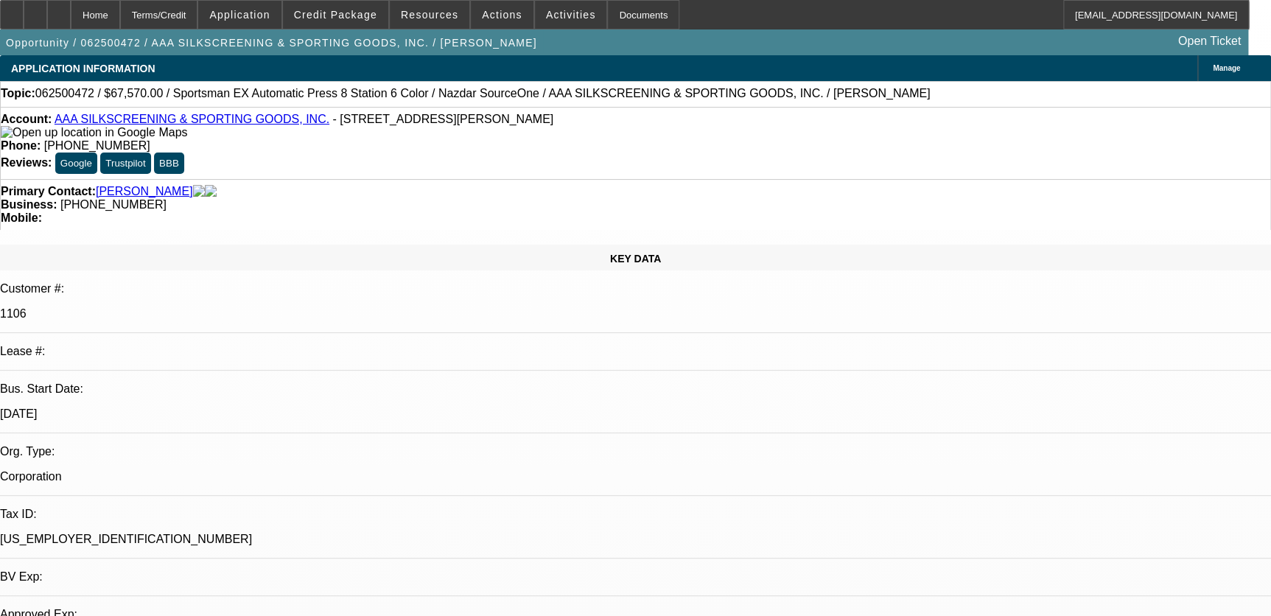
select select "2"
select select "0.1"
select select "4"
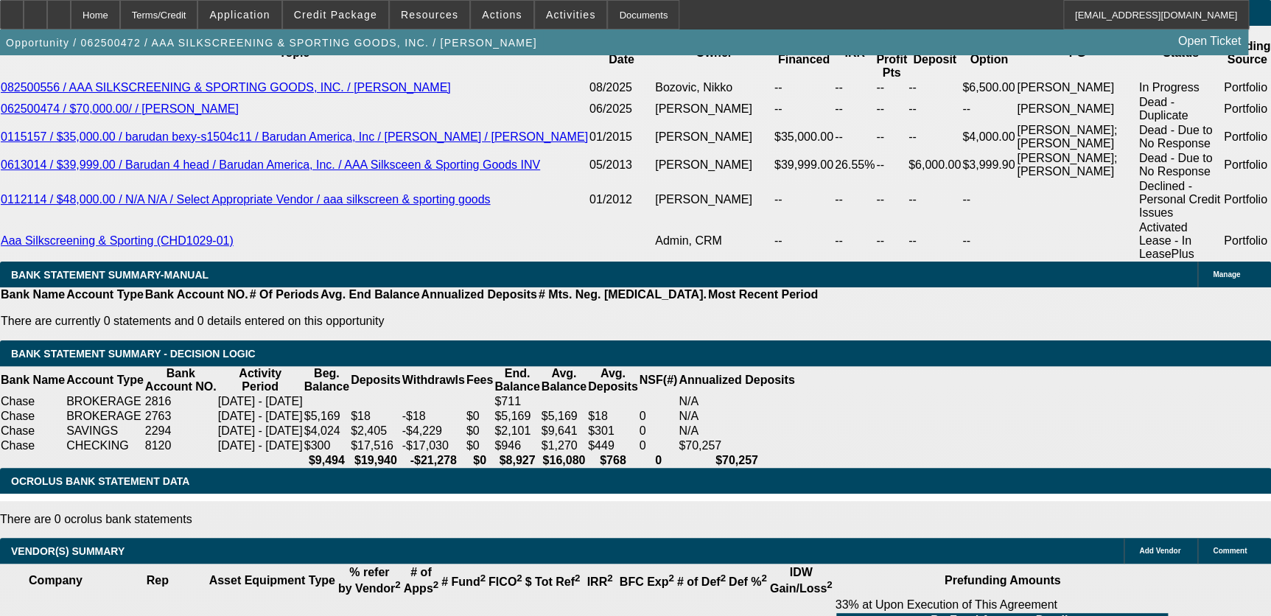
scroll to position [2680, 0]
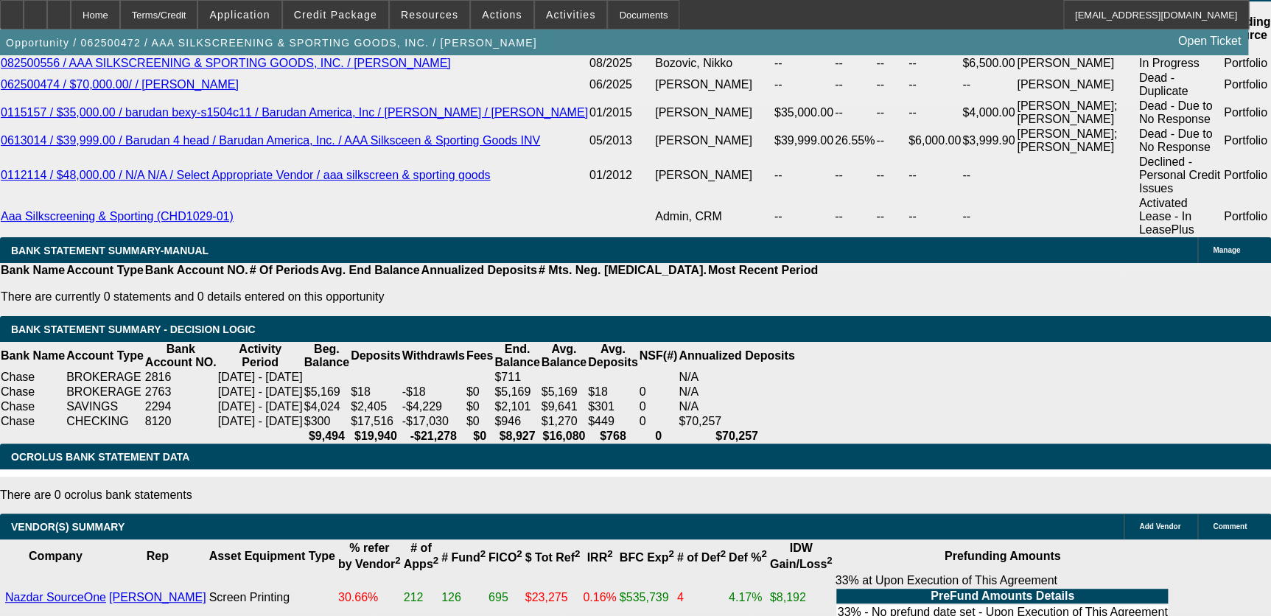
drag, startPoint x: 304, startPoint y: 229, endPoint x: 305, endPoint y: 245, distance: 15.5
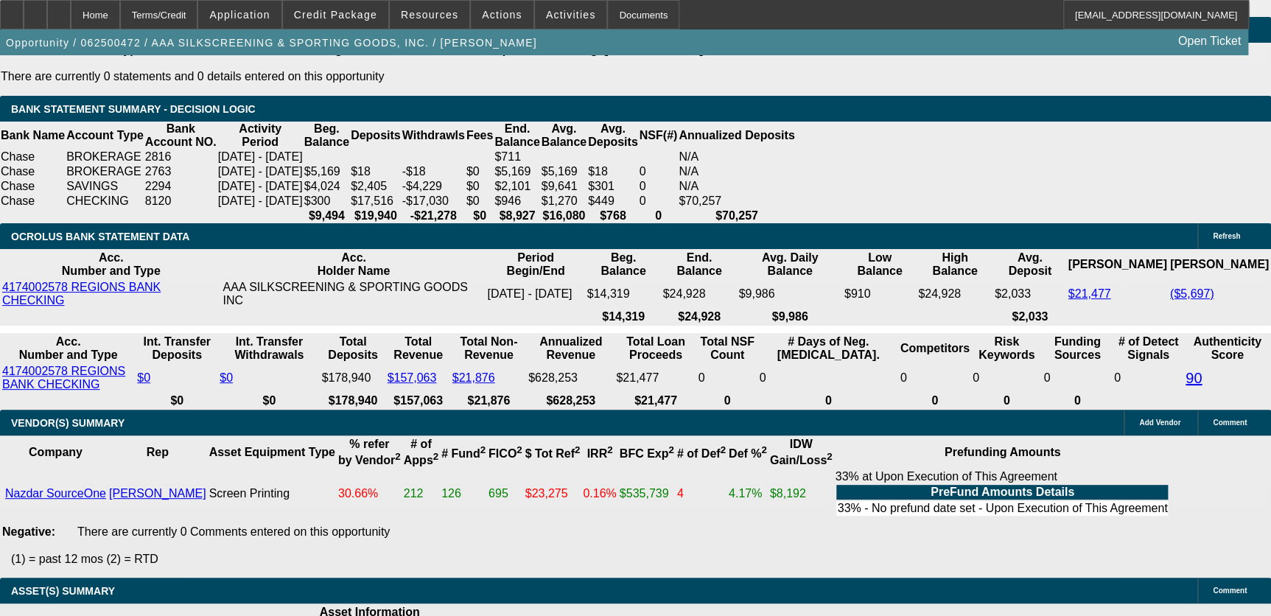
scroll to position [3068, 0]
